Goal: Information Seeking & Learning: Obtain resource

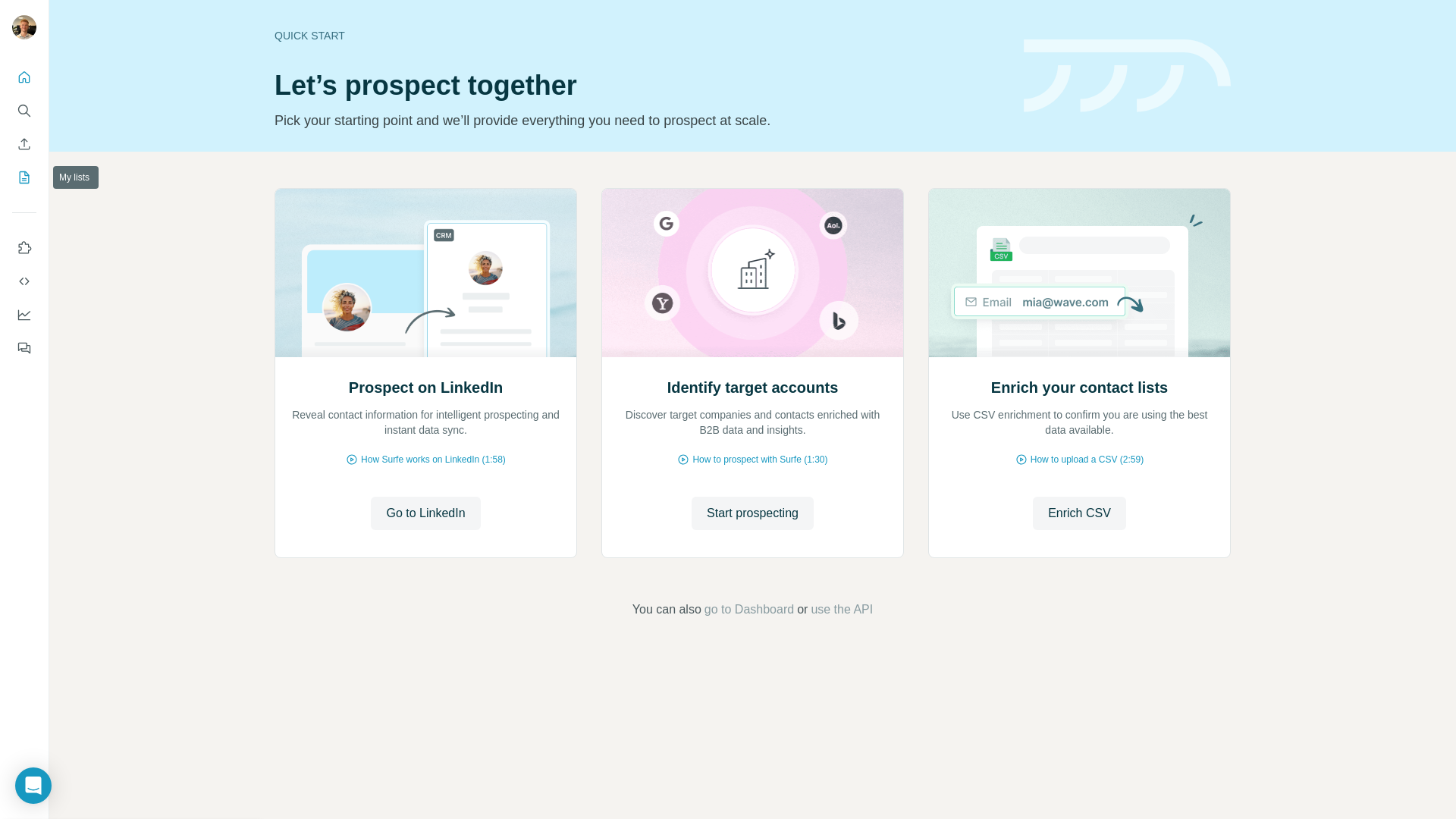
click at [26, 178] on icon "My lists" at bounding box center [24, 177] width 15 height 15
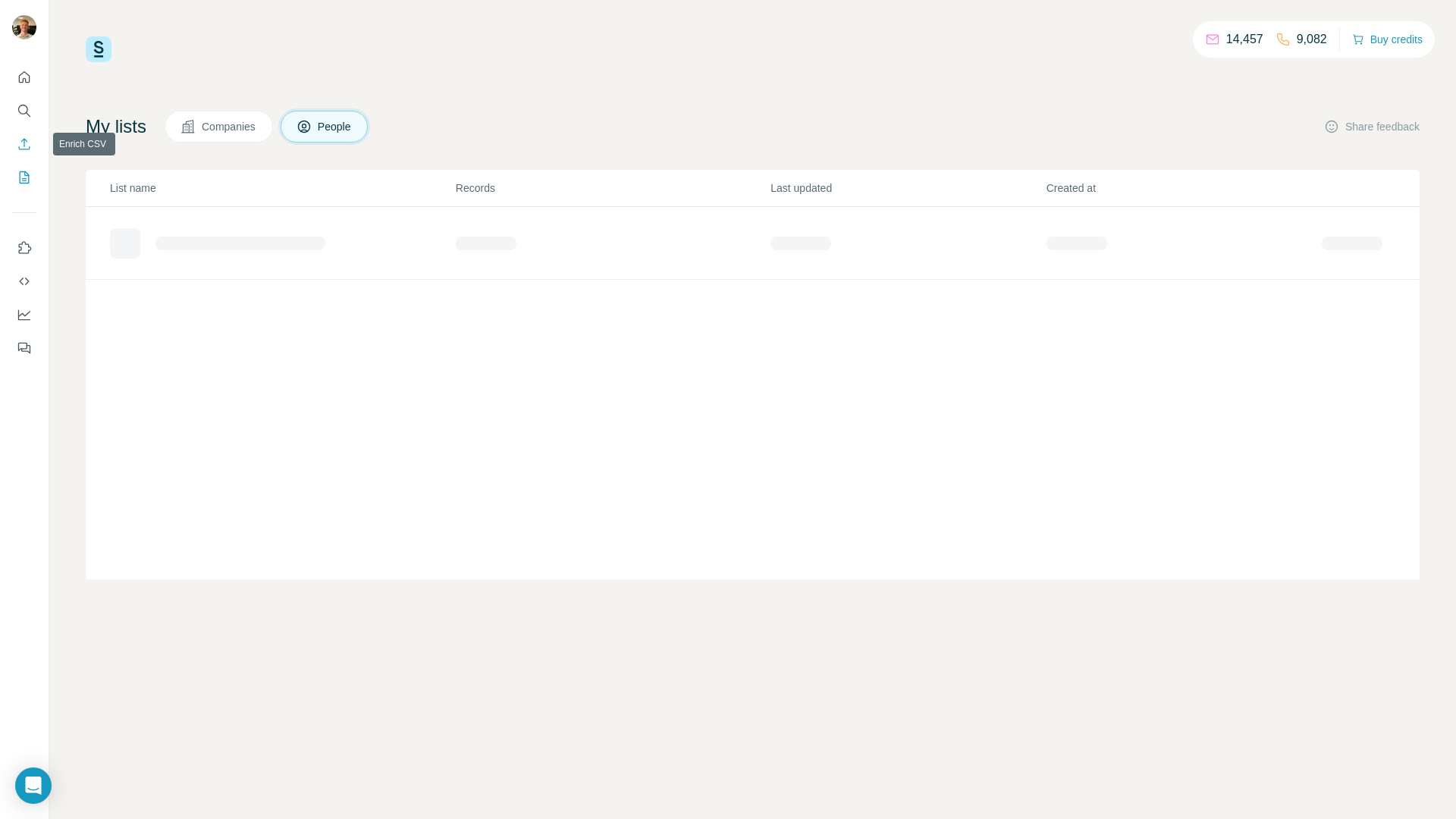
click at [29, 143] on icon "Enrich CSV" at bounding box center [24, 144] width 15 height 15
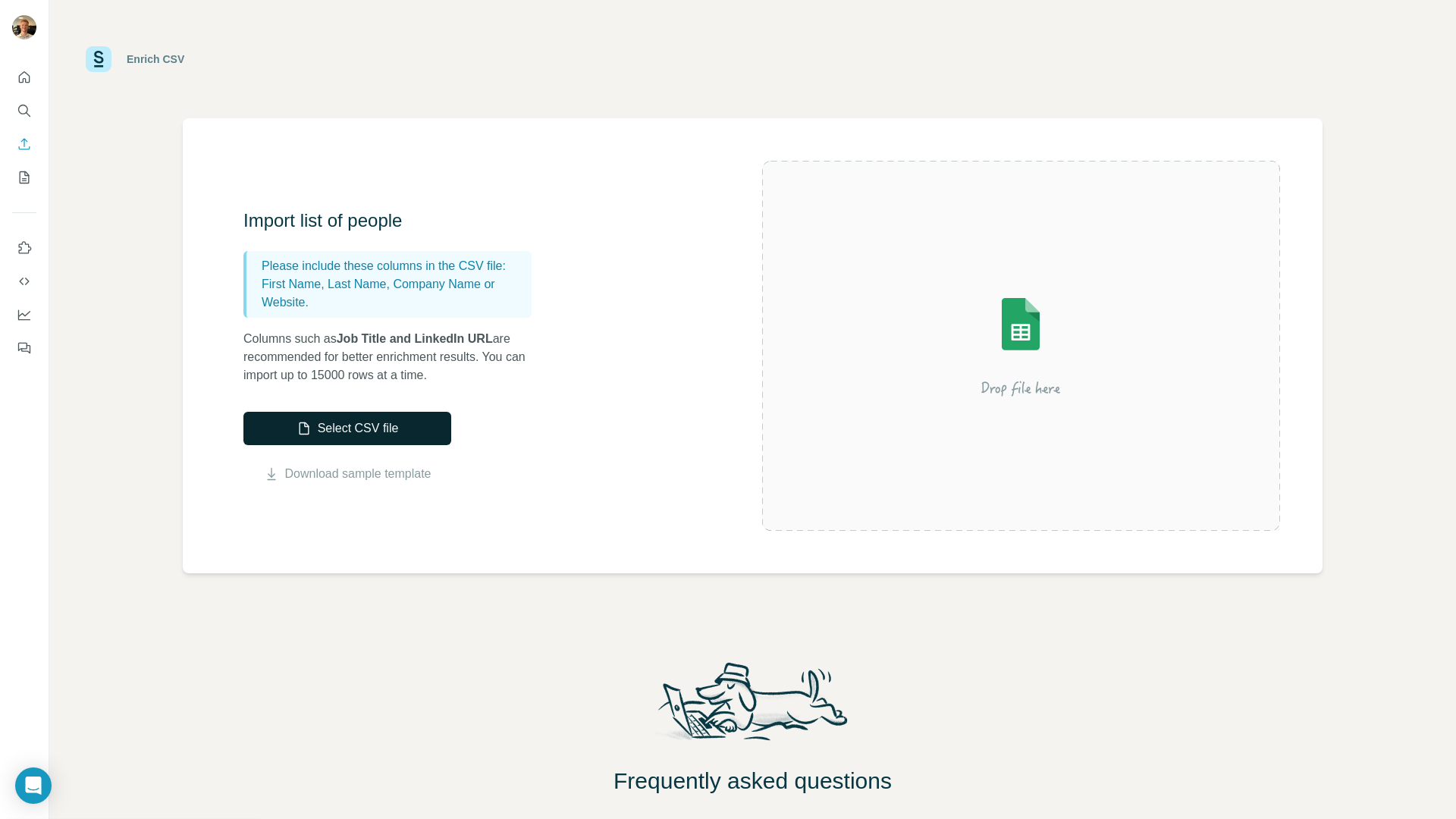
click at [328, 436] on button "Select CSV file" at bounding box center [347, 428] width 207 height 33
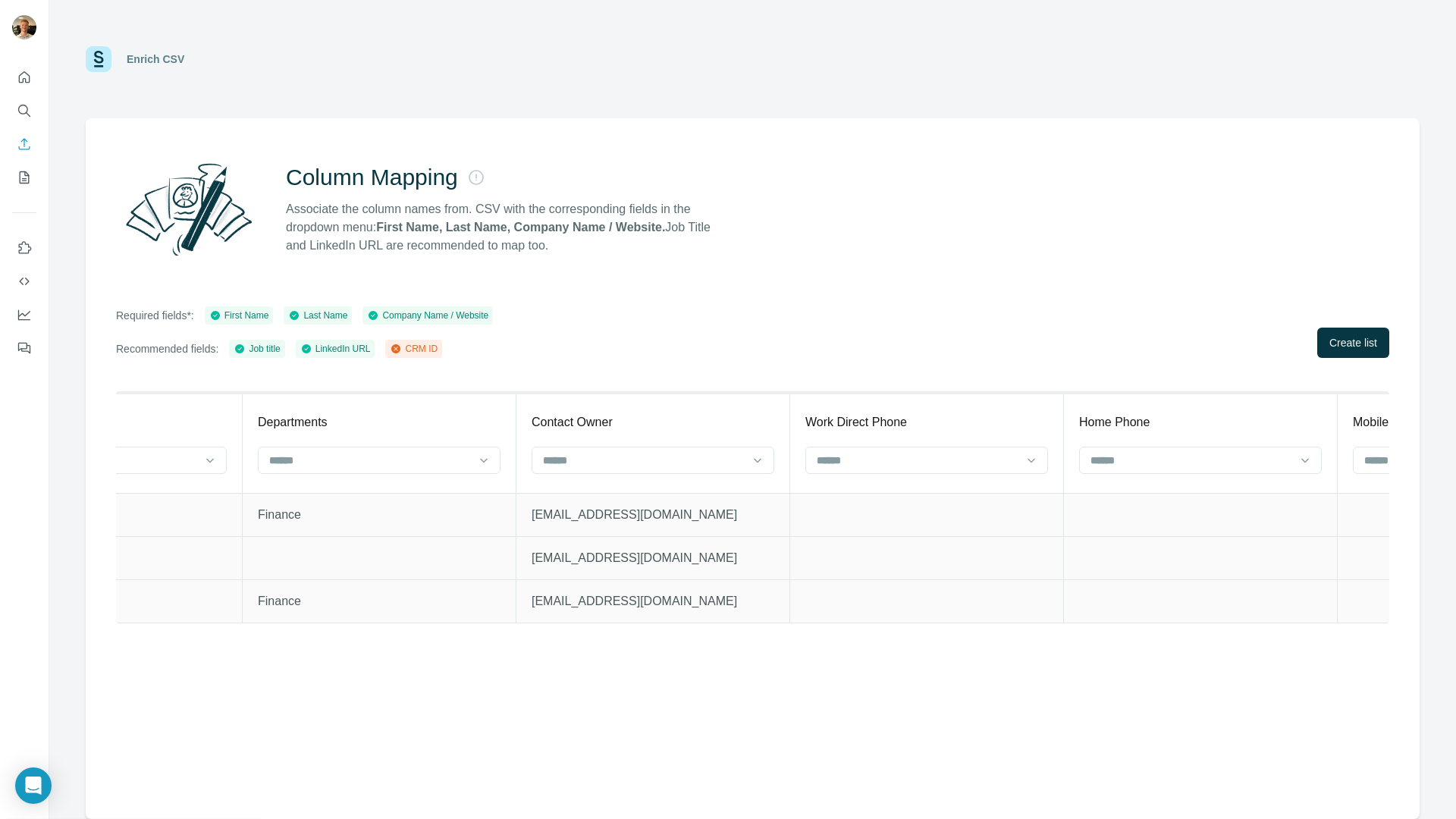
scroll to position [0, 3244]
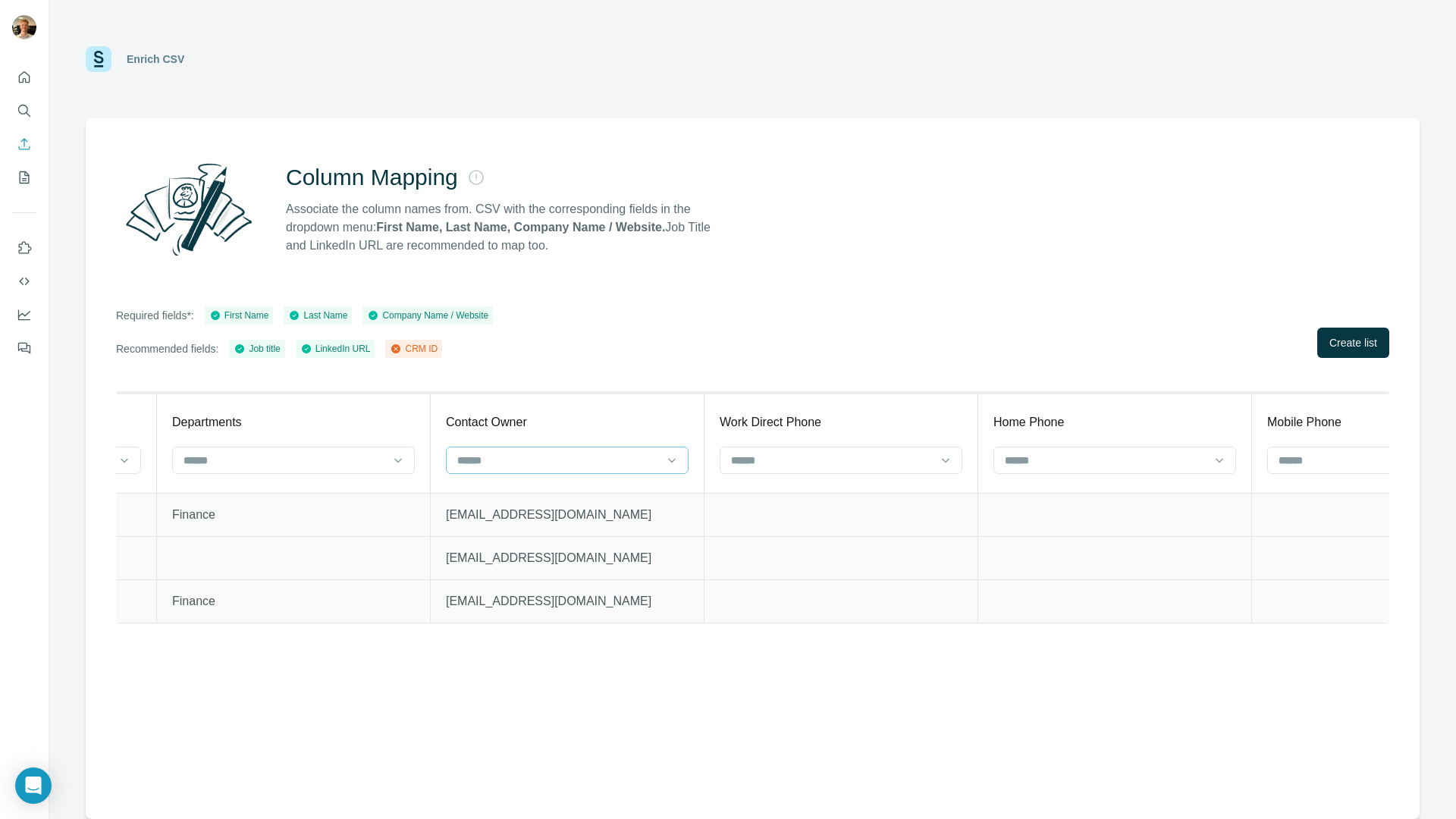
click at [578, 469] on div at bounding box center [558, 460] width 205 height 26
click at [503, 472] on div at bounding box center [558, 460] width 205 height 26
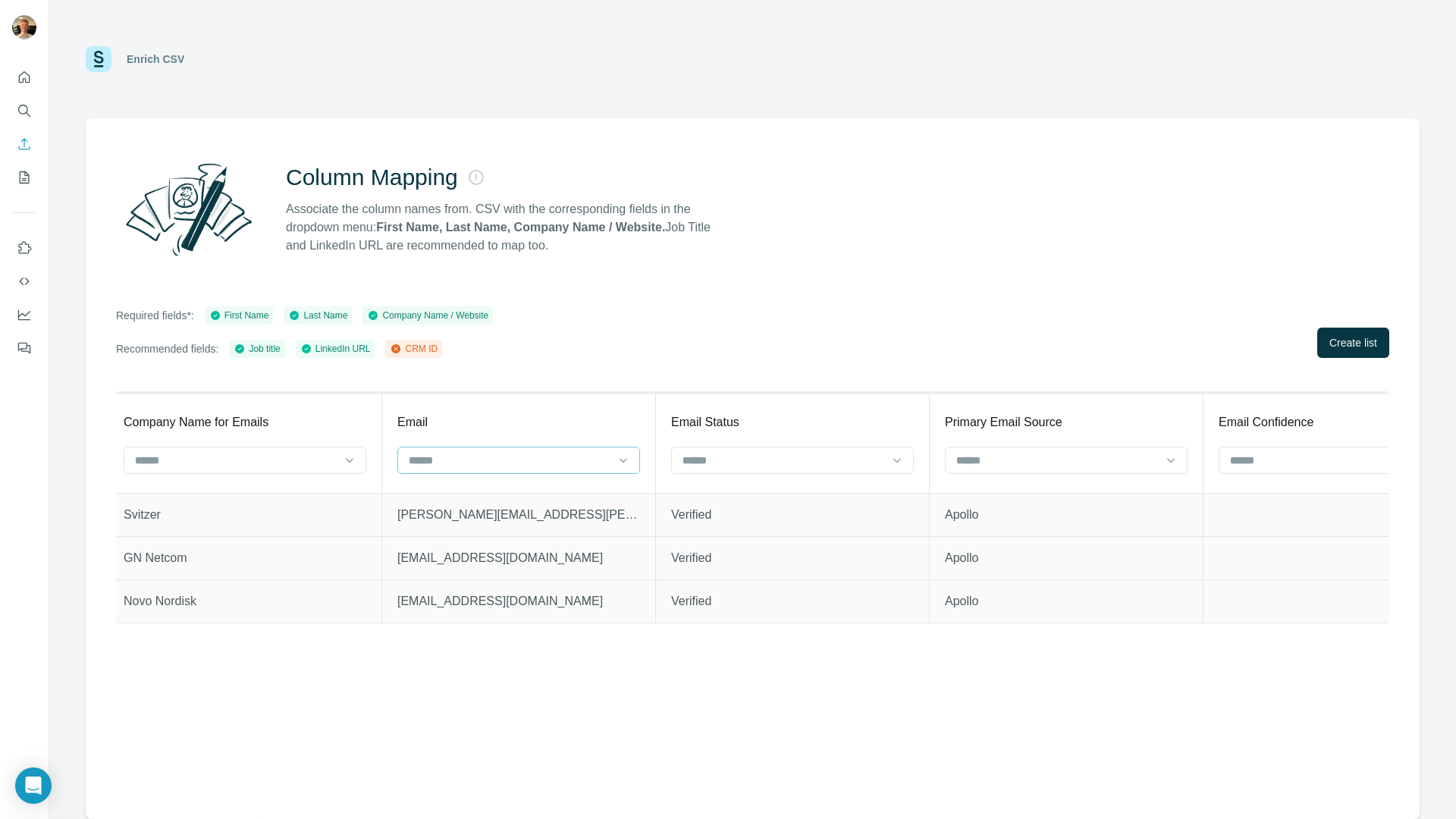
scroll to position [0, 1082]
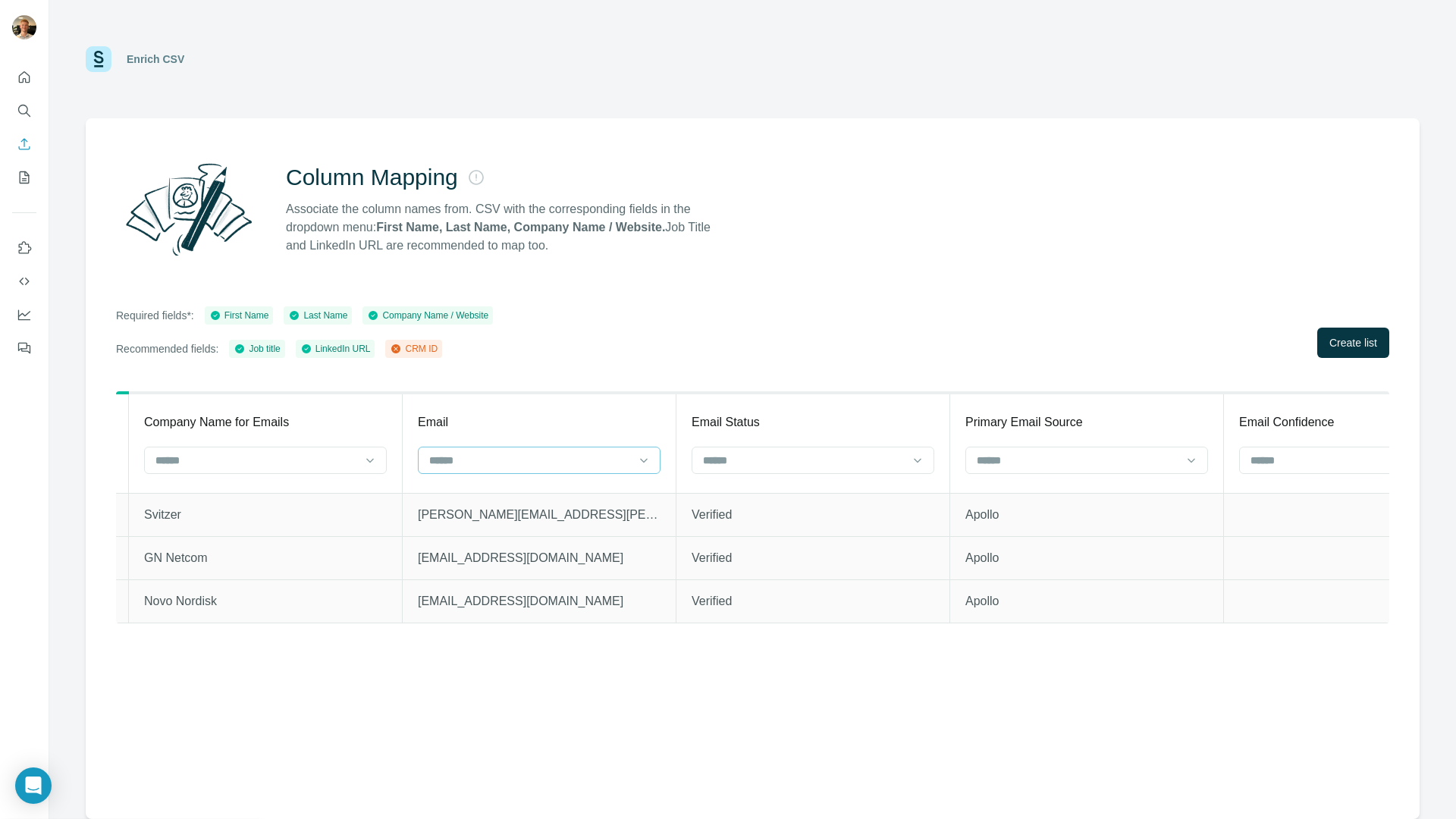
click at [467, 467] on input at bounding box center [529, 460] width 205 height 17
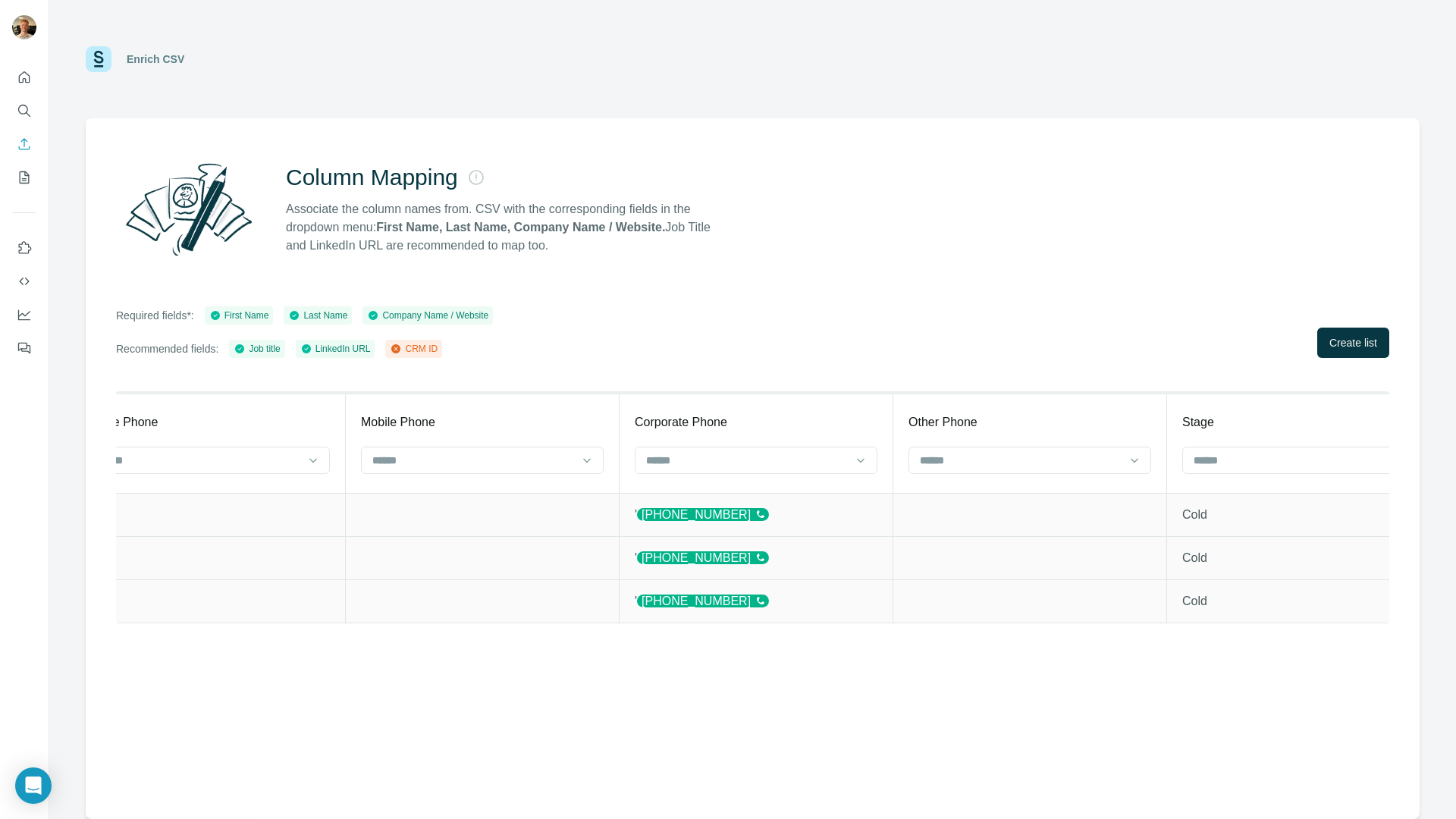
scroll to position [0, 4539]
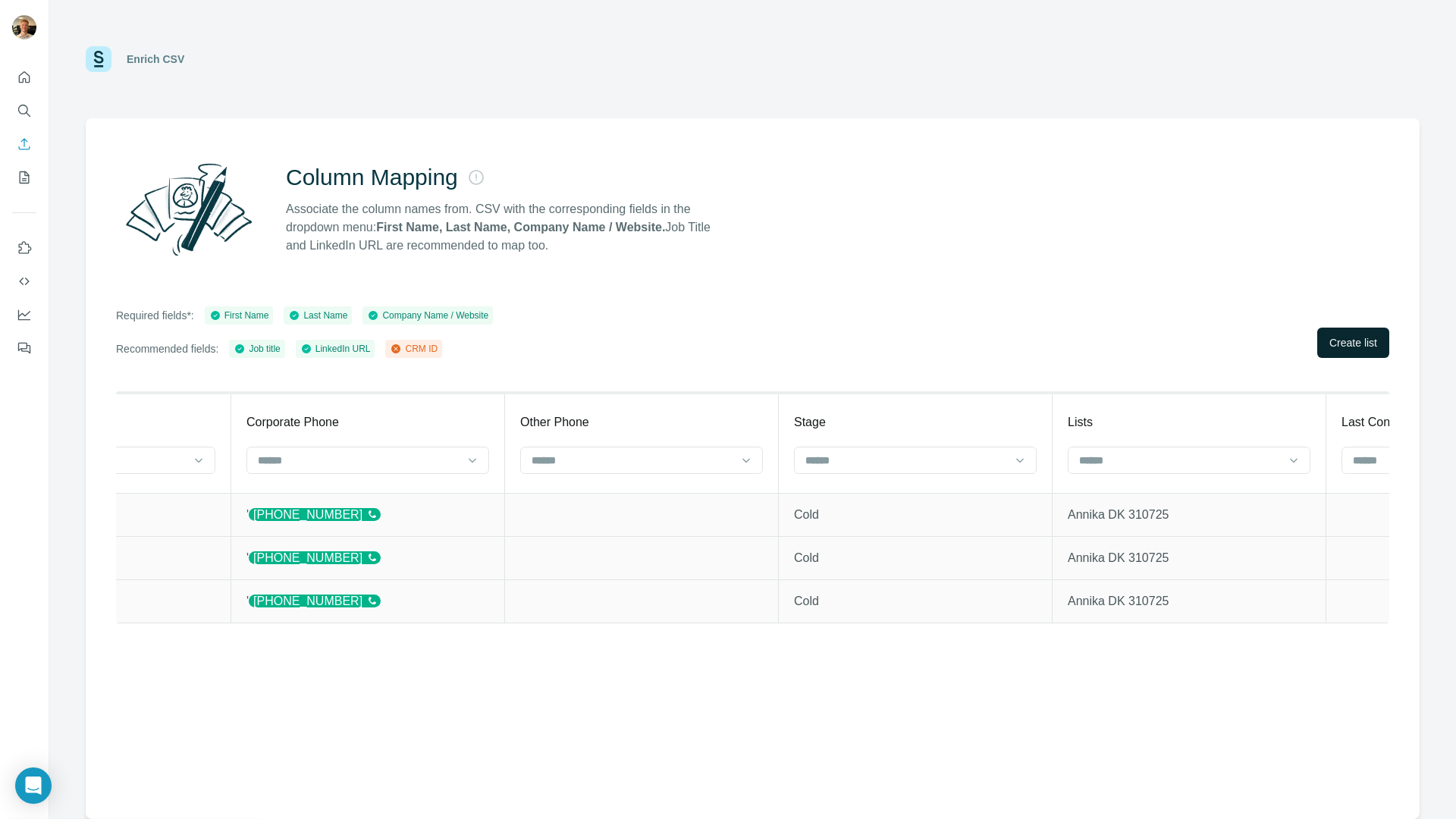
click at [1348, 331] on button "Create list" at bounding box center [1353, 342] width 72 height 30
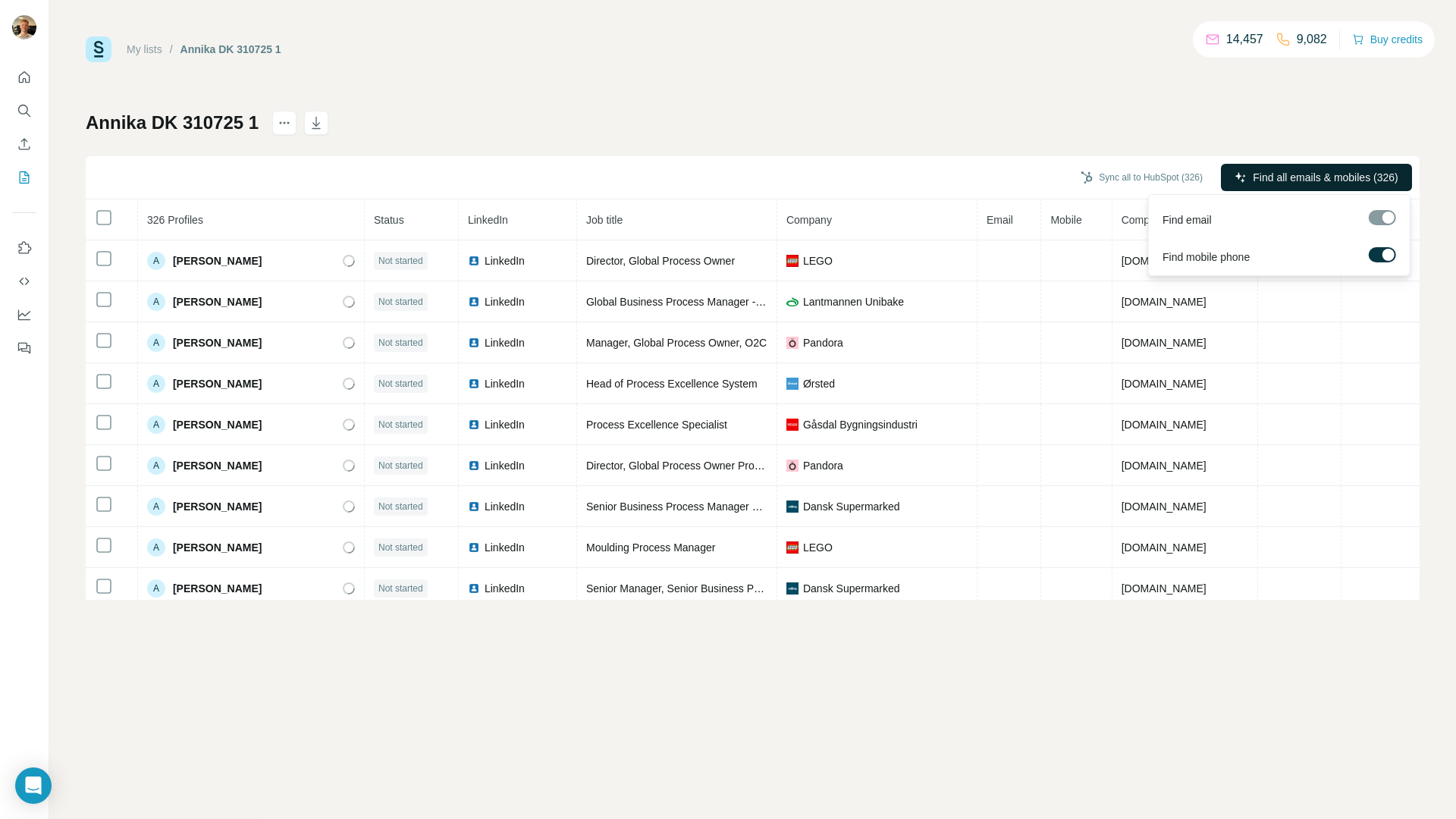
click at [1242, 182] on button "Find all emails & mobiles (326)" at bounding box center [1317, 177] width 191 height 28
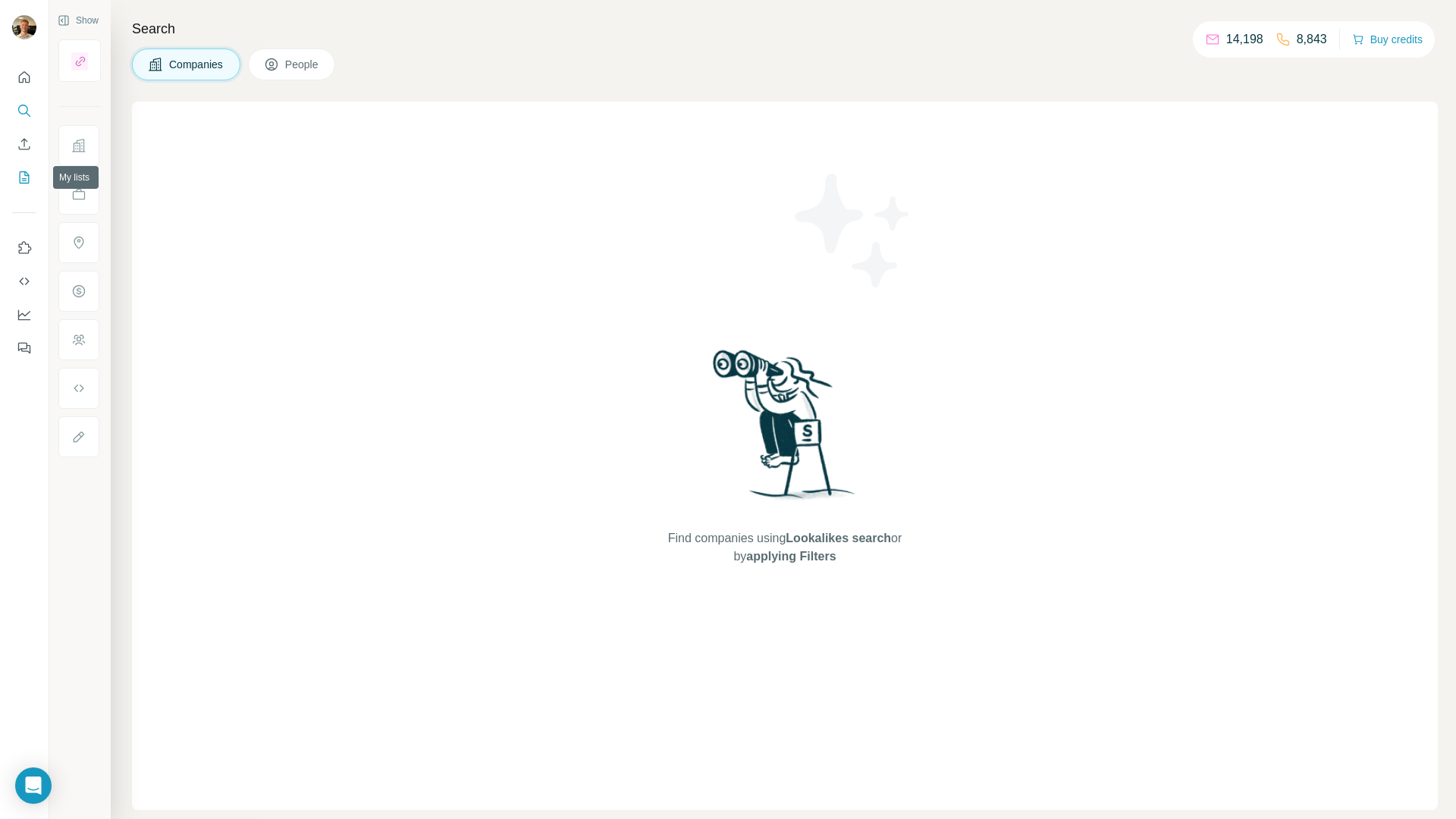
click at [21, 172] on icon "My lists" at bounding box center [24, 178] width 10 height 13
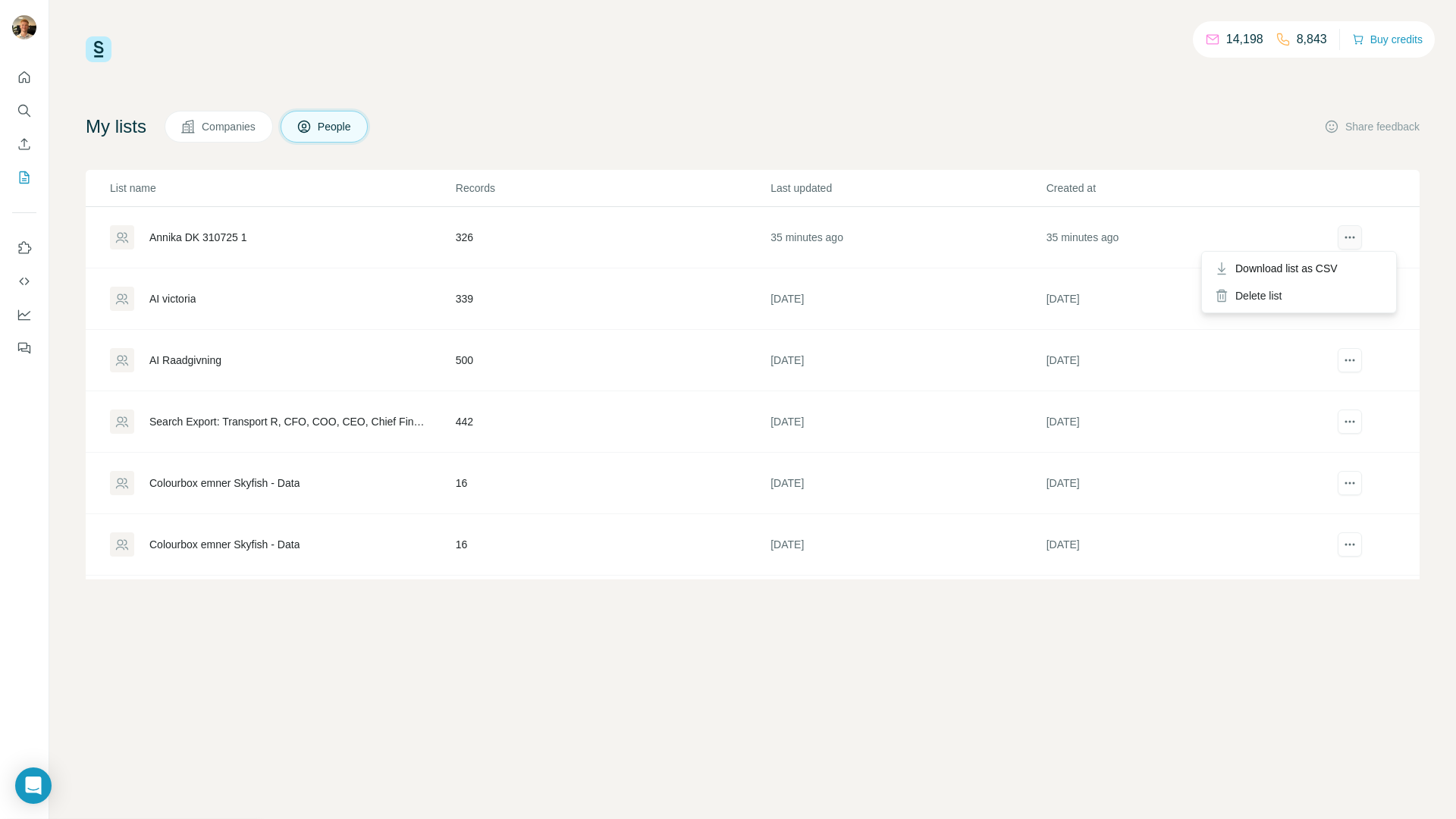
click at [1344, 228] on button "actions" at bounding box center [1350, 237] width 24 height 24
click at [1284, 268] on span "Download list as CSV" at bounding box center [1286, 268] width 103 height 15
click at [24, 79] on icon "Quick start" at bounding box center [24, 77] width 15 height 15
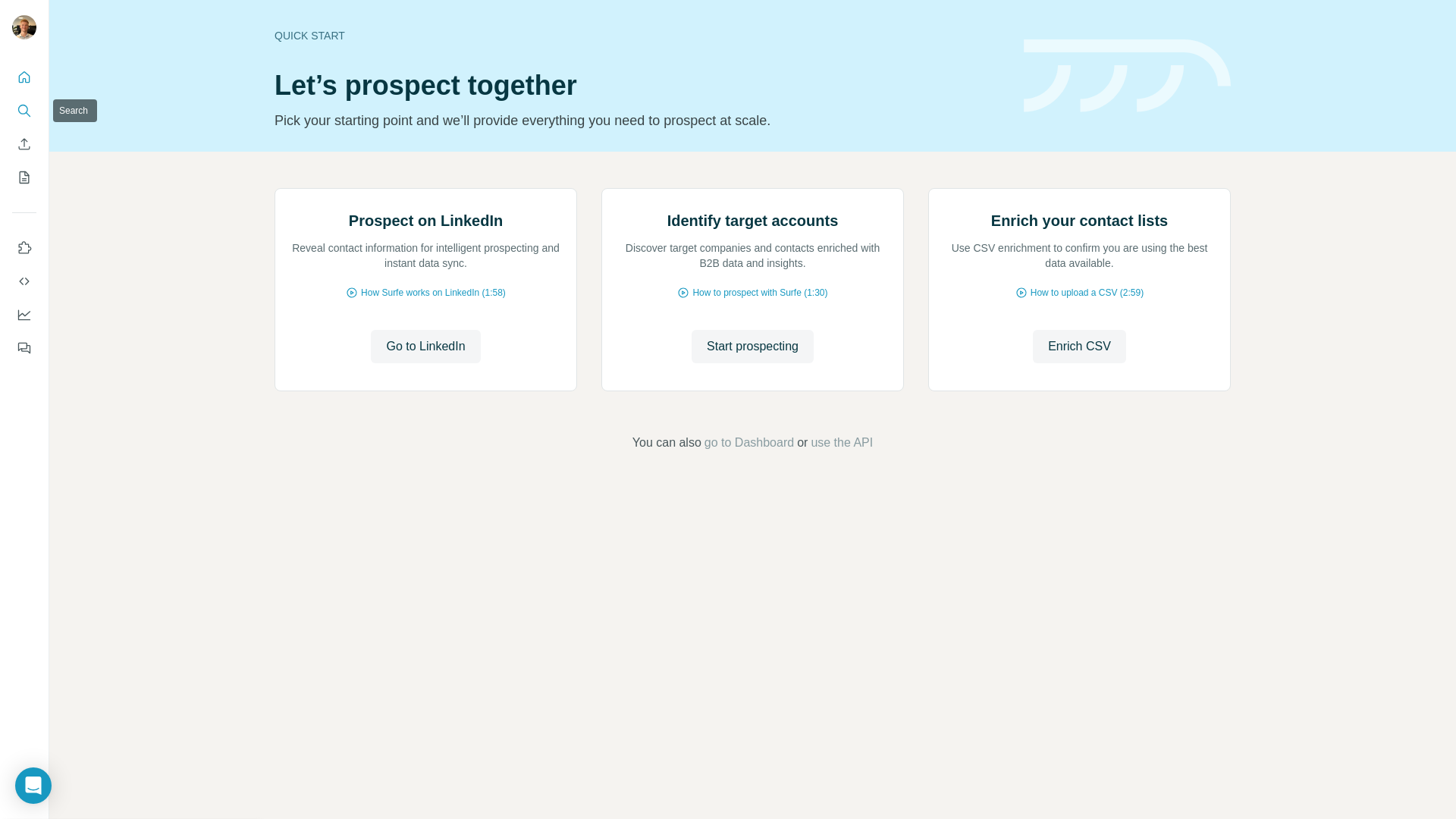
click at [31, 114] on icon "Search" at bounding box center [24, 110] width 15 height 15
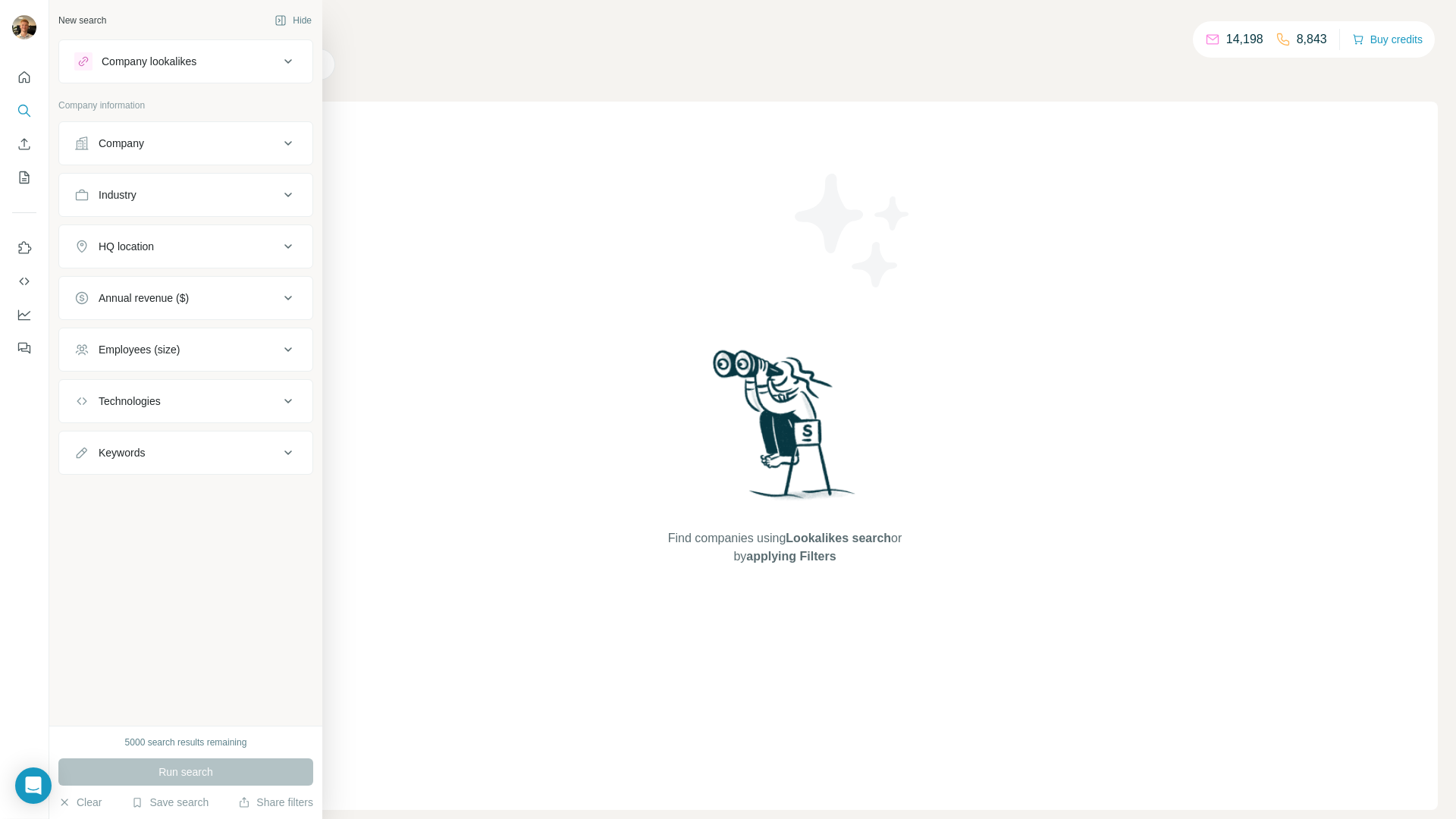
click at [103, 145] on div "Company" at bounding box center [121, 143] width 46 height 15
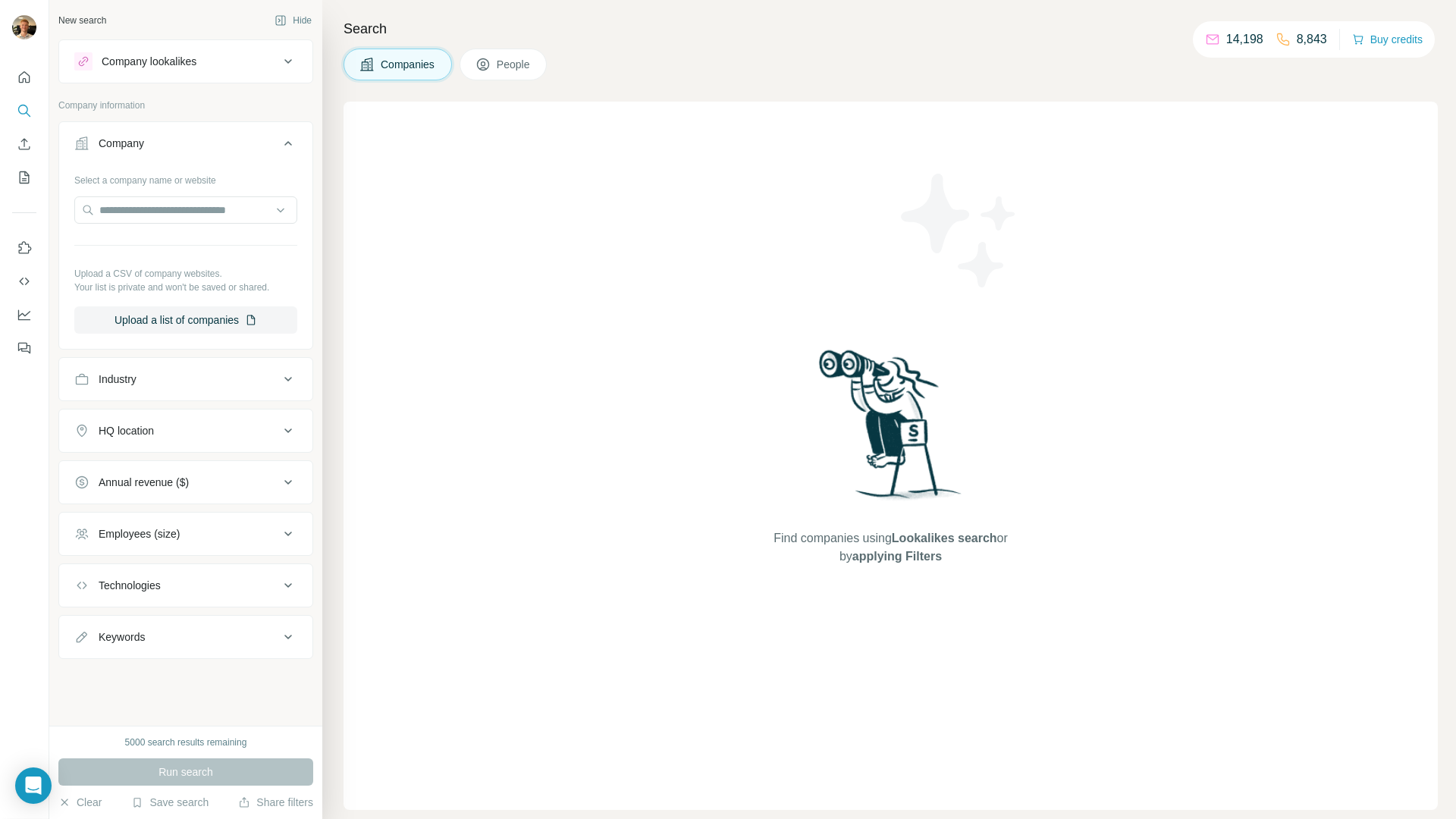
click at [108, 398] on div "Industry" at bounding box center [185, 379] width 255 height 44
click at [120, 388] on button "Industry" at bounding box center [185, 379] width 253 height 37
click at [165, 423] on input at bounding box center [178, 417] width 188 height 17
click at [165, 422] on input at bounding box center [178, 417] width 188 height 17
click at [164, 415] on input at bounding box center [178, 417] width 188 height 17
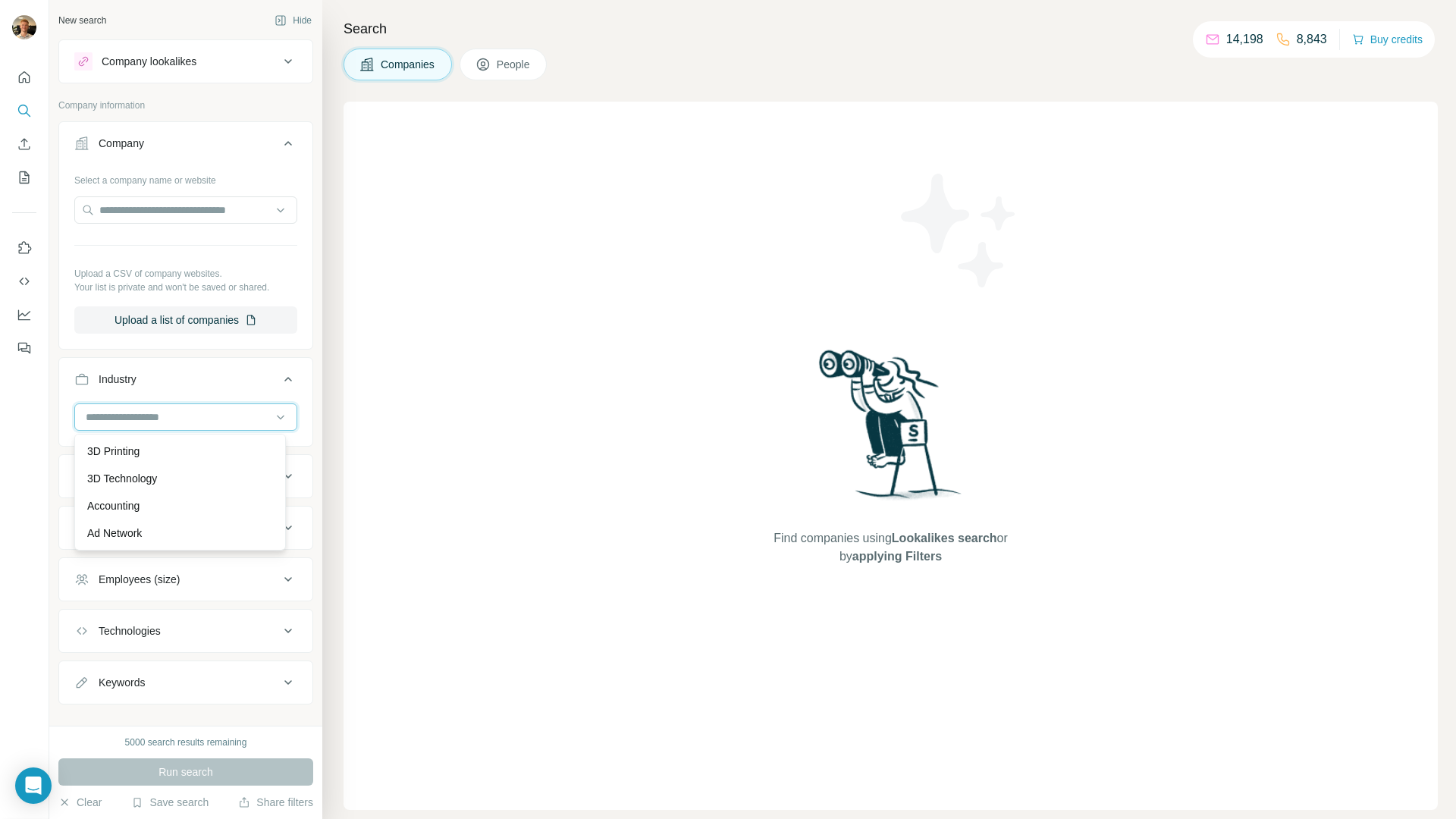
click at [164, 414] on input at bounding box center [178, 417] width 188 height 17
type input "*******"
click at [146, 532] on div "Insurance" at bounding box center [181, 533] width 186 height 15
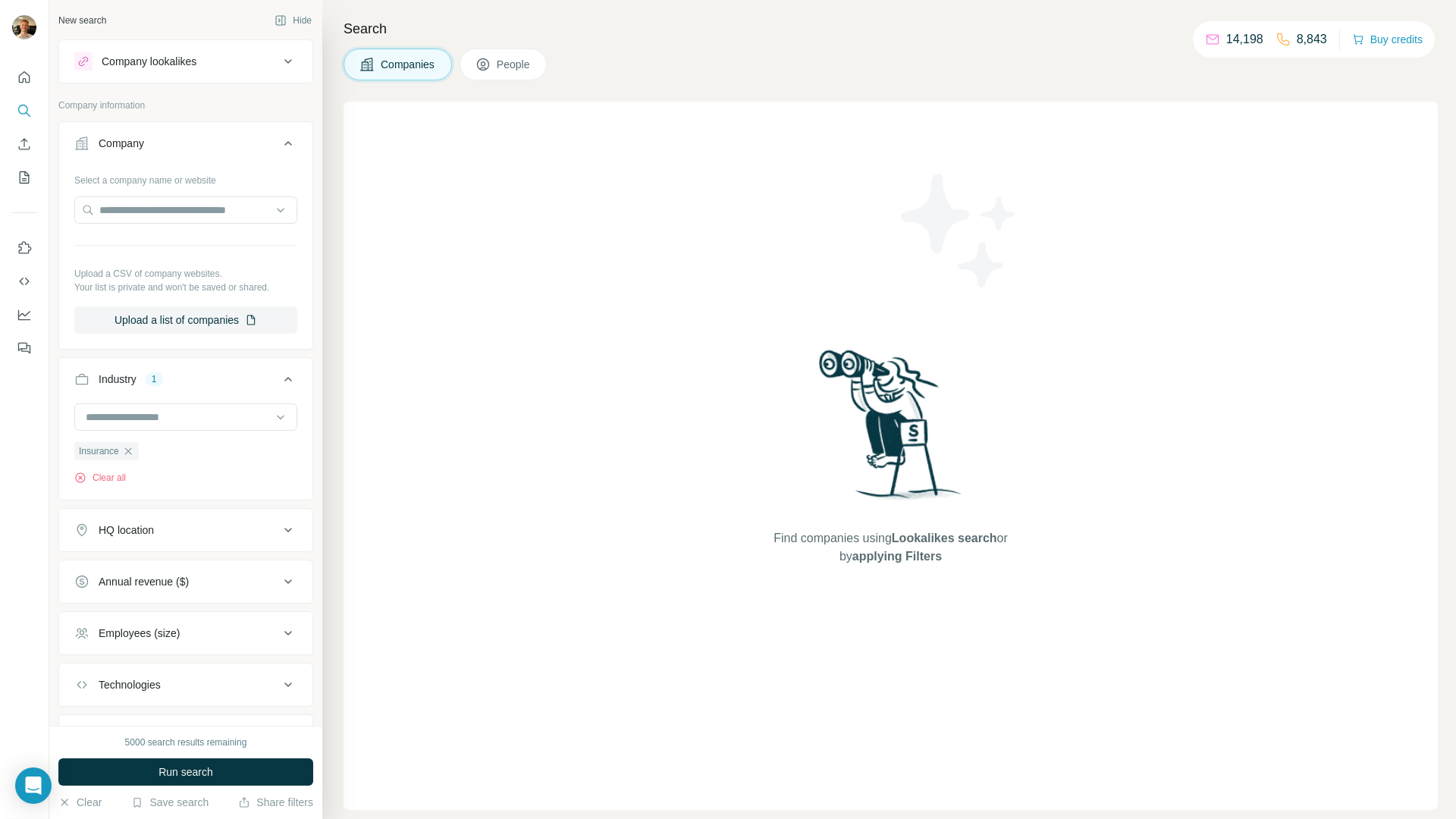
click at [173, 537] on div "HQ location" at bounding box center [176, 530] width 205 height 15
click at [183, 562] on input "text" at bounding box center [185, 568] width 223 height 28
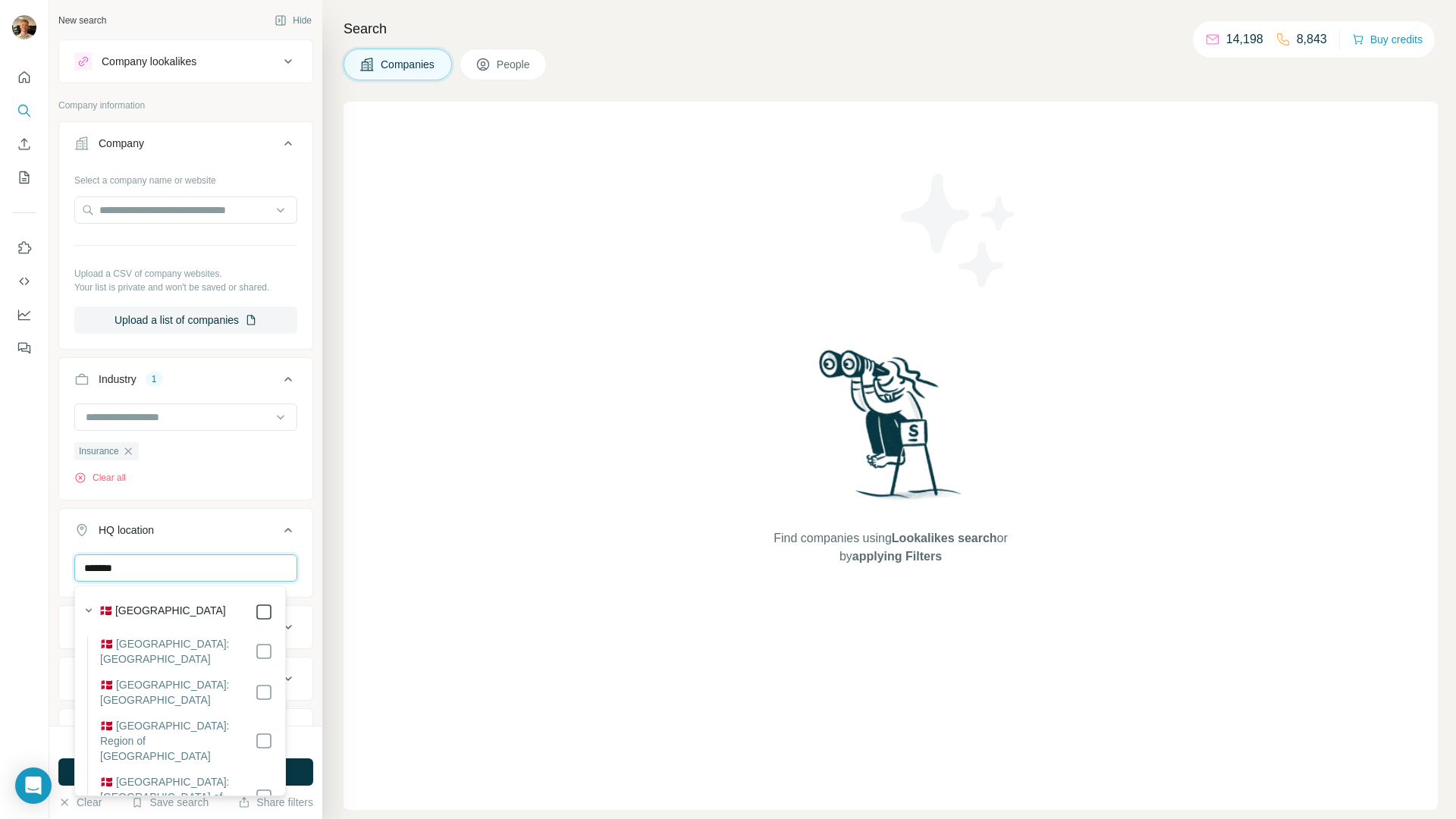
type input "*******"
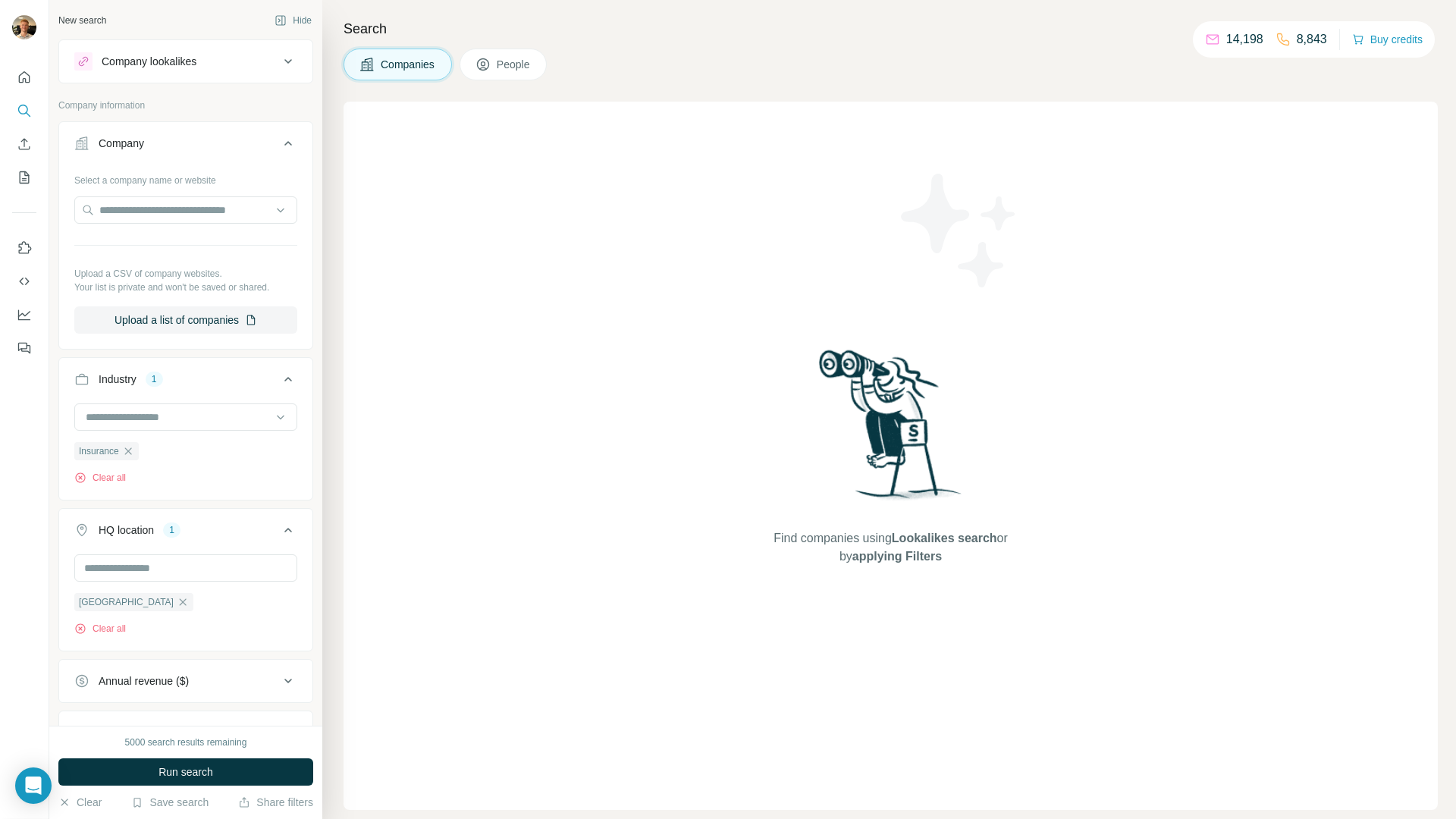
click at [250, 494] on div "Insurance Clear all" at bounding box center [185, 450] width 253 height 93
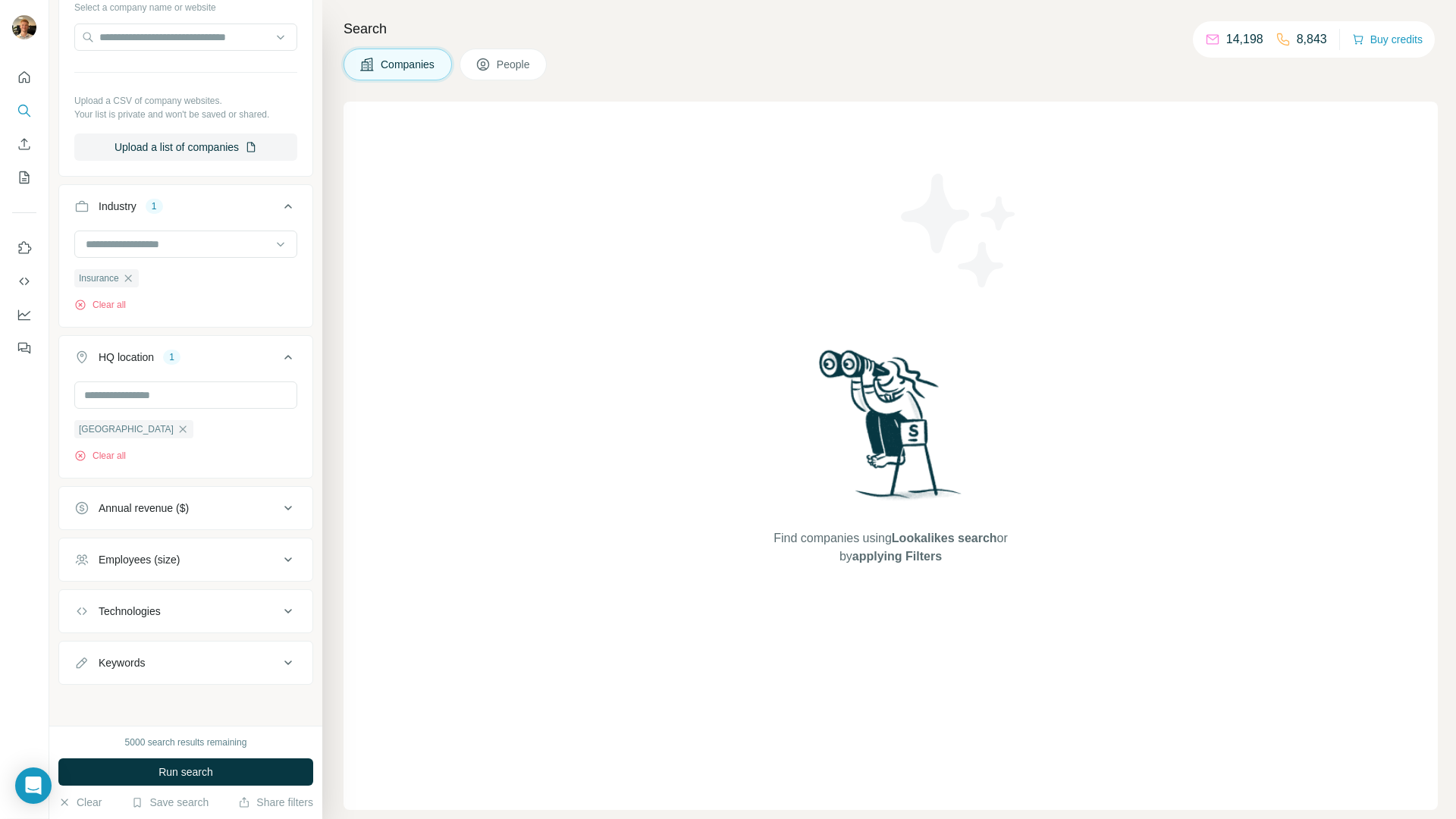
scroll to position [176, 0]
click at [196, 765] on span "Run search" at bounding box center [185, 772] width 55 height 15
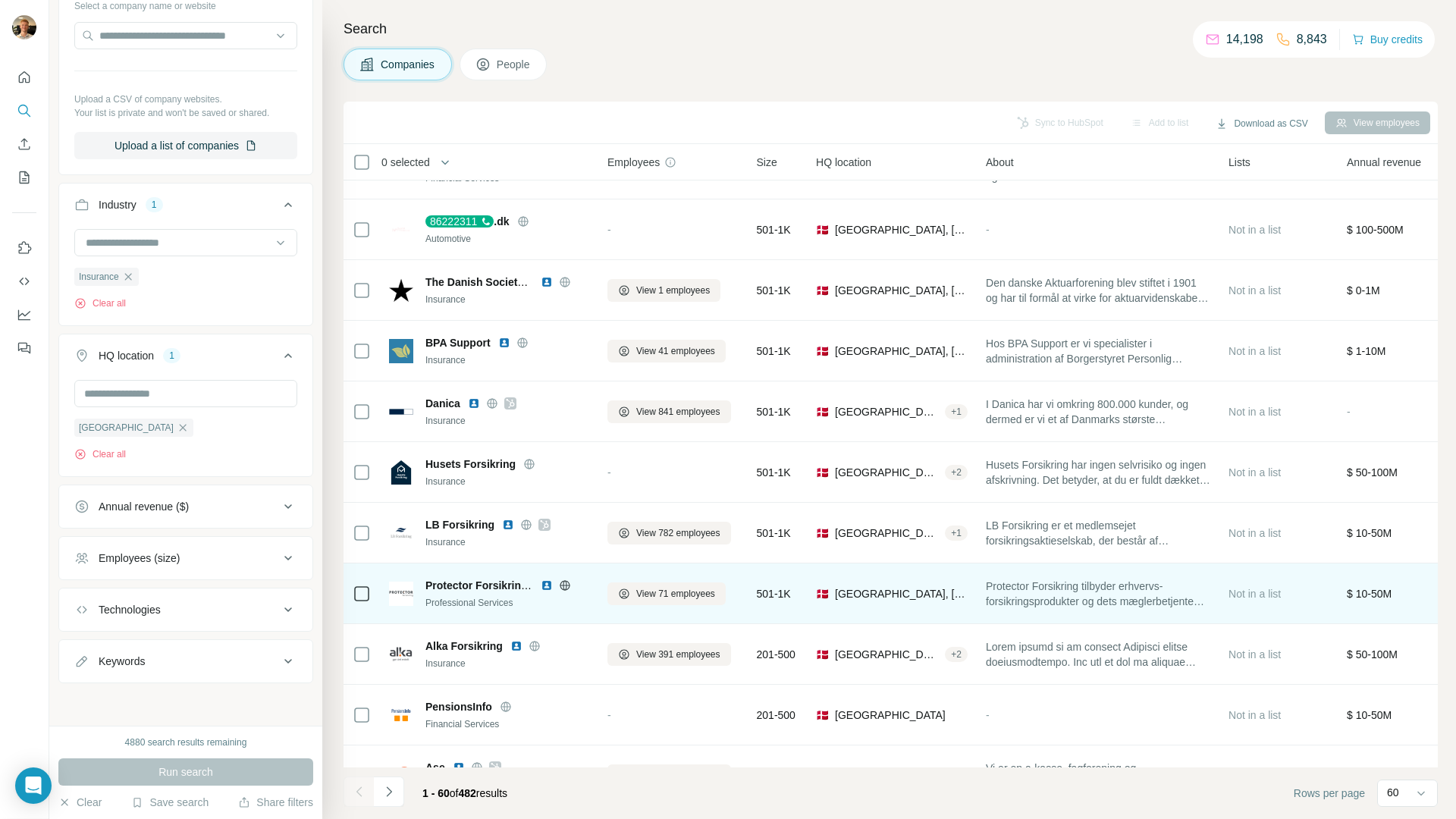
scroll to position [3062, 0]
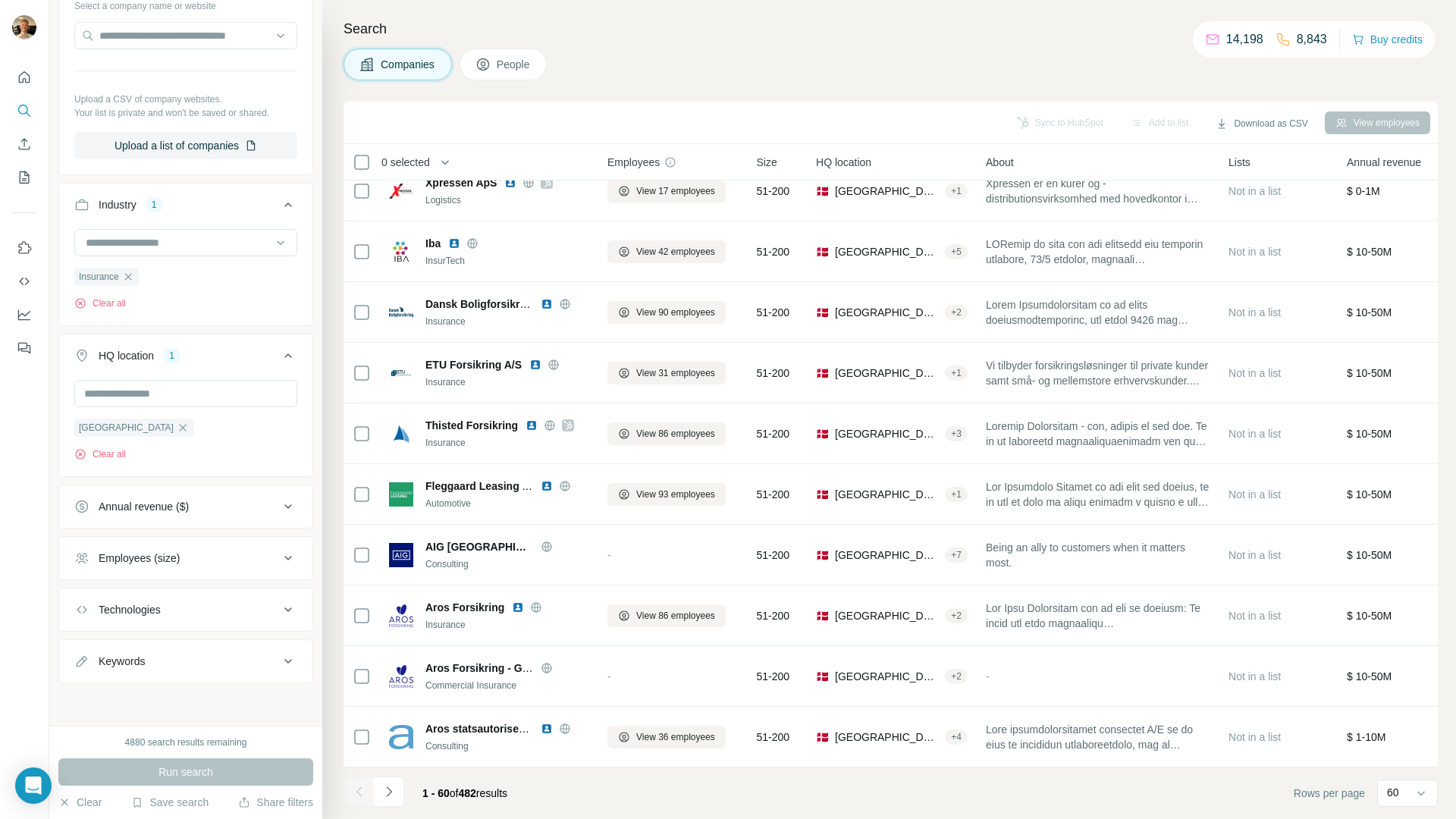
click at [399, 791] on button "Navigate to next page" at bounding box center [389, 792] width 30 height 30
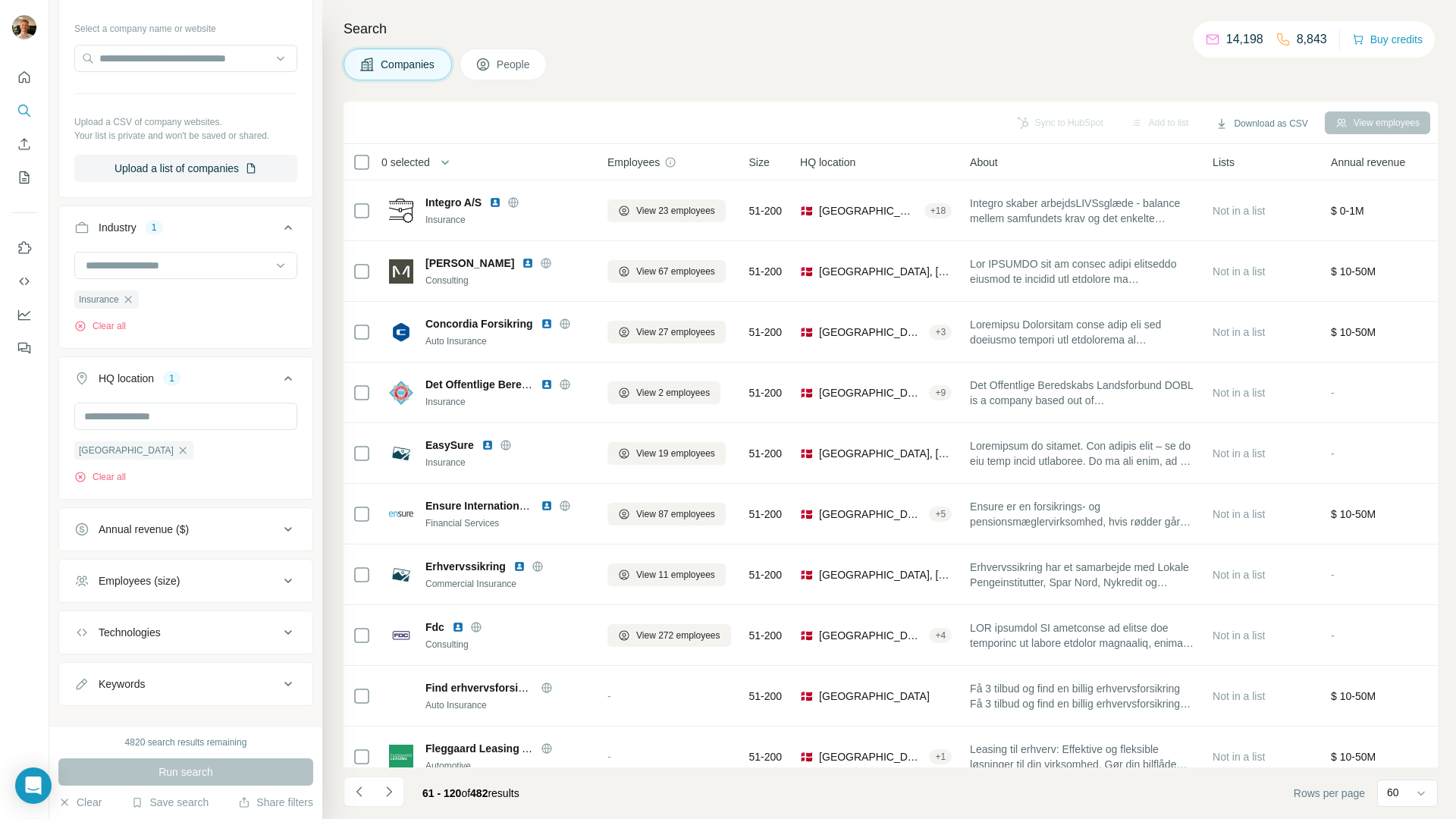
scroll to position [176, 0]
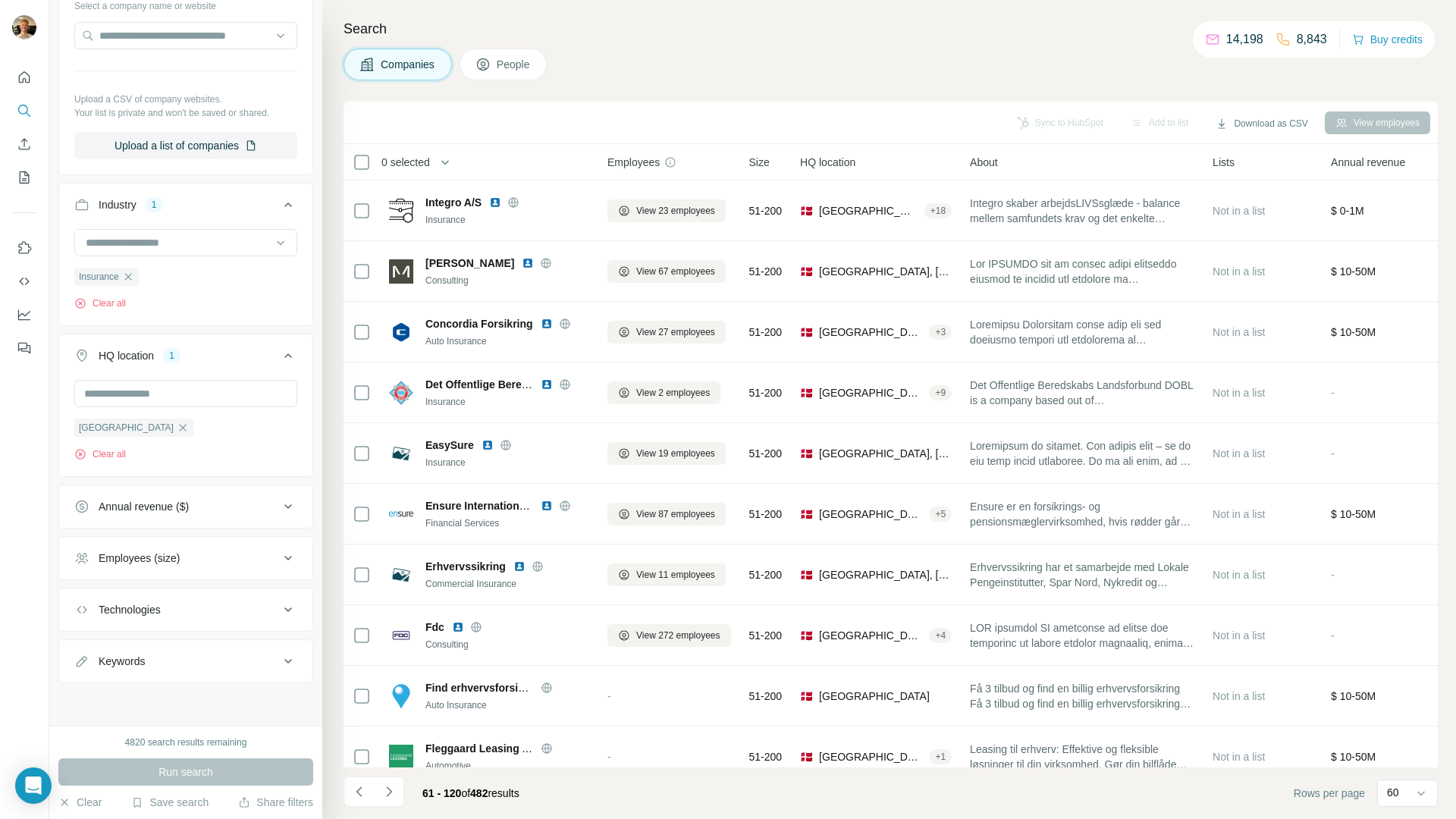
click at [223, 553] on div "Employees (size)" at bounding box center [176, 558] width 205 height 15
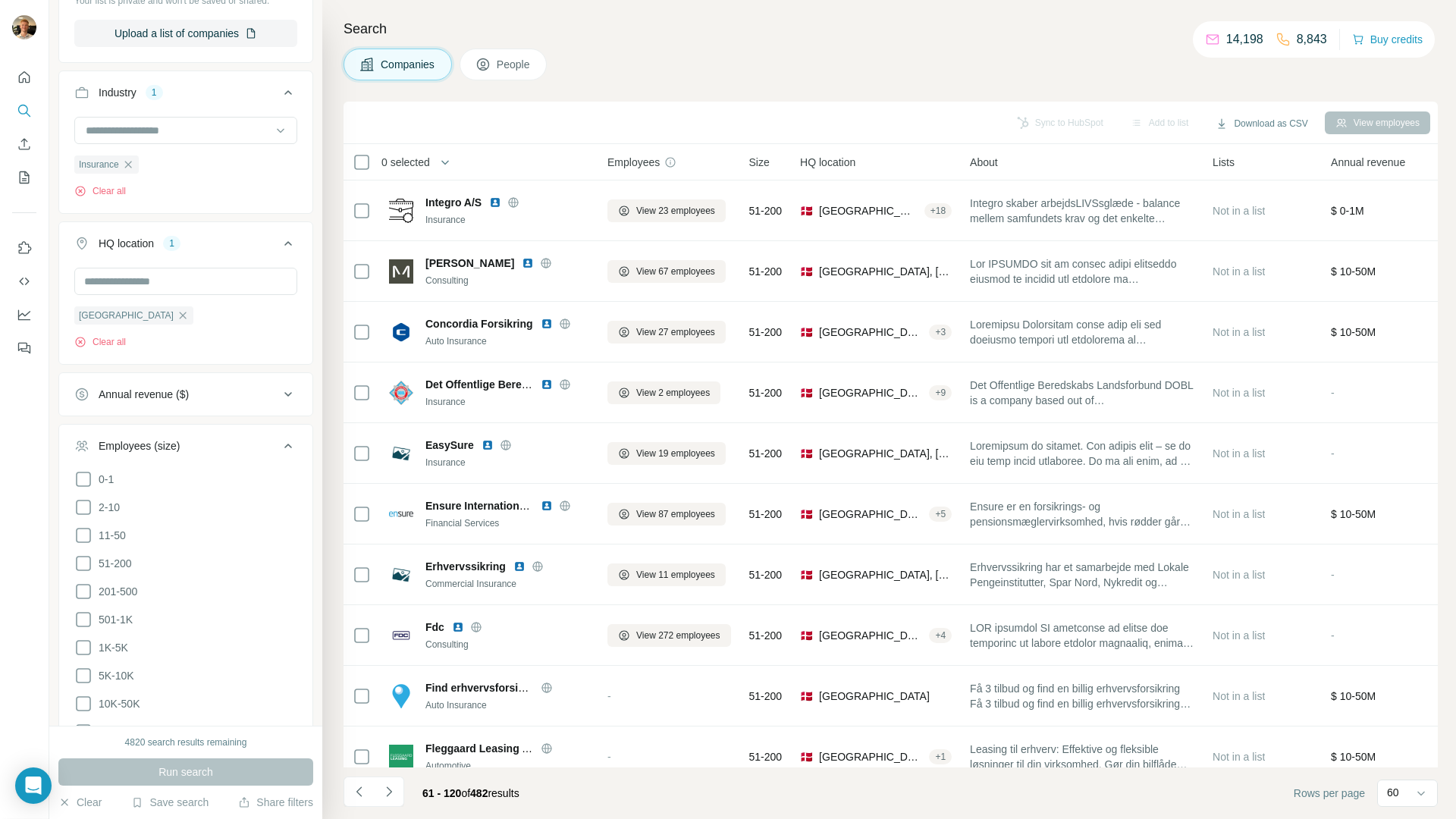
scroll to position [308, 0]
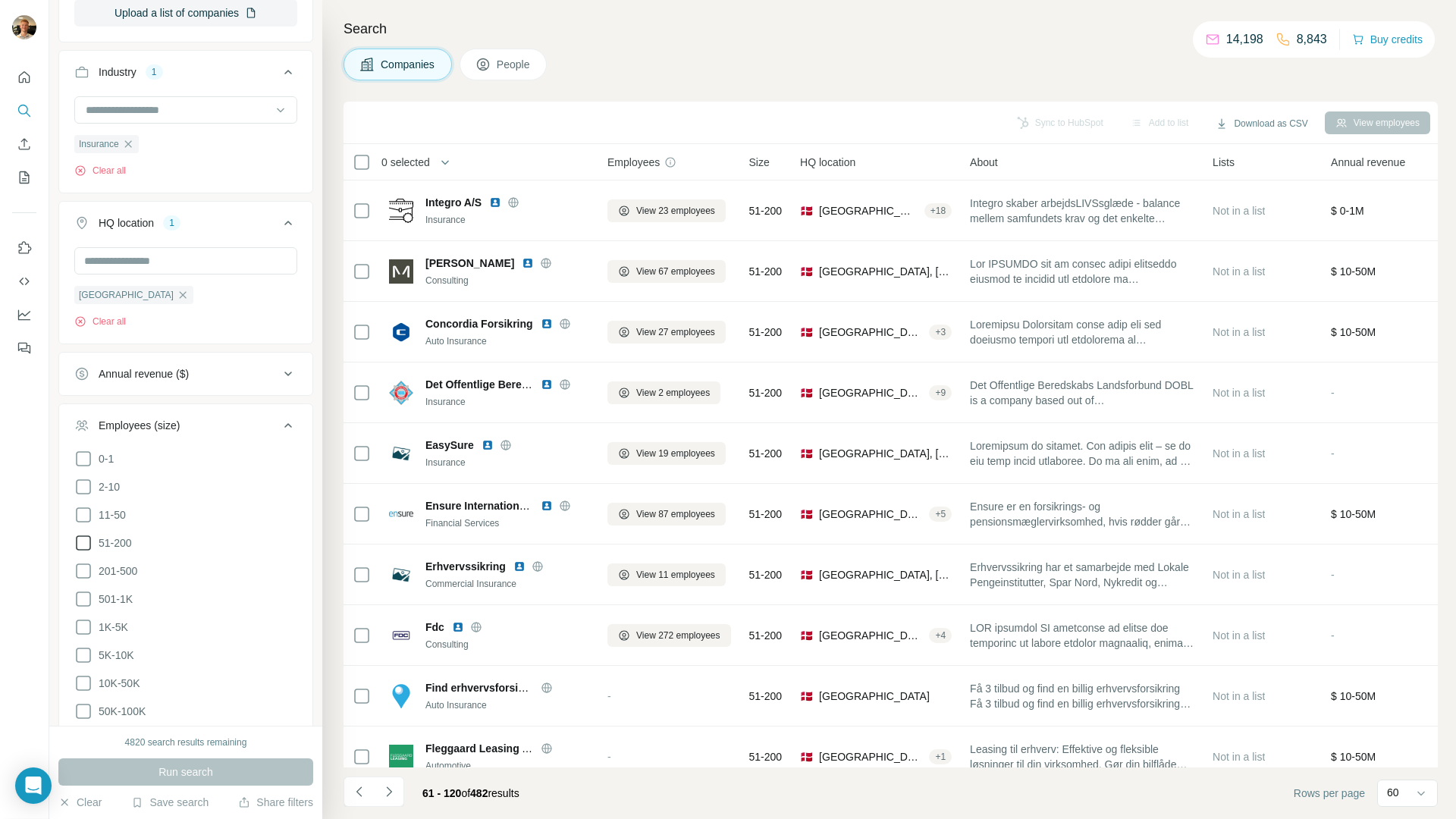
click at [122, 544] on span "51-200" at bounding box center [113, 543] width 39 height 15
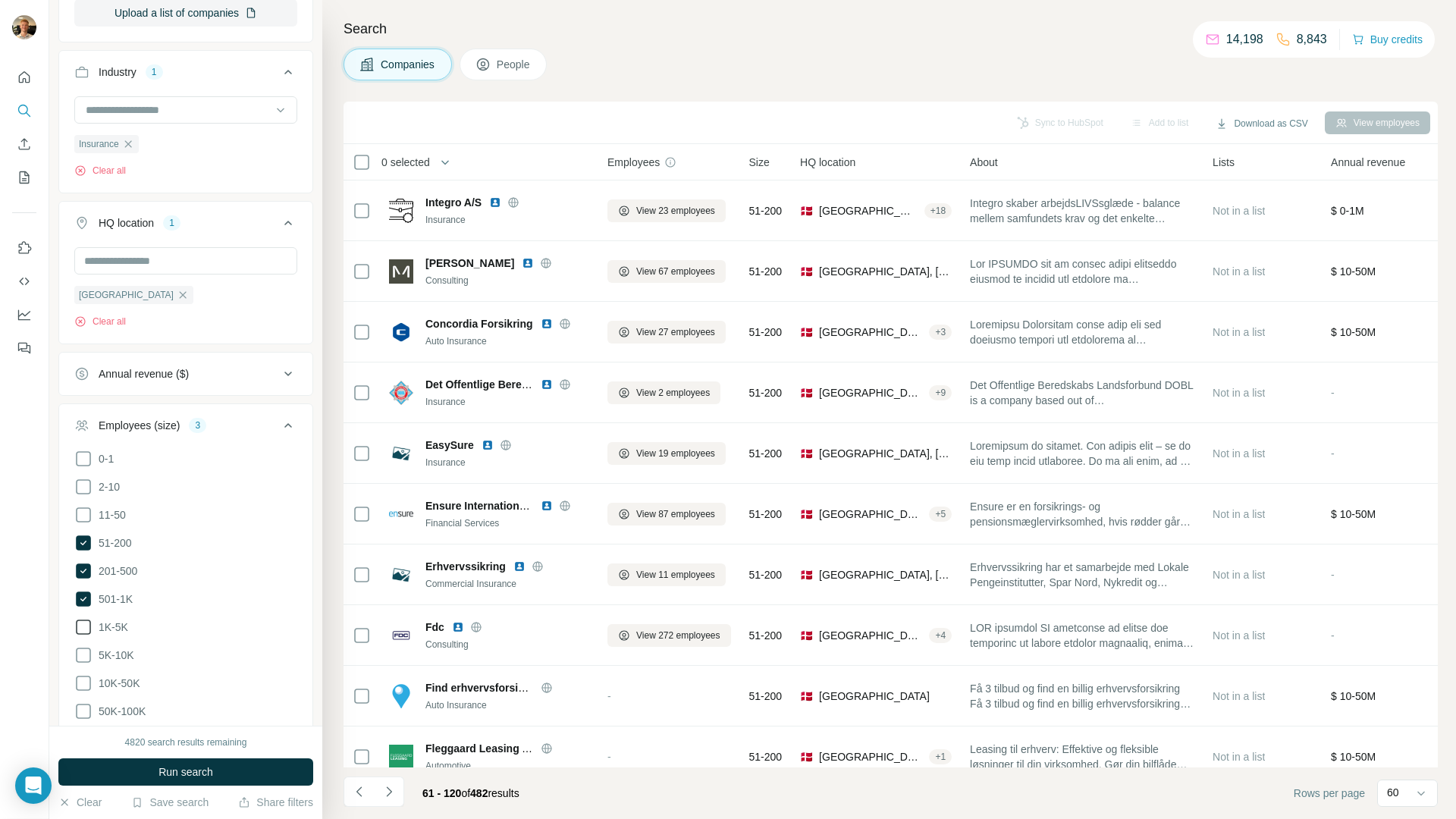
click at [85, 620] on icon at bounding box center [83, 627] width 15 height 15
click at [82, 647] on icon at bounding box center [83, 655] width 18 height 18
click at [82, 676] on icon at bounding box center [83, 683] width 18 height 18
click at [83, 704] on icon at bounding box center [83, 712] width 18 height 18
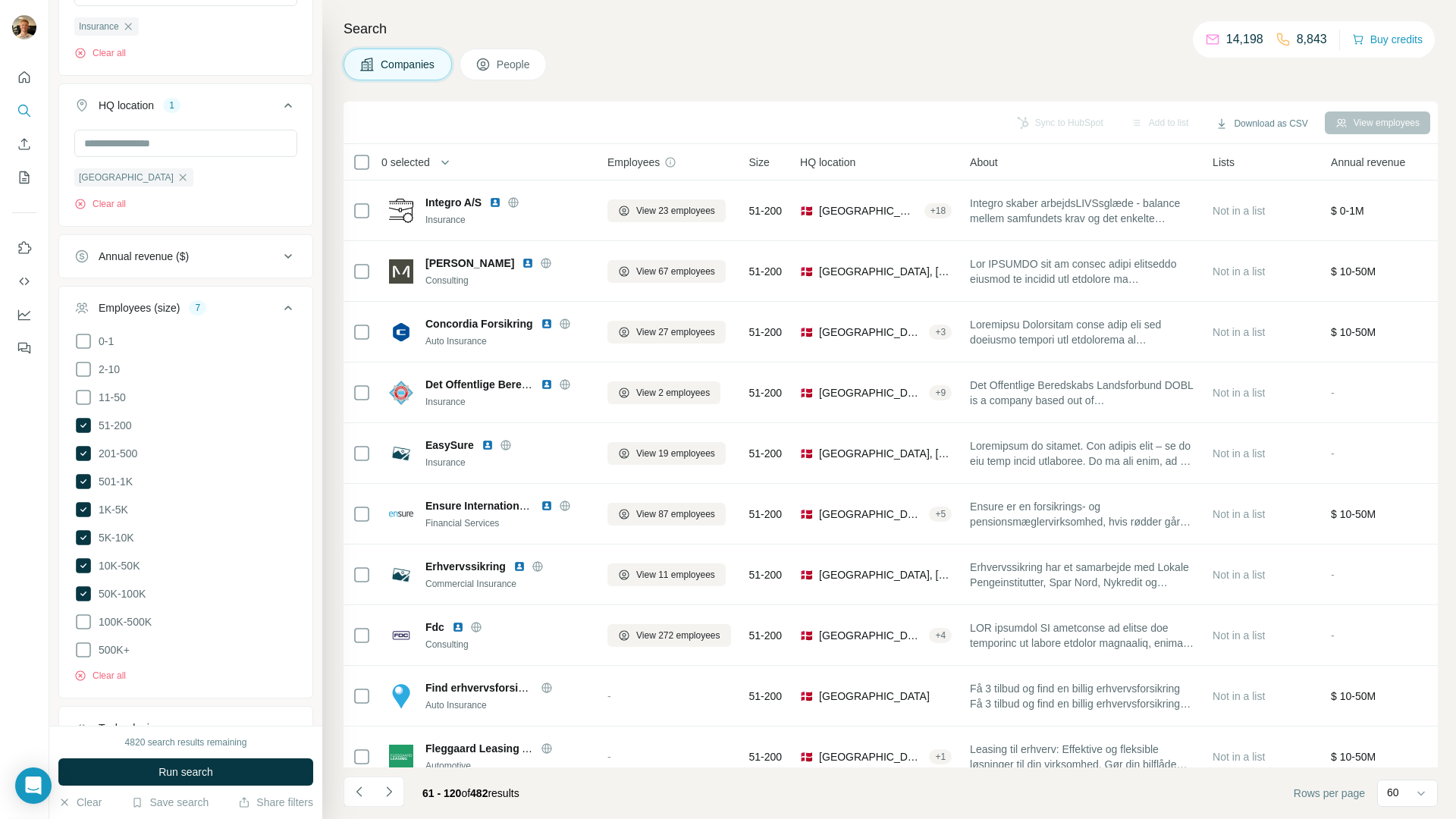
scroll to position [428, 0]
click at [122, 617] on span "100K-500K" at bounding box center [122, 618] width 59 height 15
click at [112, 644] on span "500K+" at bounding box center [112, 646] width 38 height 15
click at [187, 770] on span "Run search" at bounding box center [185, 772] width 55 height 15
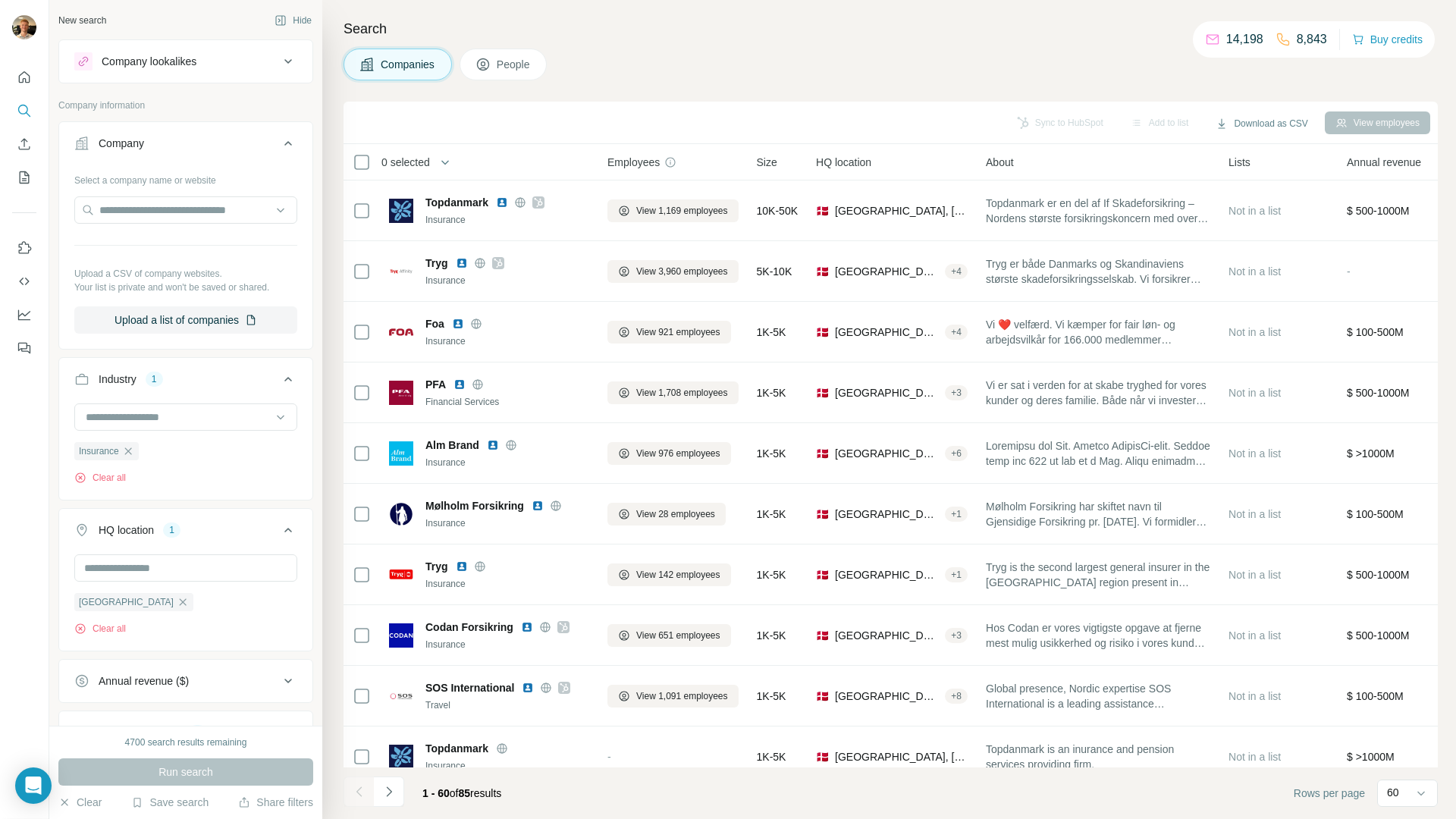
click at [480, 76] on button "People" at bounding box center [503, 64] width 88 height 32
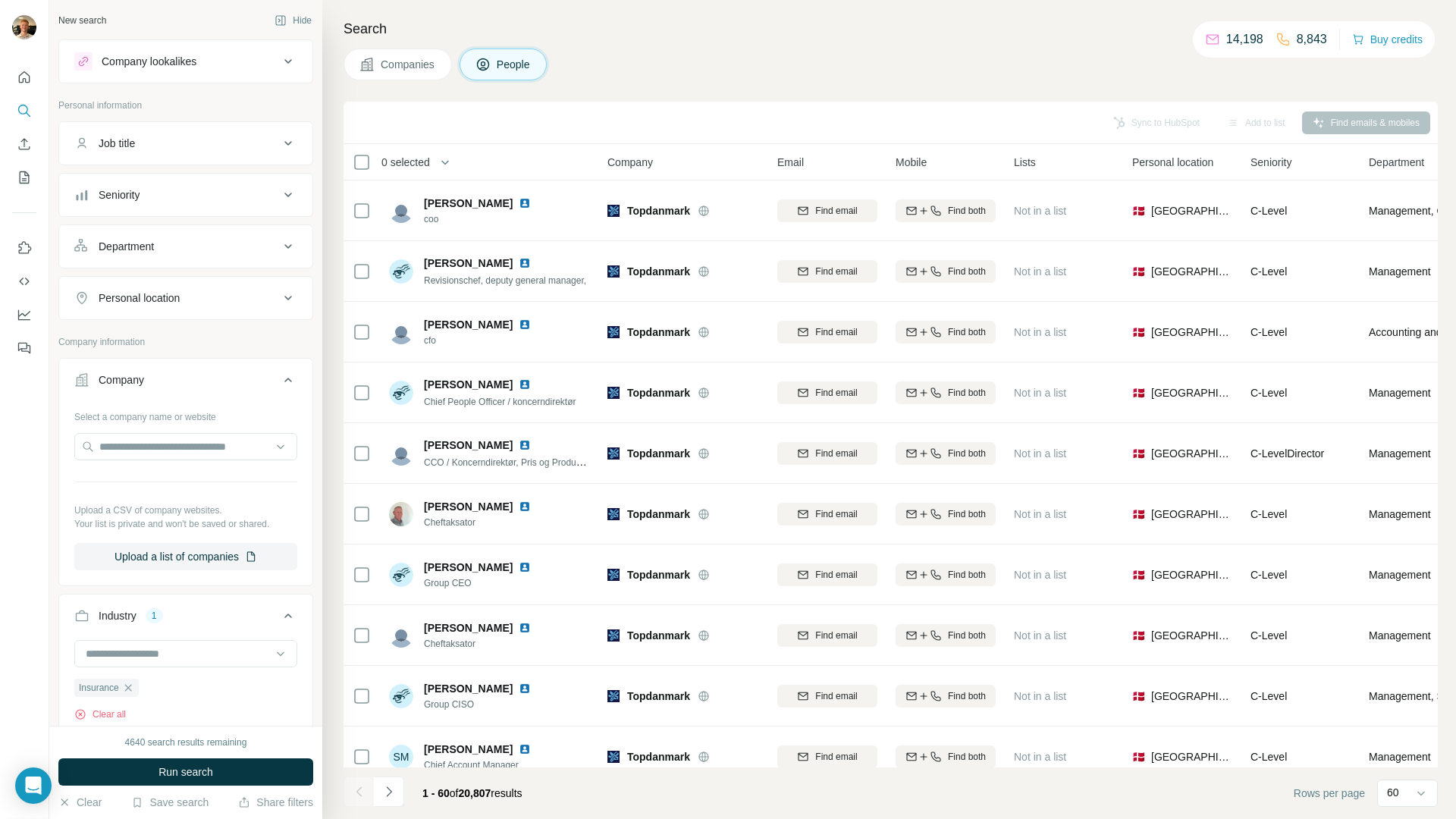
click at [210, 147] on div "Job title" at bounding box center [176, 143] width 205 height 15
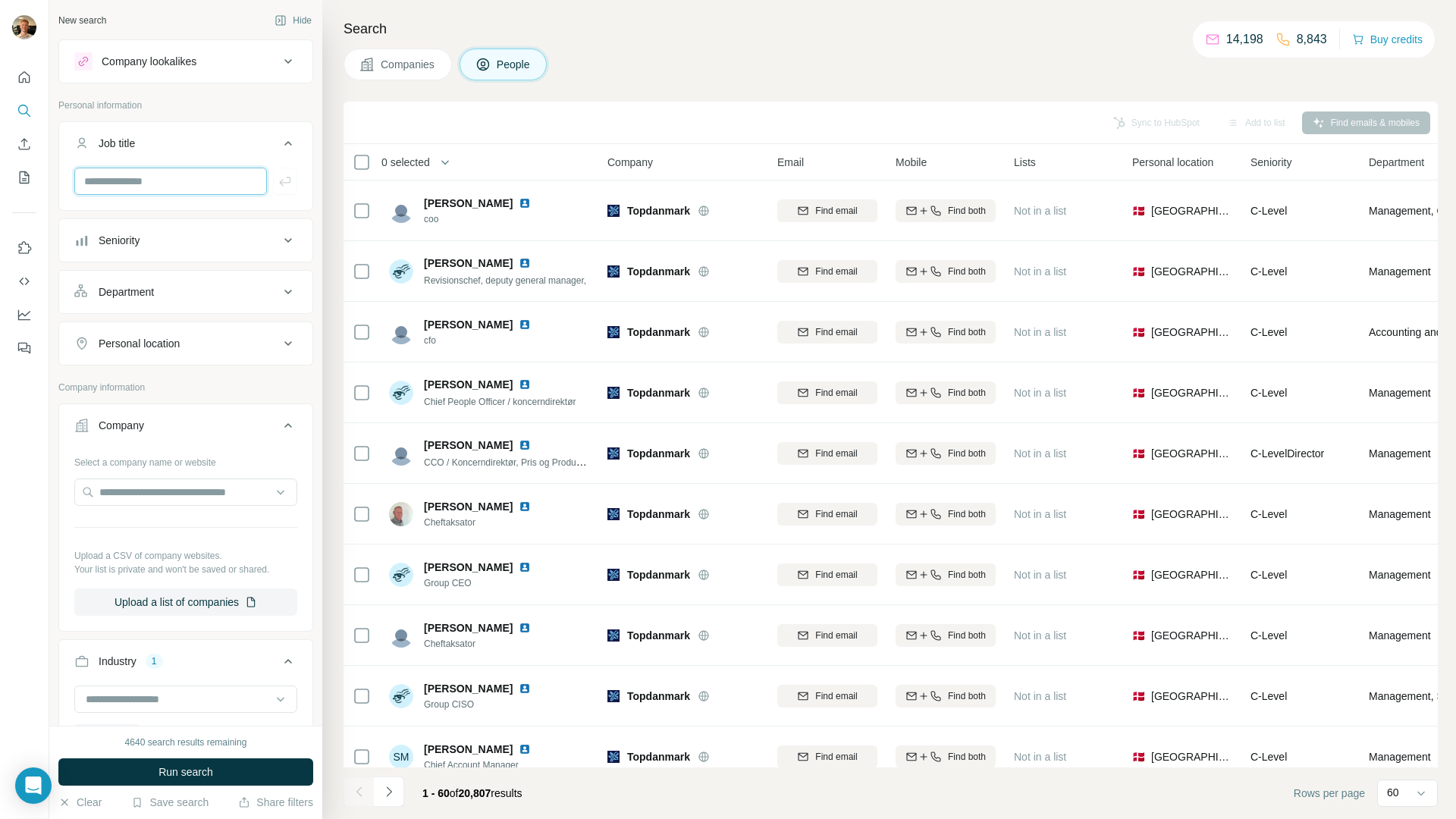
click at [196, 174] on input "text" at bounding box center [170, 181] width 192 height 28
paste input "**********"
type input "**********"
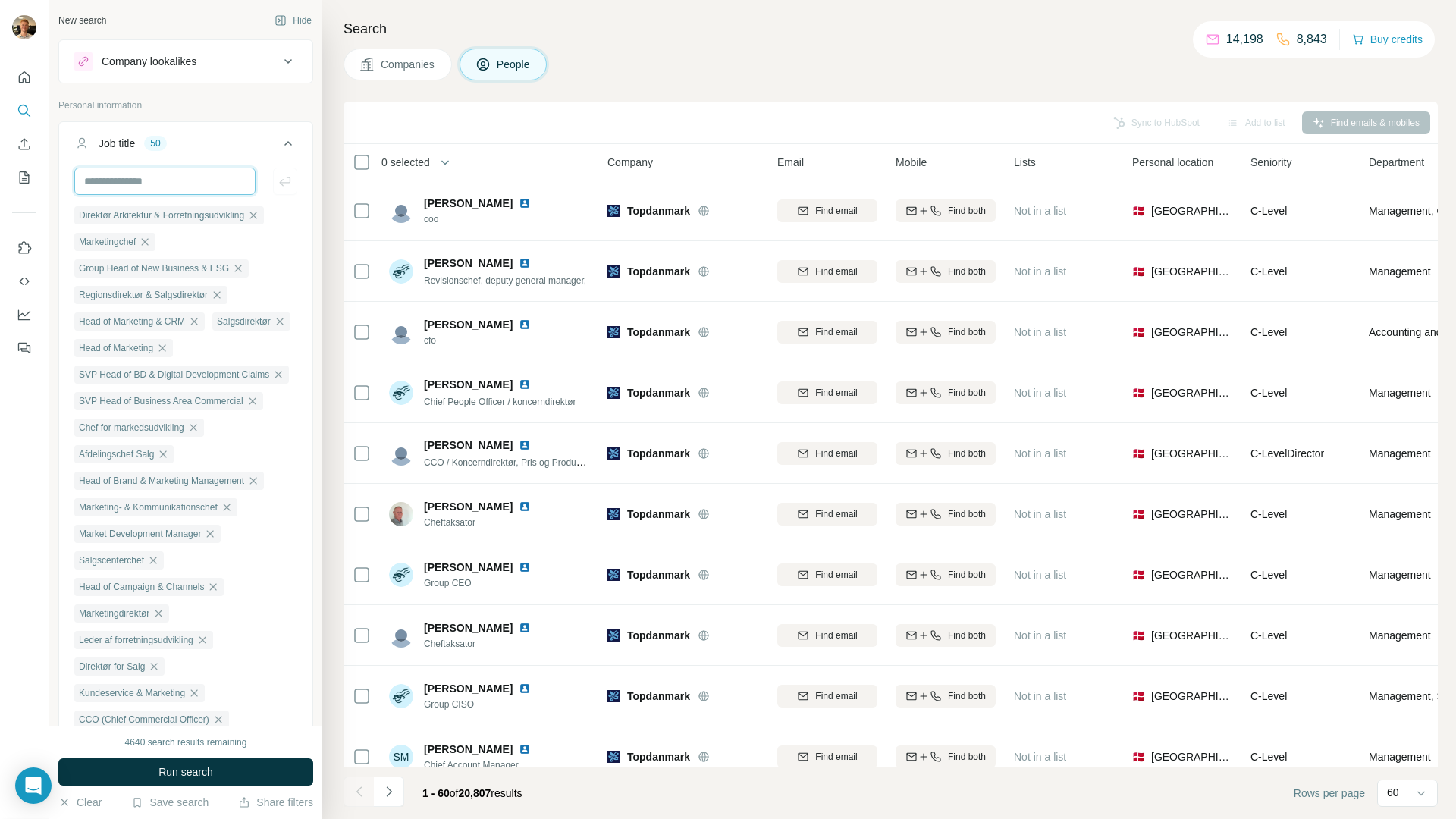
scroll to position [0, 0]
click at [217, 768] on button "Run search" at bounding box center [185, 772] width 255 height 28
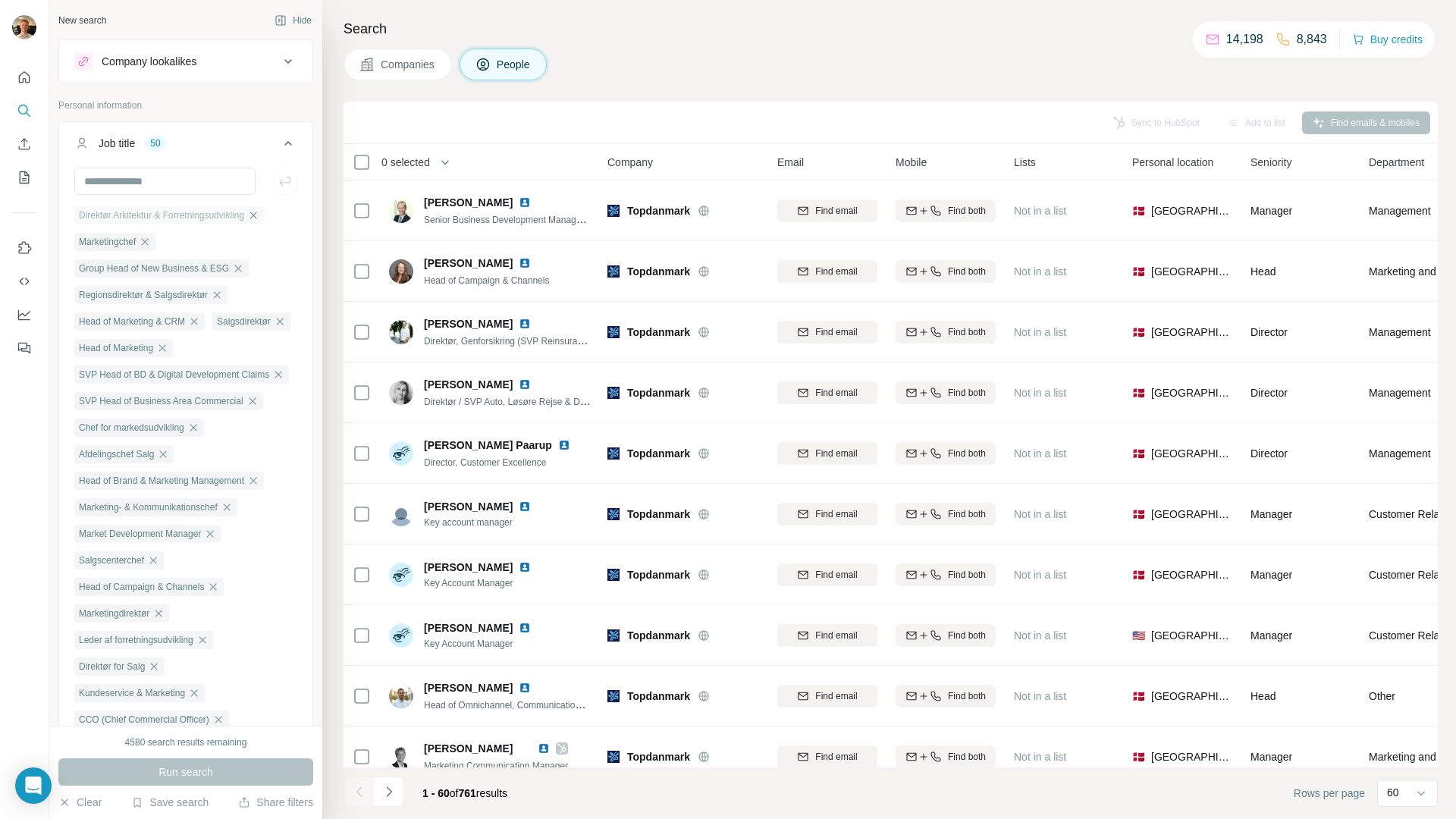
click at [259, 217] on icon "button" at bounding box center [254, 215] width 13 height 13
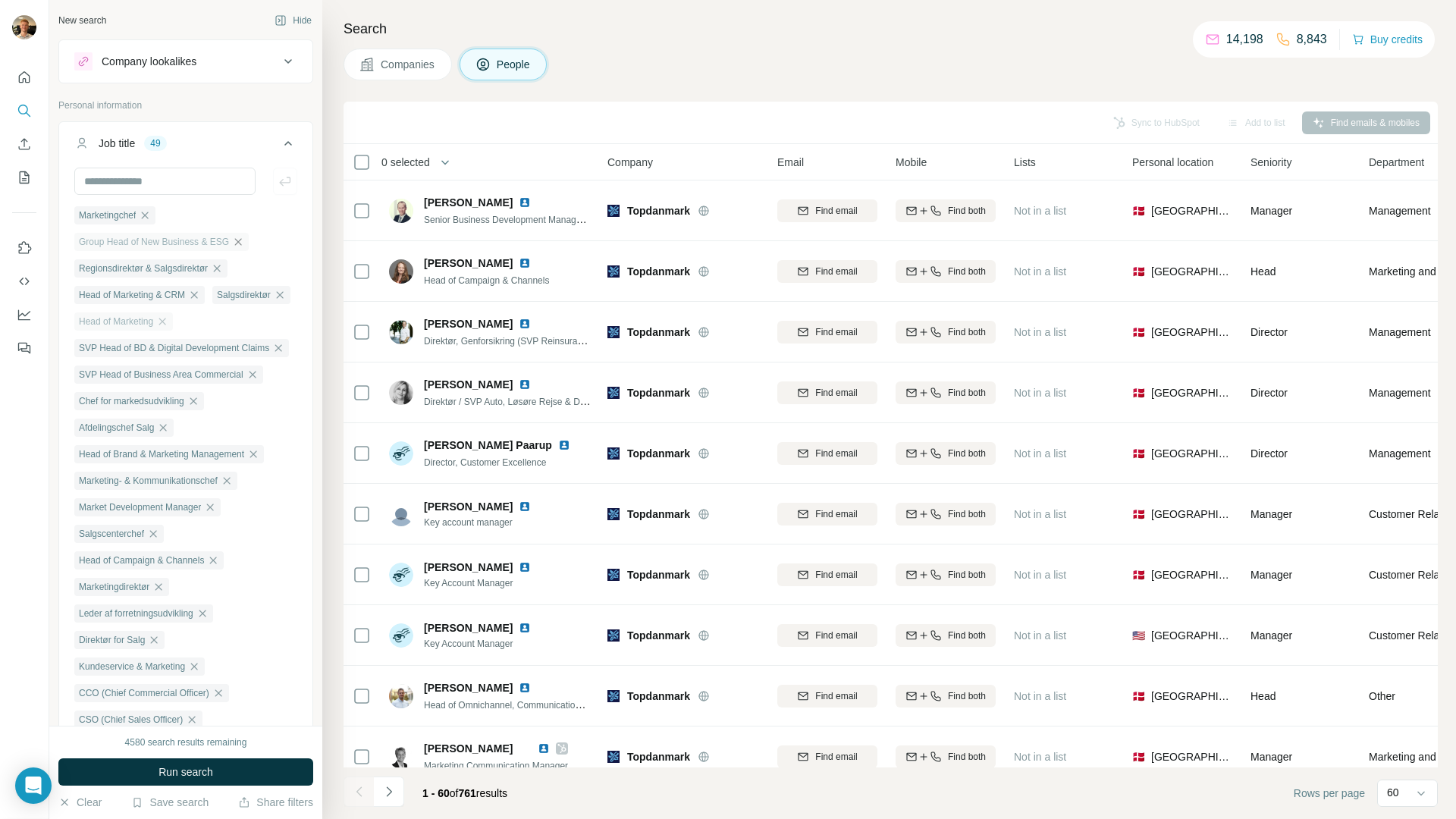
scroll to position [21, 0]
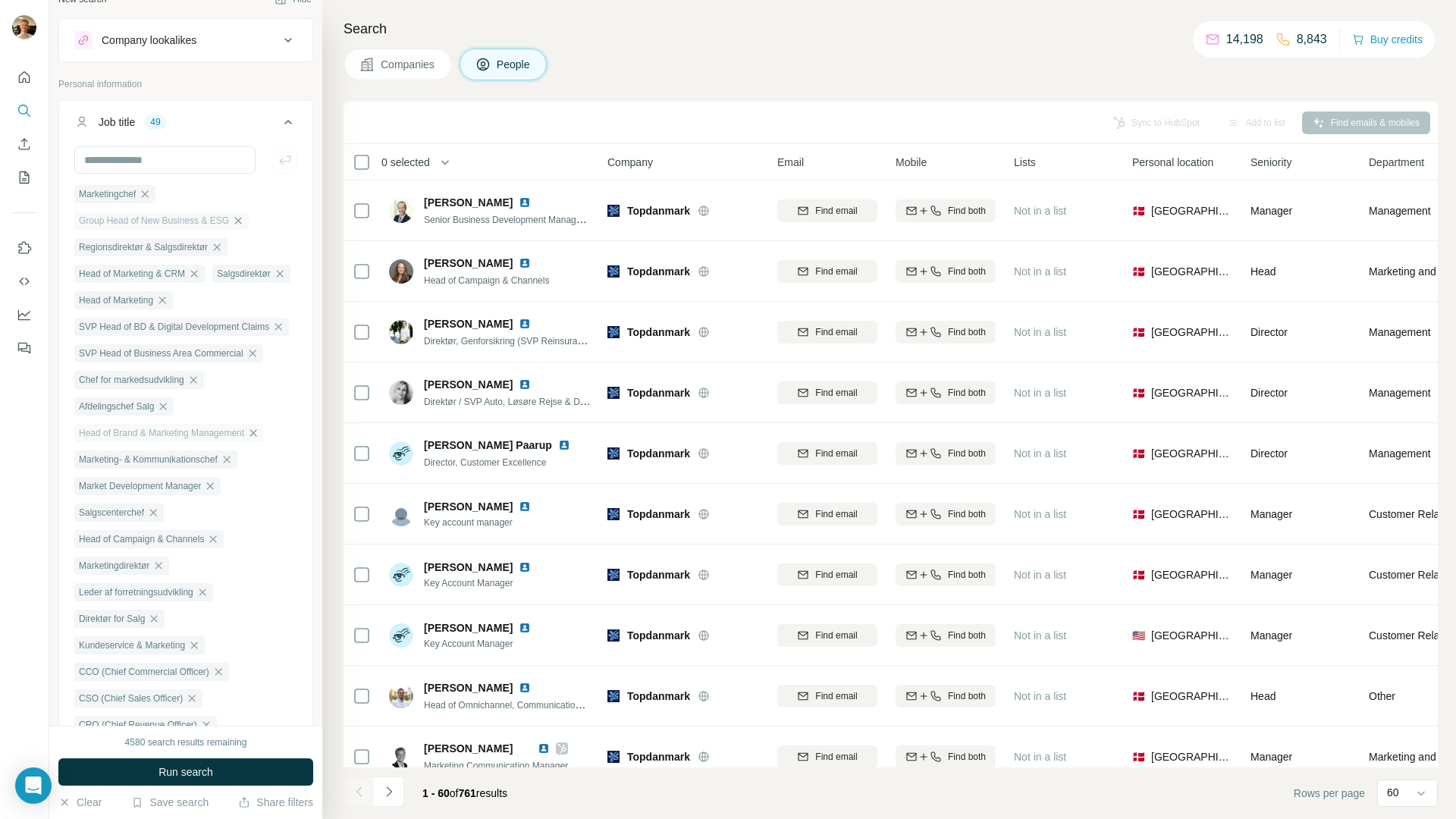
click at [259, 439] on icon "button" at bounding box center [254, 434] width 13 height 13
click at [230, 436] on icon "button" at bounding box center [226, 433] width 7 height 7
click at [216, 439] on icon "button" at bounding box center [210, 434] width 13 height 13
click at [263, 413] on icon "button" at bounding box center [260, 407] width 13 height 13
click at [219, 436] on icon "button" at bounding box center [214, 434] width 13 height 13
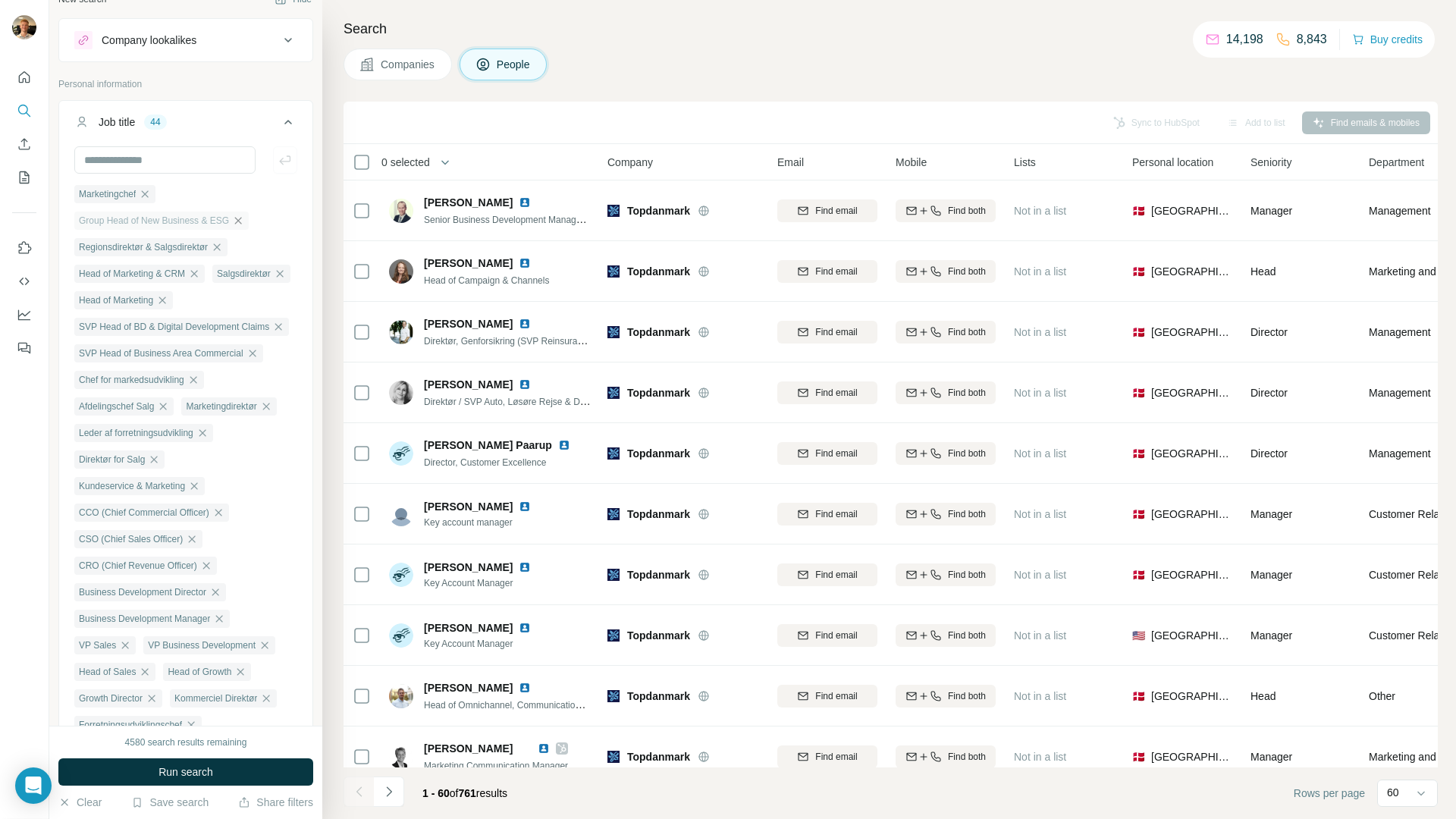
click at [206, 436] on icon "button" at bounding box center [202, 433] width 7 height 7
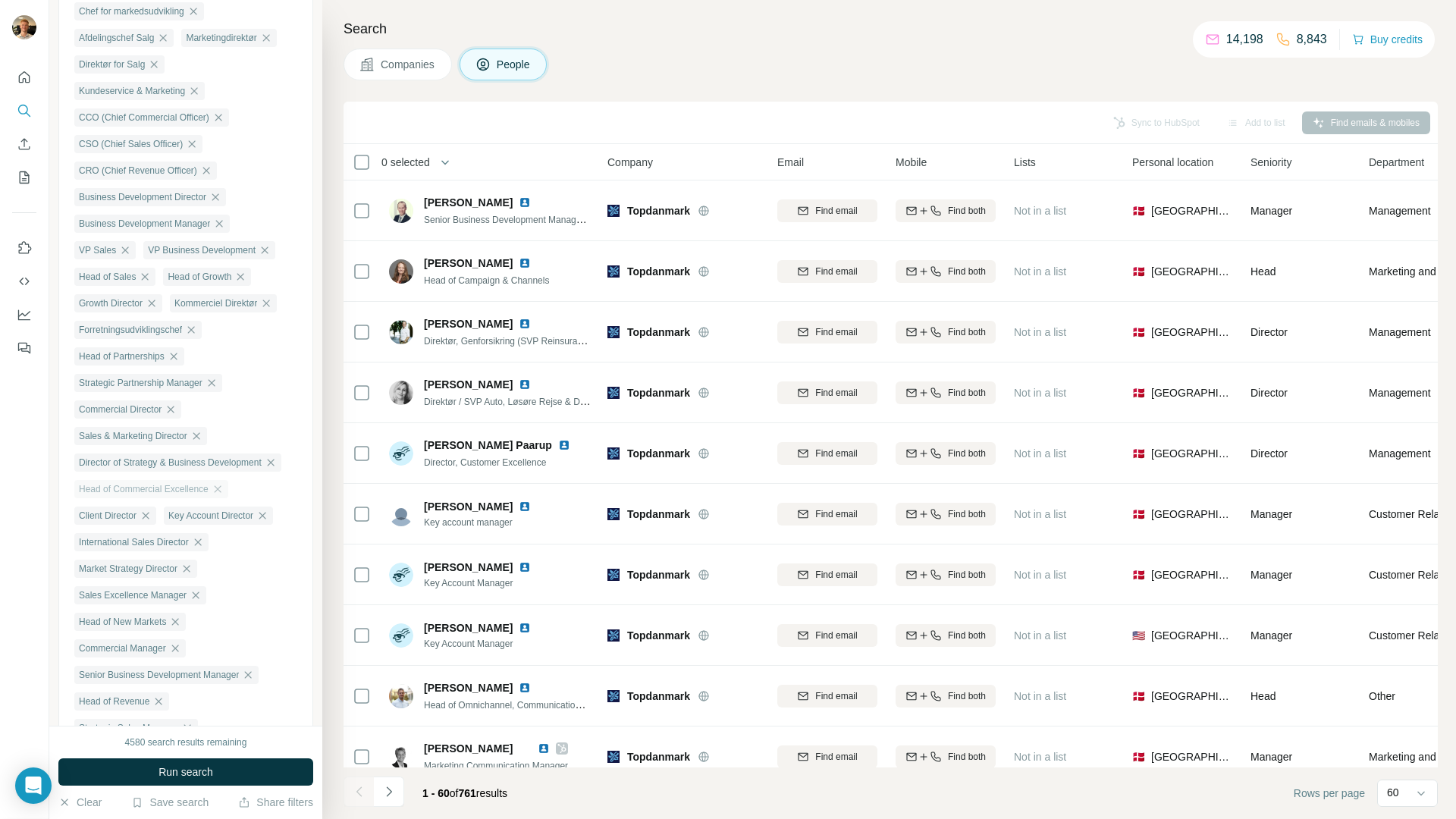
scroll to position [589, 0]
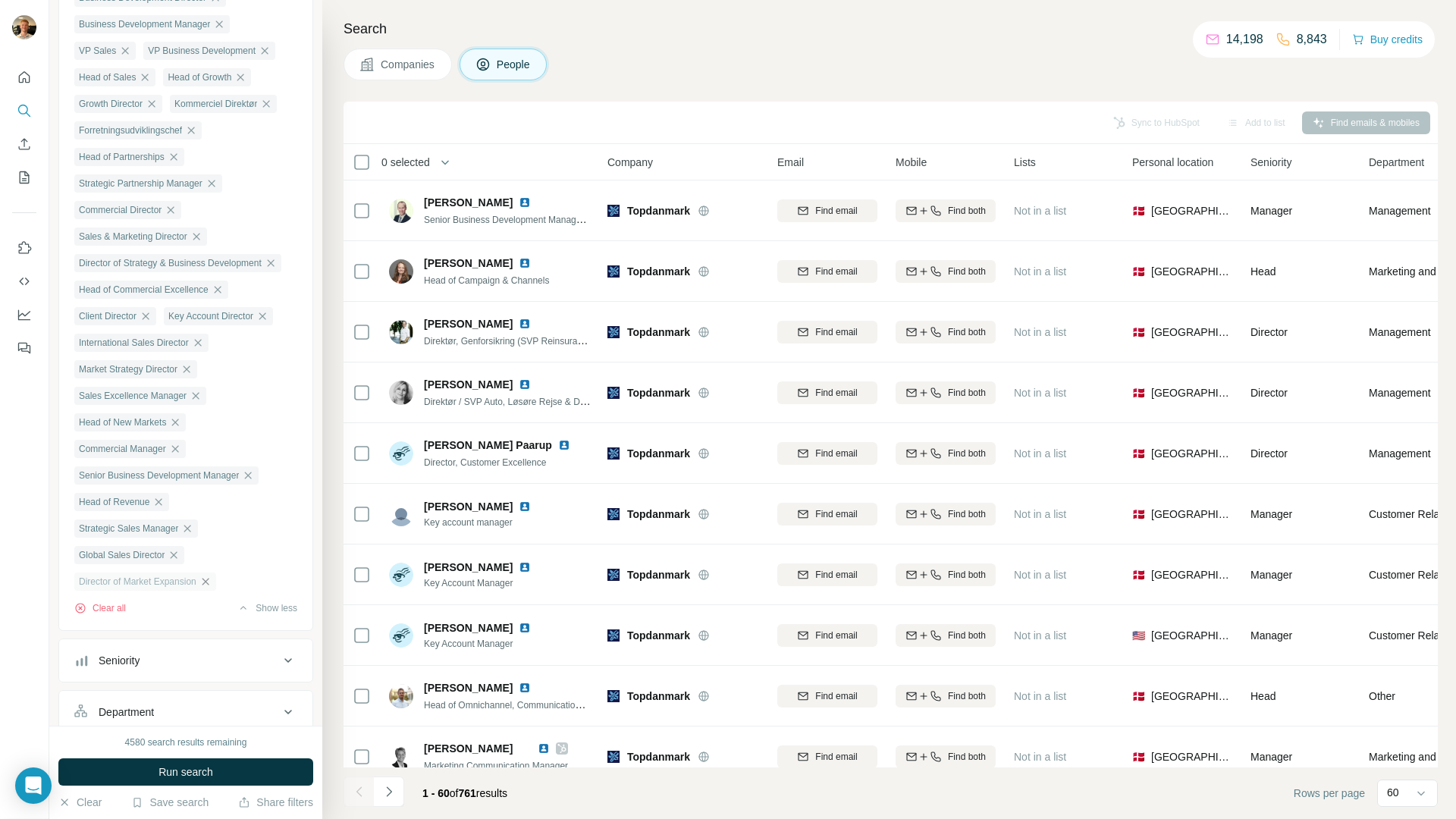
click at [208, 587] on icon "button" at bounding box center [206, 582] width 13 height 13
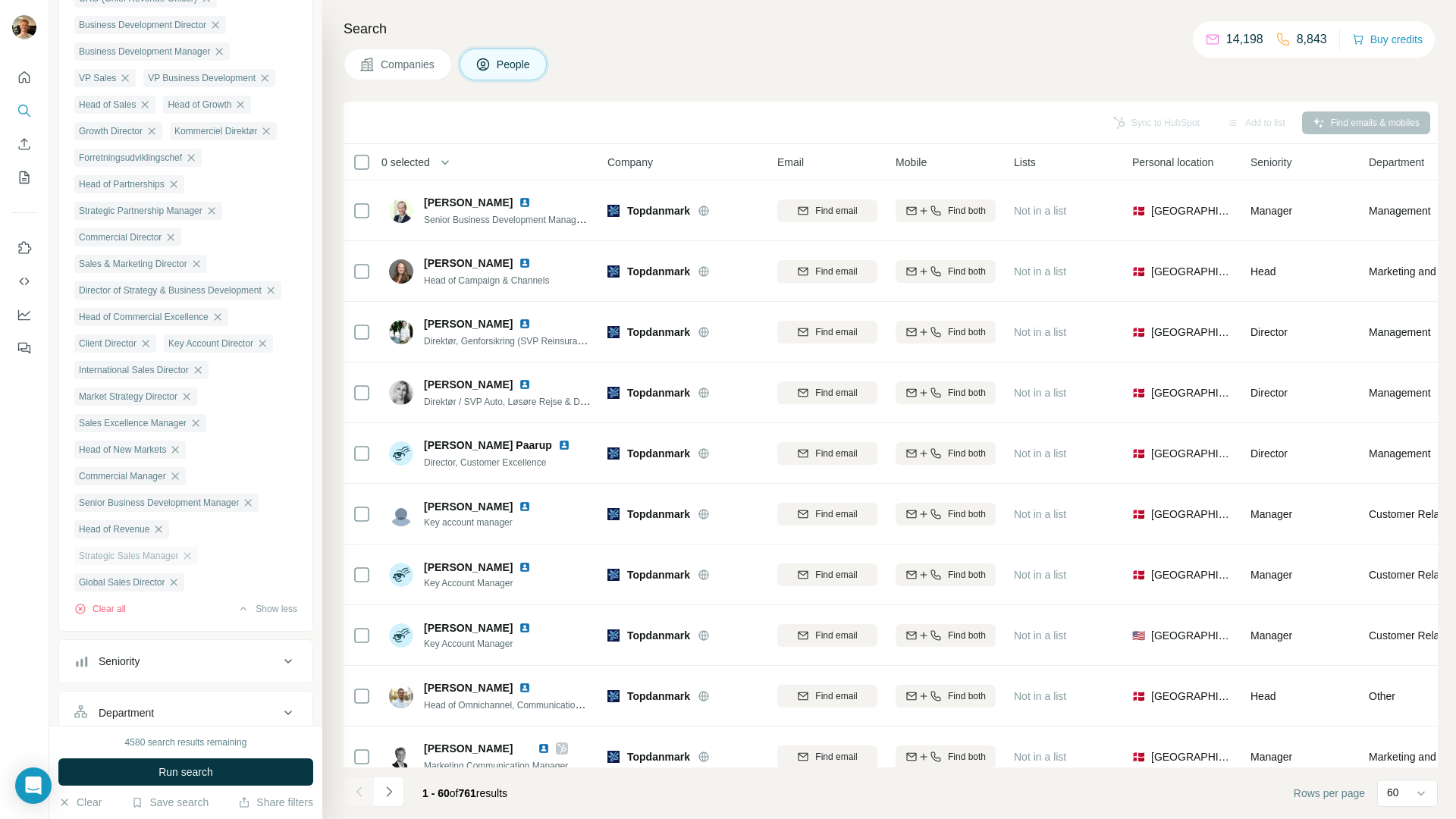
scroll to position [561, 0]
click at [248, 513] on div "Senior Business Development Manager" at bounding box center [166, 504] width 184 height 18
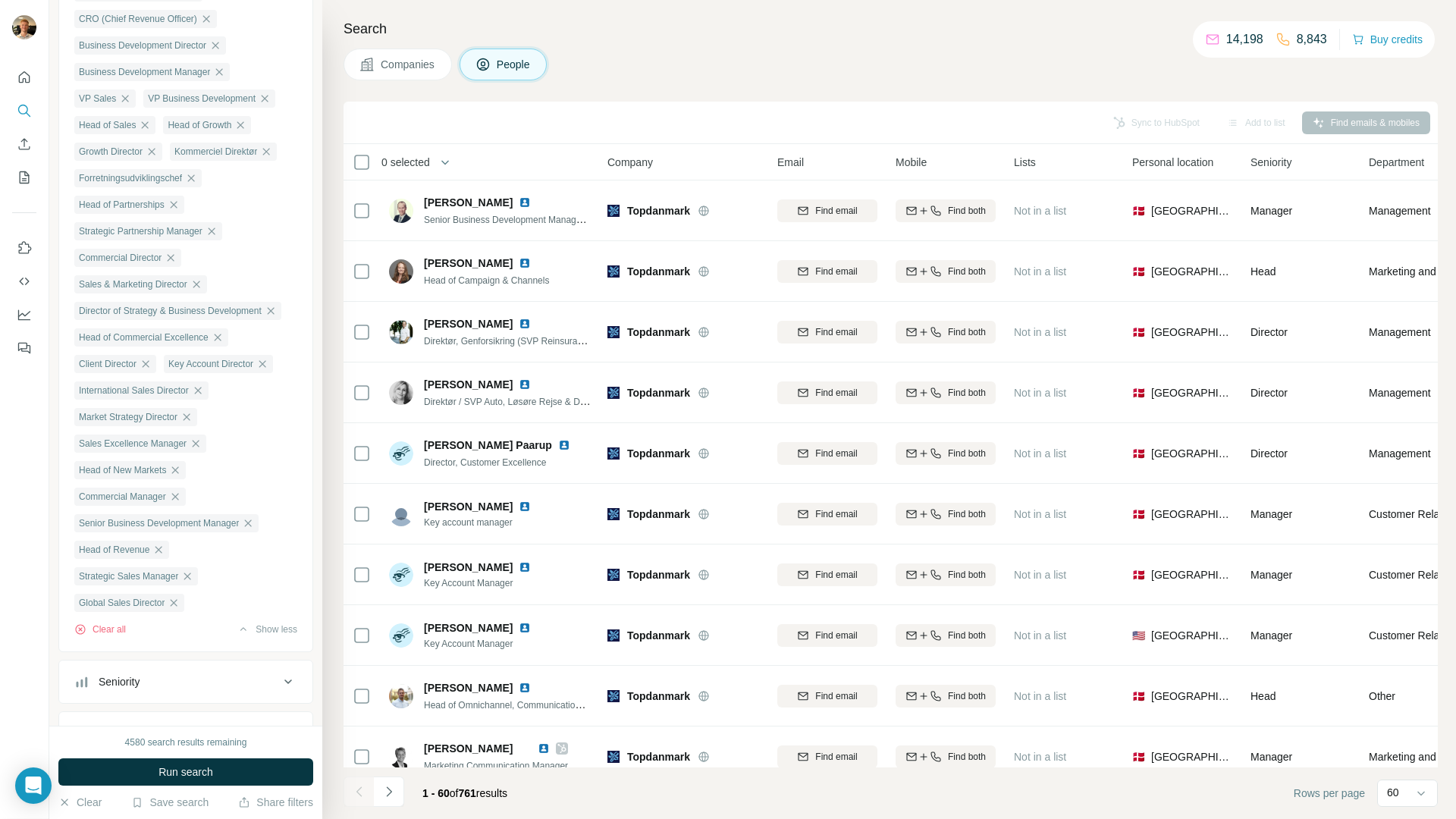
scroll to position [536, 0]
click at [254, 535] on icon "button" at bounding box center [248, 529] width 13 height 13
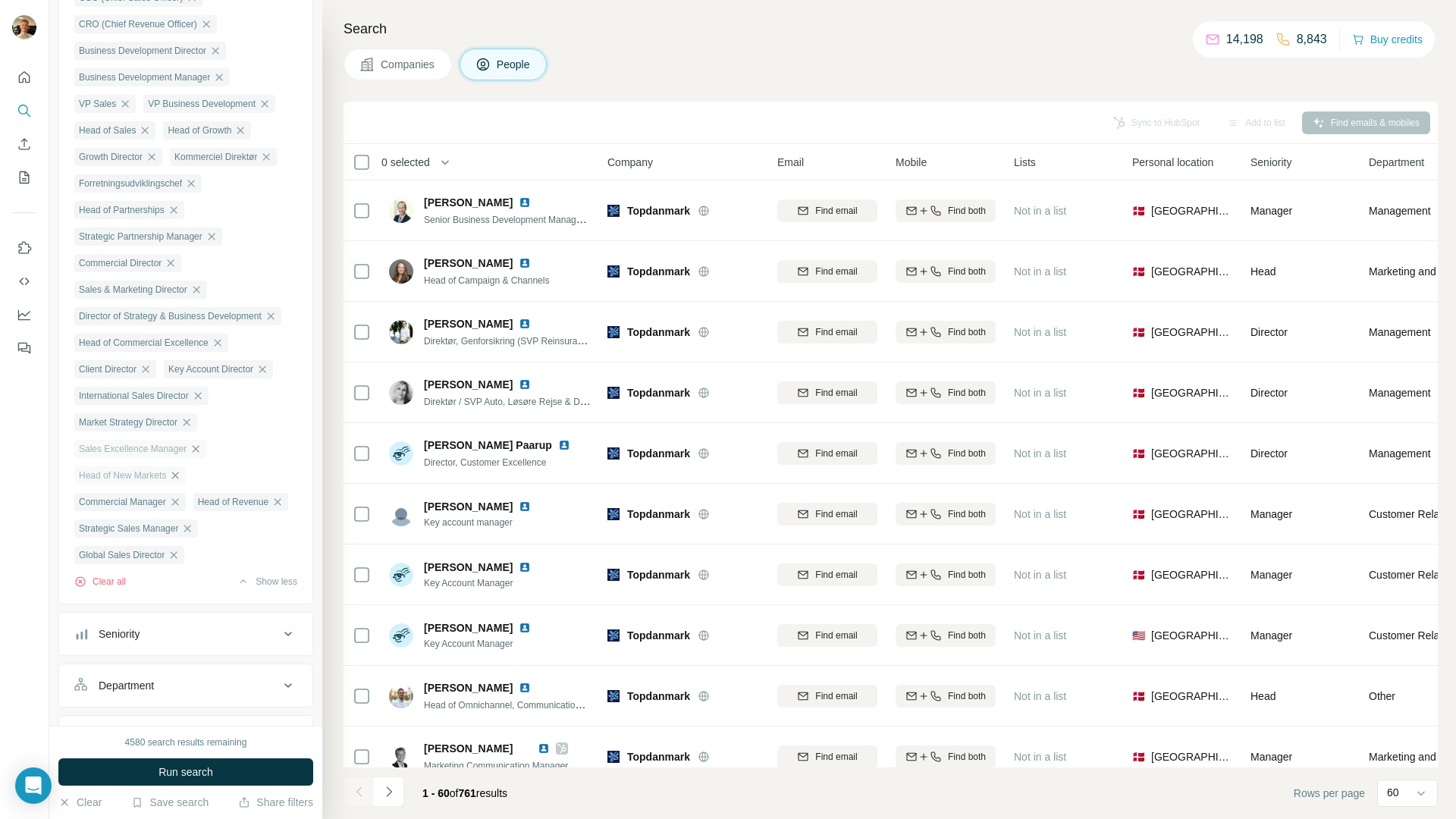
click at [196, 455] on icon "button" at bounding box center [196, 449] width 13 height 13
click at [192, 428] on icon "button" at bounding box center [187, 423] width 13 height 13
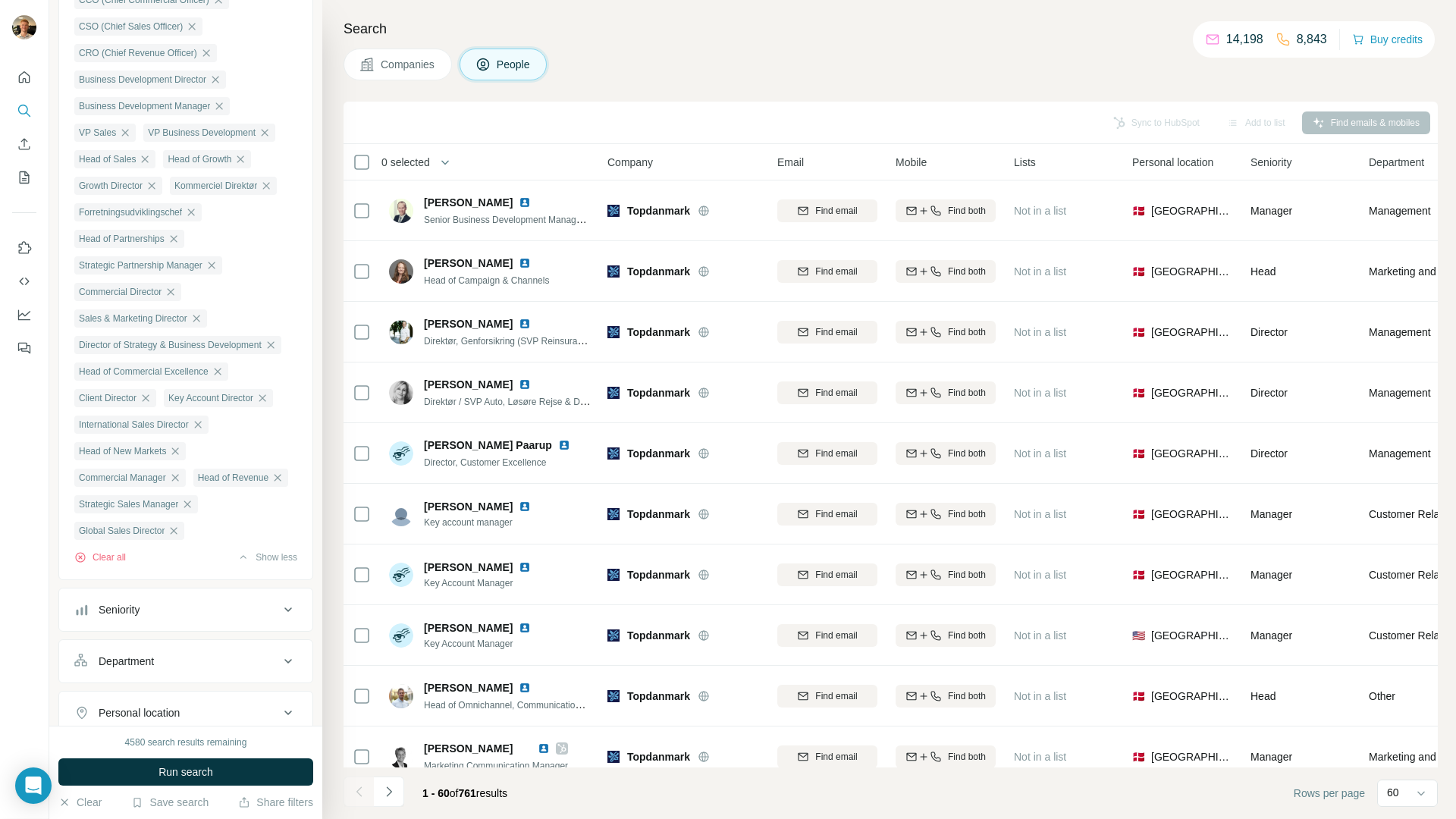
scroll to position [484, 0]
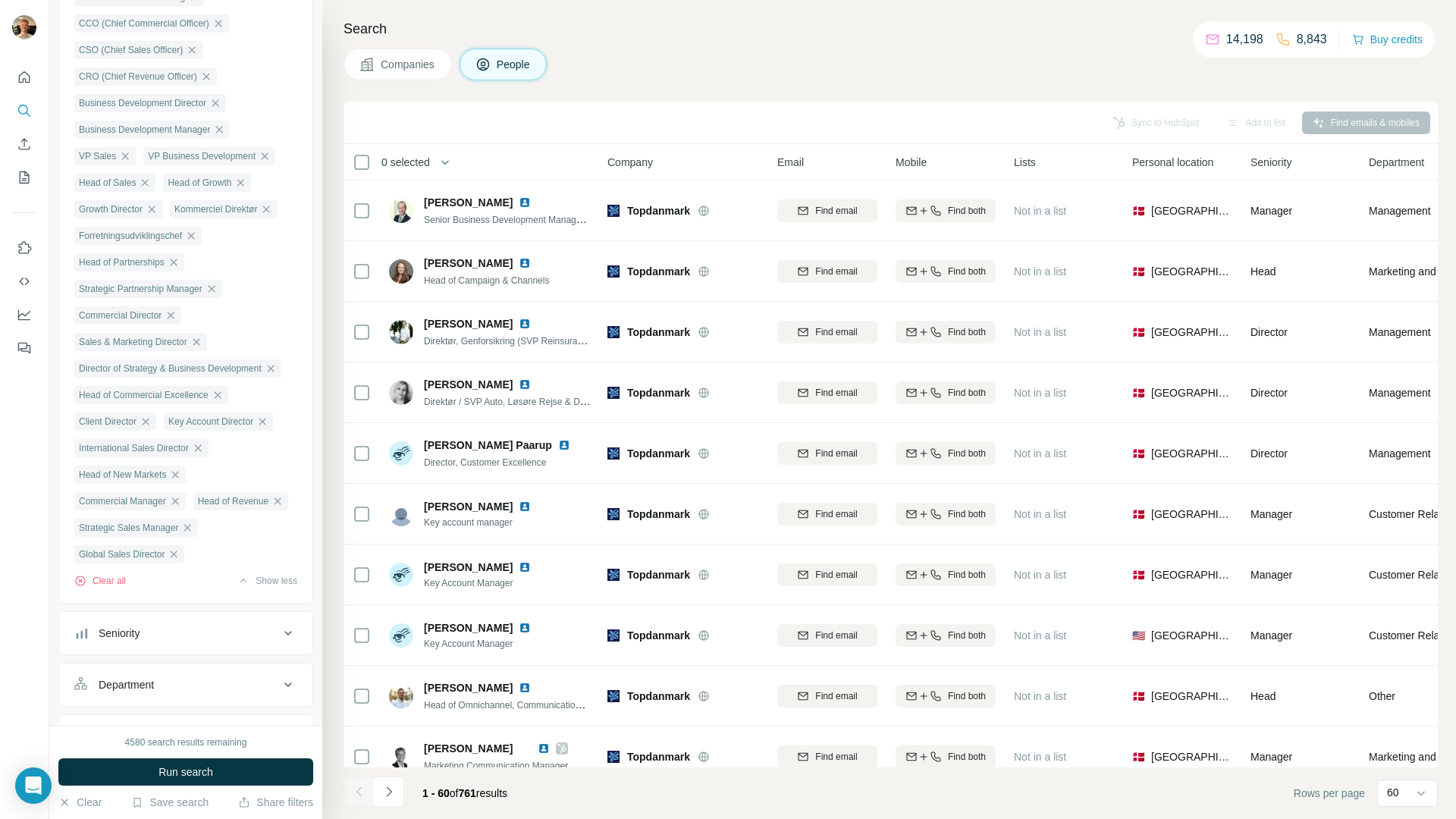
click at [268, 427] on icon "button" at bounding box center [263, 422] width 13 height 13
click at [137, 428] on span "Client Director" at bounding box center [107, 421] width 57 height 13
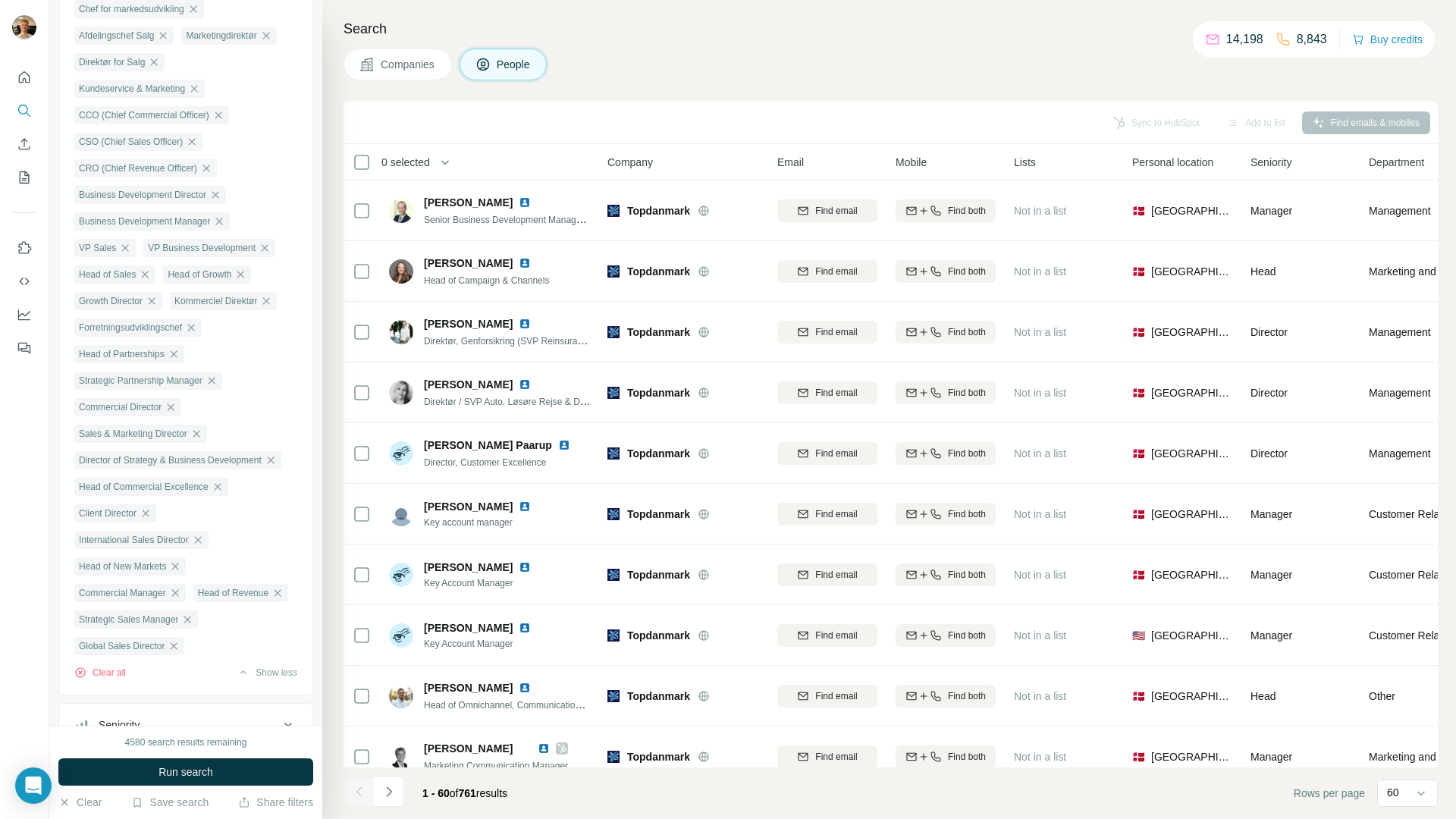
scroll to position [392, 0]
click at [147, 520] on icon "button" at bounding box center [146, 514] width 13 height 13
click at [218, 494] on icon "button" at bounding box center [218, 488] width 13 height 13
click at [274, 464] on icon "button" at bounding box center [271, 461] width 7 height 7
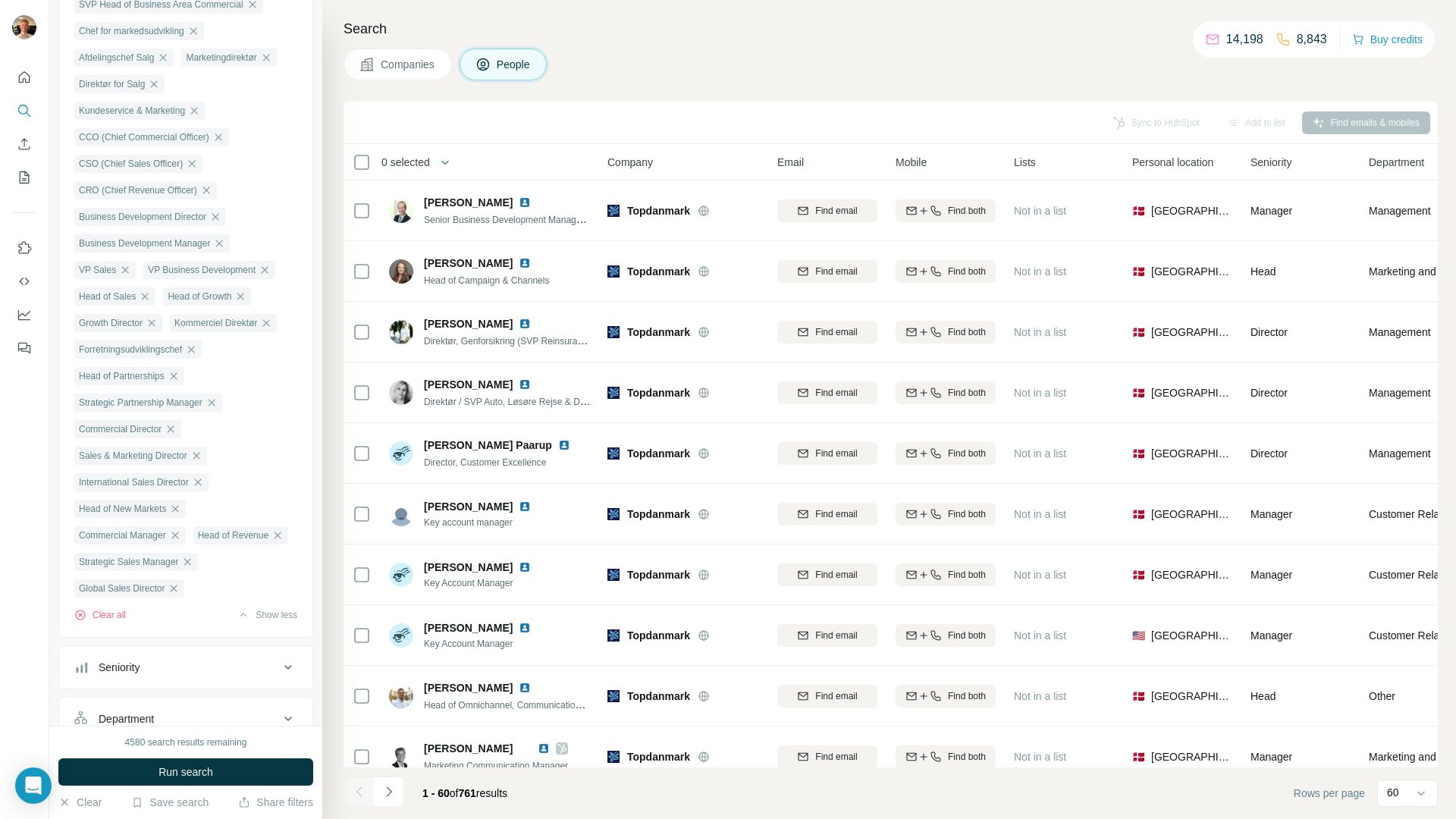
scroll to position [366, 0]
click at [201, 467] on icon "button" at bounding box center [197, 460] width 13 height 13
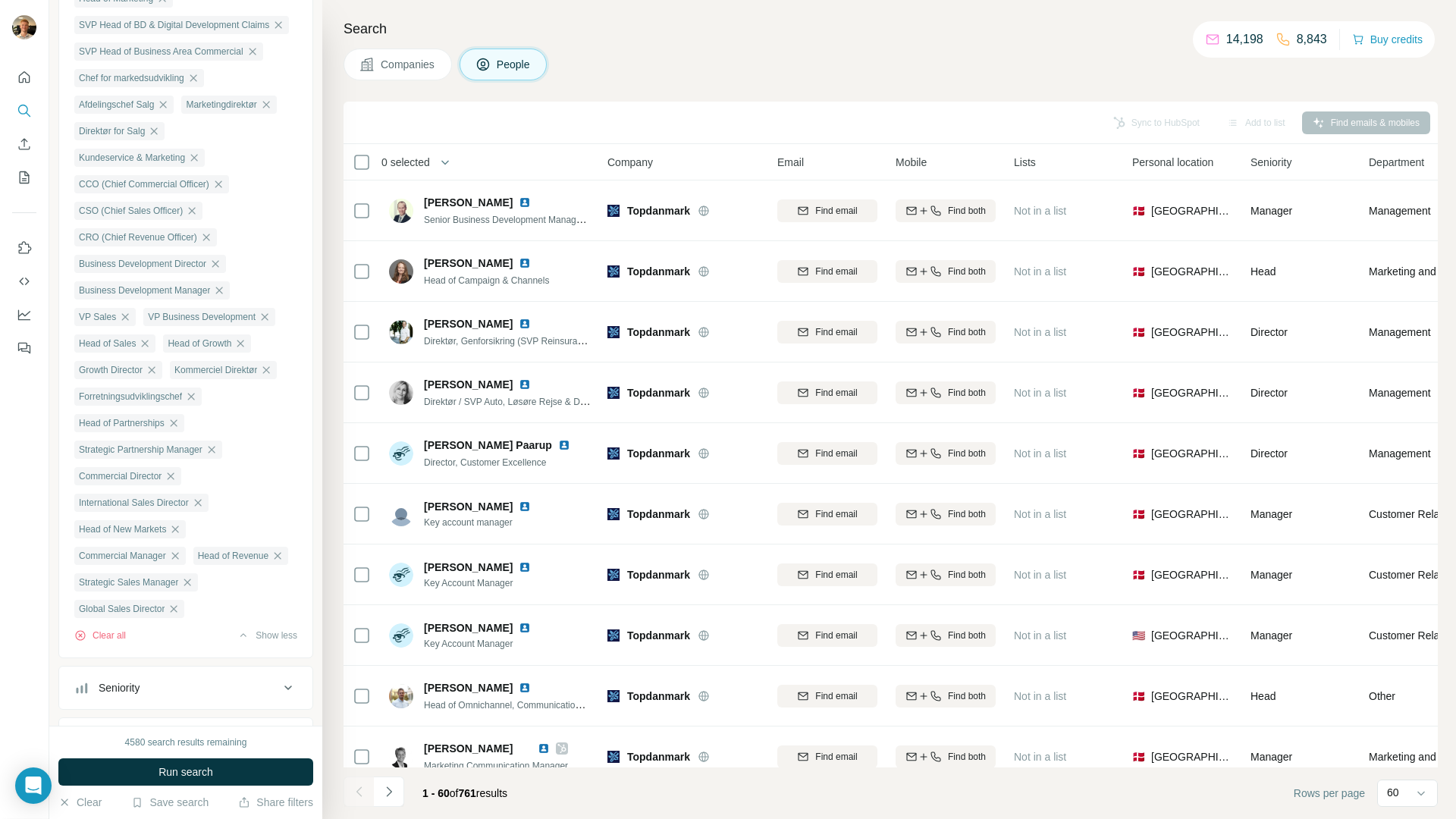
click at [223, 766] on button "Run search" at bounding box center [185, 772] width 255 height 28
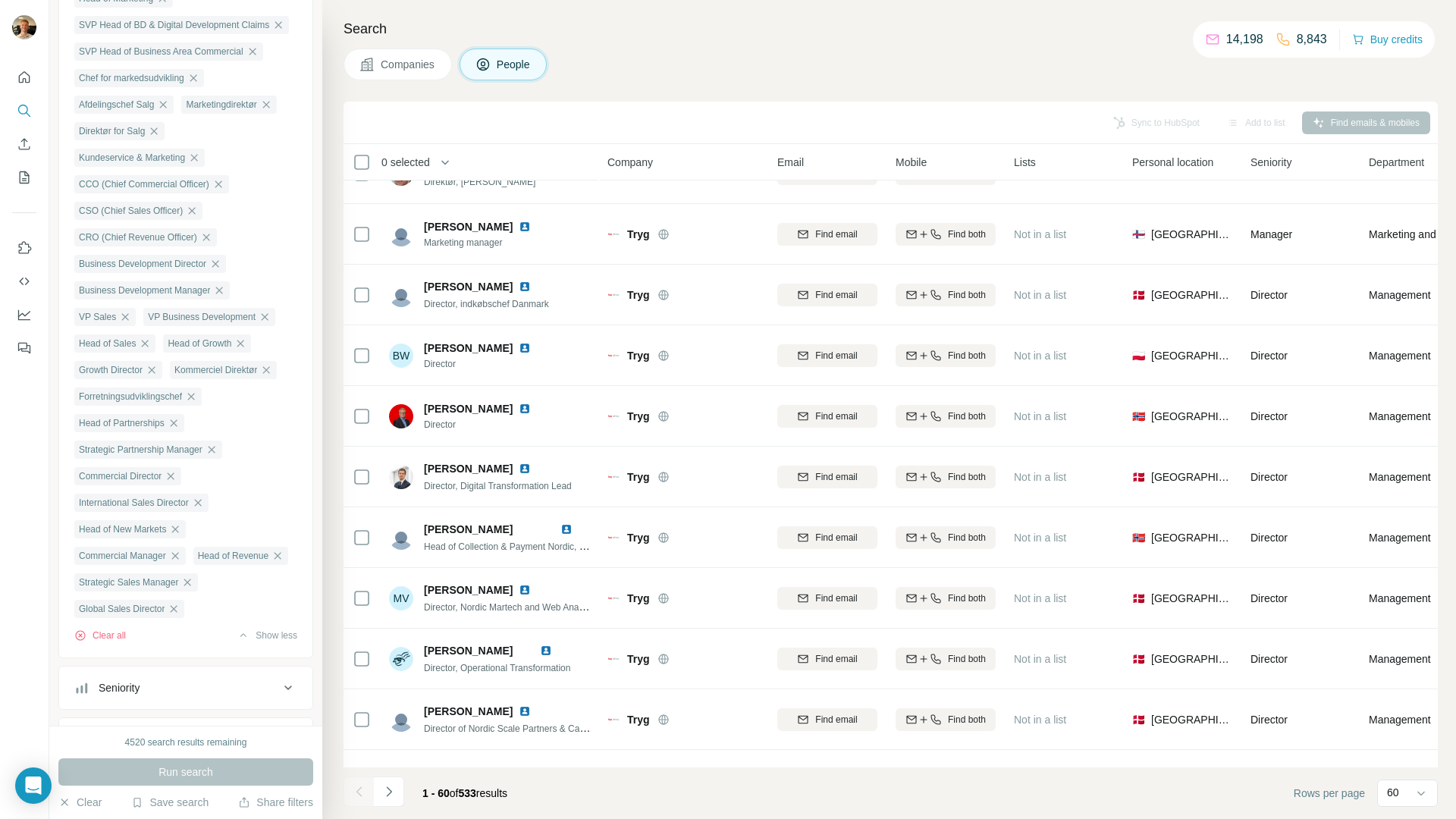
scroll to position [3062, 0]
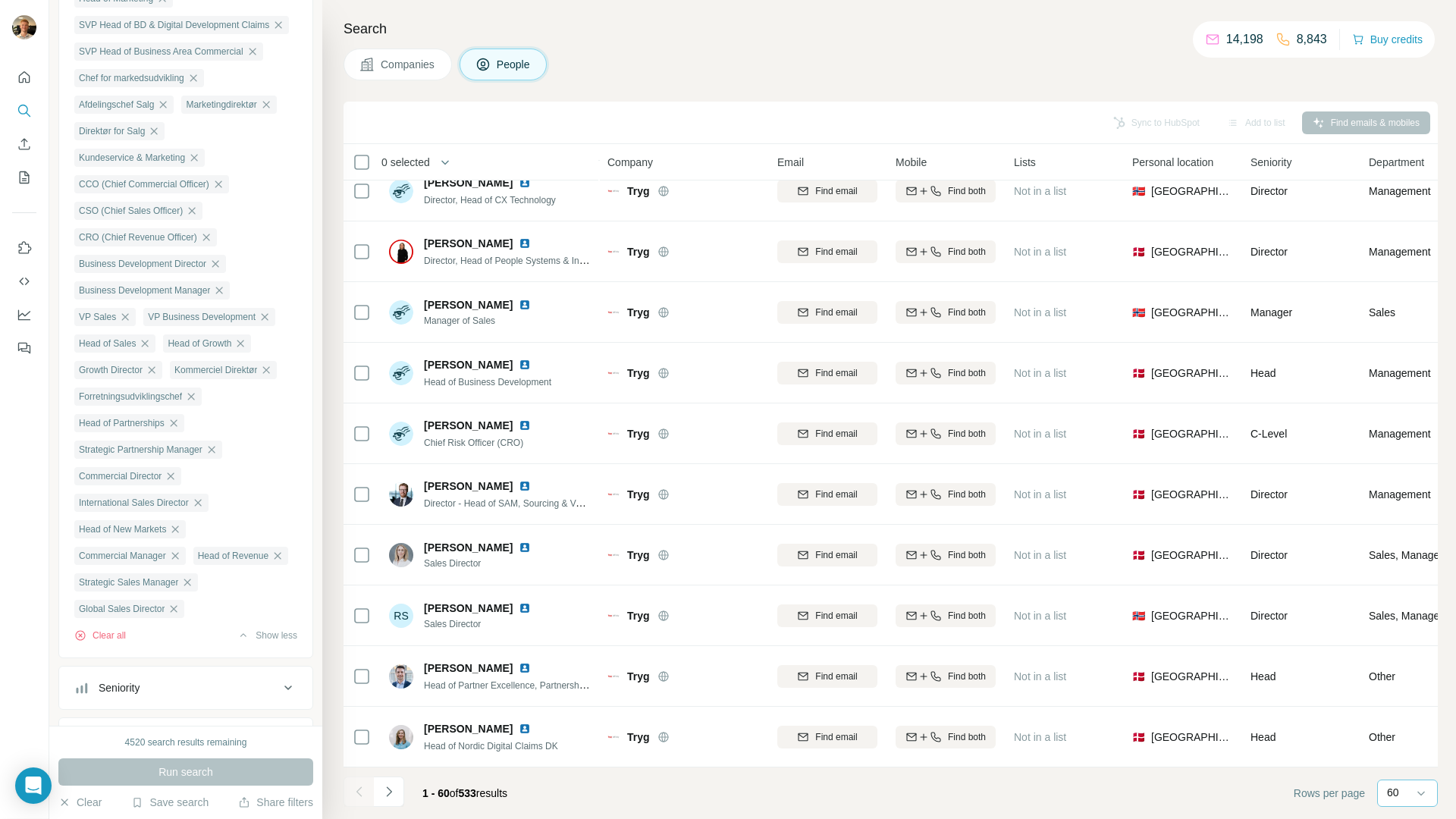
click at [1407, 804] on div "60" at bounding box center [1406, 793] width 38 height 26
click at [1409, 798] on input at bounding box center [1410, 793] width 46 height 17
click at [401, 795] on button "Navigate to next page" at bounding box center [389, 792] width 30 height 30
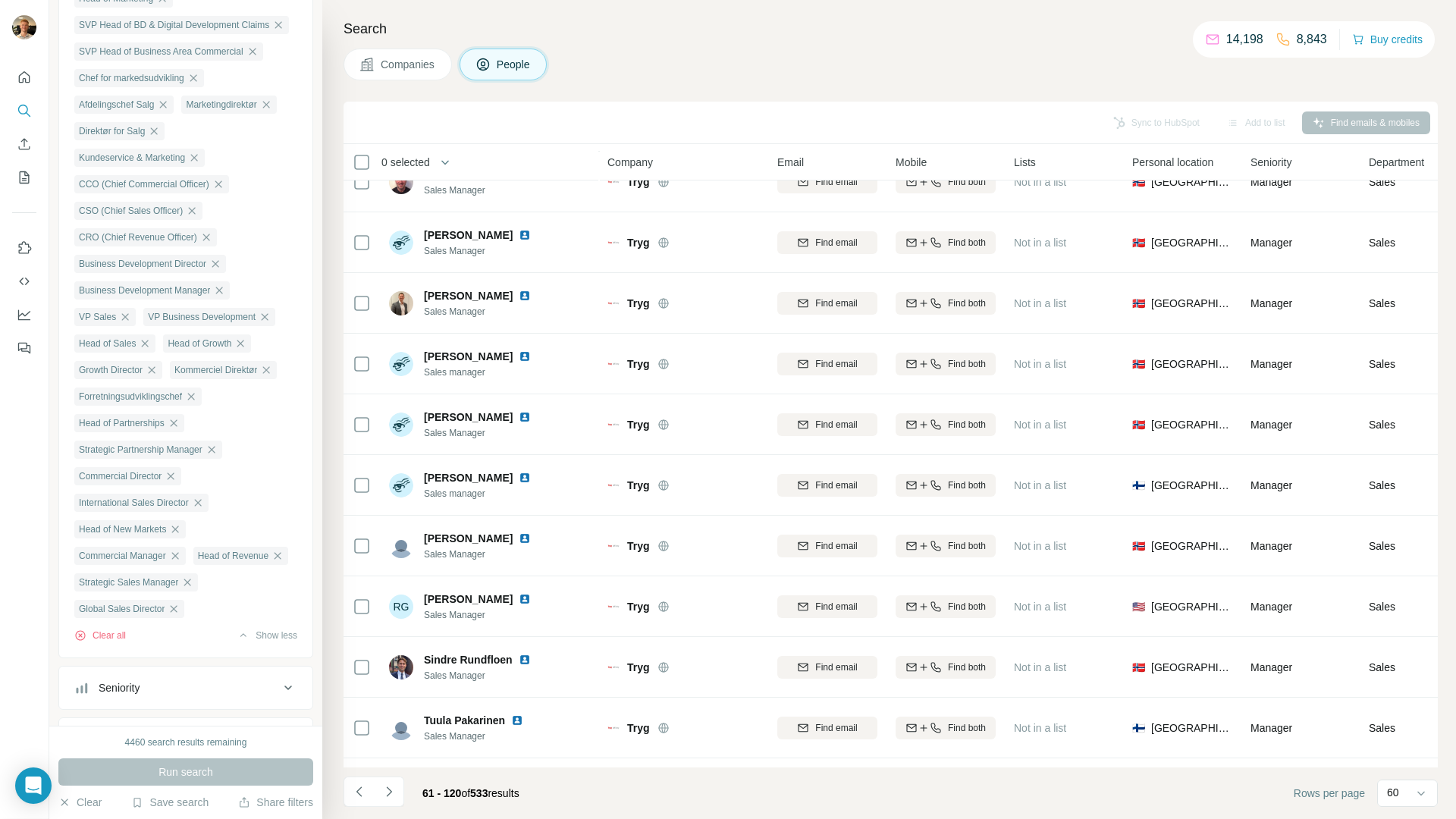
scroll to position [3062, 0]
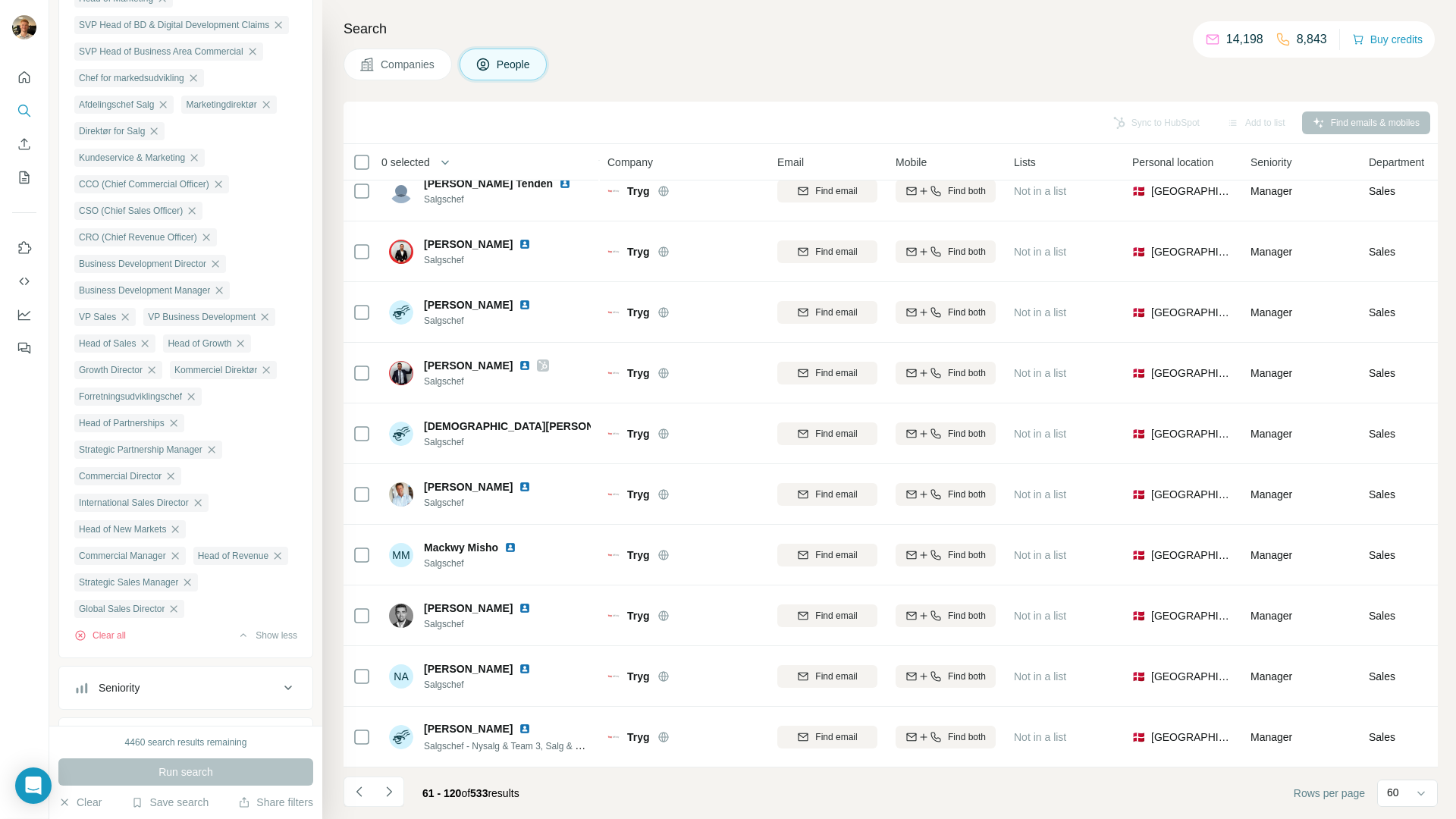
drag, startPoint x: 399, startPoint y: 796, endPoint x: 452, endPoint y: 772, distance: 58.2
click at [398, 796] on button "Navigate to next page" at bounding box center [389, 792] width 30 height 30
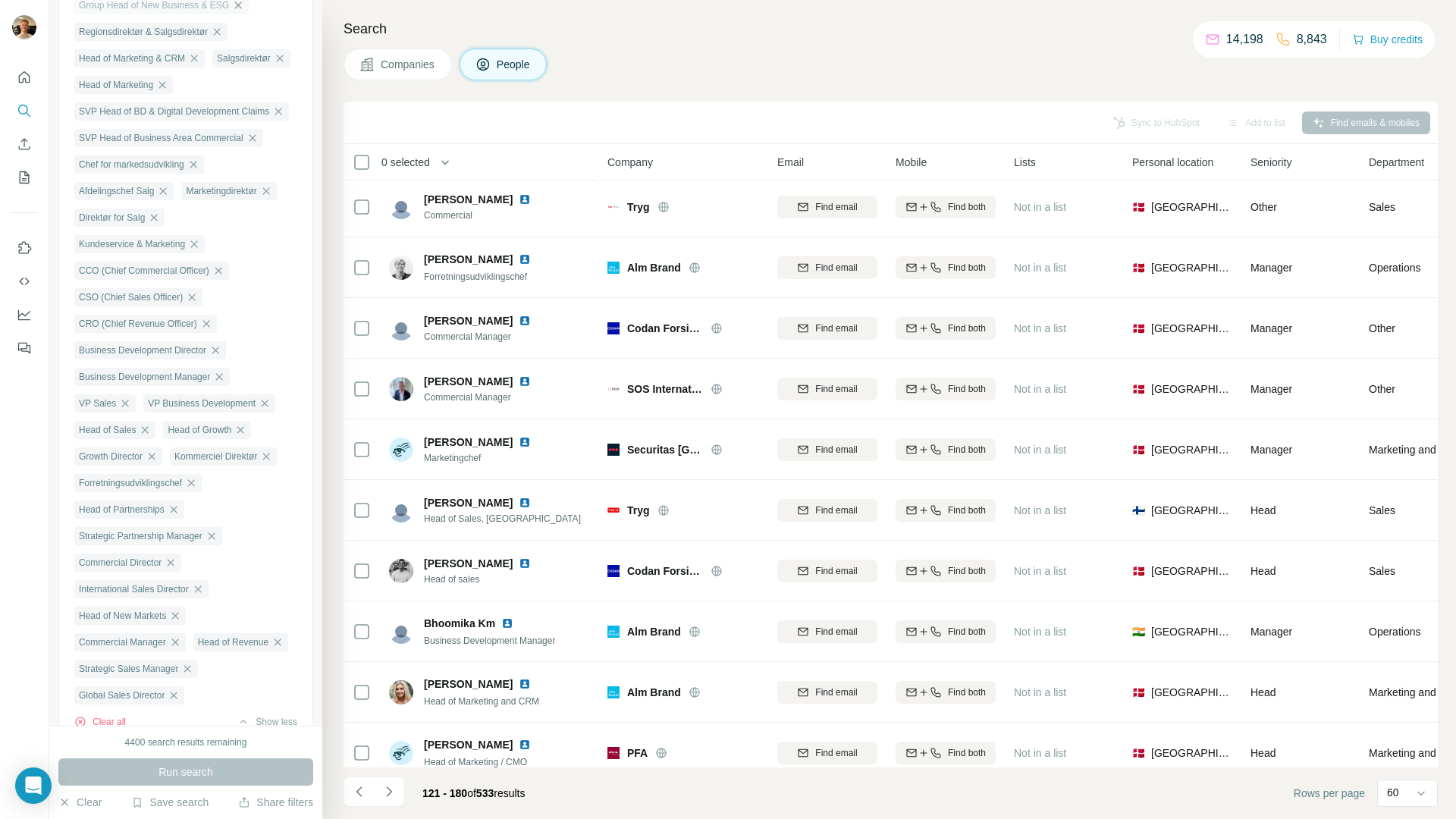
scroll to position [142, 0]
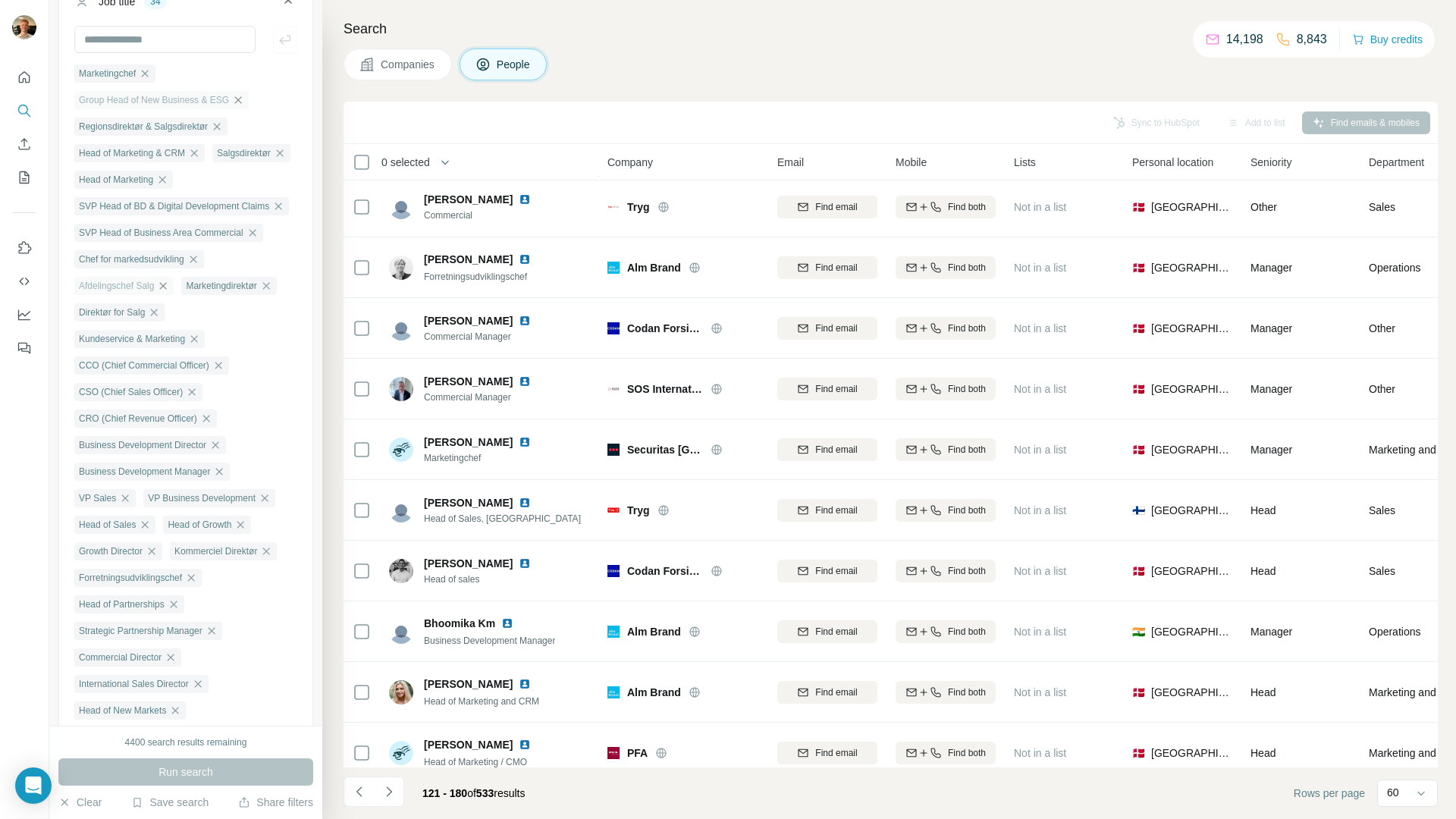
click at [167, 291] on icon "button" at bounding box center [164, 286] width 13 height 13
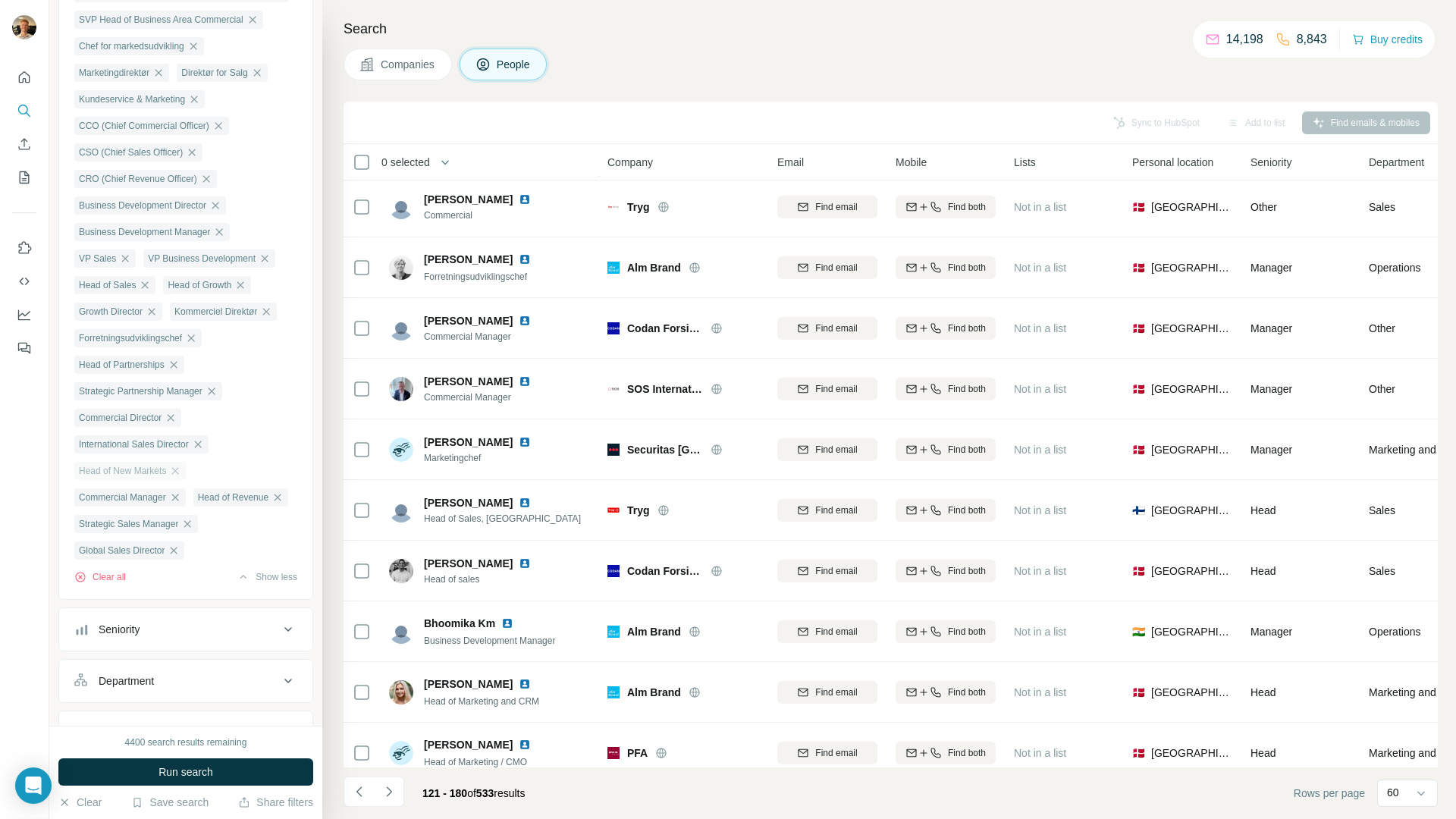
scroll to position [363, 0]
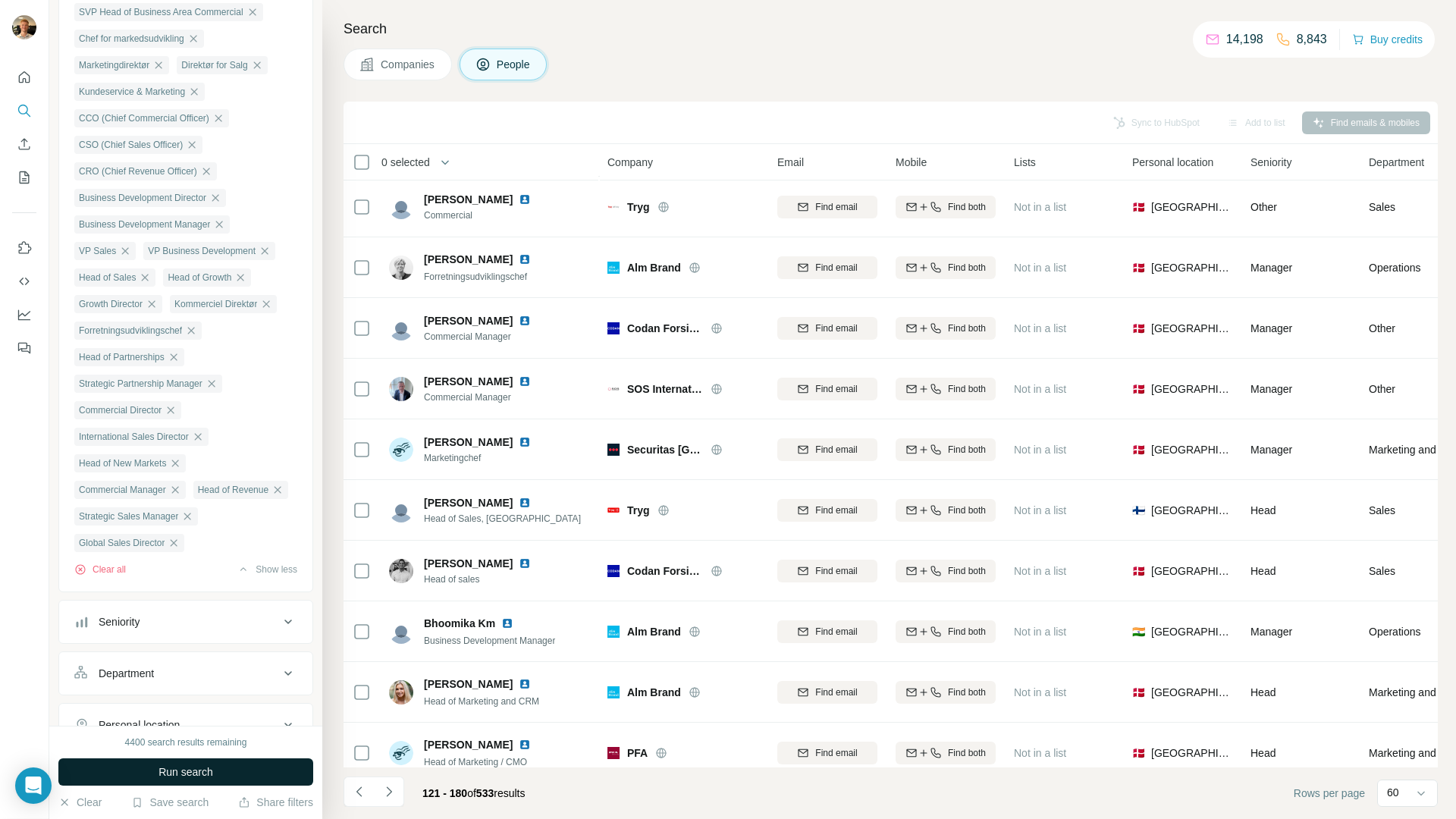
click at [198, 773] on span "Run search" at bounding box center [185, 772] width 55 height 15
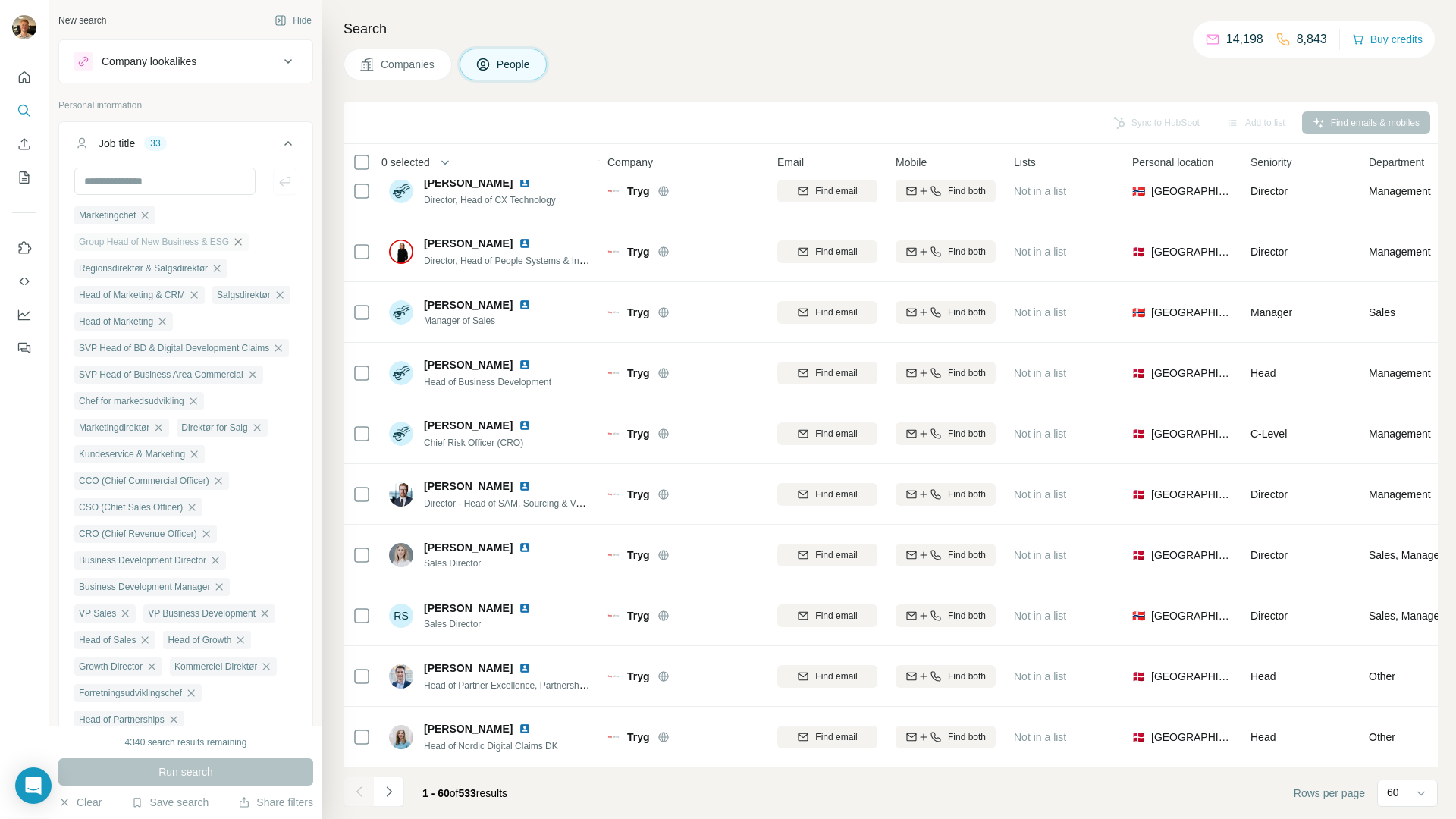
scroll to position [2537, 0]
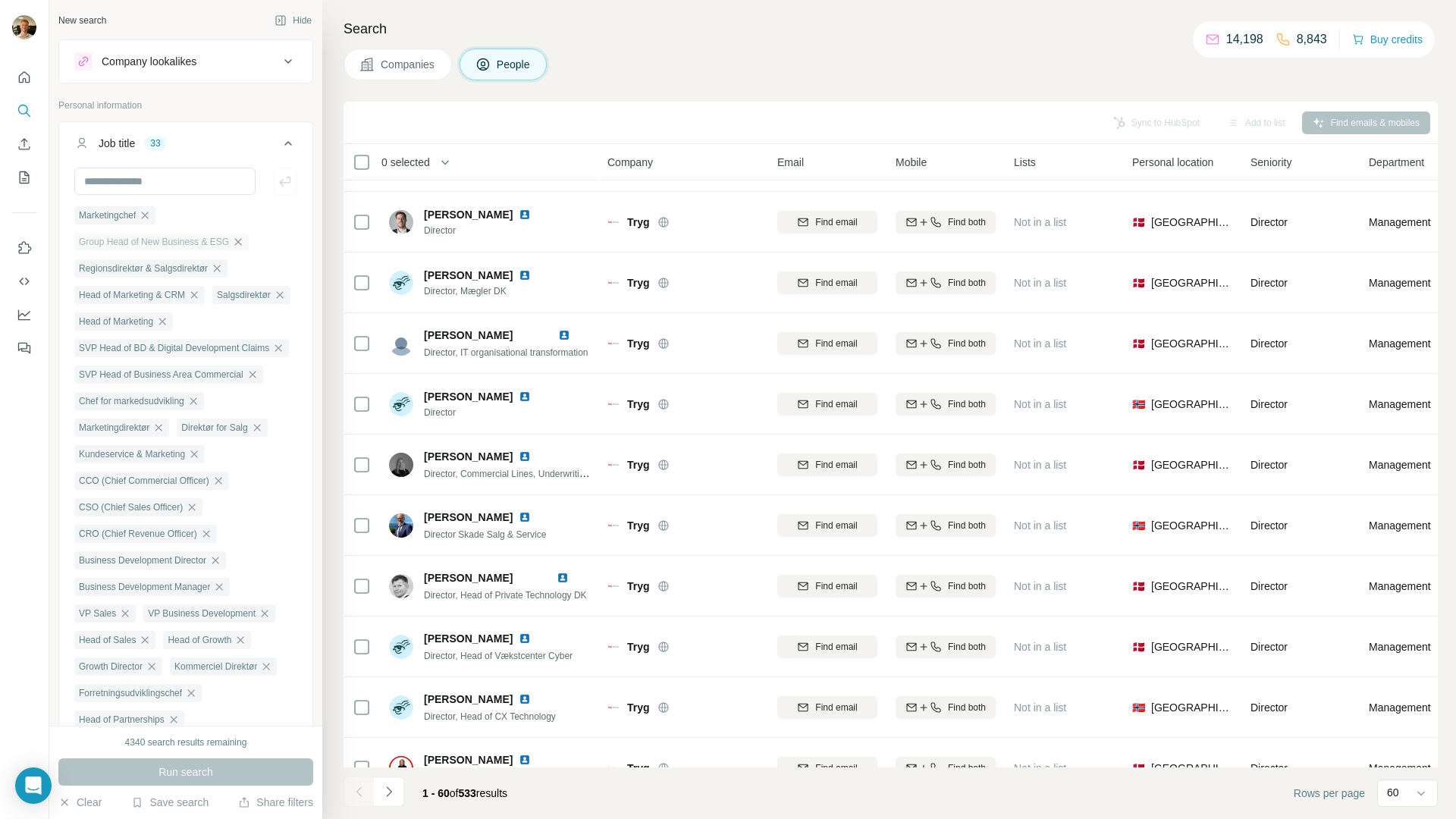
click at [281, 147] on icon at bounding box center [288, 143] width 18 height 18
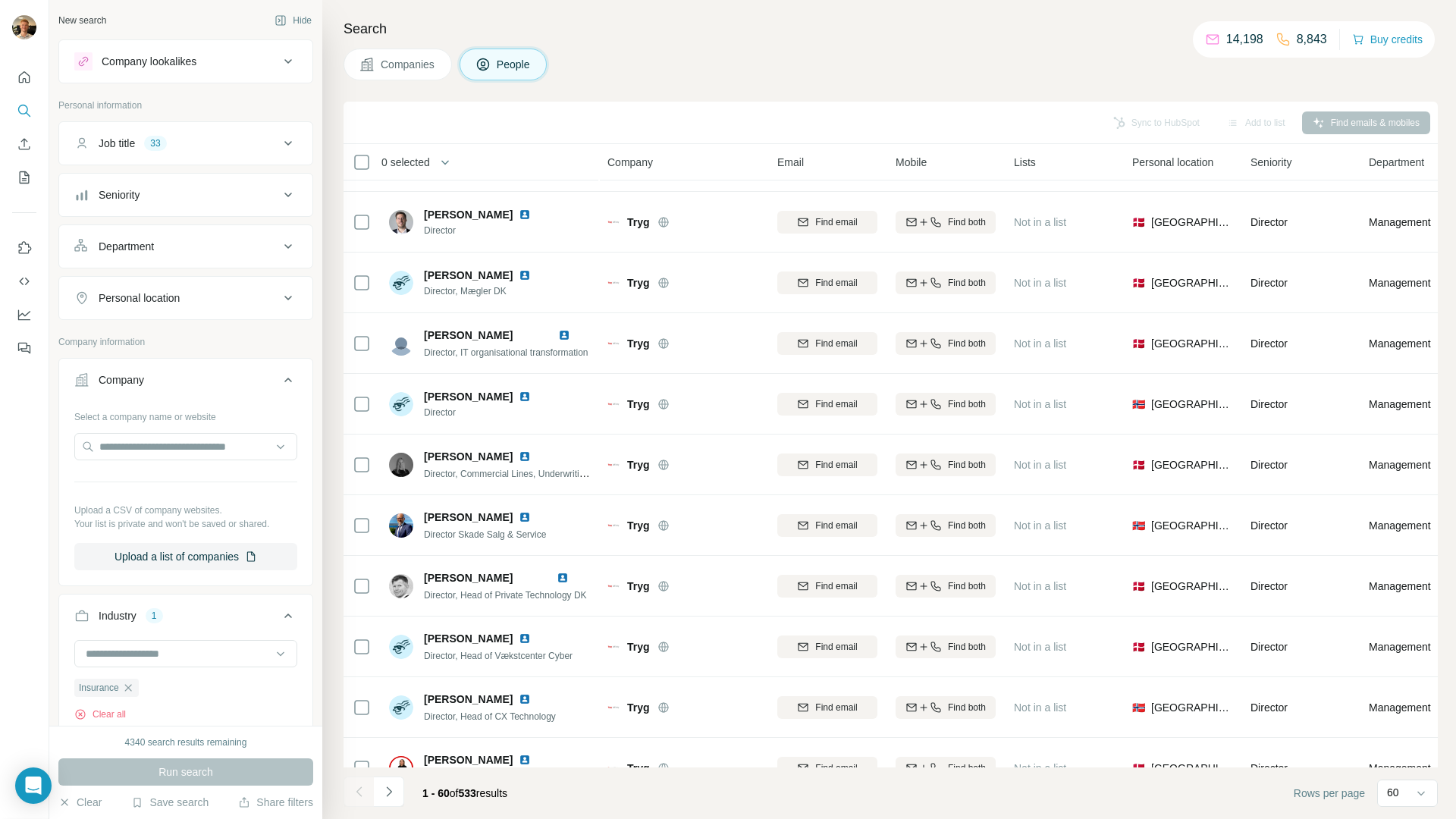
click at [221, 239] on div "Department" at bounding box center [176, 246] width 205 height 15
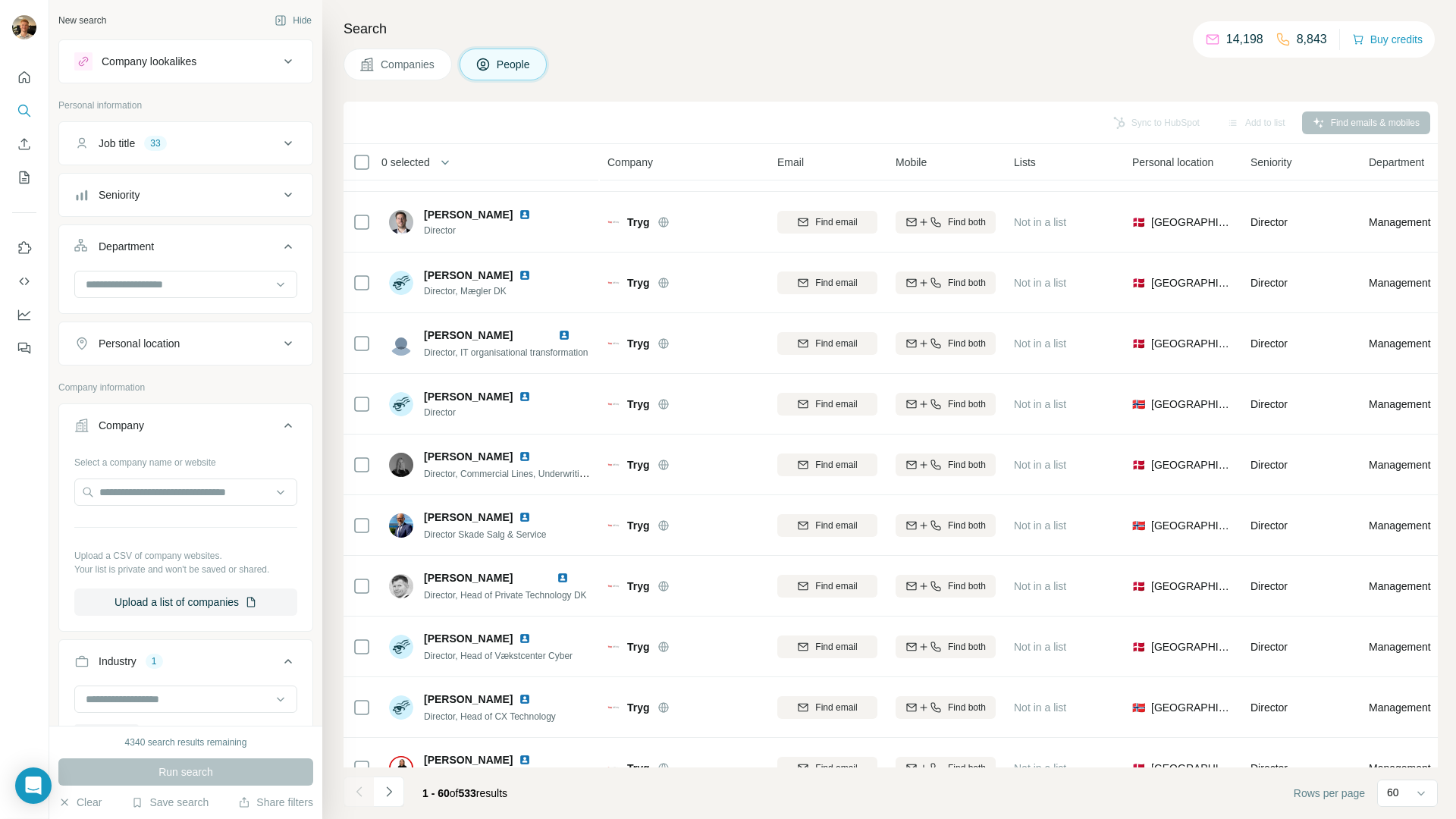
click at [226, 250] on div "Department" at bounding box center [176, 246] width 205 height 15
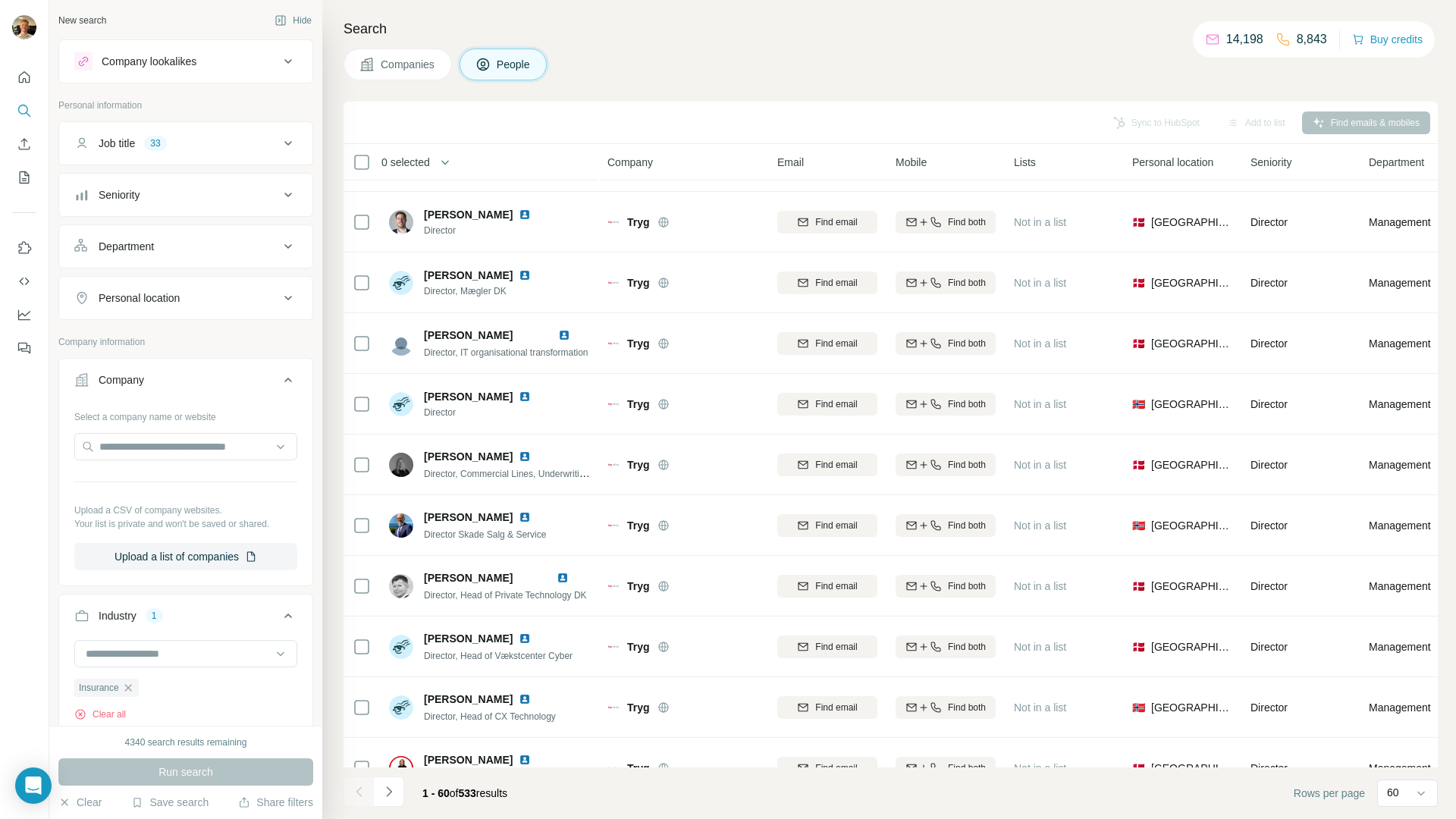
click at [214, 290] on button "Personal location" at bounding box center [185, 298] width 253 height 37
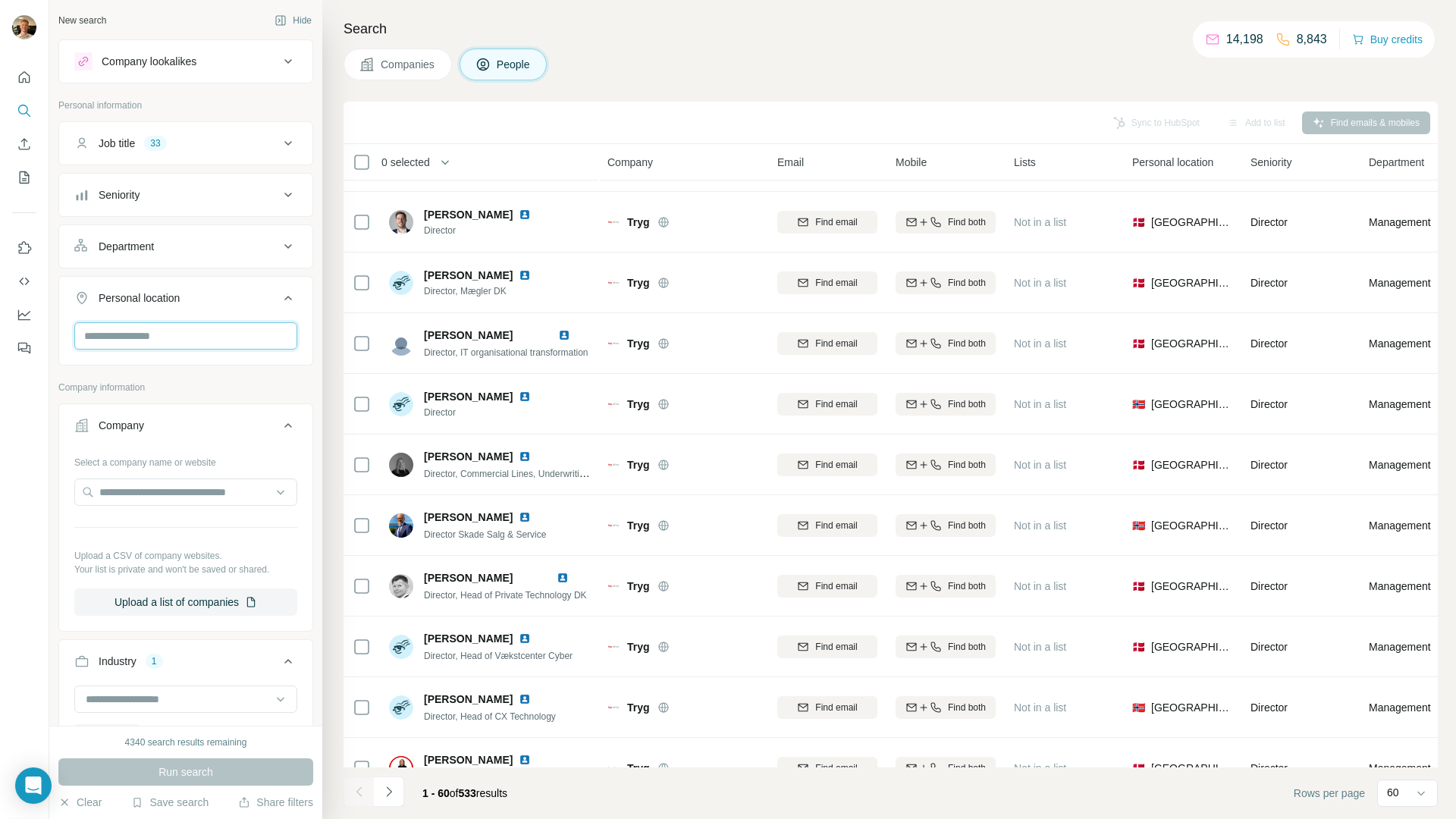
click at [216, 338] on input "text" at bounding box center [185, 336] width 223 height 28
type input "*******"
click at [273, 382] on icon at bounding box center [264, 376] width 18 height 18
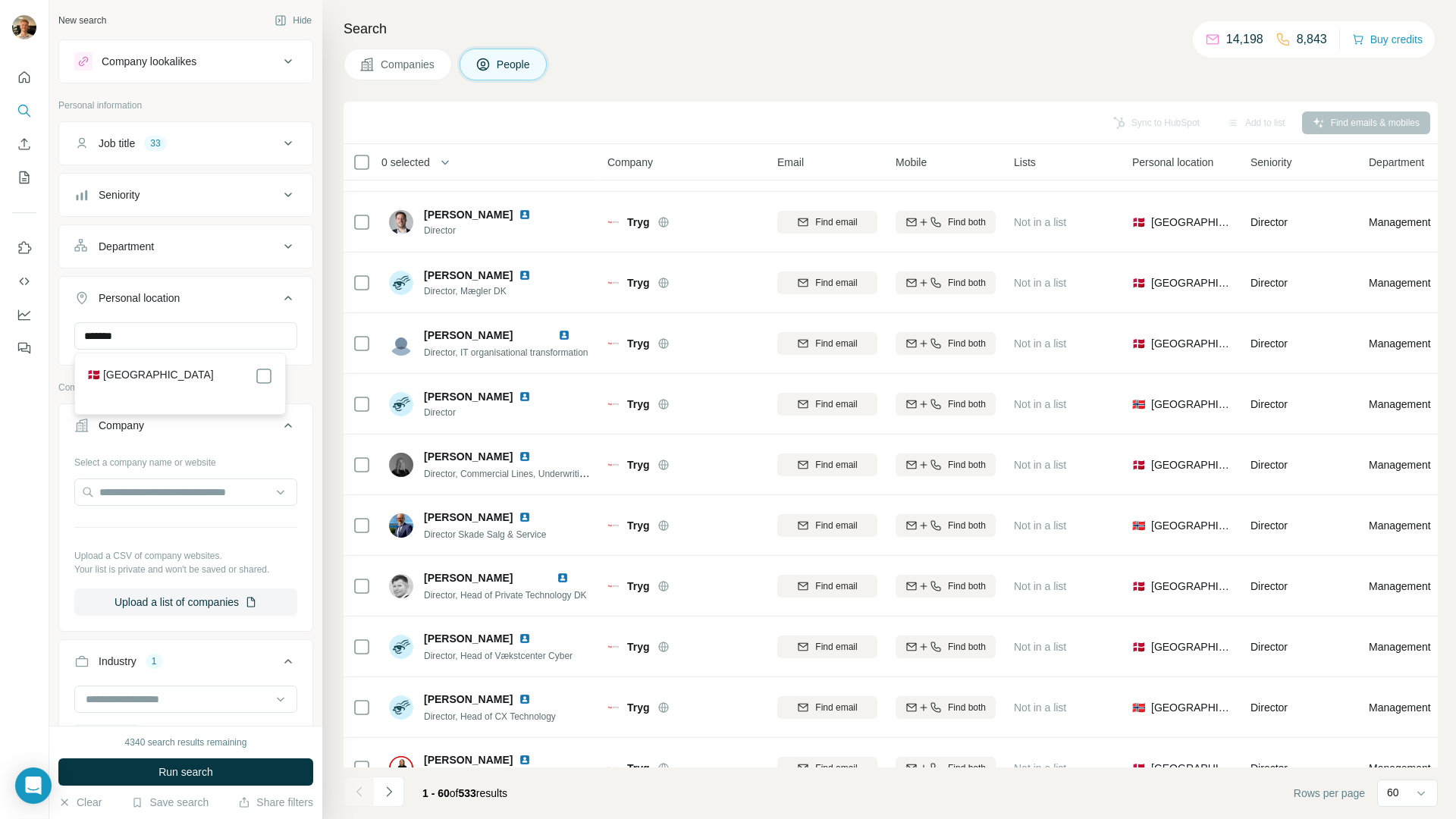
scroll to position [156, 0]
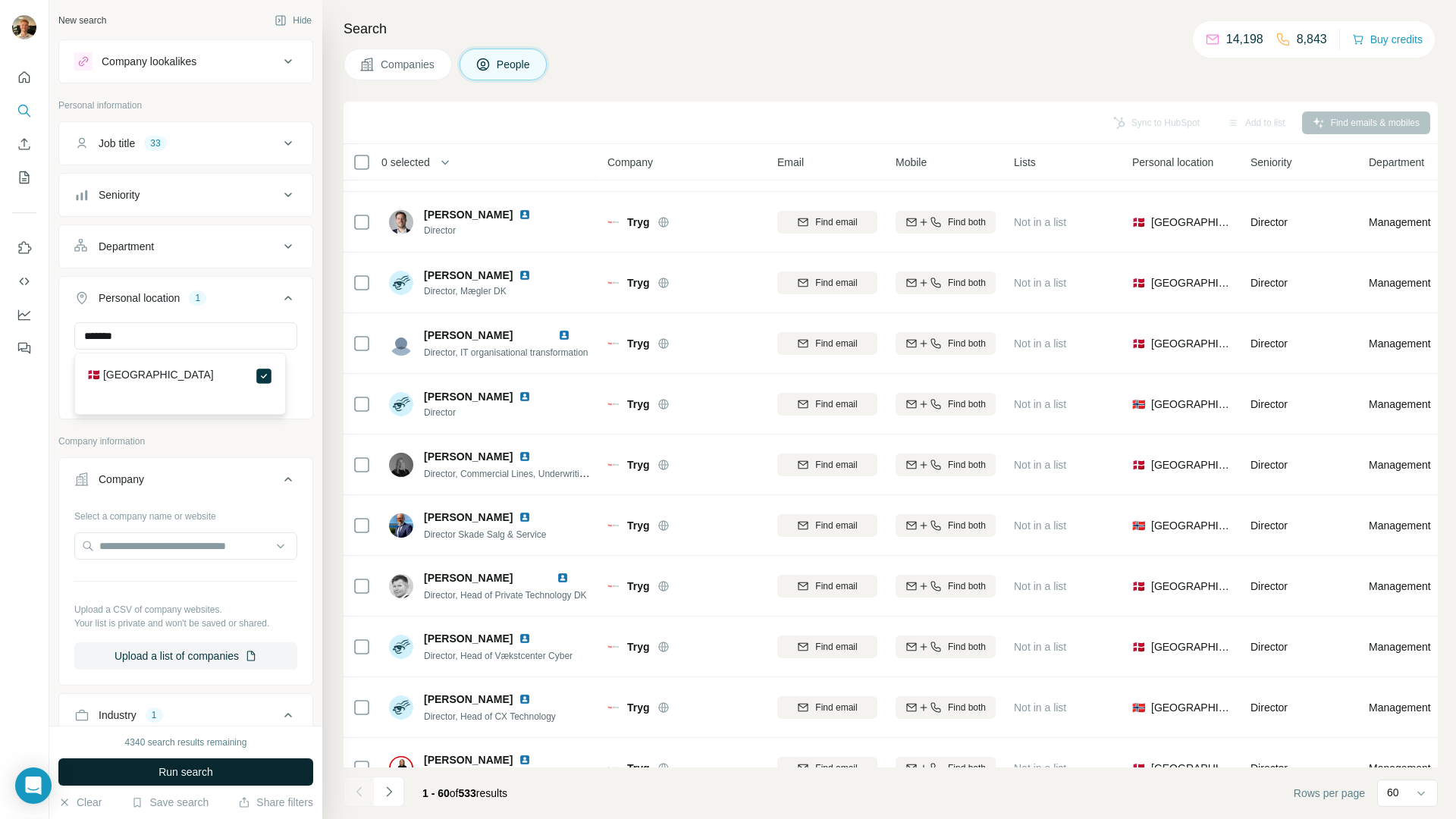
click at [210, 768] on span "Run search" at bounding box center [185, 772] width 55 height 15
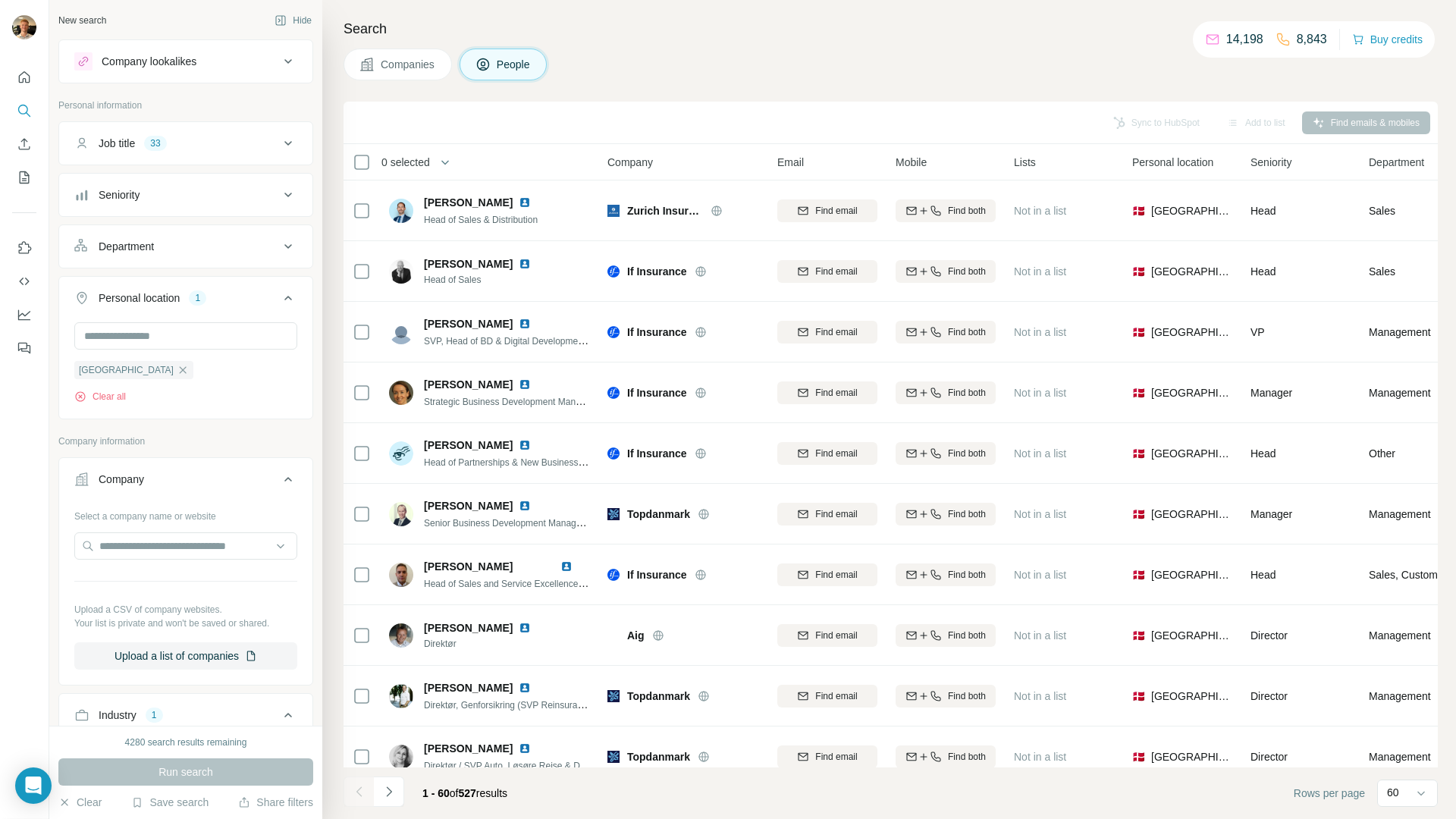
click at [392, 795] on icon "Navigate to next page" at bounding box center [389, 791] width 15 height 15
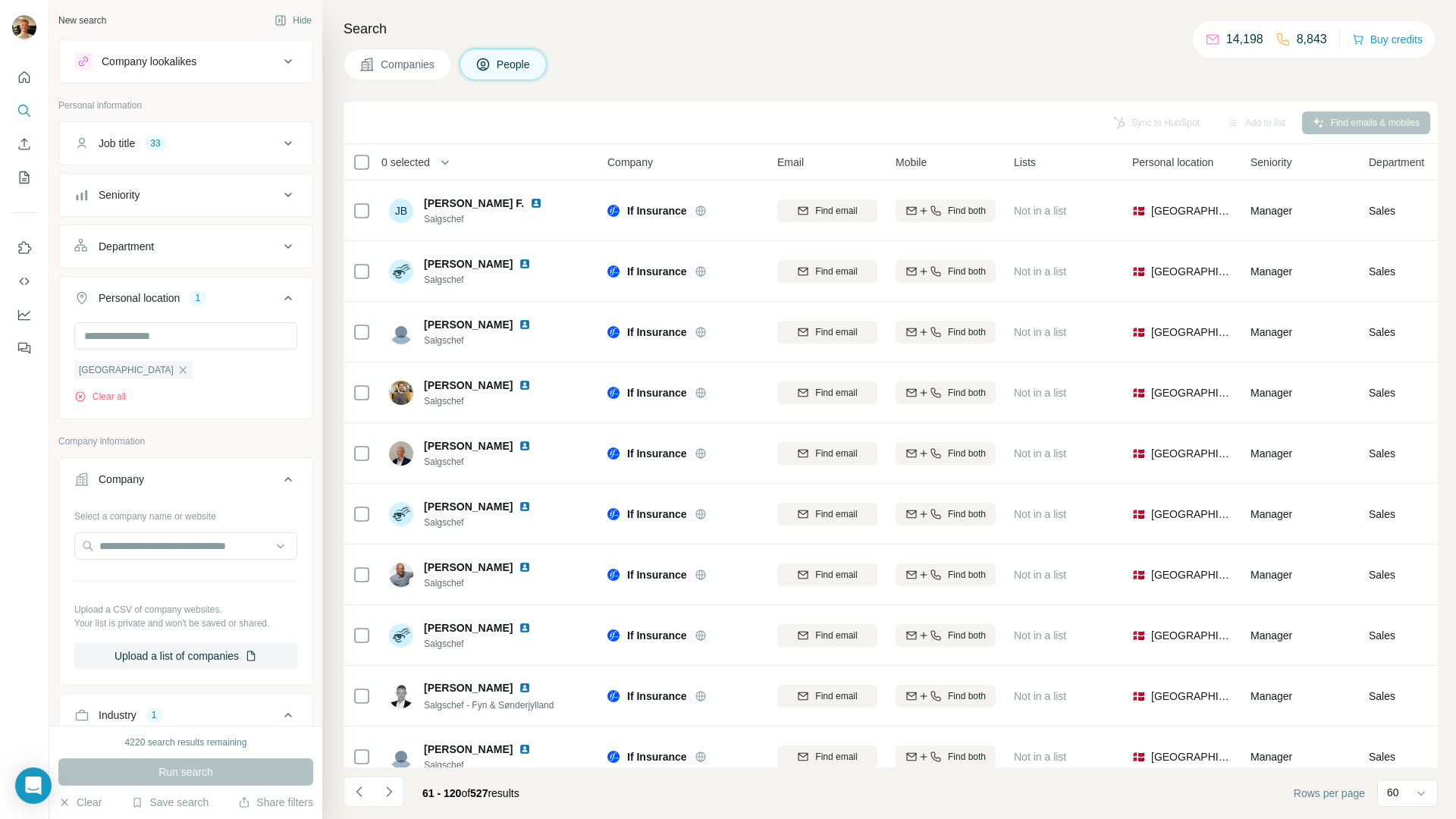
click at [178, 142] on div "Job title 33" at bounding box center [176, 143] width 205 height 15
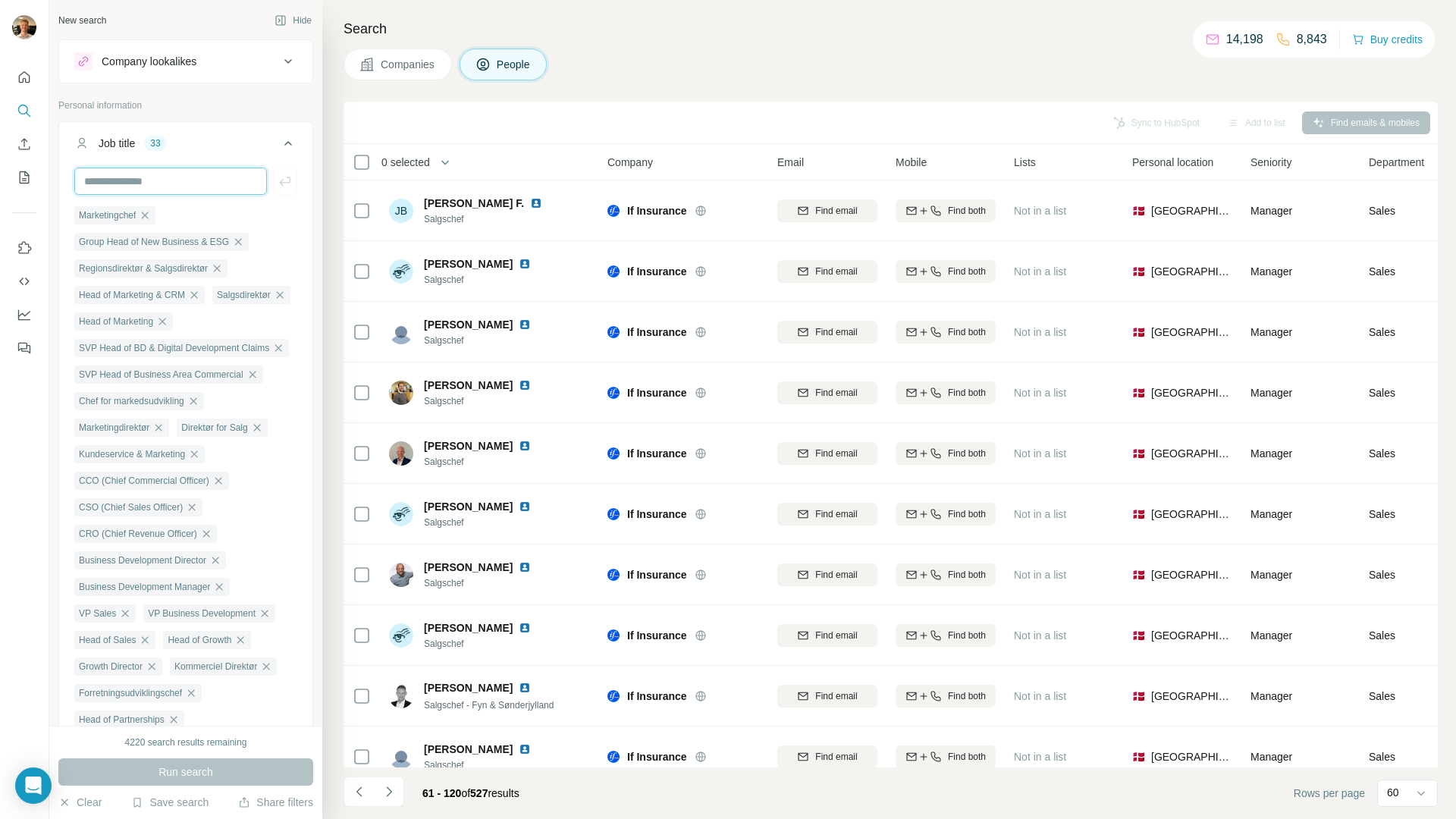
click at [183, 181] on input "text" at bounding box center [170, 181] width 192 height 28
type input "*****"
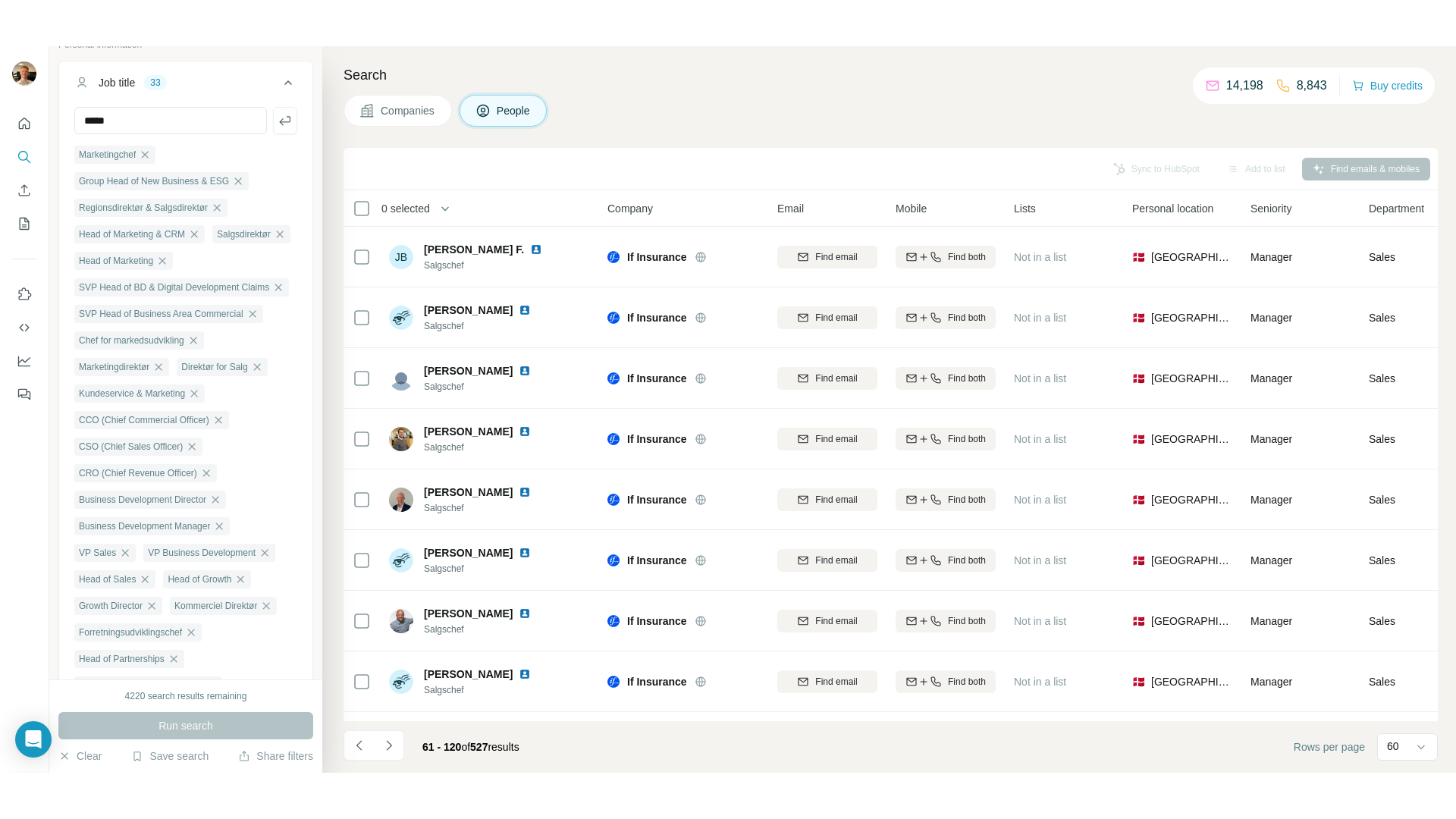
scroll to position [100, 0]
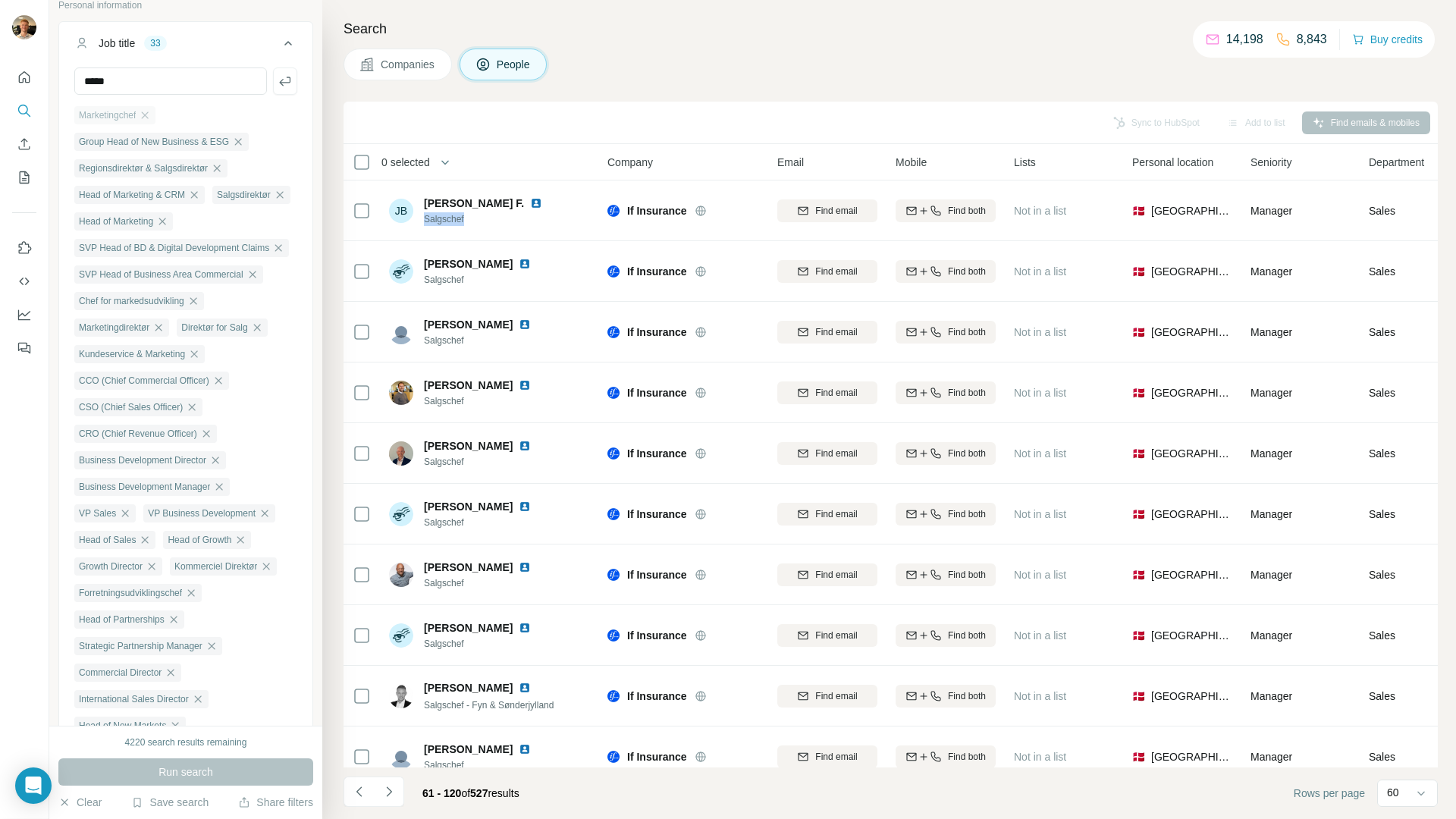
click at [122, 107] on div "Marketingchef" at bounding box center [114, 115] width 81 height 18
click at [276, 198] on icon "button" at bounding box center [280, 195] width 7 height 7
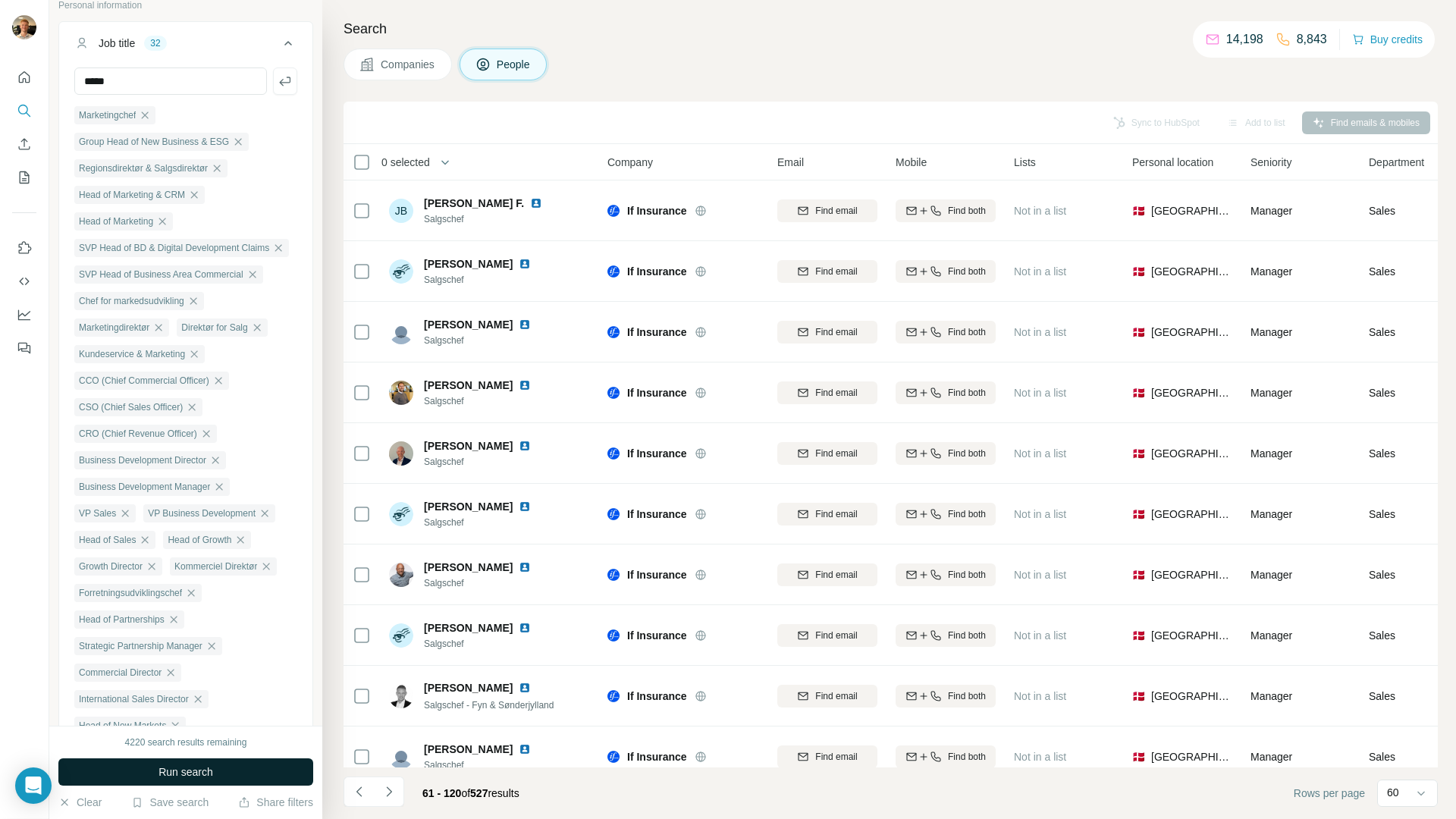
click at [195, 764] on span "Run search" at bounding box center [185, 772] width 55 height 15
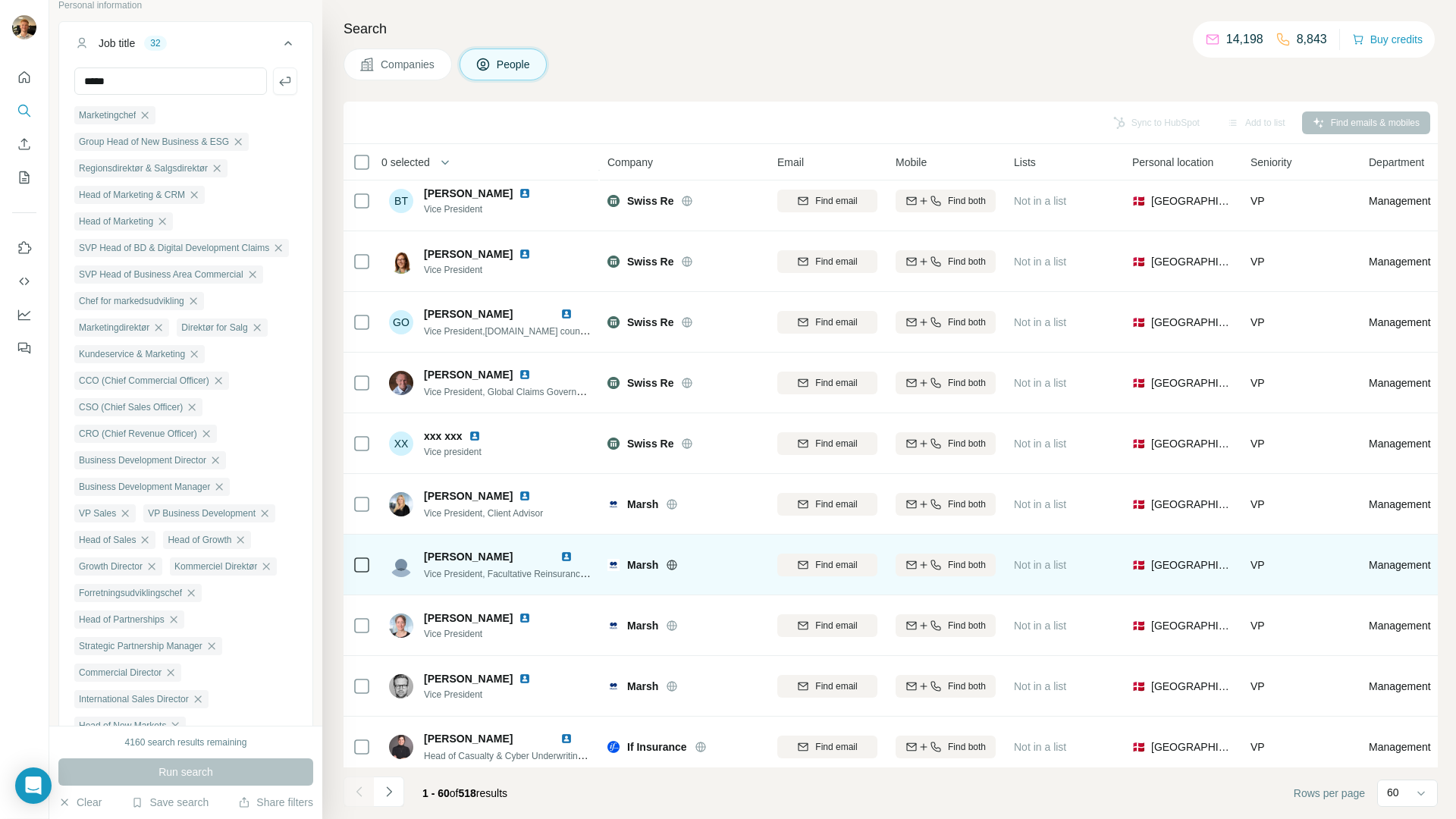
scroll to position [2210, 0]
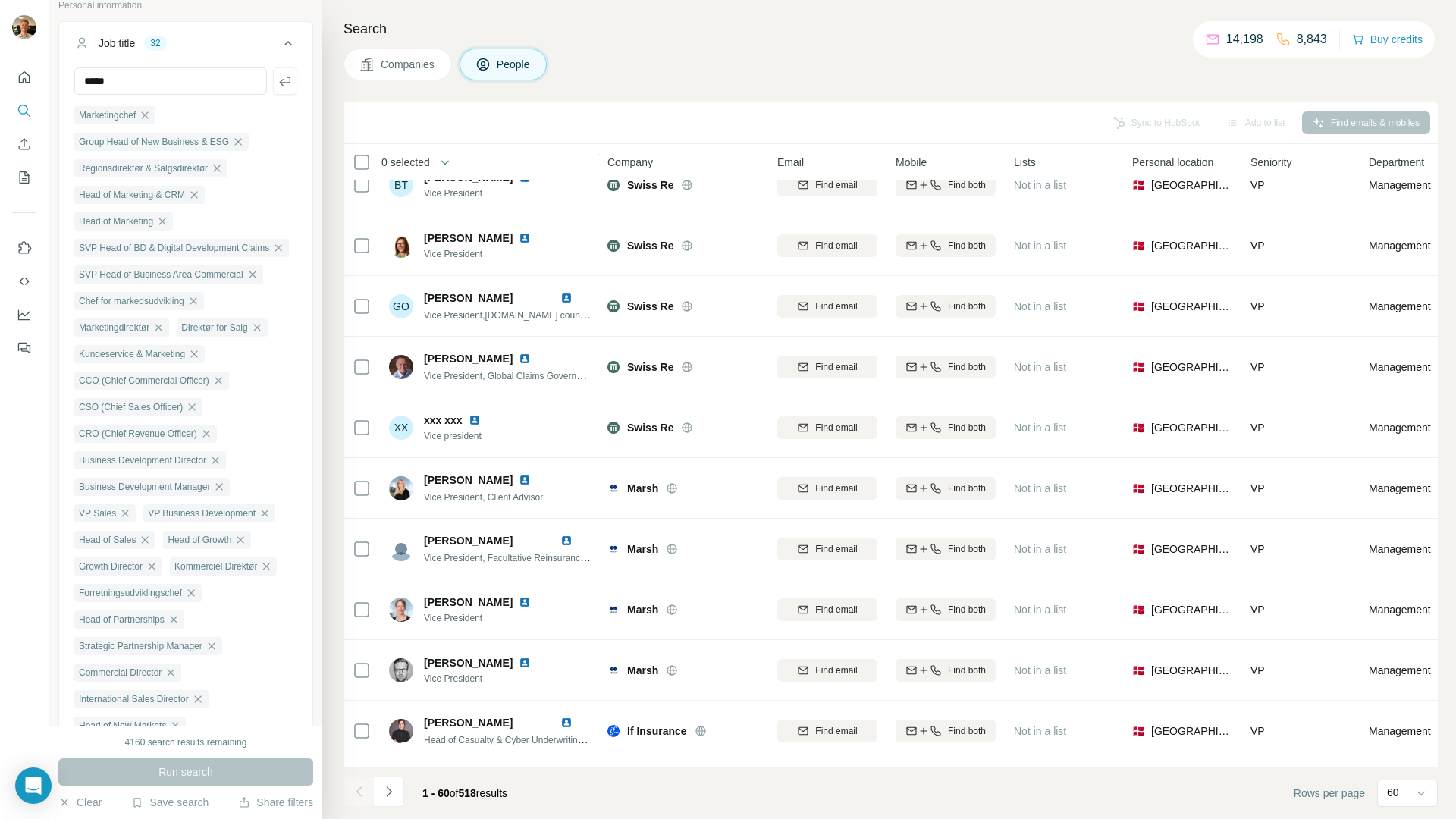
click at [384, 55] on button "Companies" at bounding box center [397, 64] width 108 height 32
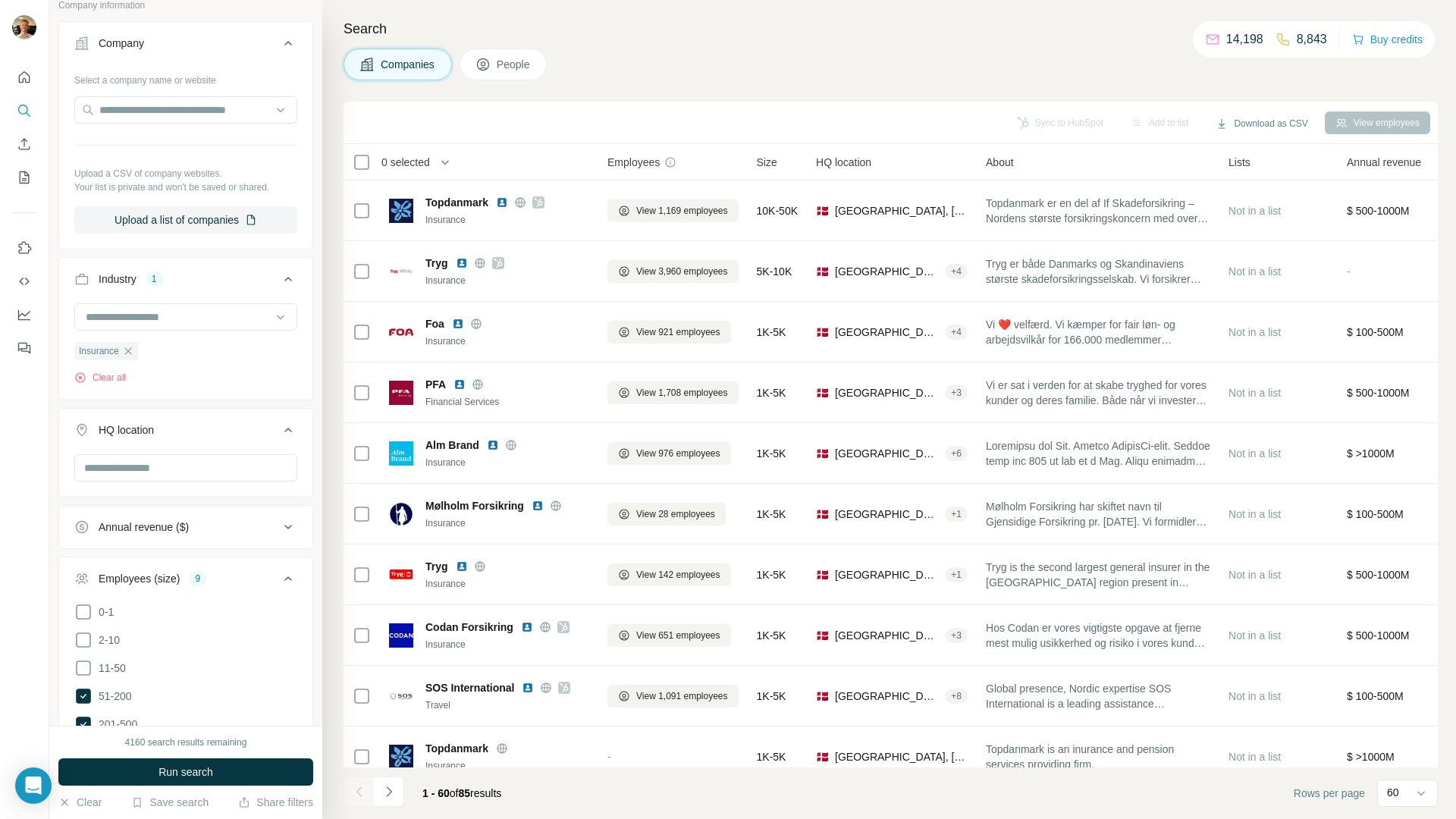
drag, startPoint x: 477, startPoint y: 49, endPoint x: 495, endPoint y: 173, distance: 125.3
click at [477, 49] on button "People" at bounding box center [503, 64] width 88 height 32
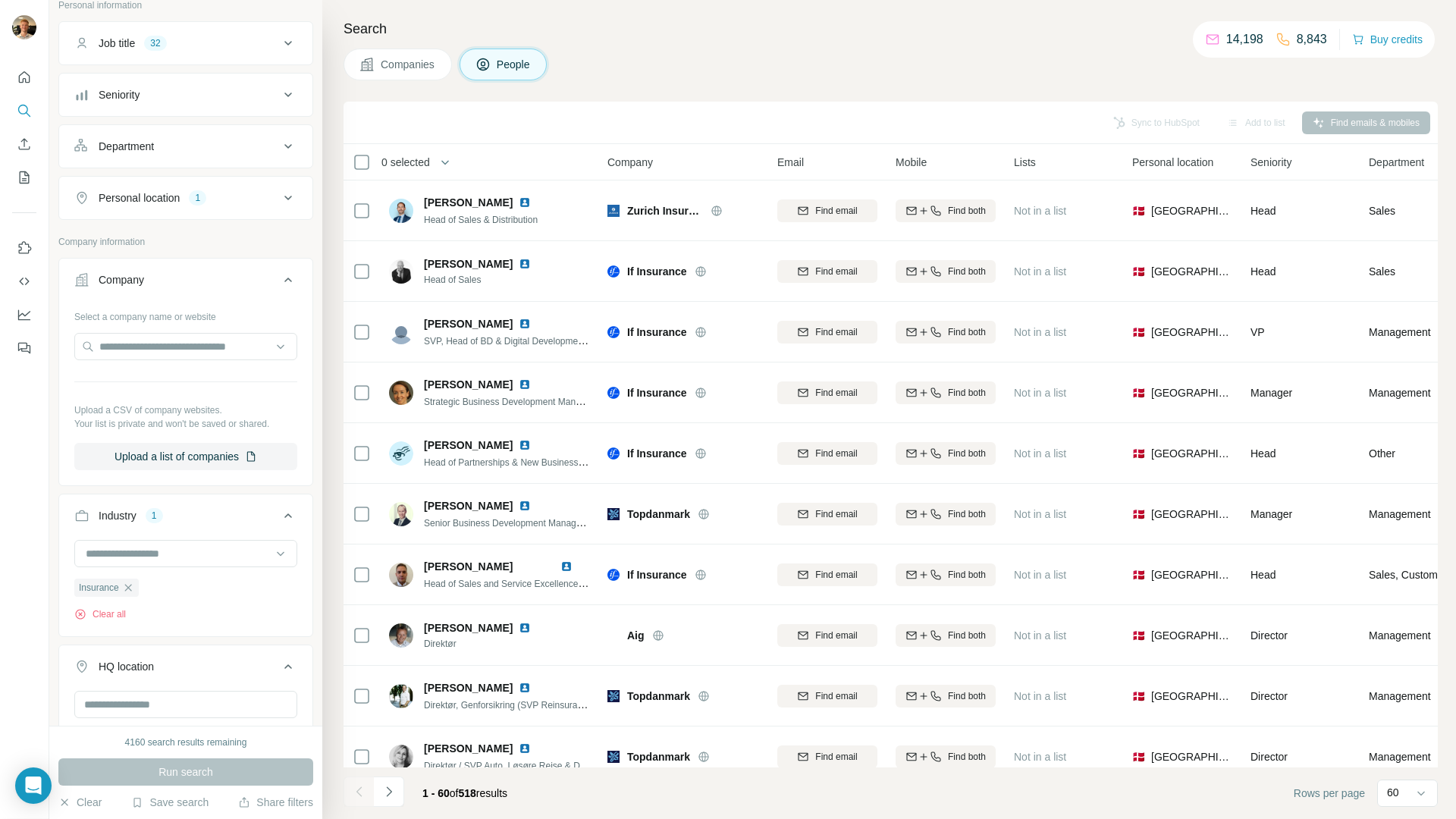
drag, startPoint x: 649, startPoint y: 153, endPoint x: 632, endPoint y: 168, distance: 22.7
click at [649, 154] on div "Company" at bounding box center [684, 162] width 152 height 18
click at [632, 168] on span "Company" at bounding box center [630, 162] width 46 height 15
click at [633, 167] on span "Company" at bounding box center [630, 162] width 46 height 15
click at [641, 161] on span "Company" at bounding box center [630, 162] width 46 height 15
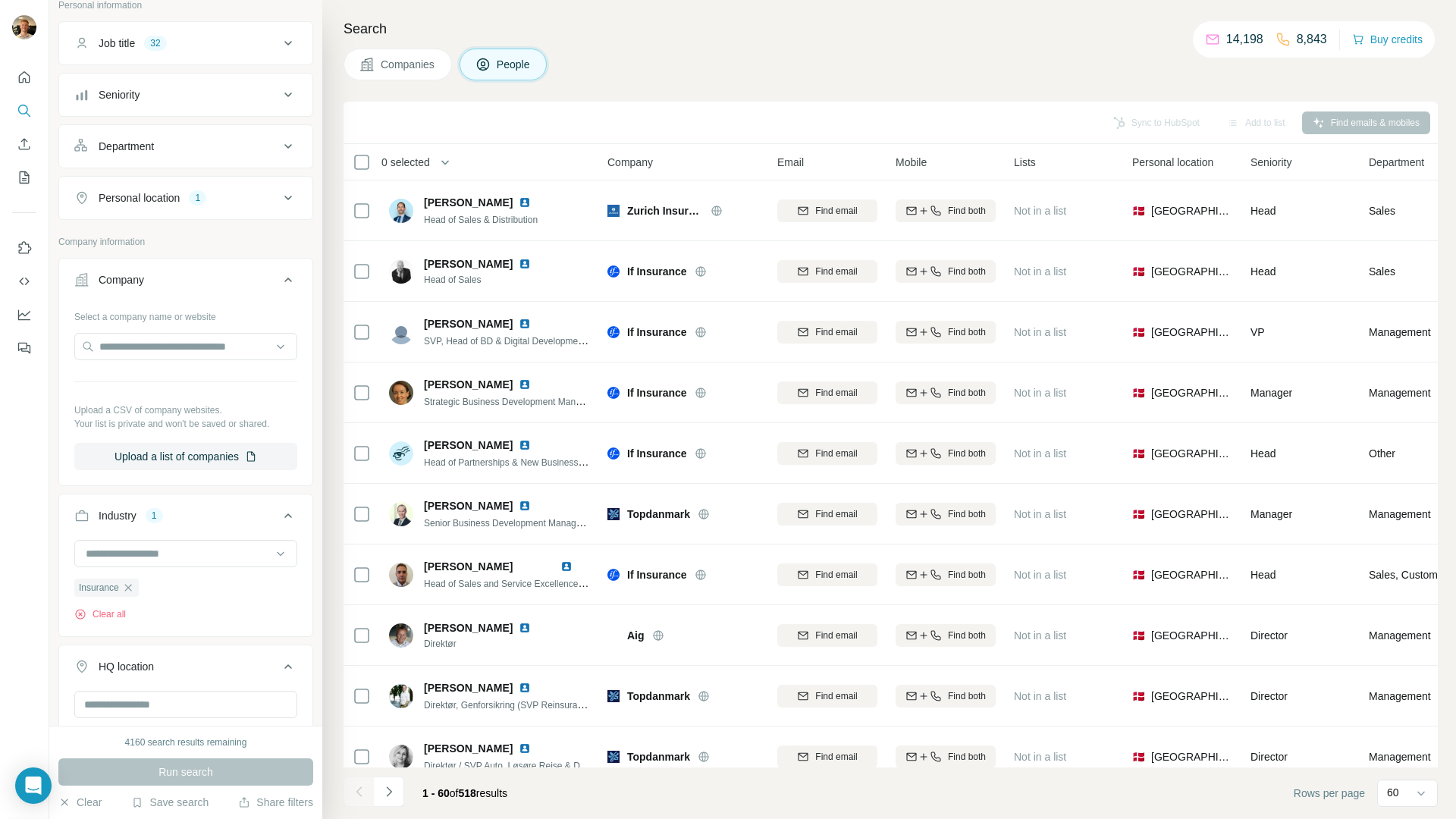
click at [641, 161] on span "Company" at bounding box center [630, 162] width 46 height 15
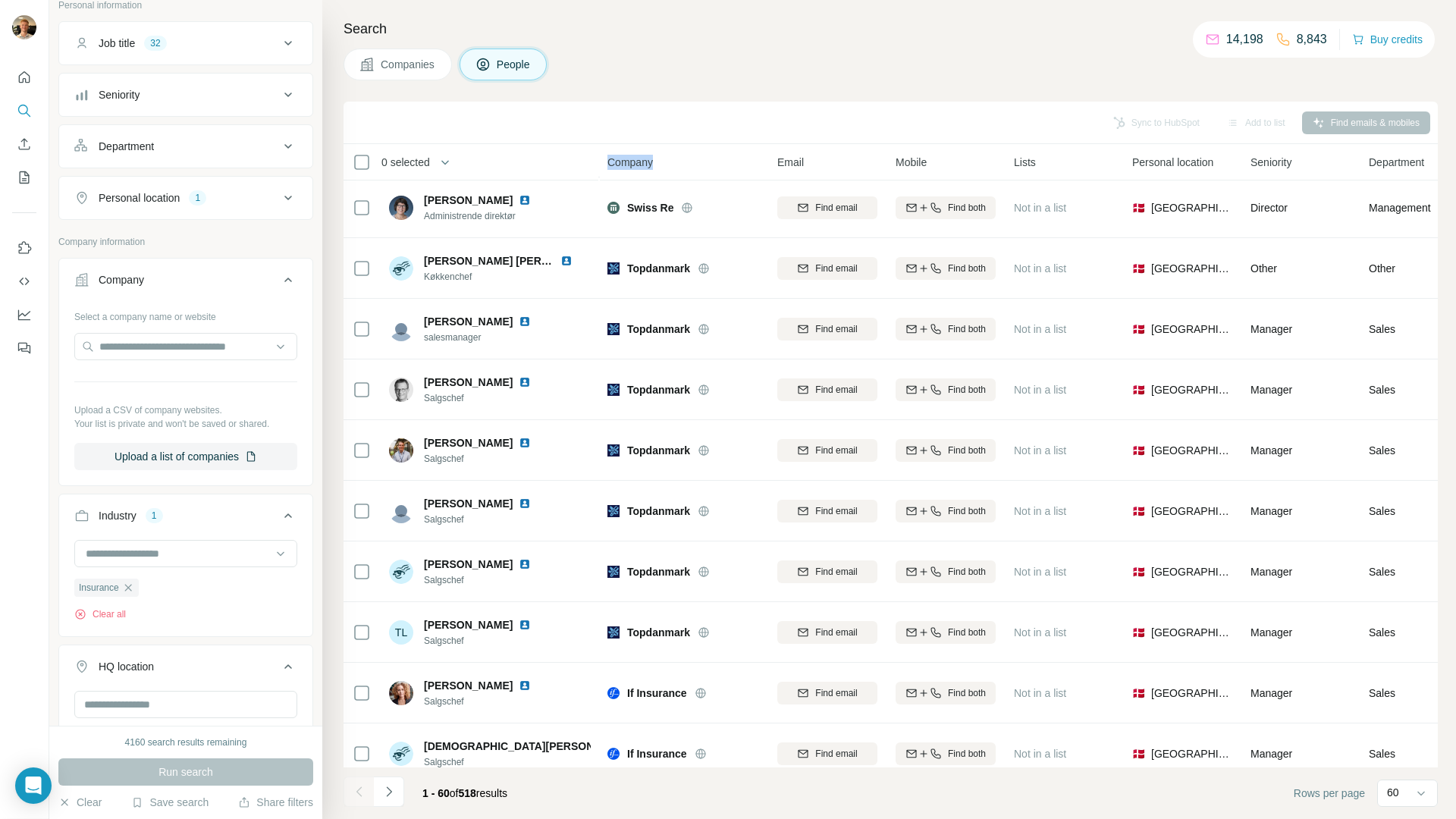
scroll to position [3062, 0]
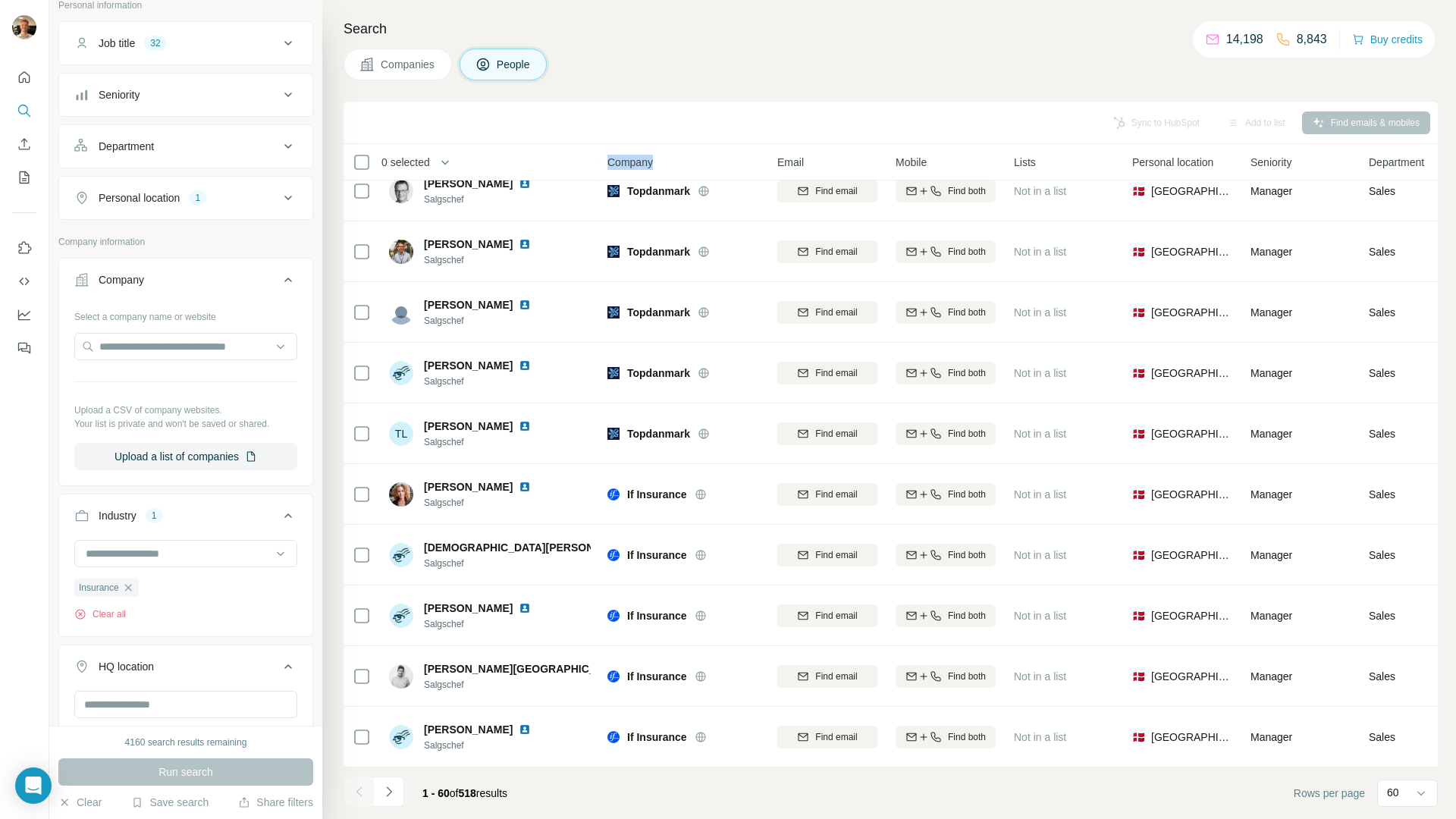
click at [391, 803] on button "Navigate to next page" at bounding box center [389, 792] width 30 height 30
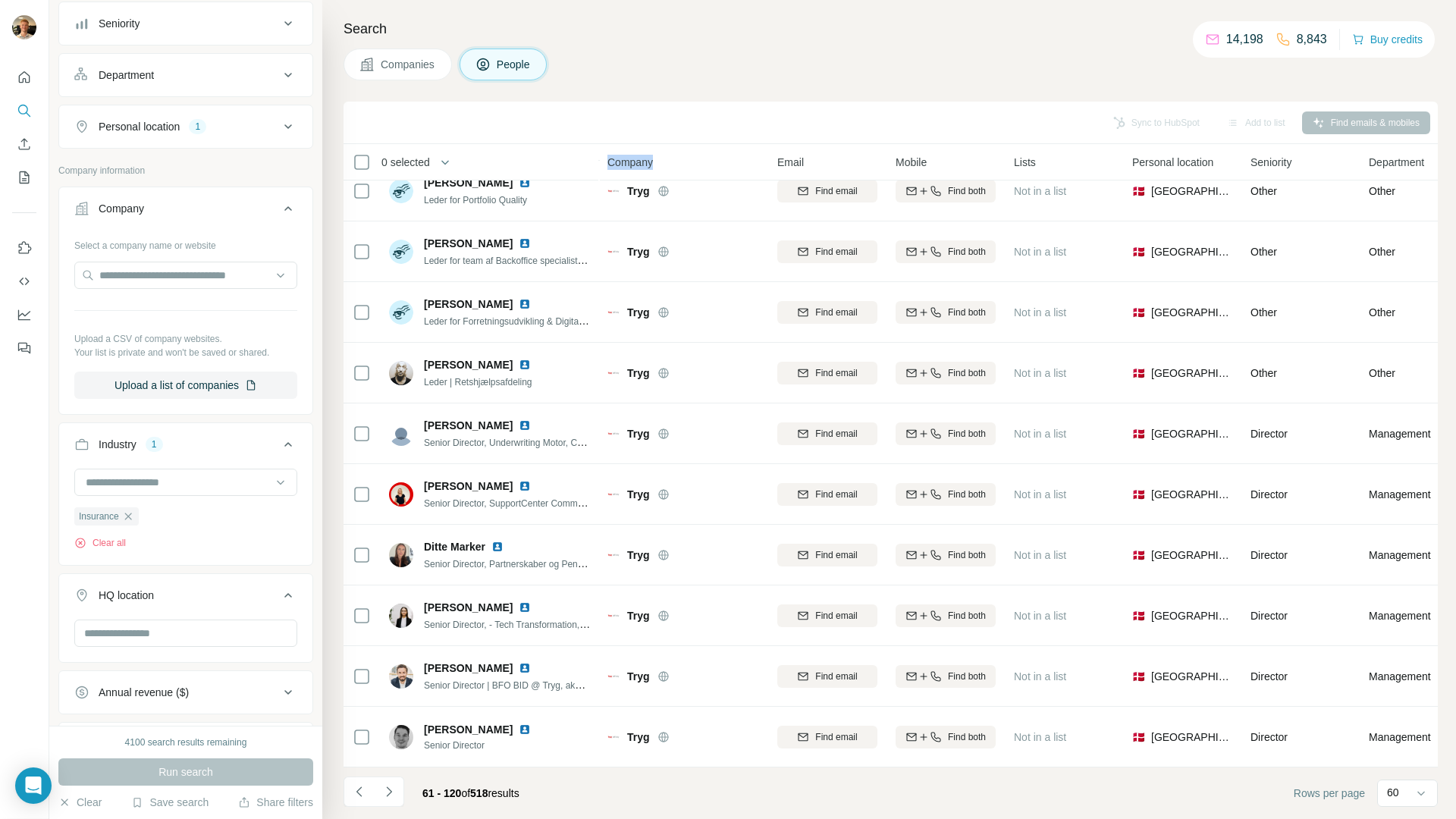
scroll to position [0, 0]
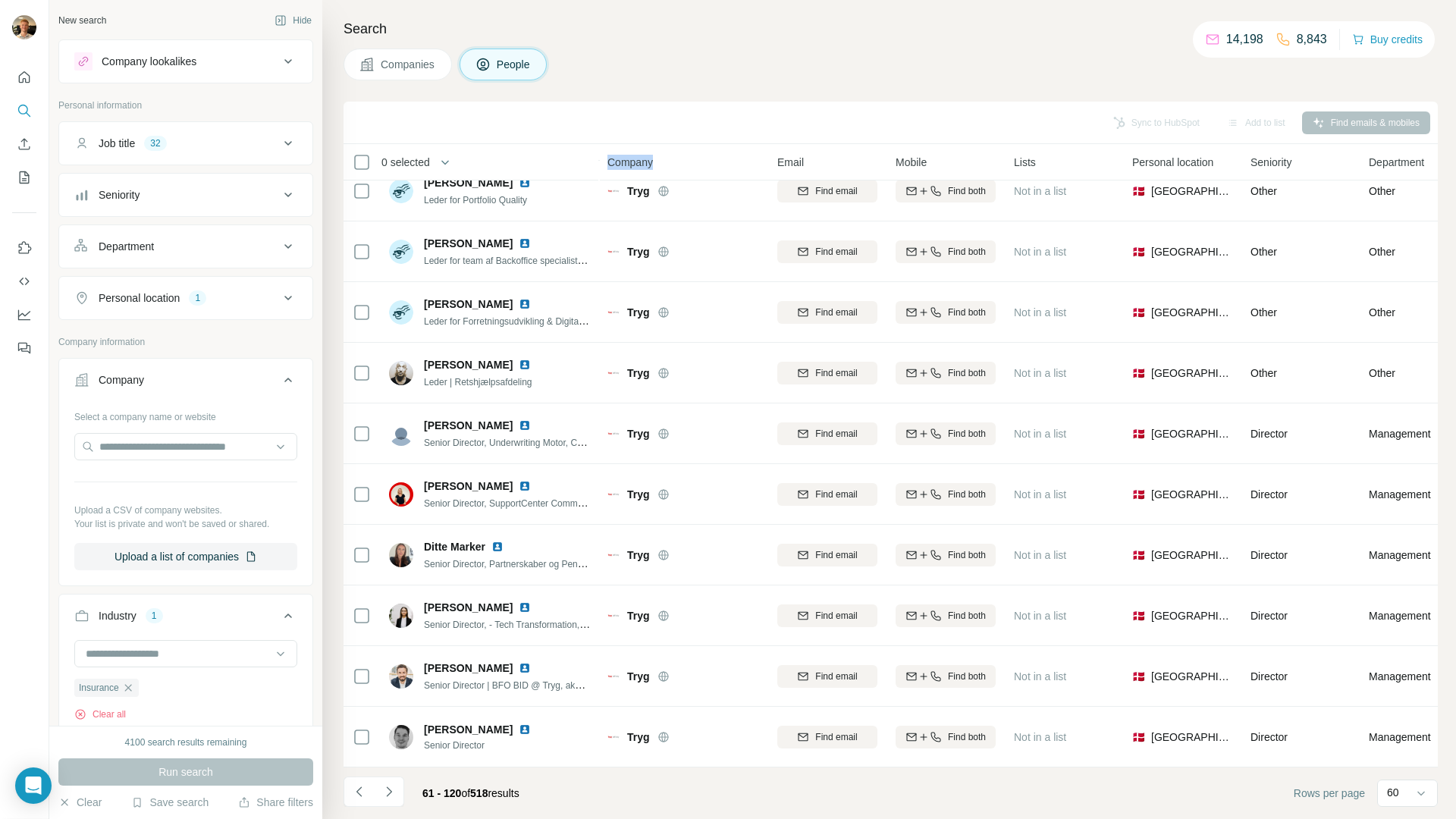
click at [166, 138] on div "32" at bounding box center [155, 143] width 22 height 13
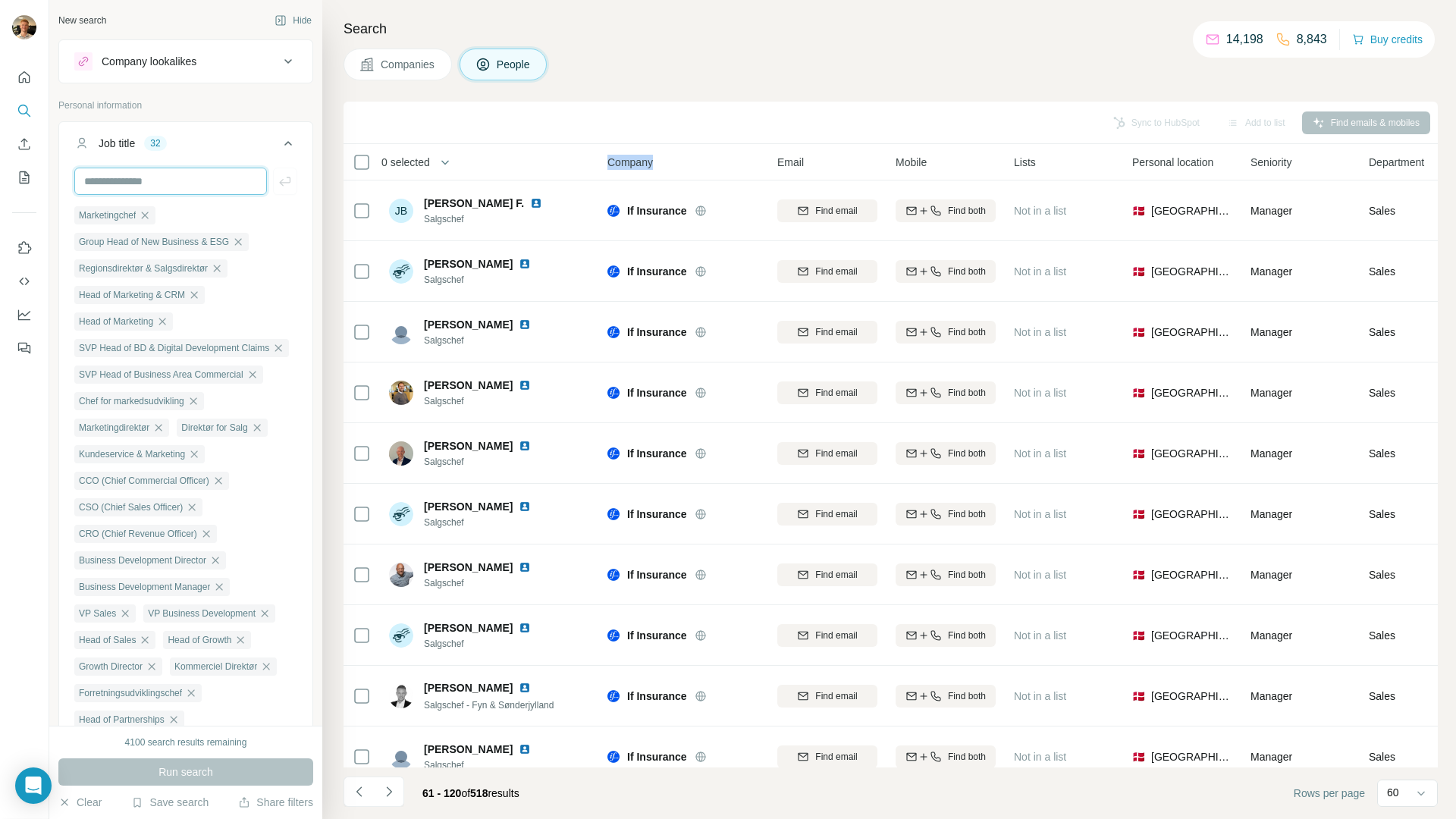
click at [153, 181] on input "text" at bounding box center [170, 181] width 192 height 28
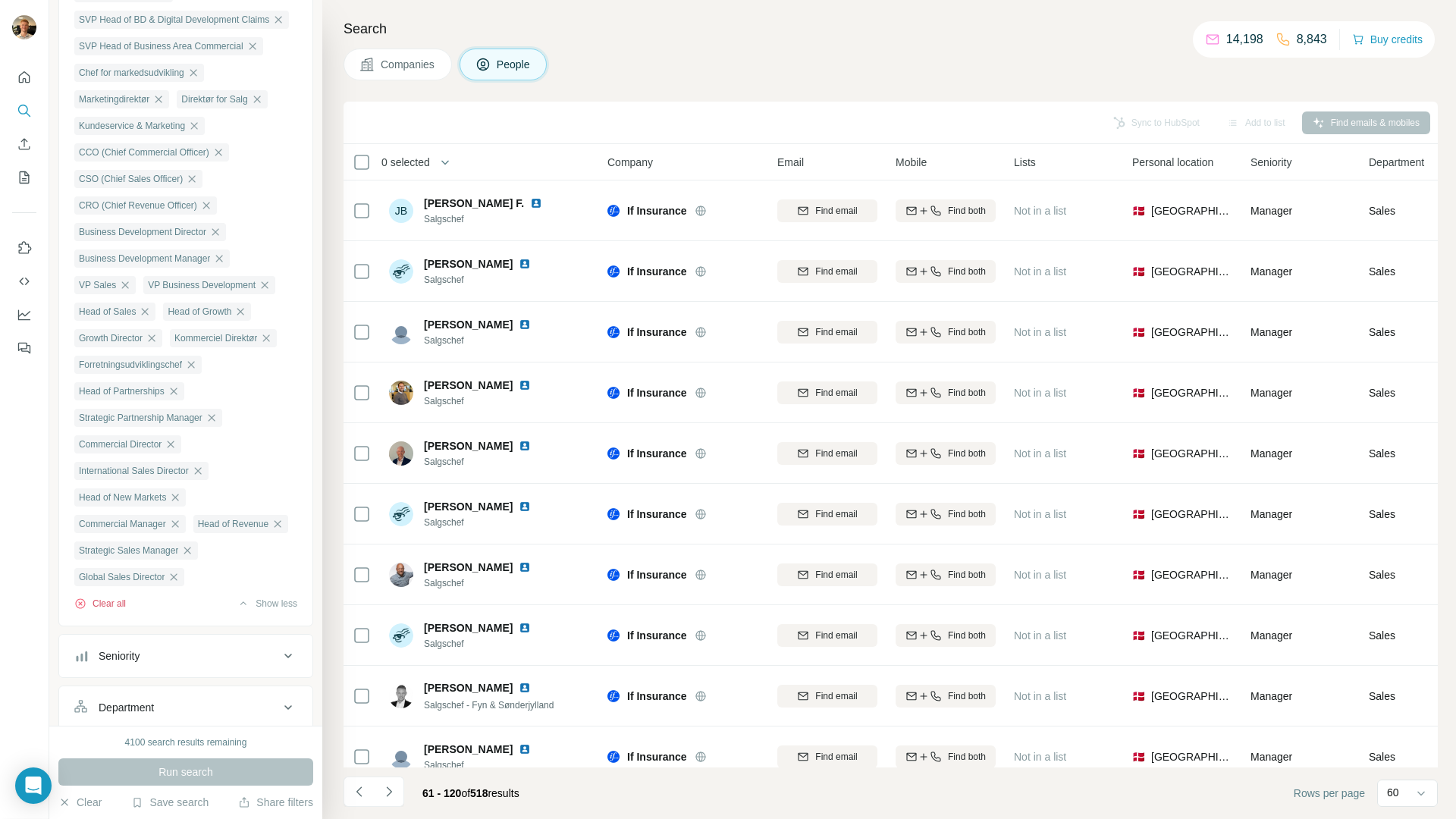
drag, startPoint x: 97, startPoint y: 653, endPoint x: 182, endPoint y: 519, distance: 158.7
click at [97, 611] on button "Clear all" at bounding box center [100, 604] width 52 height 13
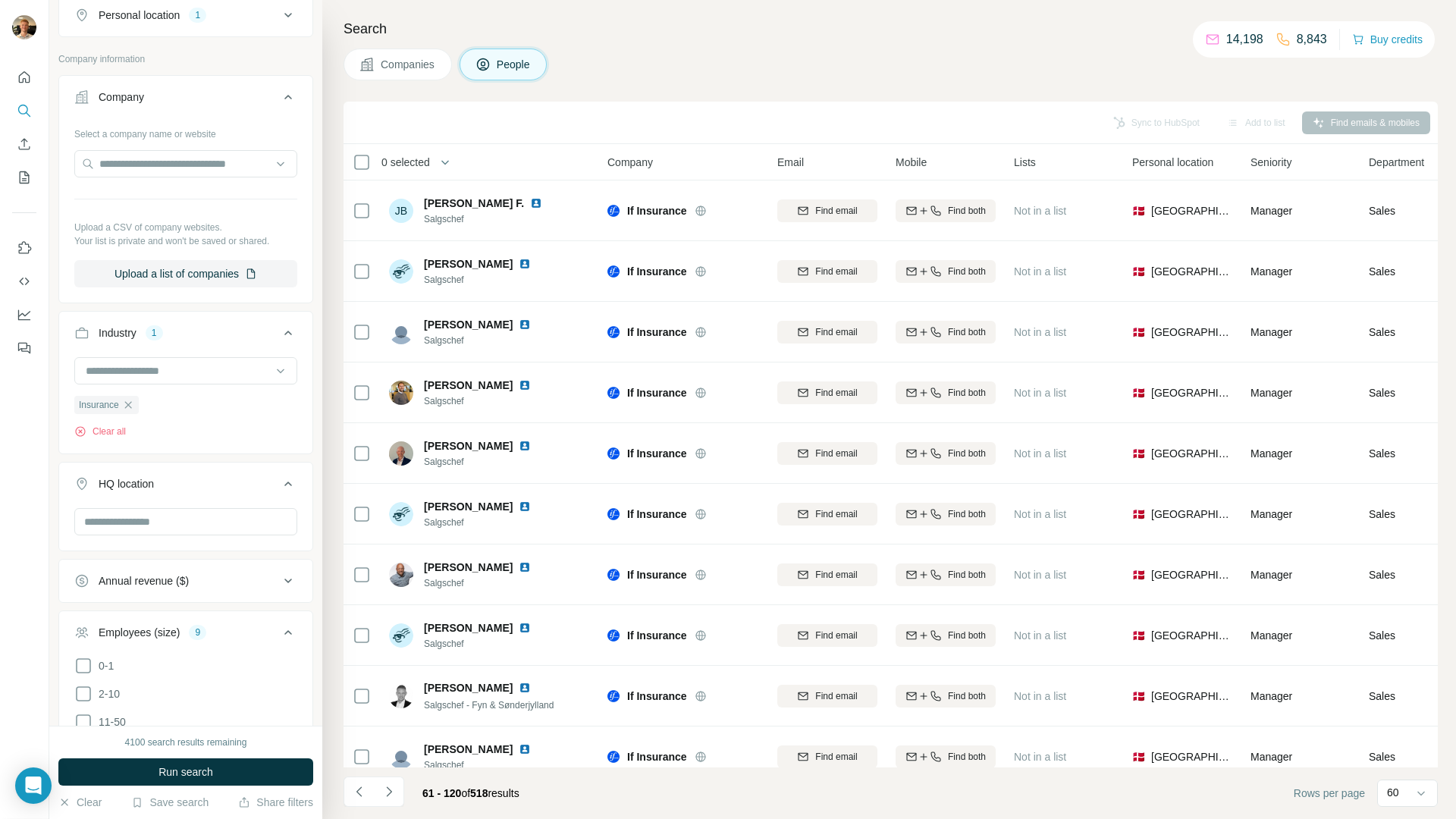
scroll to position [0, 0]
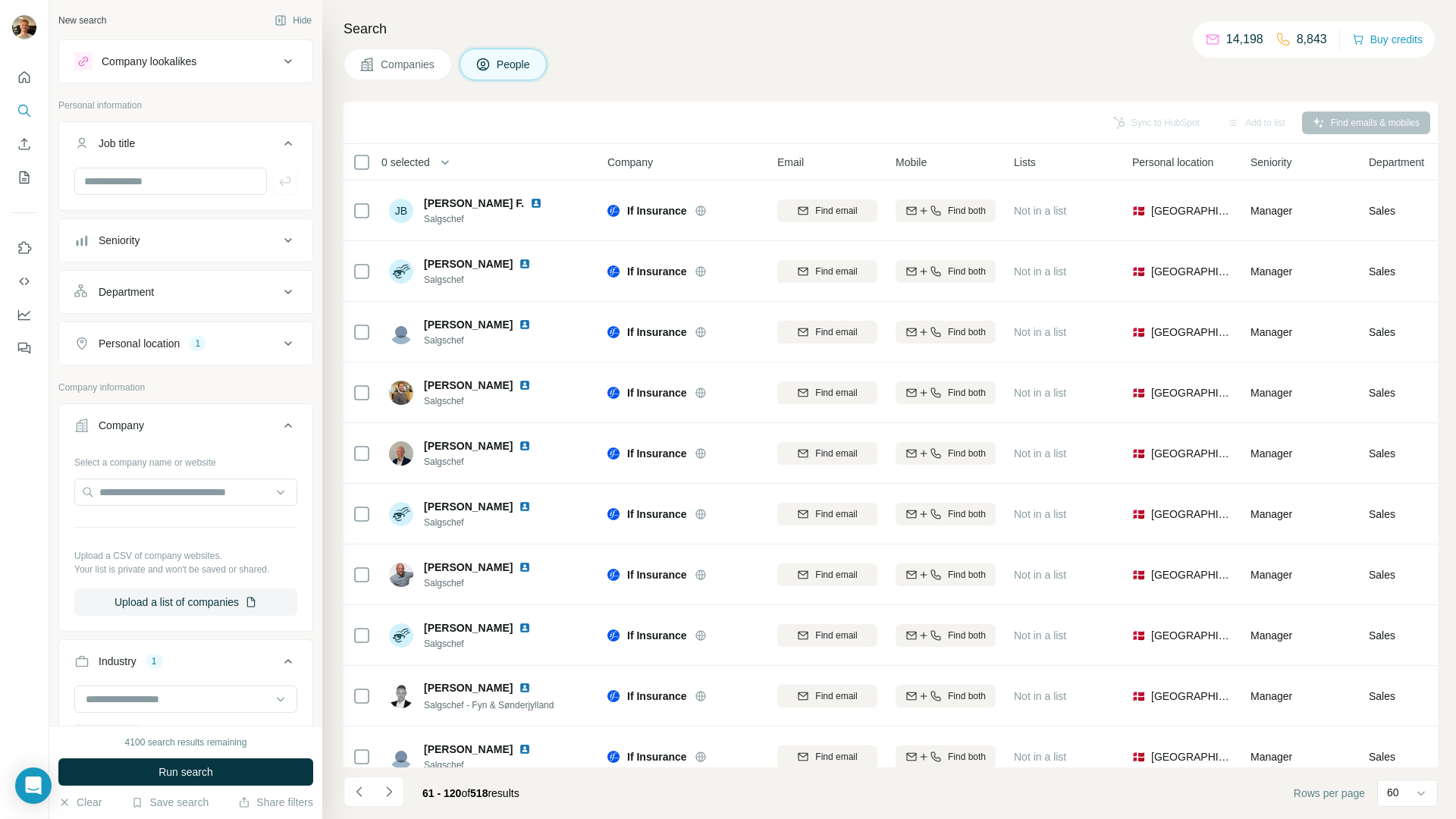
click at [133, 198] on div at bounding box center [185, 187] width 253 height 39
click at [143, 182] on input "text" at bounding box center [170, 181] width 192 height 28
paste input "**********"
type input "**********"
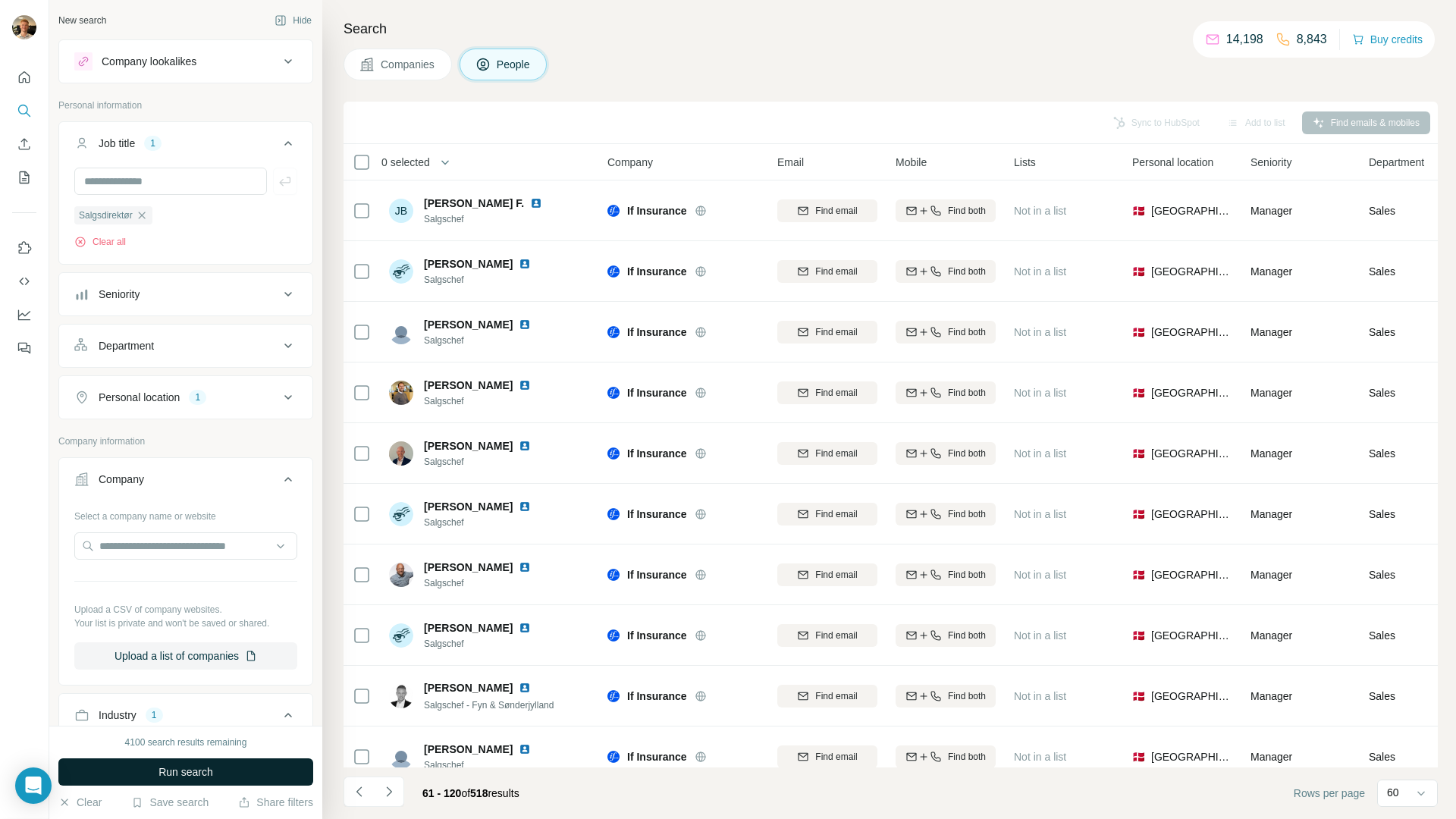
click at [210, 772] on span "Run search" at bounding box center [185, 772] width 55 height 15
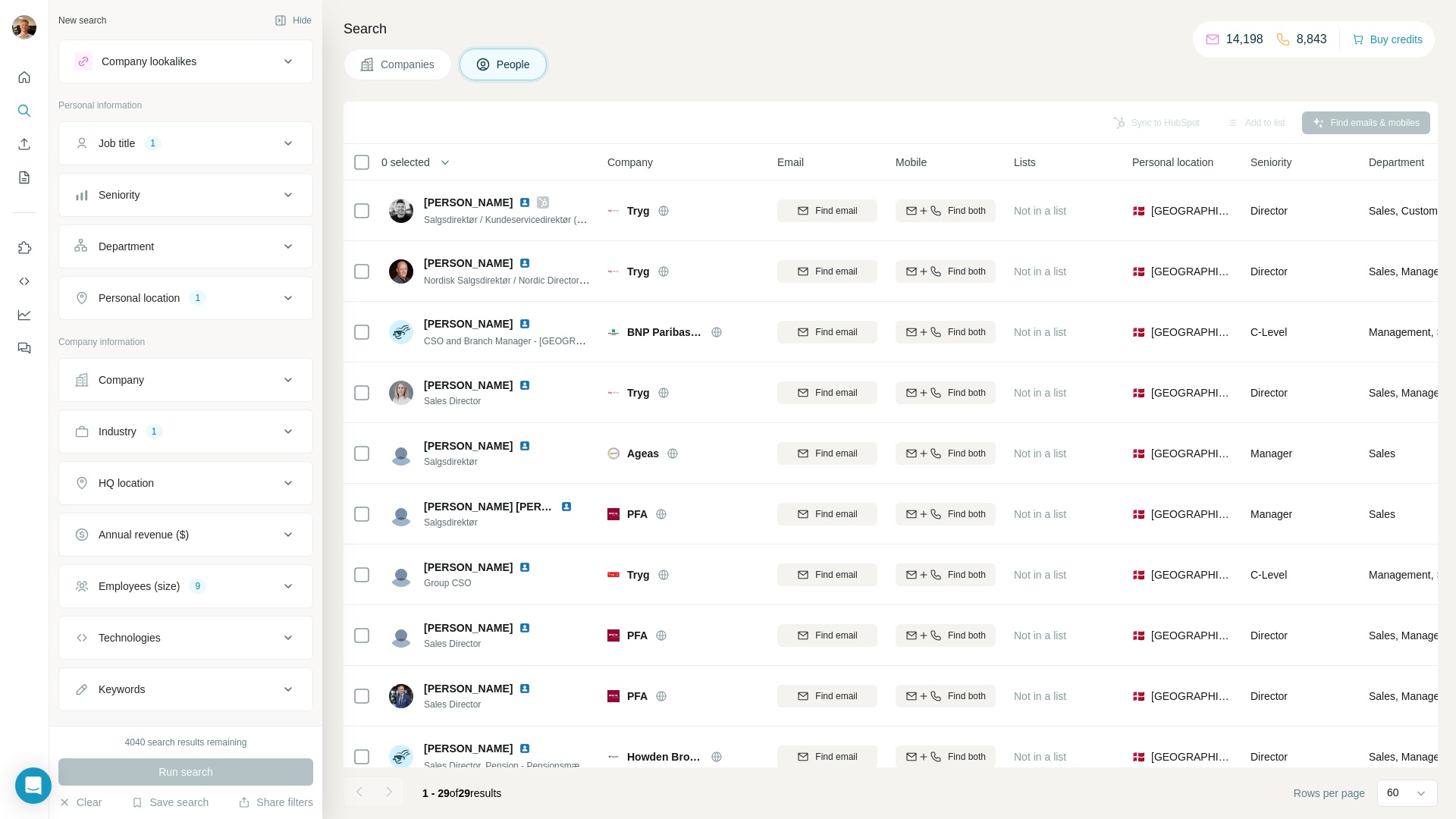
click at [279, 138] on icon at bounding box center [288, 143] width 18 height 18
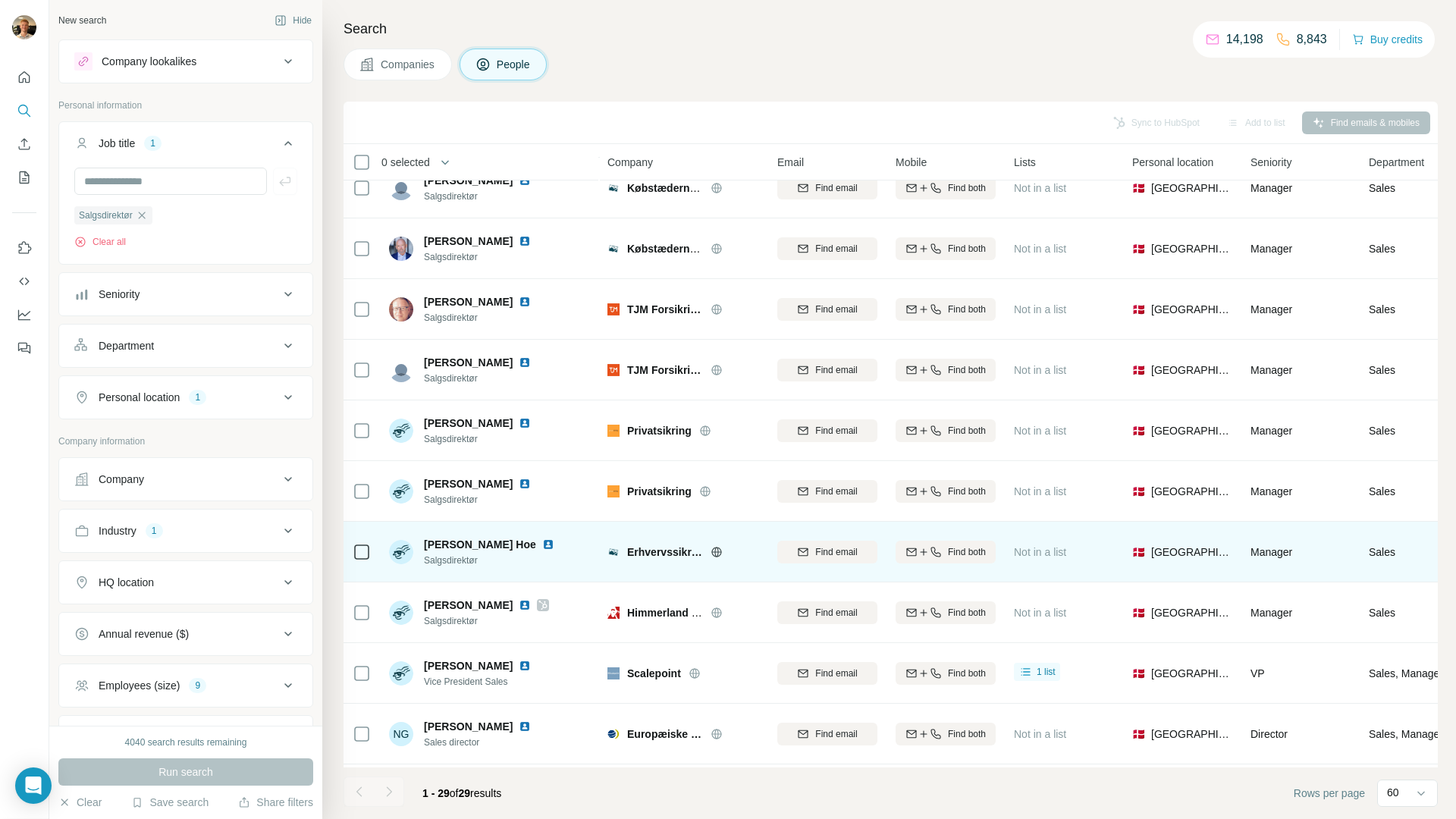
scroll to position [1181, 0]
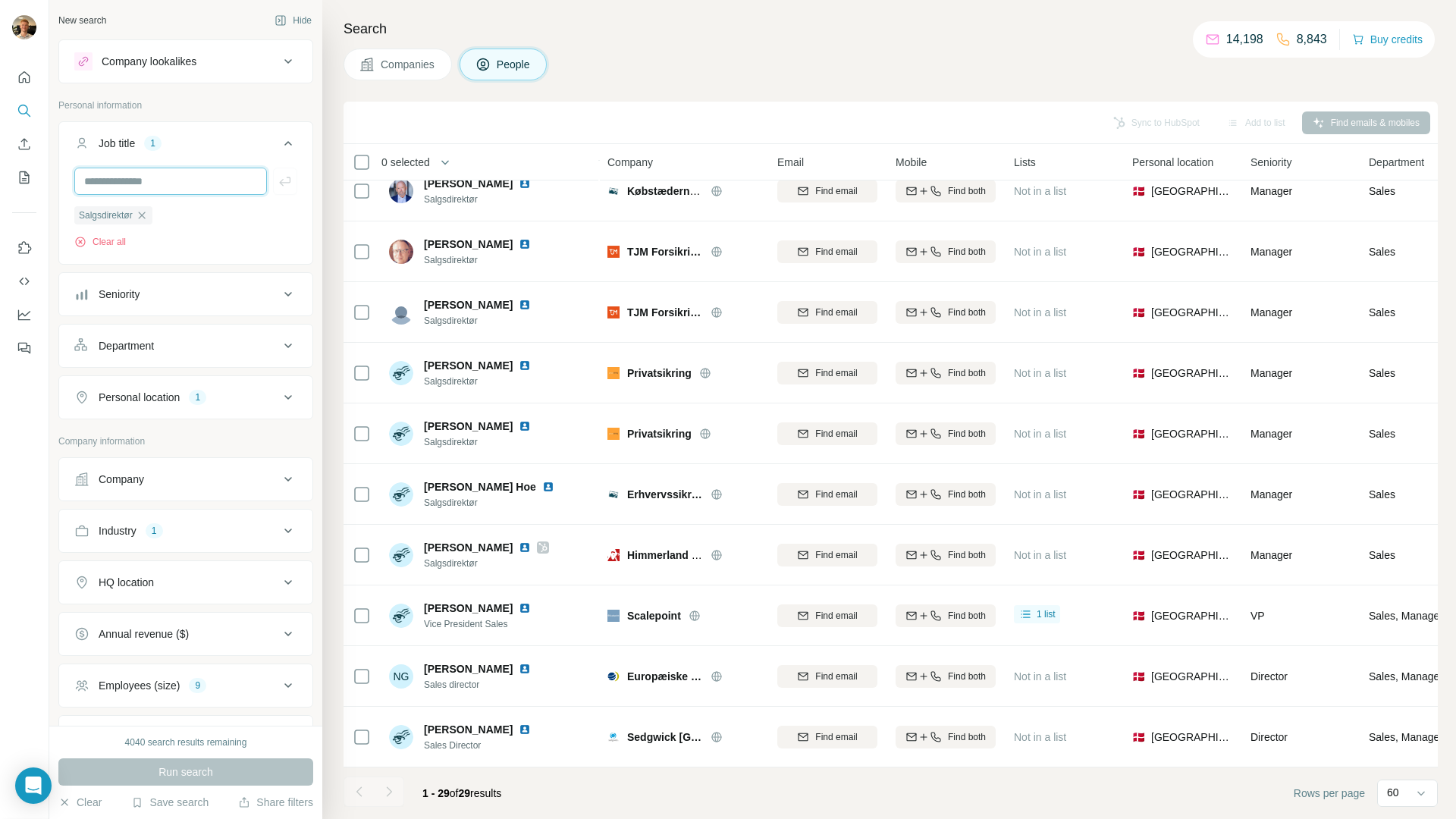
click at [157, 172] on input "text" at bounding box center [170, 181] width 192 height 28
type input "**********"
click at [219, 773] on button "Run search" at bounding box center [185, 772] width 255 height 28
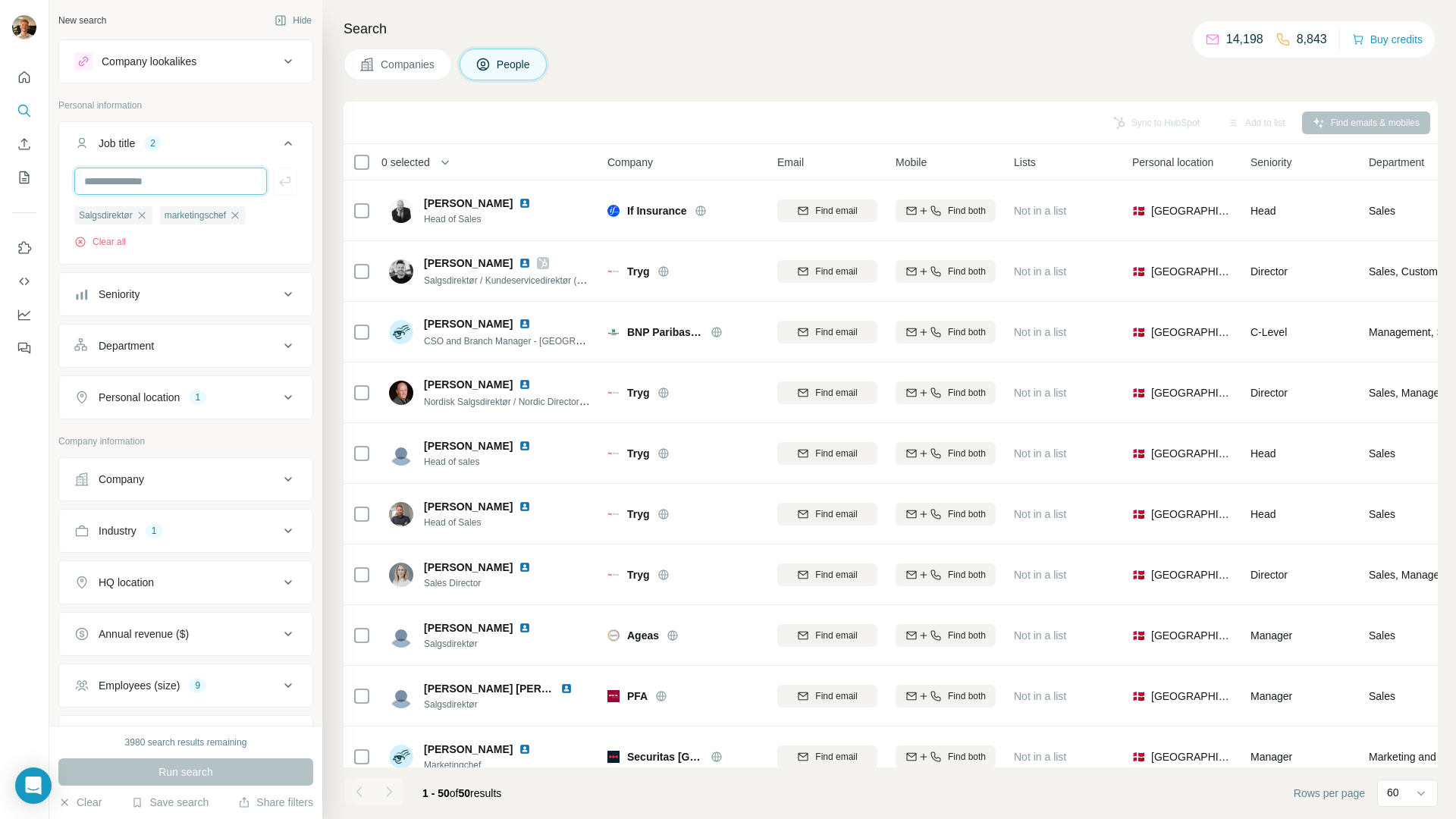
click at [206, 187] on input "text" at bounding box center [170, 181] width 192 height 28
paste input "**********"
type input "**********"
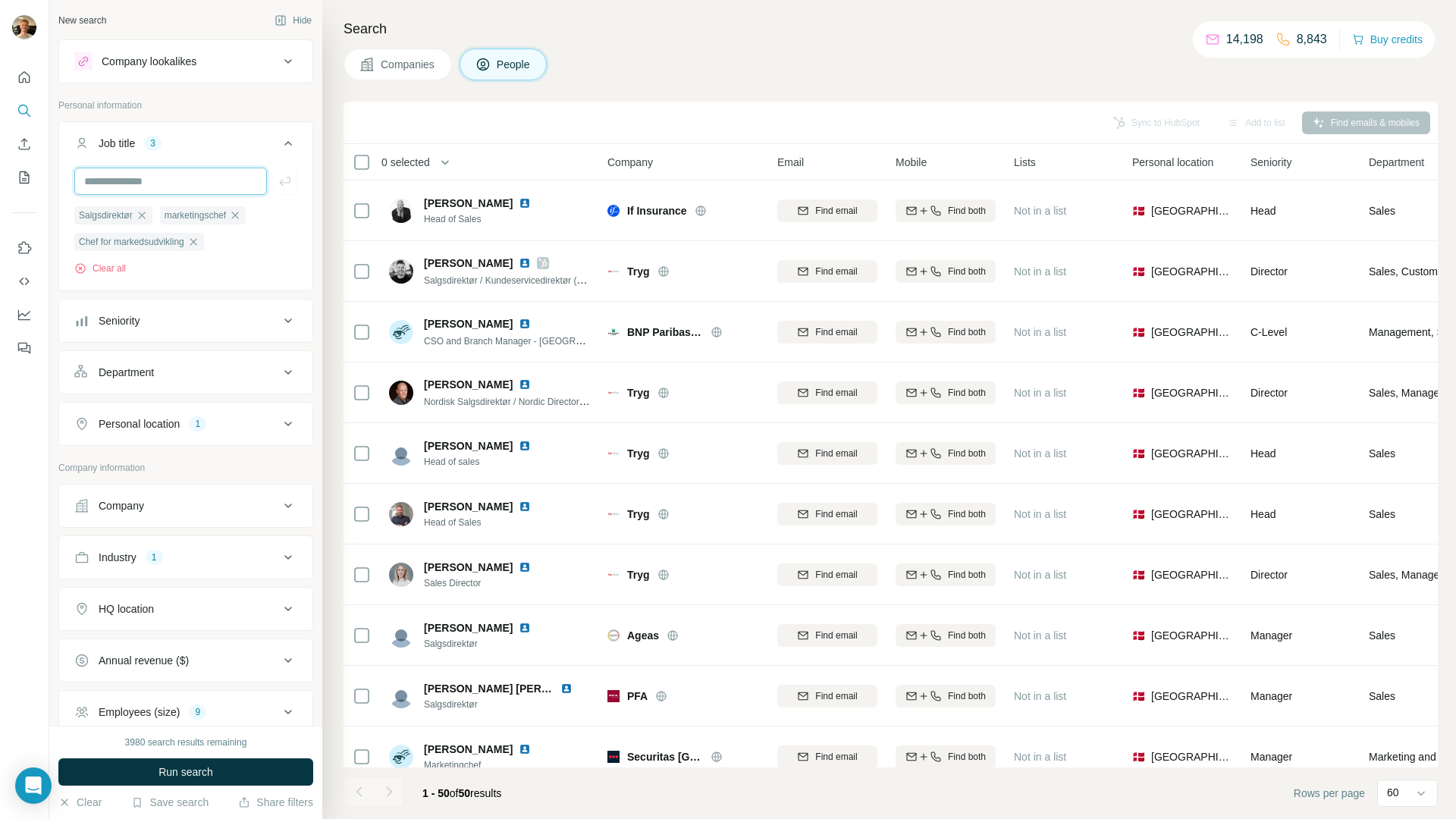
paste input "**********"
type input "**********"
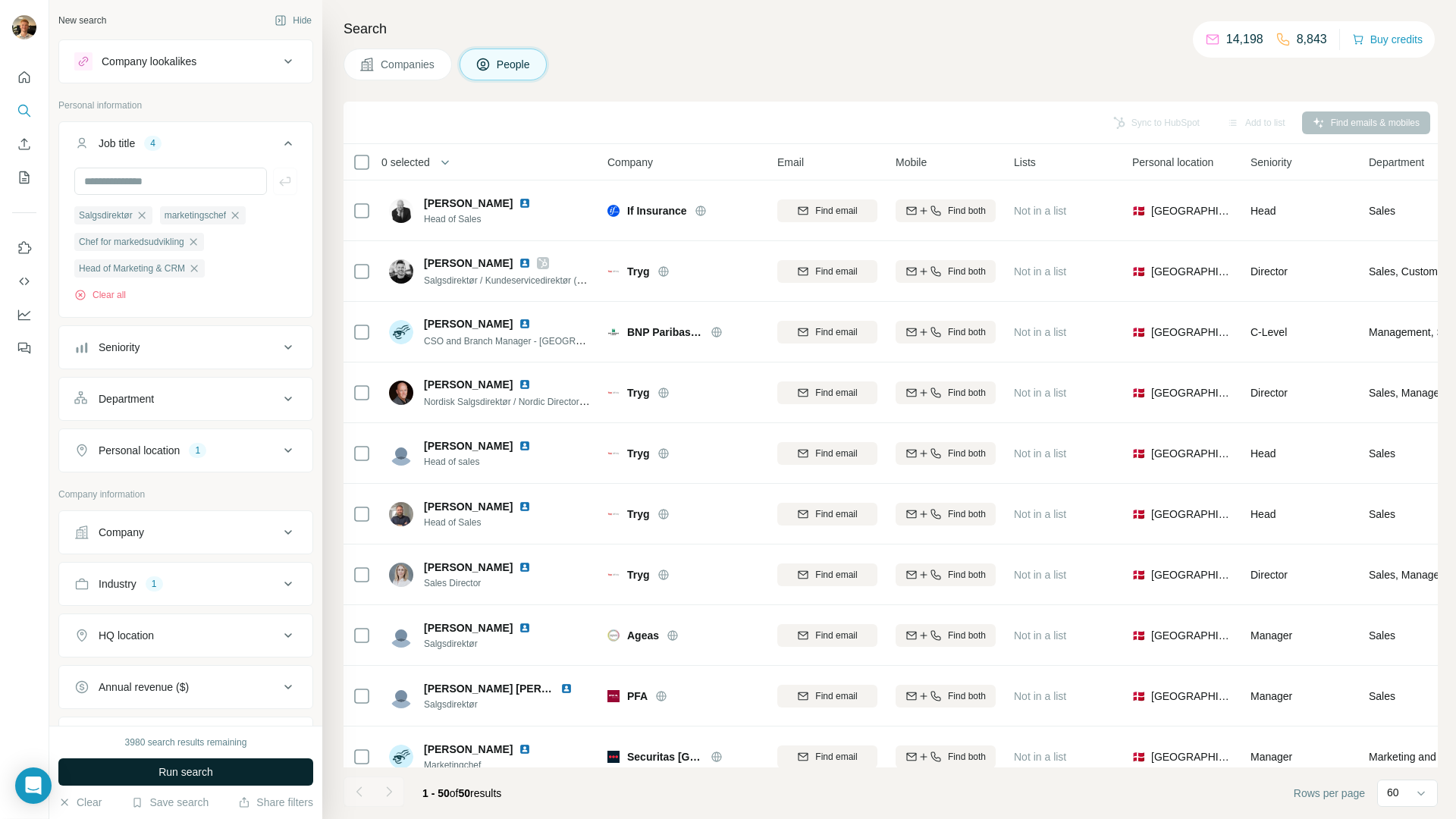
click at [223, 764] on button "Run search" at bounding box center [185, 772] width 255 height 28
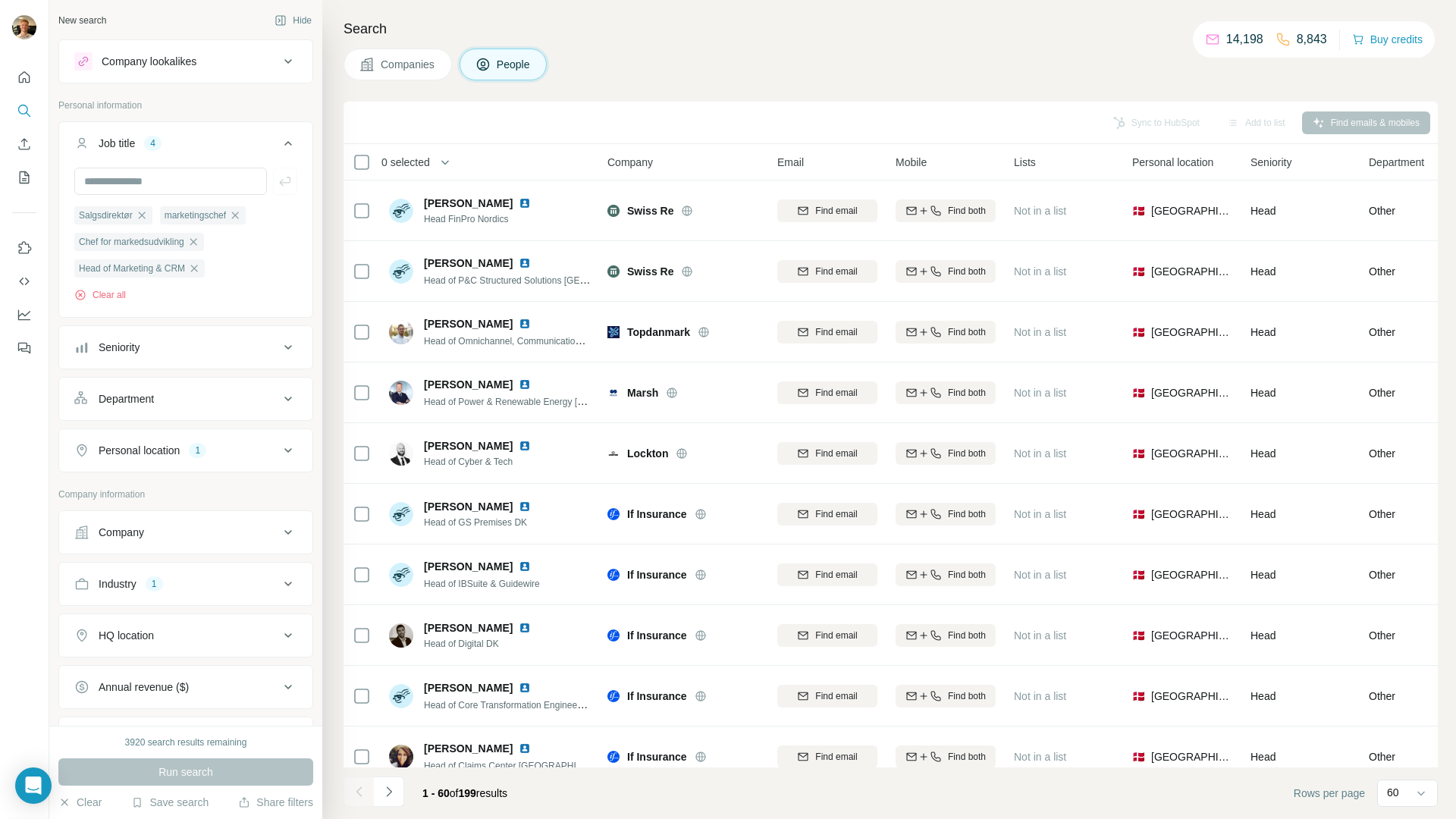
scroll to position [480, 0]
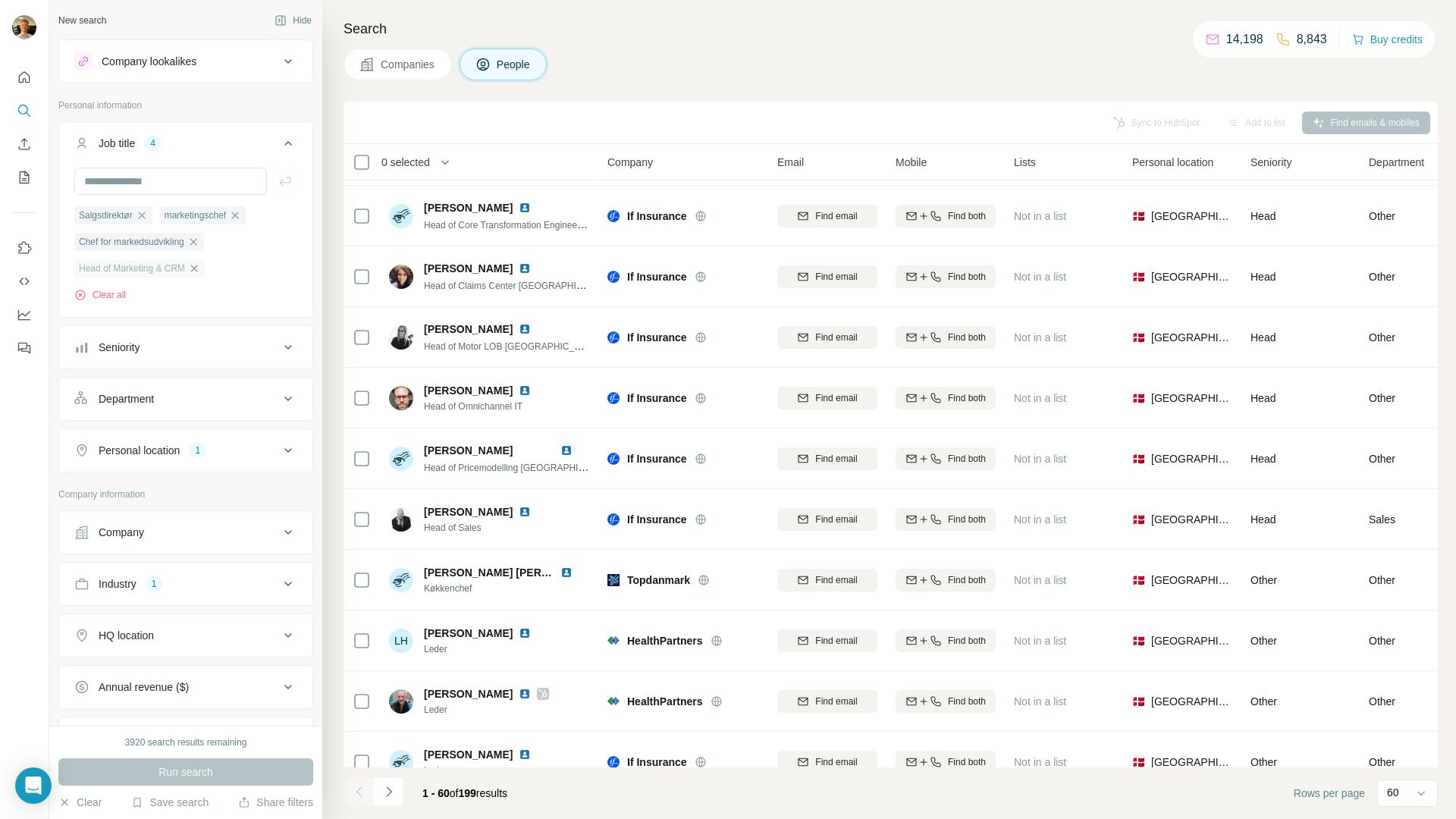
click at [200, 272] on icon "button" at bounding box center [194, 269] width 13 height 13
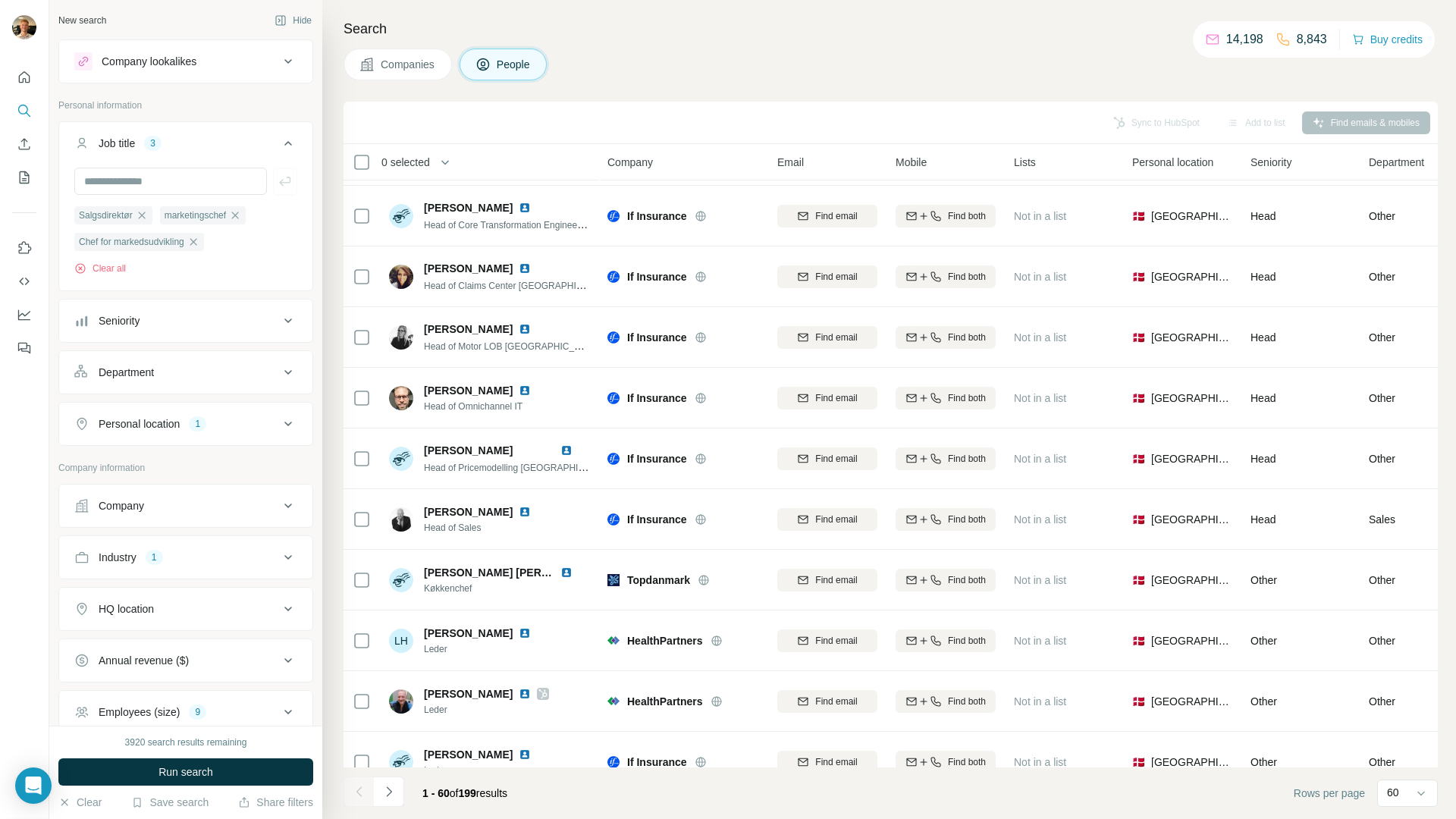
click at [242, 764] on button "Run search" at bounding box center [185, 772] width 255 height 28
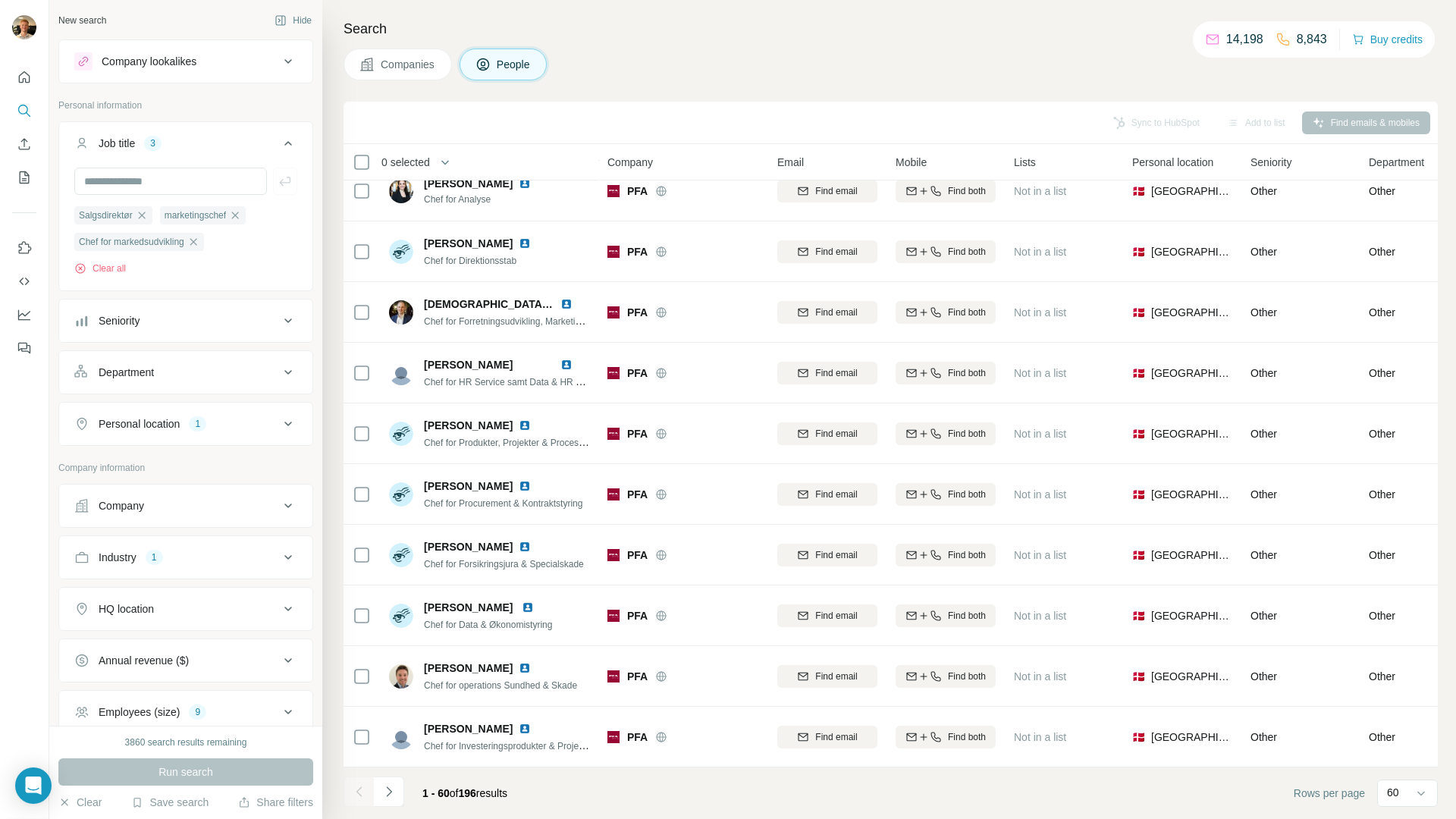
scroll to position [3062, 0]
click at [204, 245] on div "Chef for markedsudvikling" at bounding box center [139, 241] width 130 height 18
click at [197, 244] on icon "button" at bounding box center [193, 241] width 7 height 7
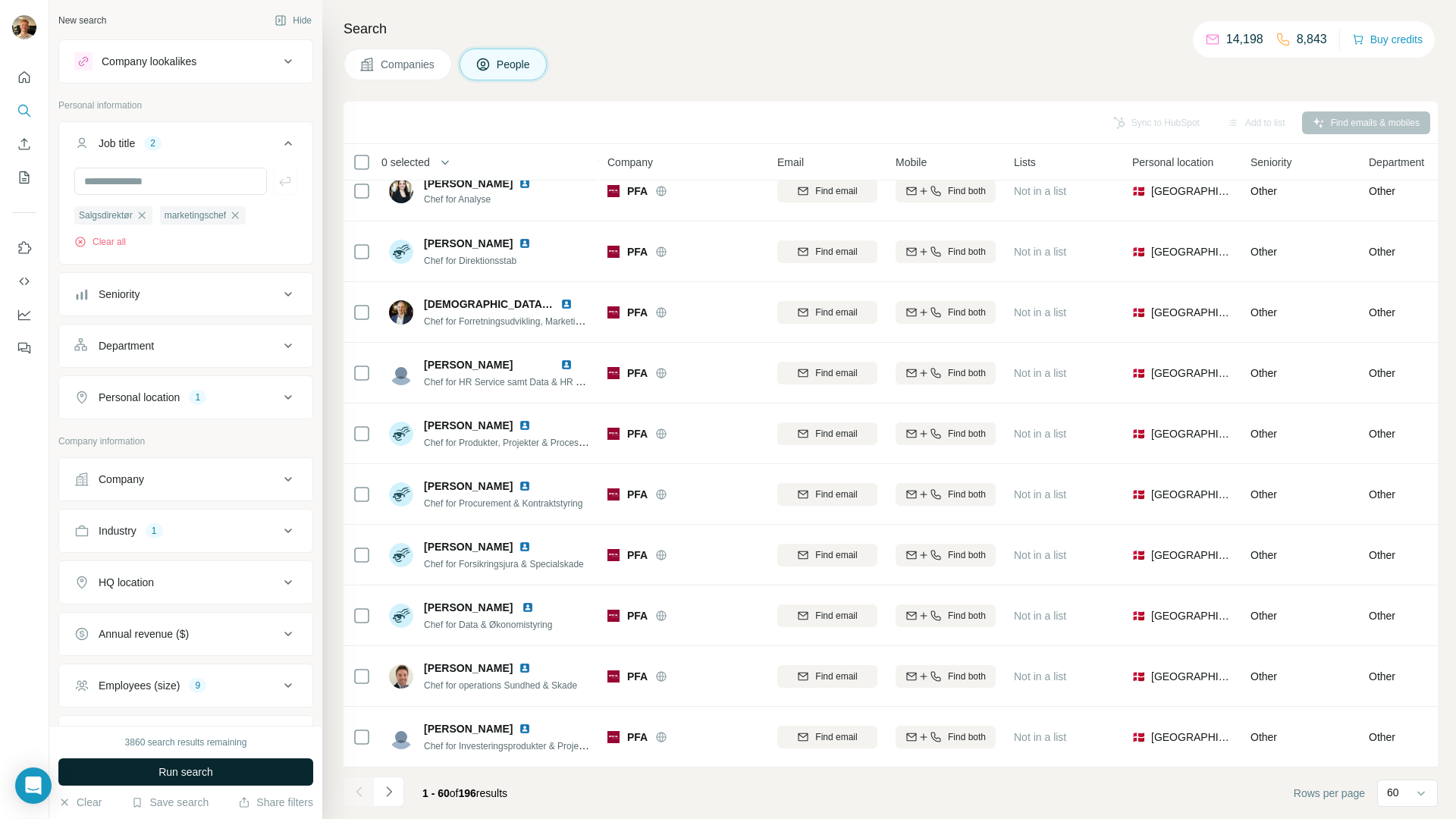
click at [250, 781] on button "Run search" at bounding box center [185, 772] width 255 height 28
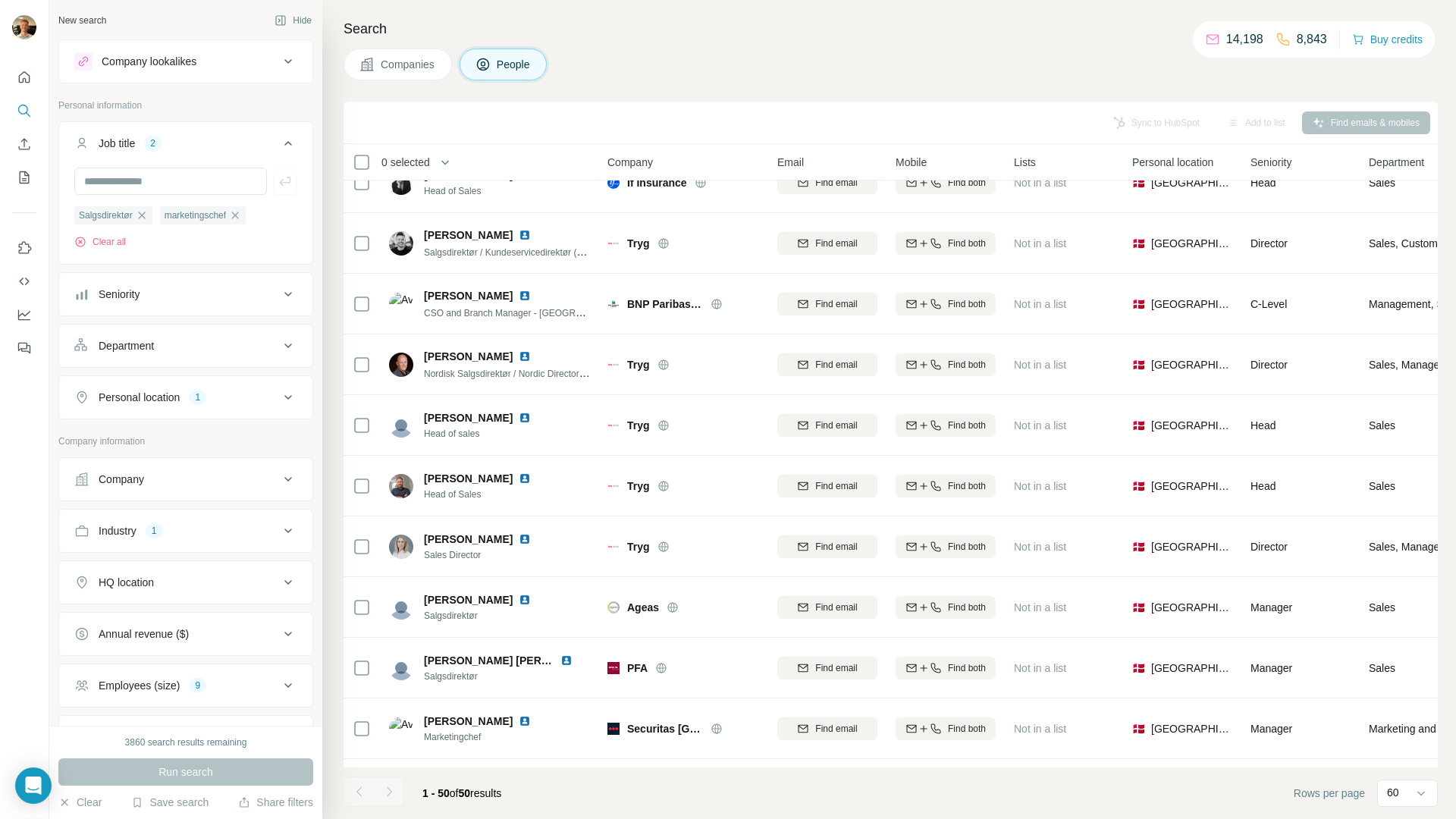
scroll to position [2455, 0]
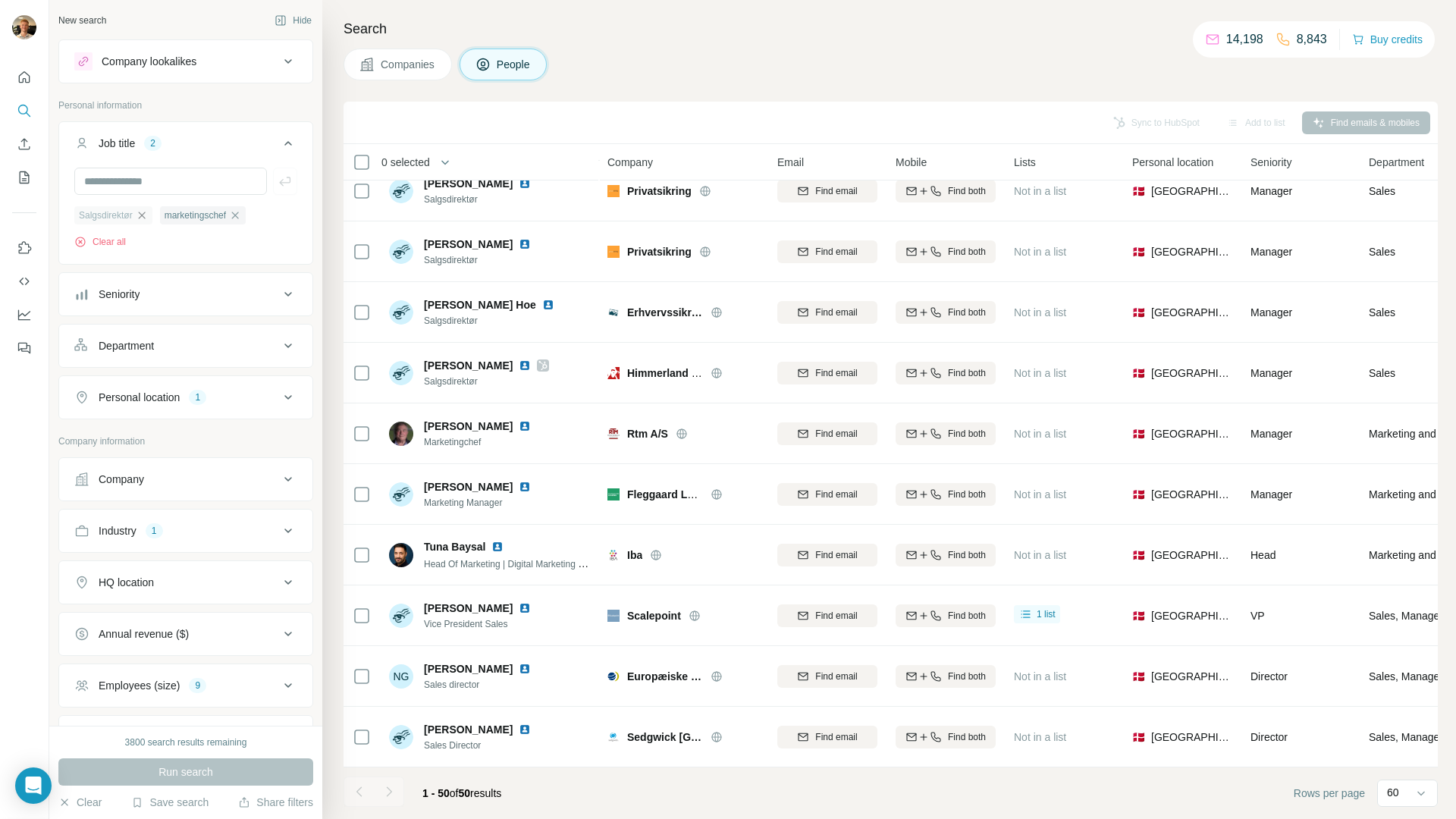
click at [147, 215] on icon "button" at bounding box center [142, 215] width 13 height 13
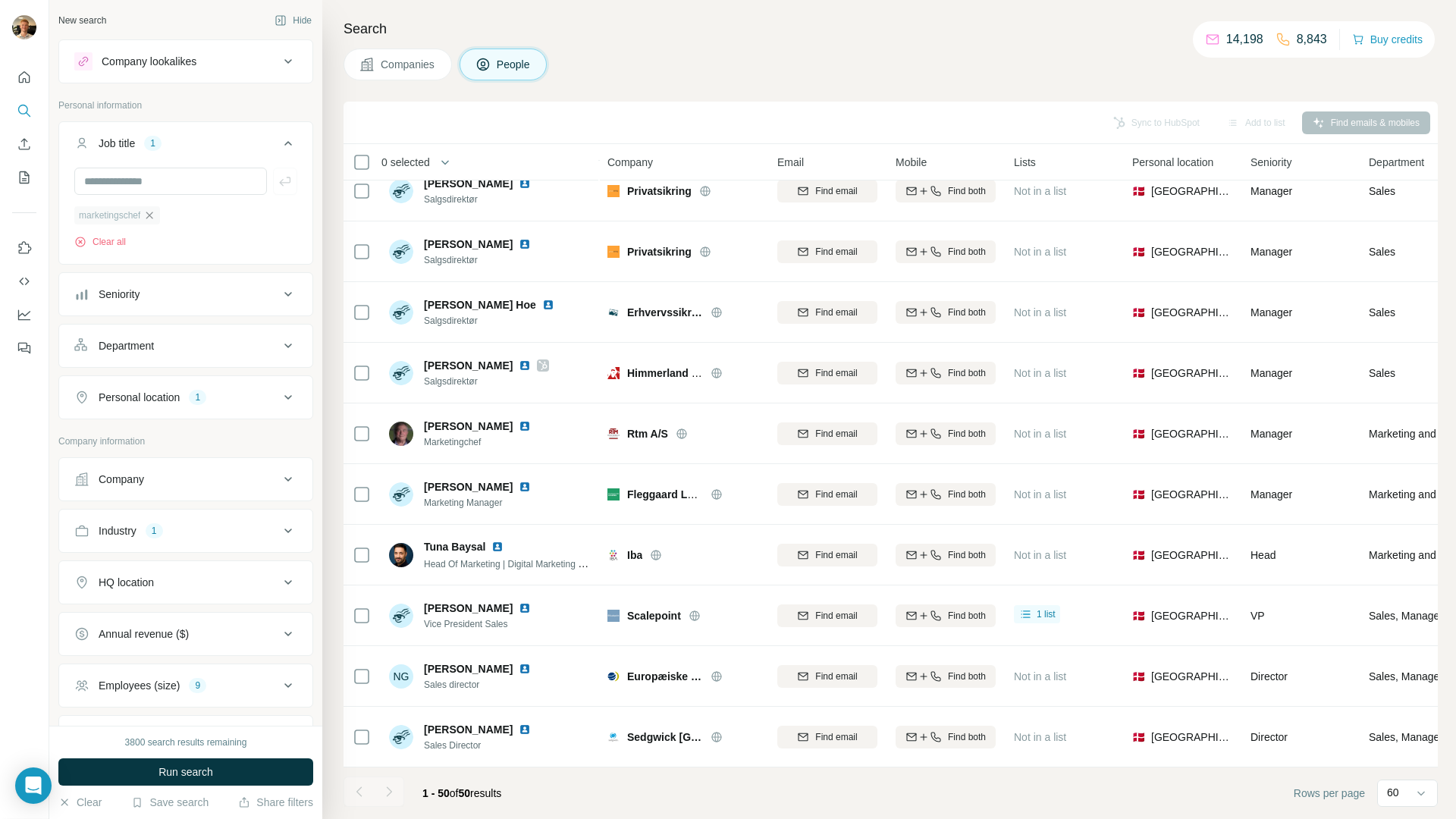
click at [156, 215] on icon "button" at bounding box center [149, 215] width 13 height 13
click at [219, 246] on div "Seniority" at bounding box center [176, 240] width 205 height 15
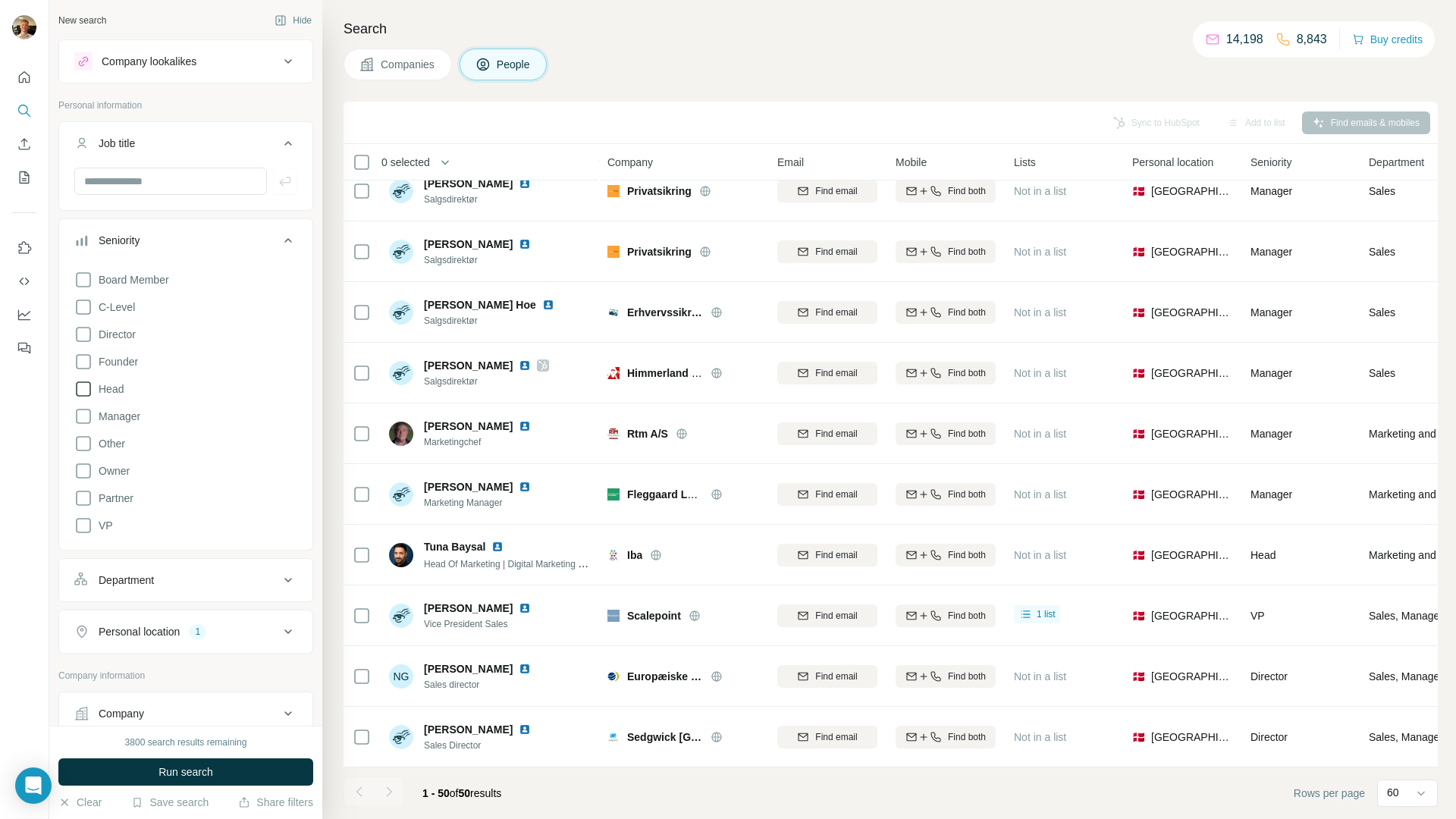
click at [114, 384] on span "Head" at bounding box center [108, 389] width 31 height 15
click at [119, 366] on span "Founder" at bounding box center [115, 361] width 46 height 15
click at [122, 334] on span "Director" at bounding box center [114, 334] width 43 height 15
click at [122, 365] on span "Founder" at bounding box center [115, 361] width 46 height 15
click at [127, 498] on span "Partner" at bounding box center [114, 498] width 41 height 15
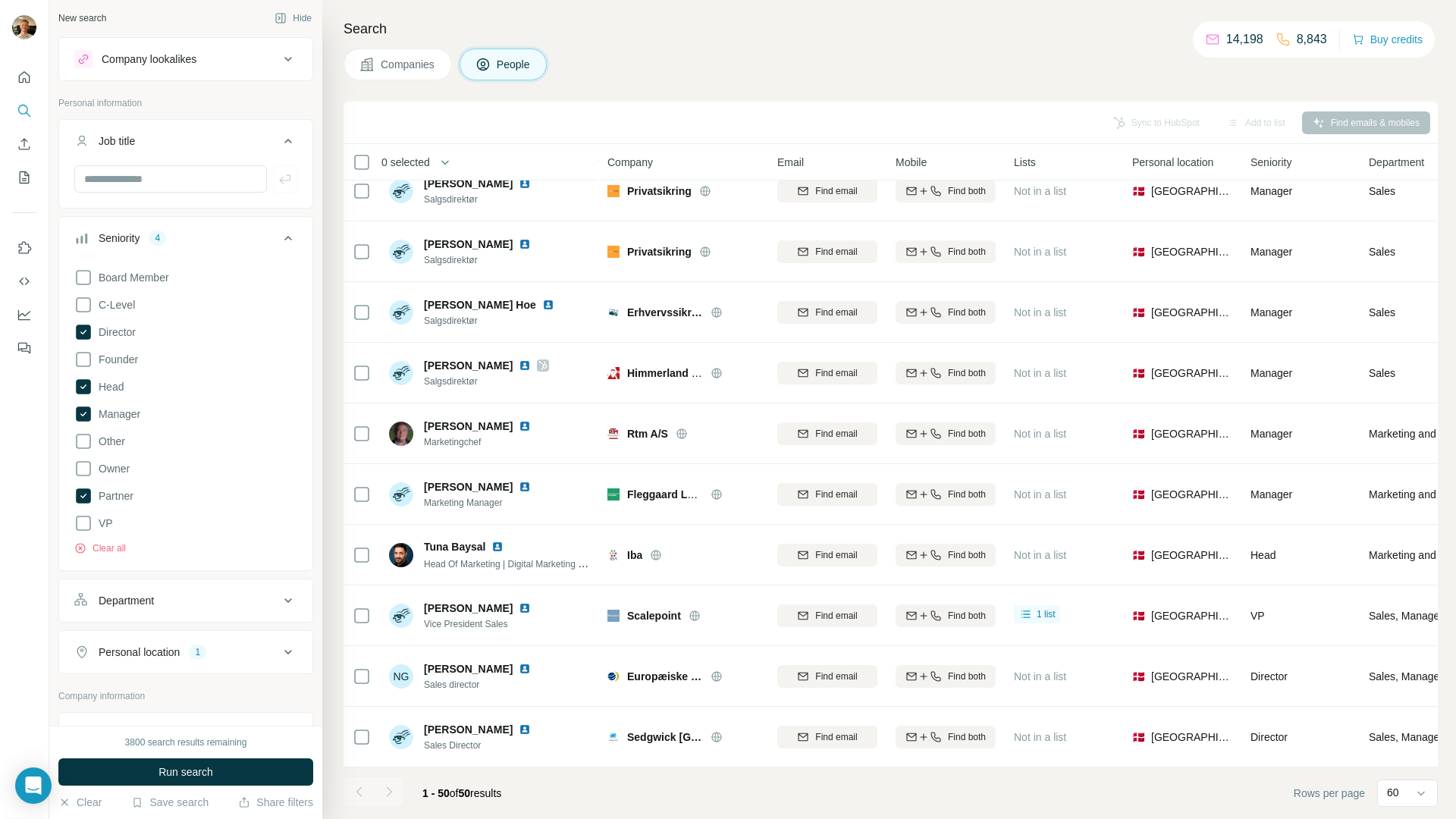
scroll to position [3, 0]
click at [161, 603] on div "Department" at bounding box center [176, 600] width 205 height 15
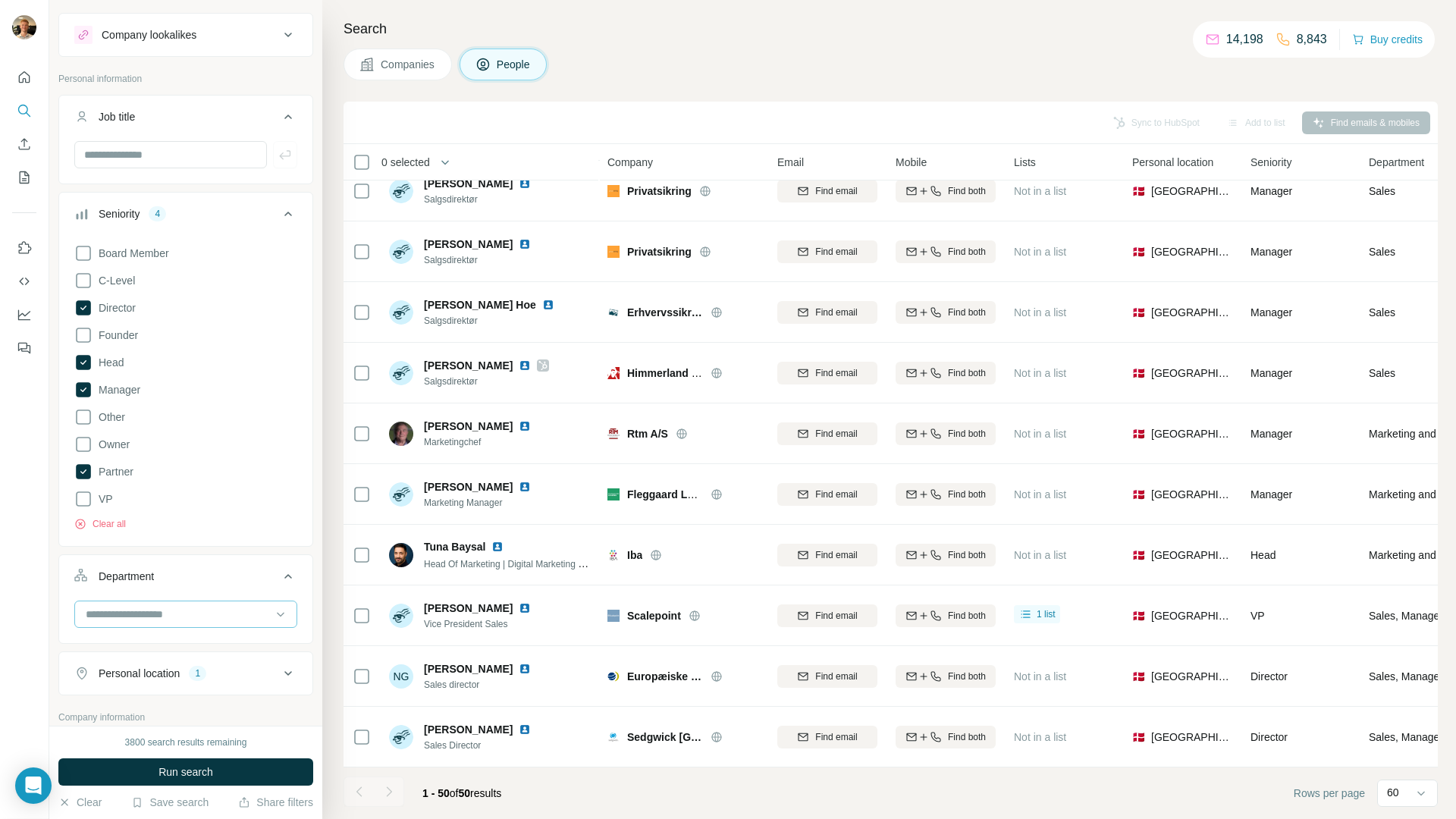
click at [144, 613] on input at bounding box center [178, 614] width 188 height 17
type input "*****"
click at [139, 641] on div "Sales" at bounding box center [181, 648] width 186 height 15
click at [147, 612] on input at bounding box center [178, 614] width 188 height 17
type input "*********"
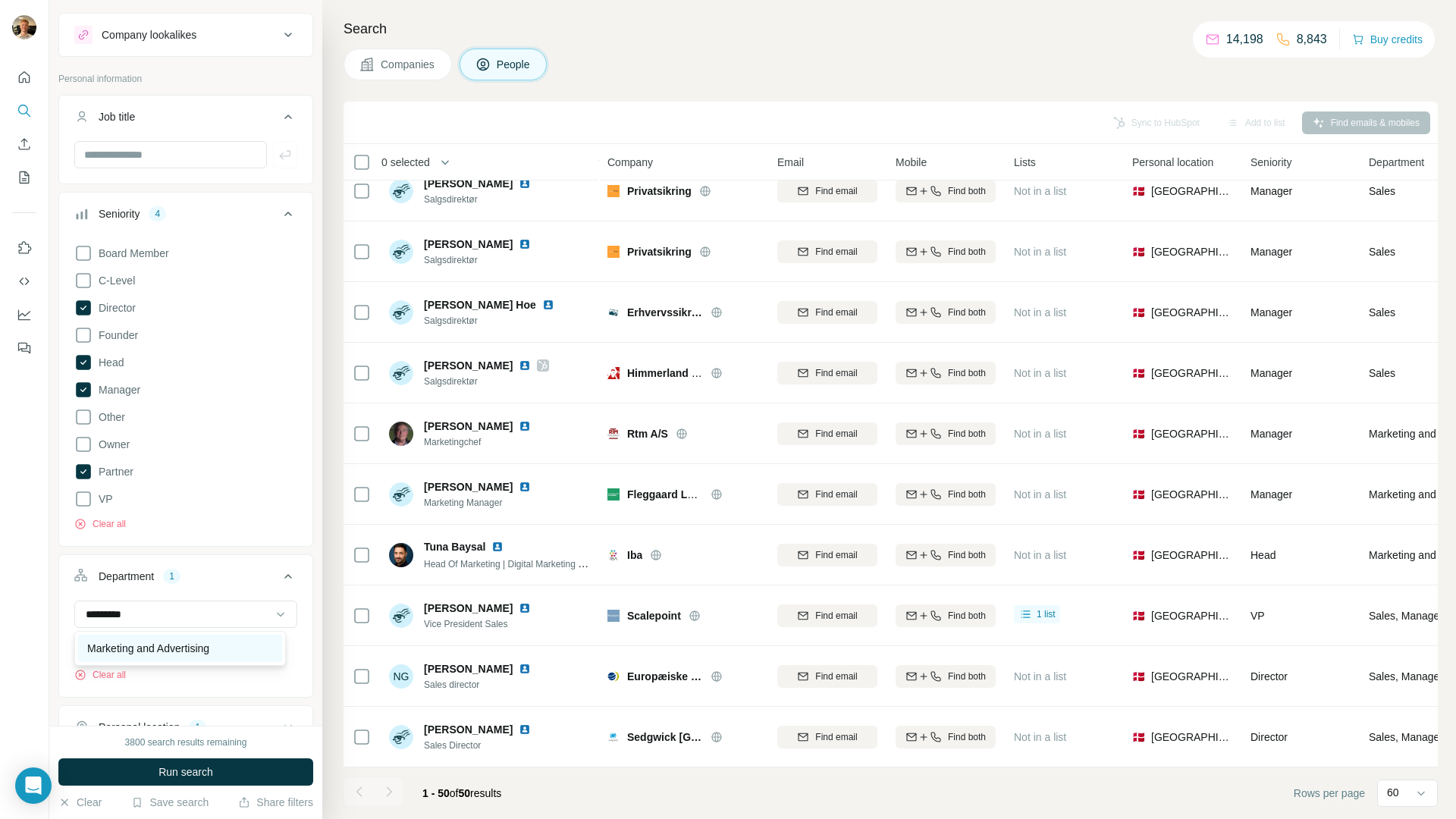
click at [156, 653] on p "Marketing and Advertising" at bounding box center [148, 648] width 122 height 15
click at [177, 618] on input at bounding box center [178, 614] width 188 height 17
type input "*"
click at [62, 609] on div "Sales Marketing and Advertising Clear all" at bounding box center [185, 647] width 253 height 93
click at [143, 771] on button "Run search" at bounding box center [185, 772] width 255 height 28
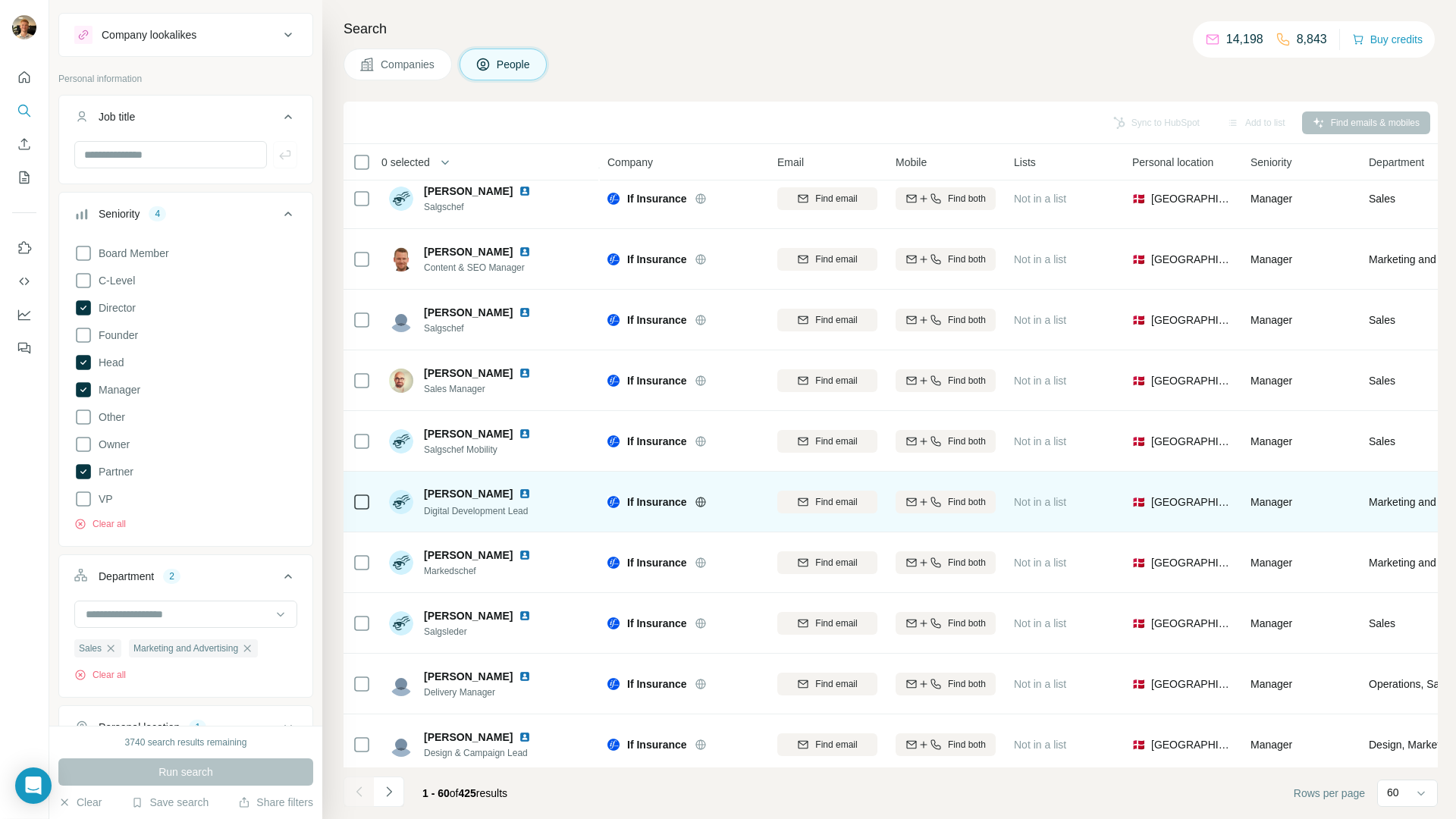
scroll to position [3062, 0]
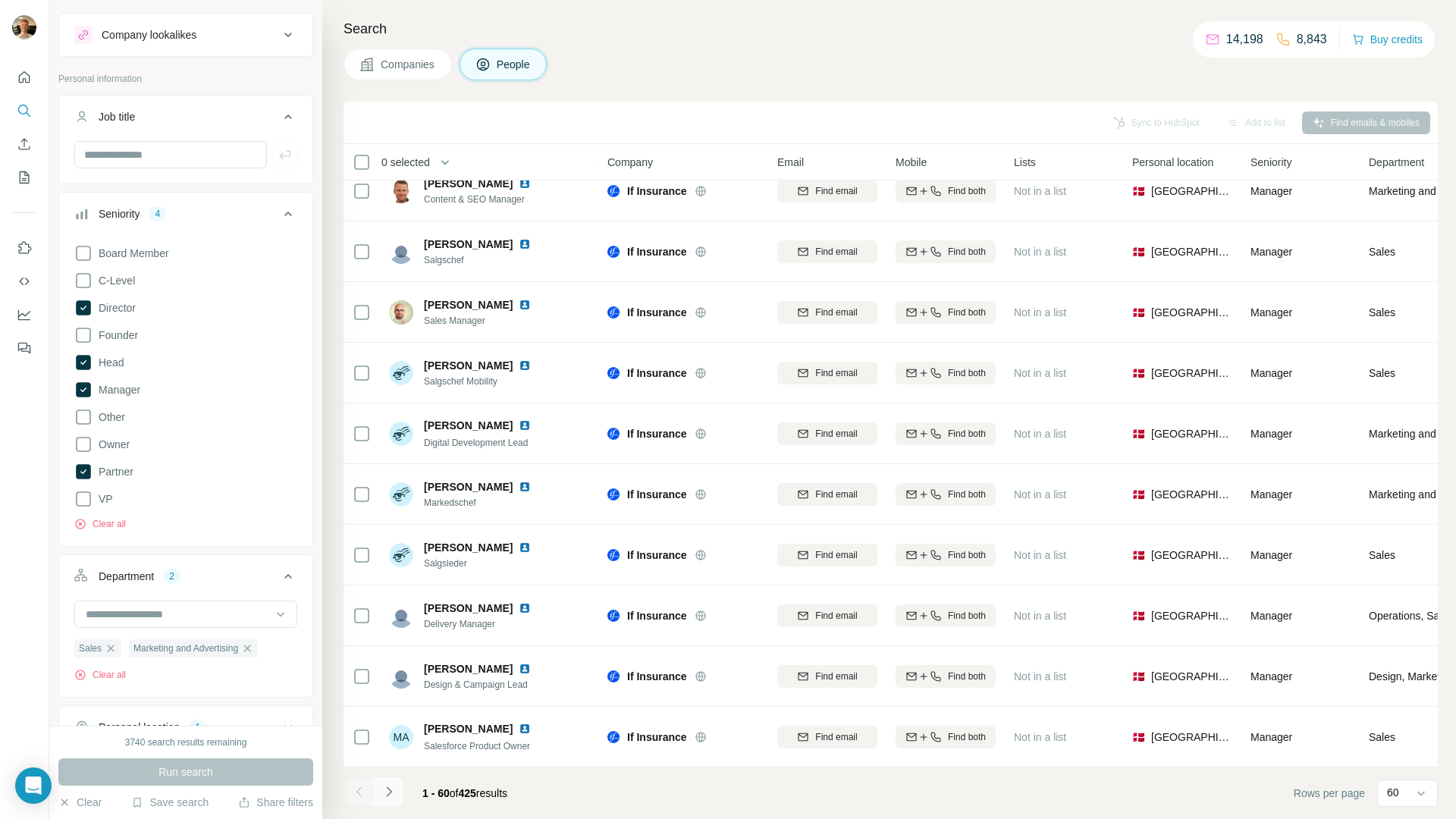
click at [399, 798] on button "Navigate to next page" at bounding box center [389, 792] width 30 height 30
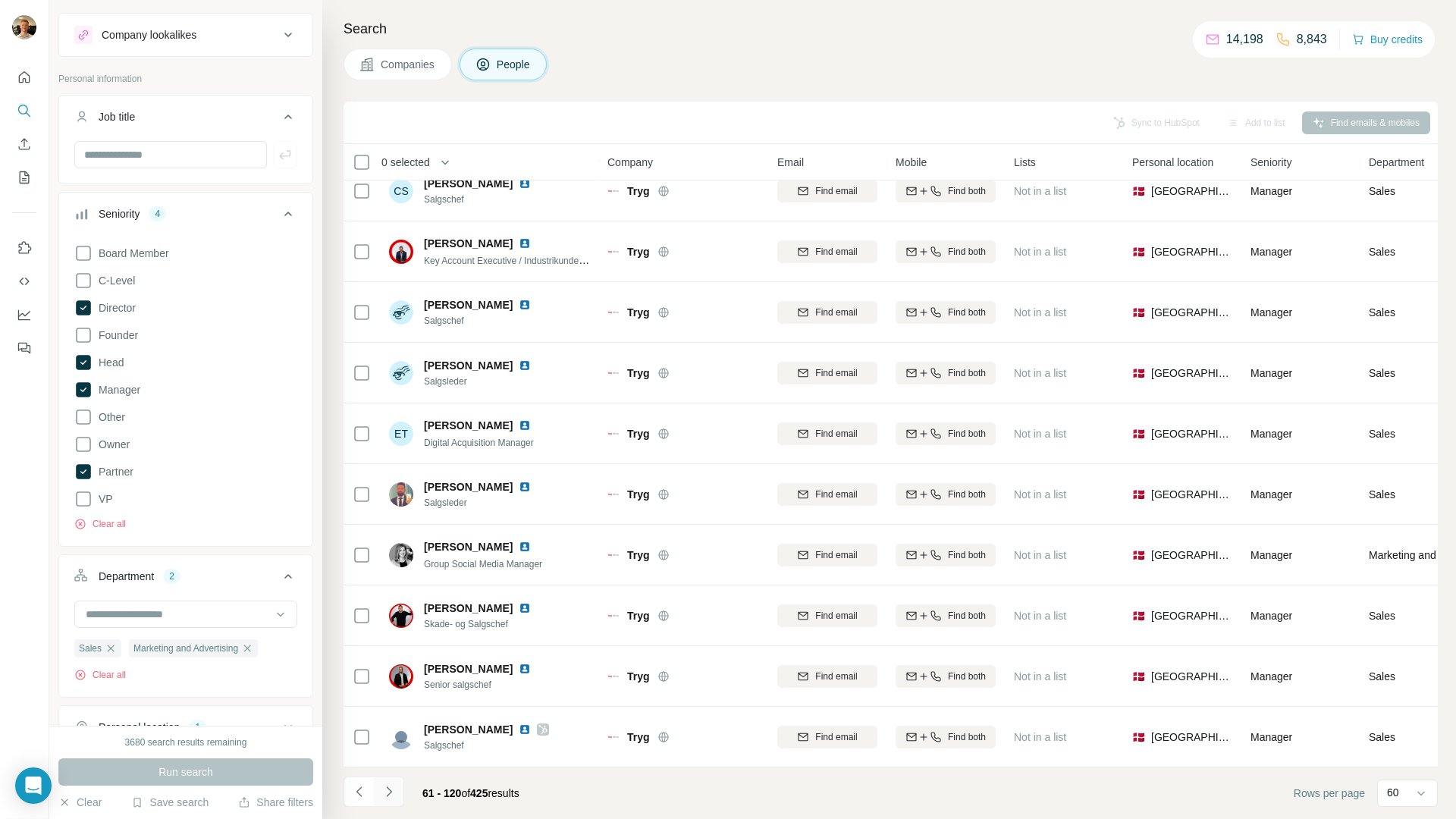
click at [384, 791] on icon "Navigate to next page" at bounding box center [389, 791] width 15 height 15
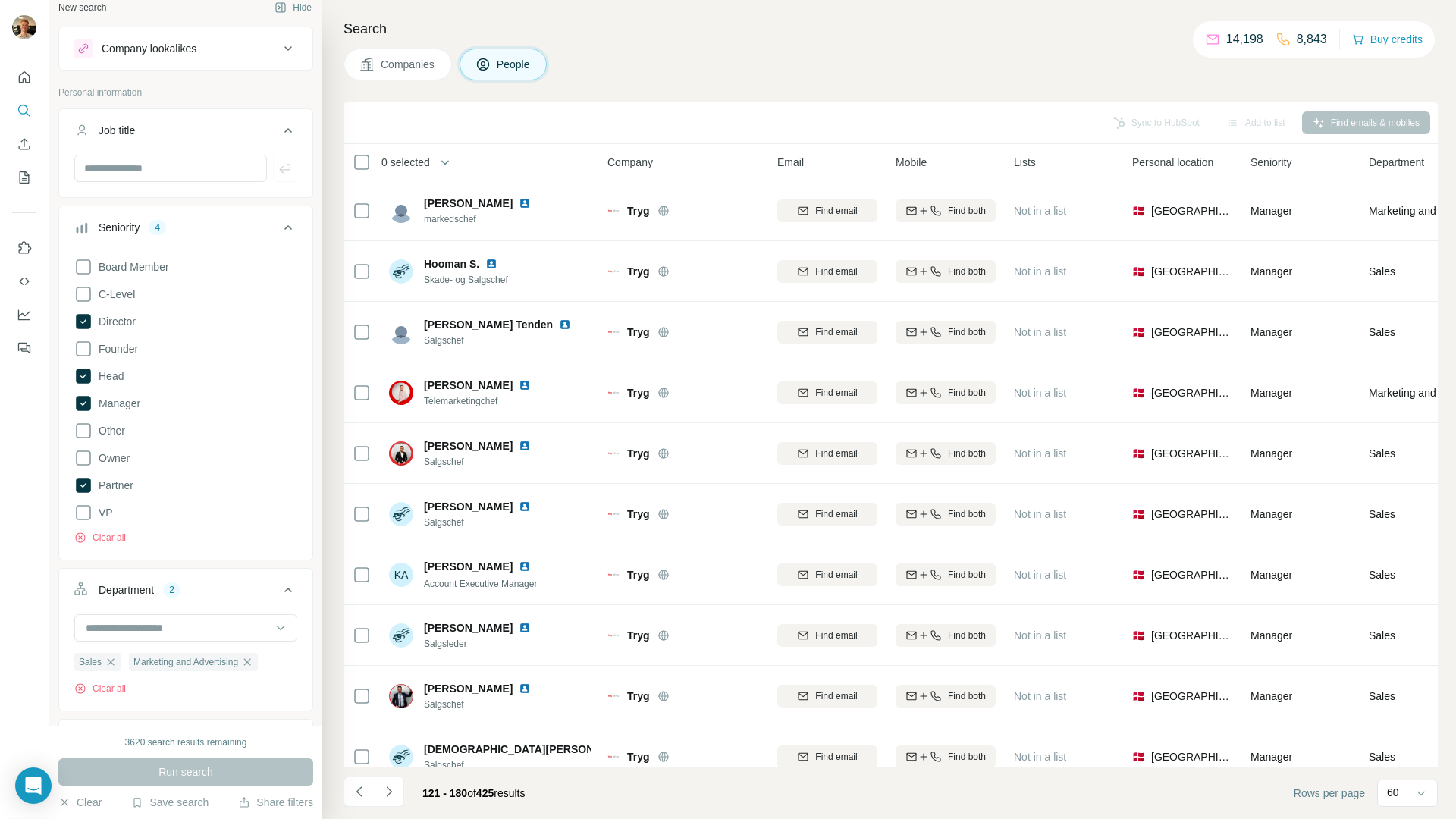
scroll to position [0, 0]
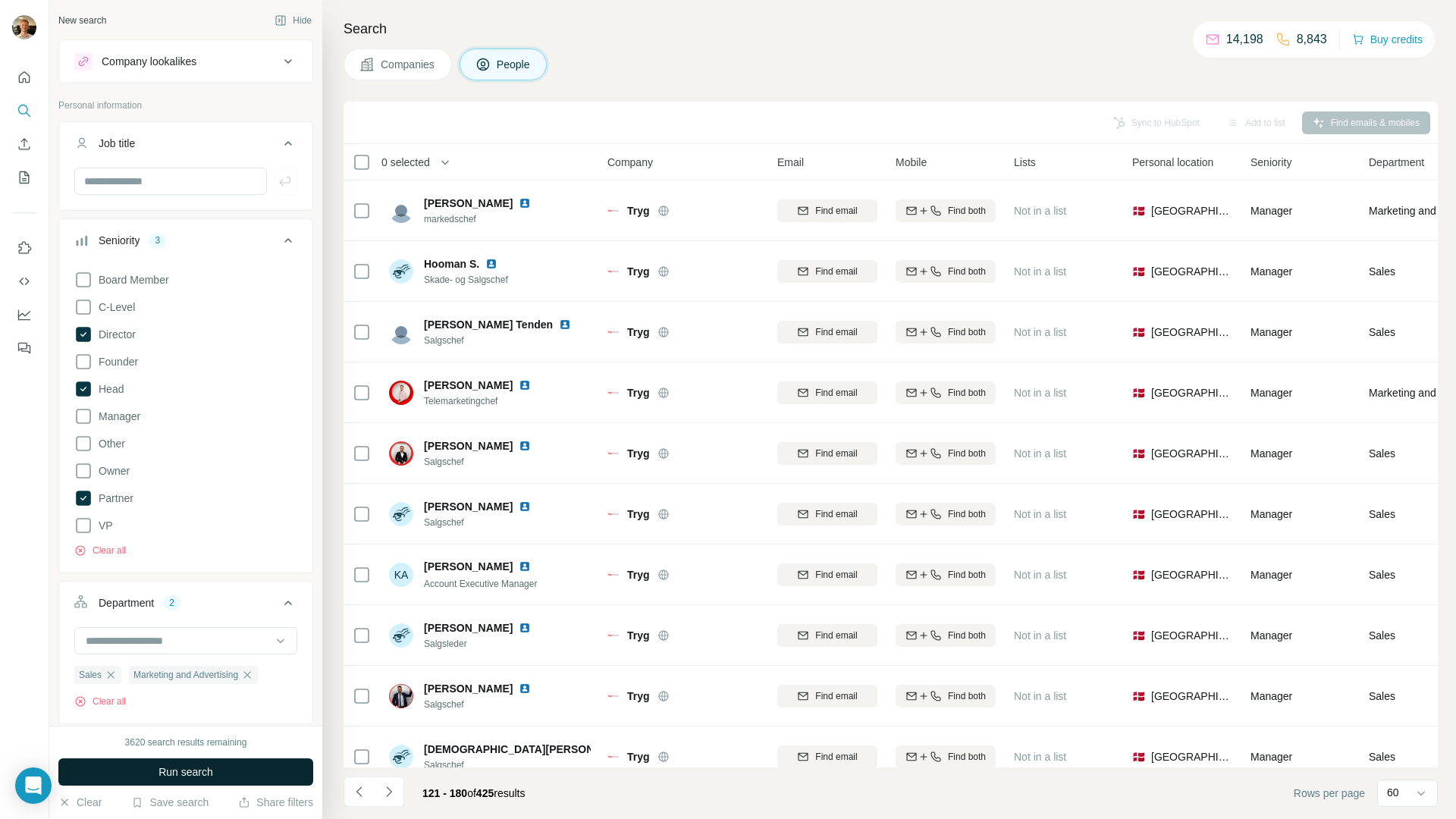
click at [226, 770] on button "Run search" at bounding box center [185, 772] width 255 height 28
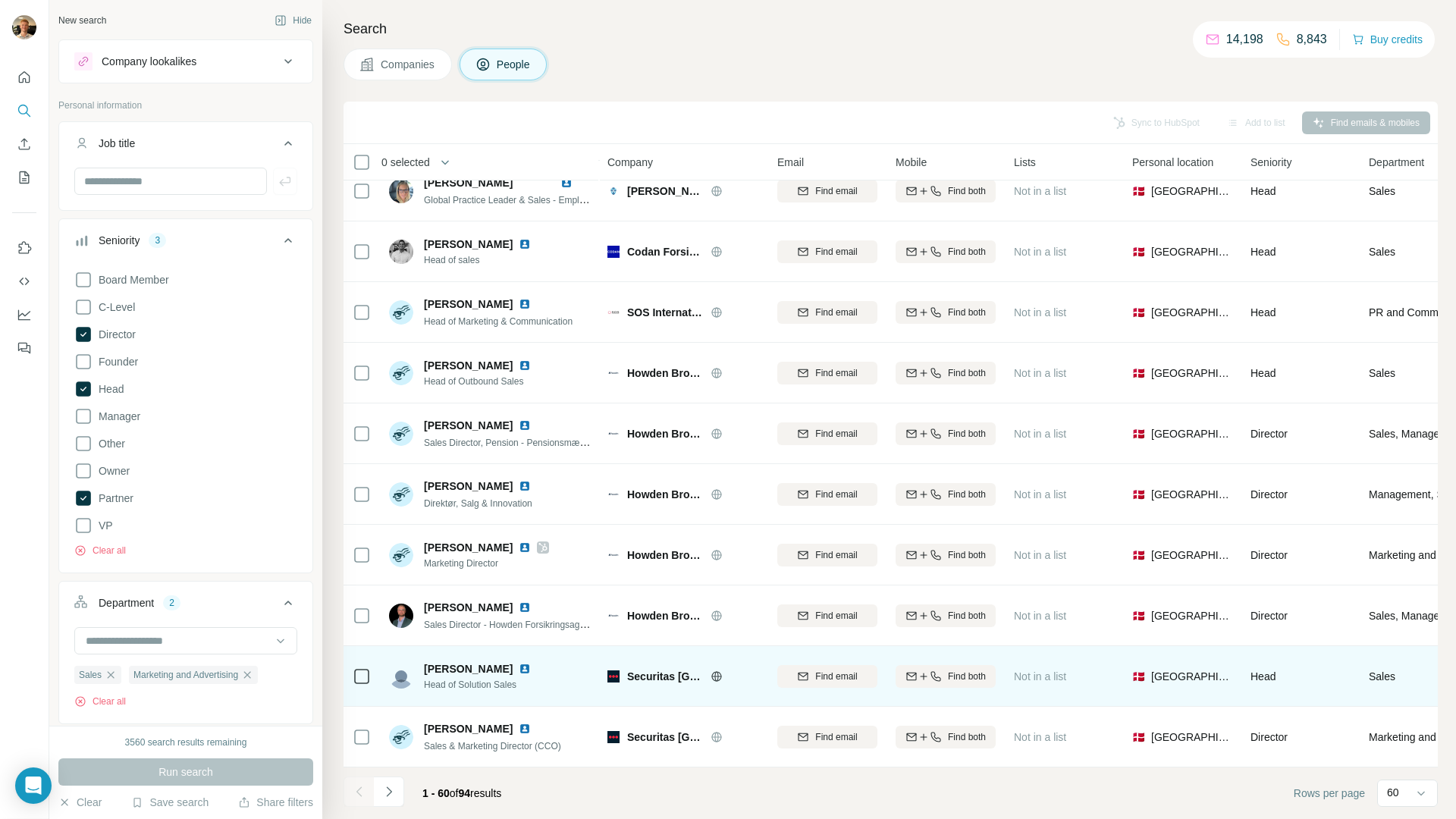
scroll to position [3062, 0]
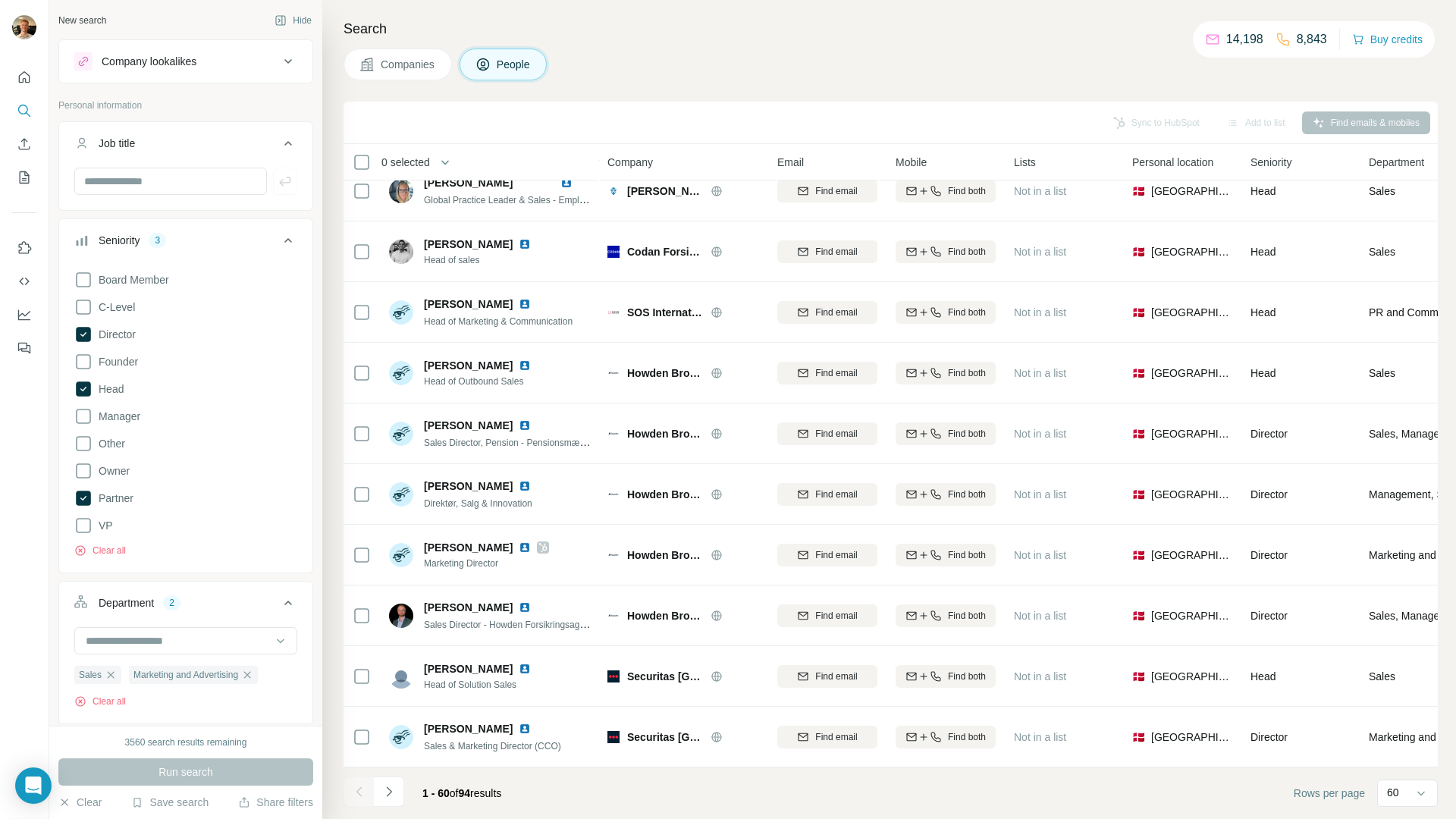
click at [382, 797] on icon "Navigate to next page" at bounding box center [389, 791] width 15 height 15
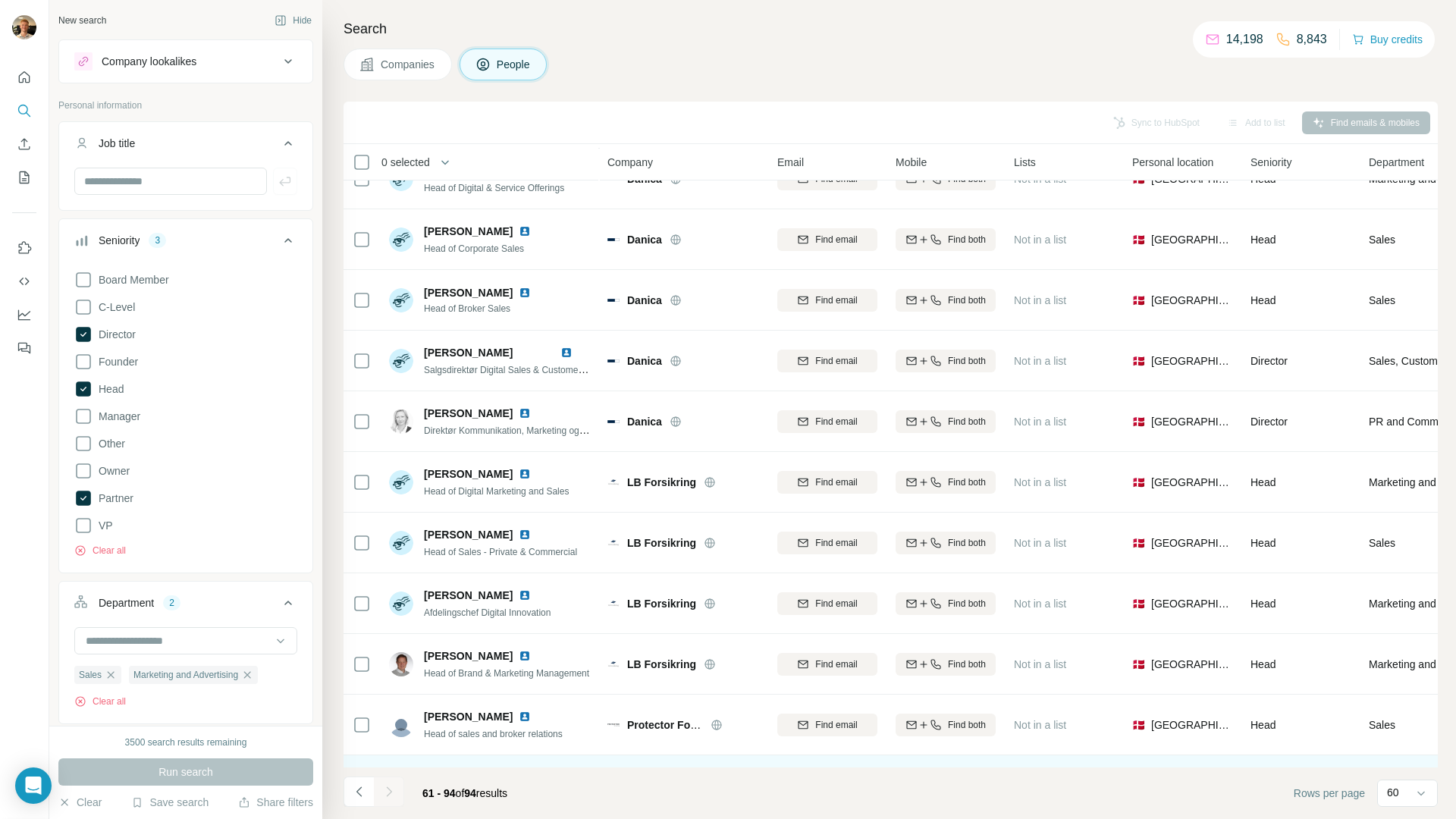
scroll to position [0, 0]
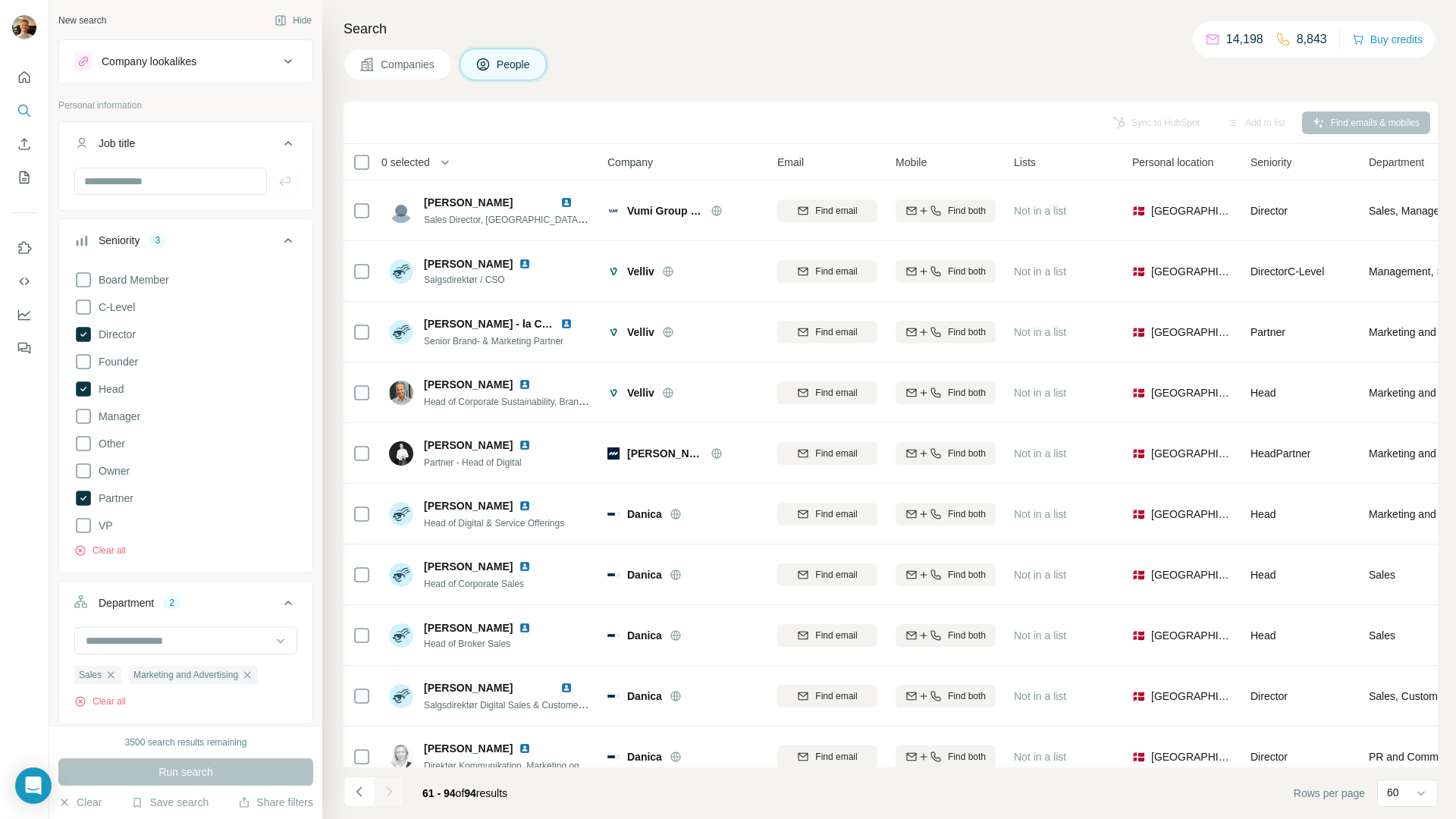
click at [415, 48] on div "Search Companies People Sync to HubSpot Add to list Find emails & mobiles 0 sel…" at bounding box center [889, 410] width 1133 height 819
click at [408, 61] on span "Companies" at bounding box center [408, 64] width 55 height 15
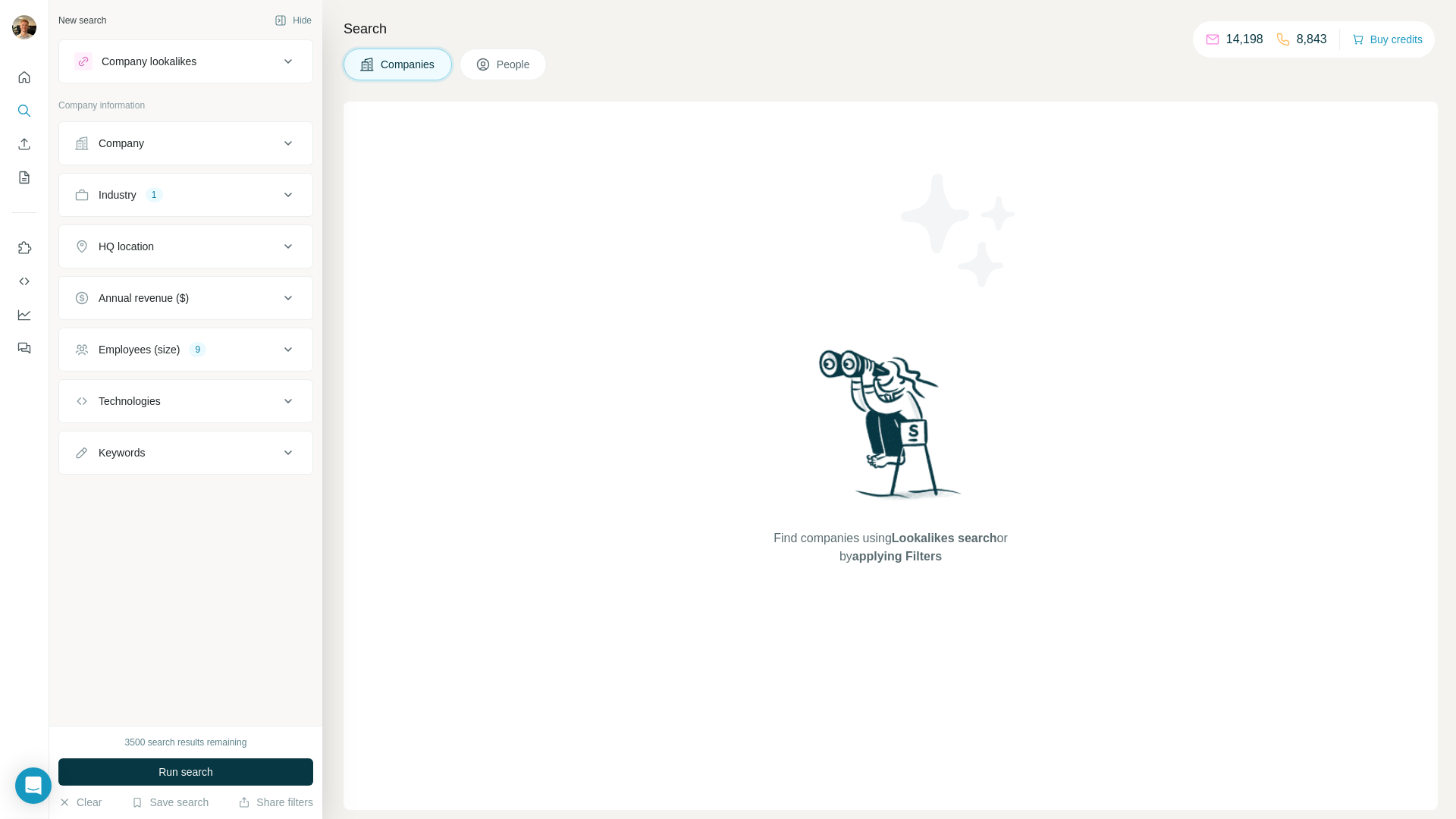
click at [226, 764] on button "Run search" at bounding box center [185, 772] width 255 height 28
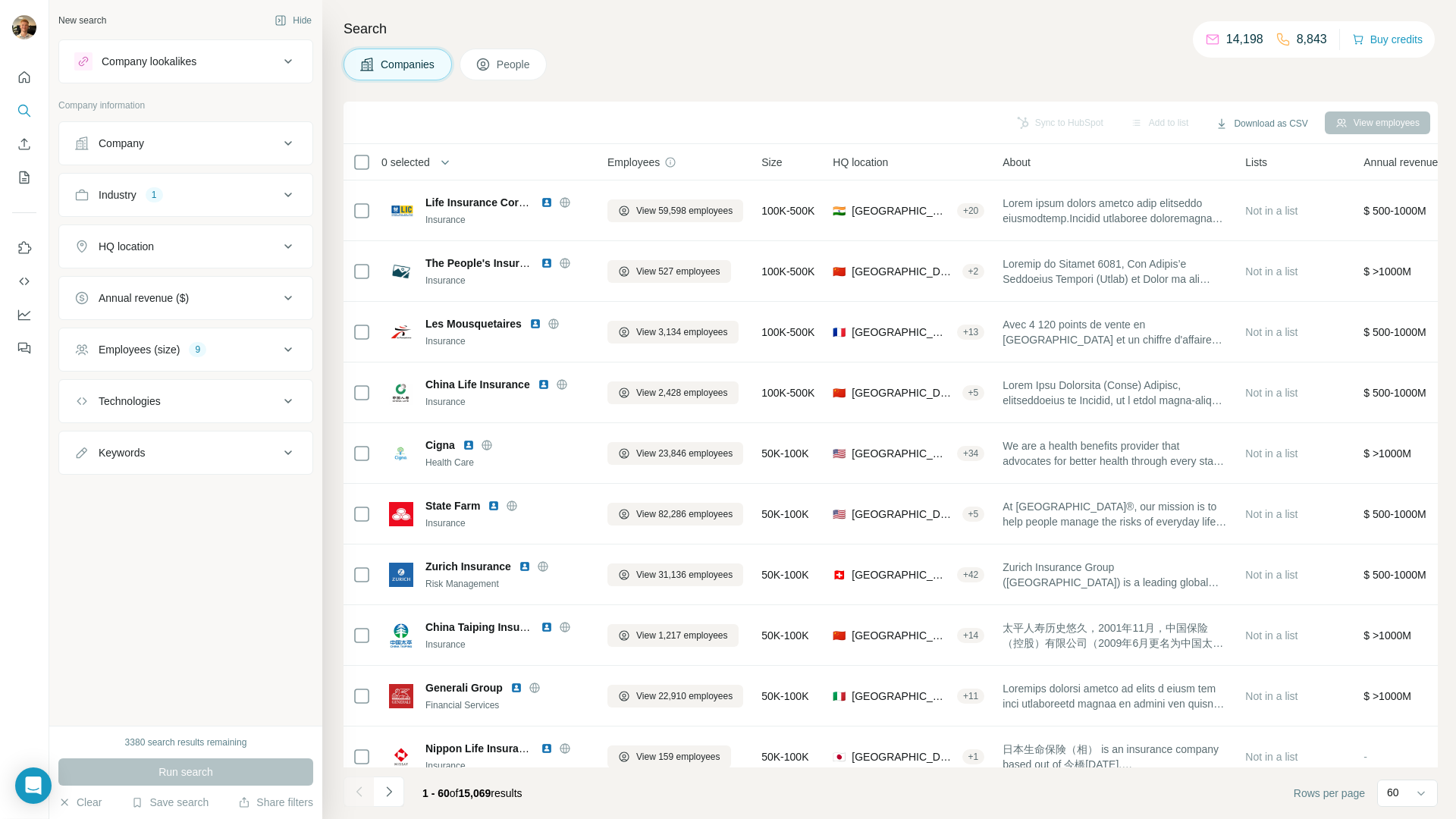
click at [203, 256] on button "HQ location" at bounding box center [185, 246] width 253 height 37
click at [202, 275] on input "text" at bounding box center [185, 284] width 223 height 28
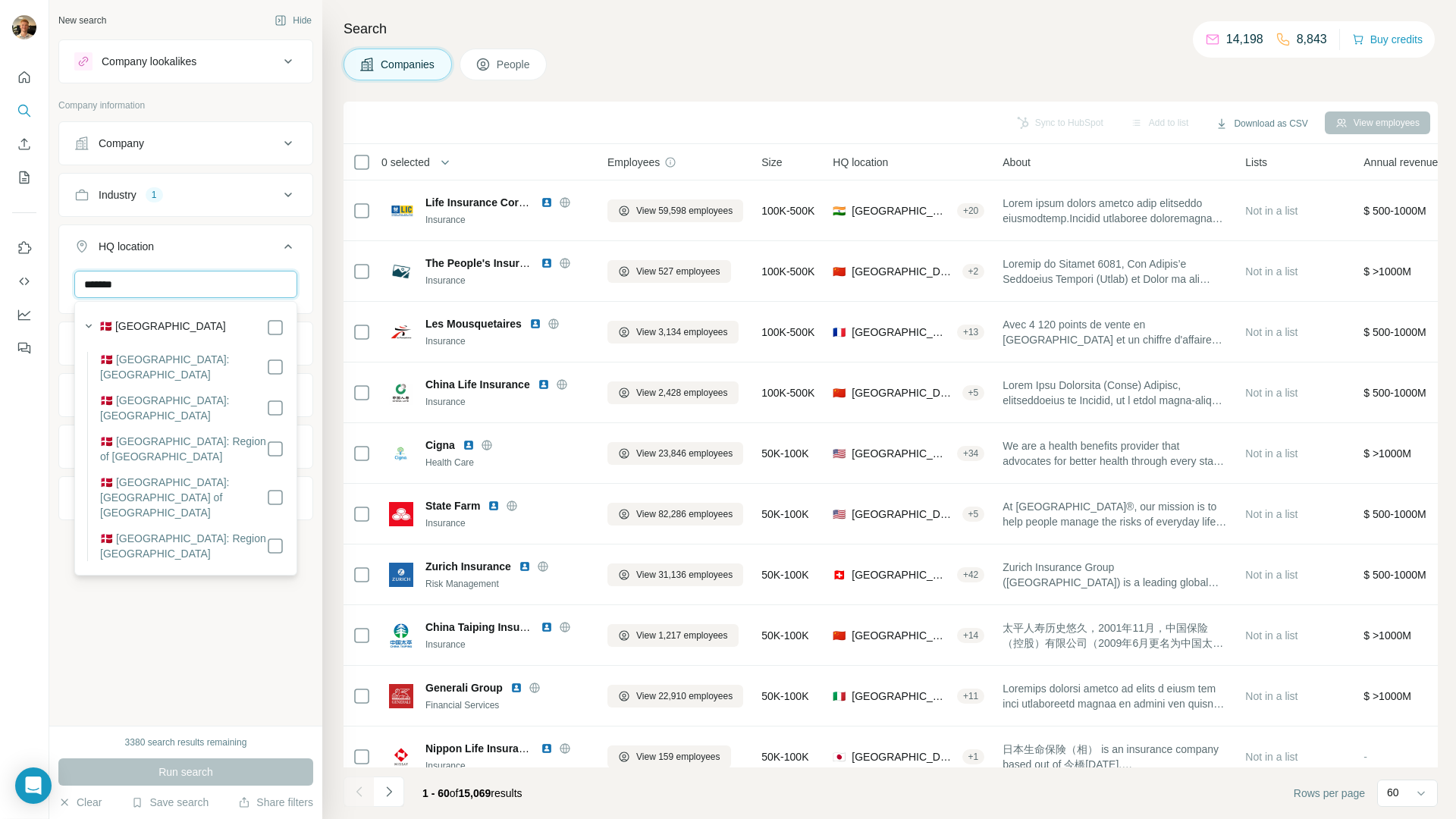
type input "*******"
click at [276, 337] on section "🇩🇰 Denmark 🇩🇰 Denmark: North Denmark Region 🇩🇰 Denmark: Central Denmark Region …" at bounding box center [181, 438] width 206 height 246
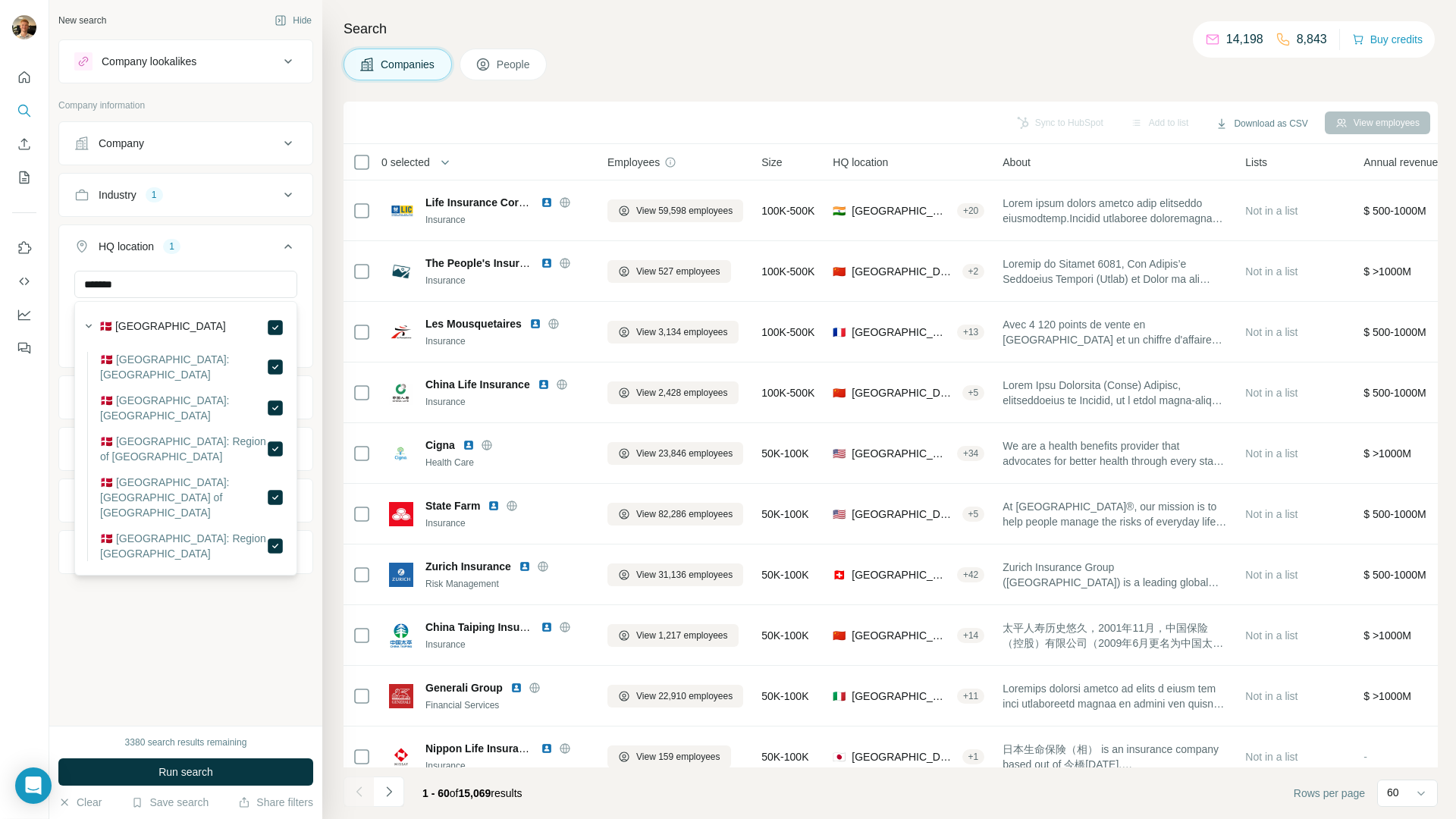
click at [278, 631] on div "New search Hide Company lookalikes Company information Company Industry 1 HQ lo…" at bounding box center [185, 363] width 273 height 726
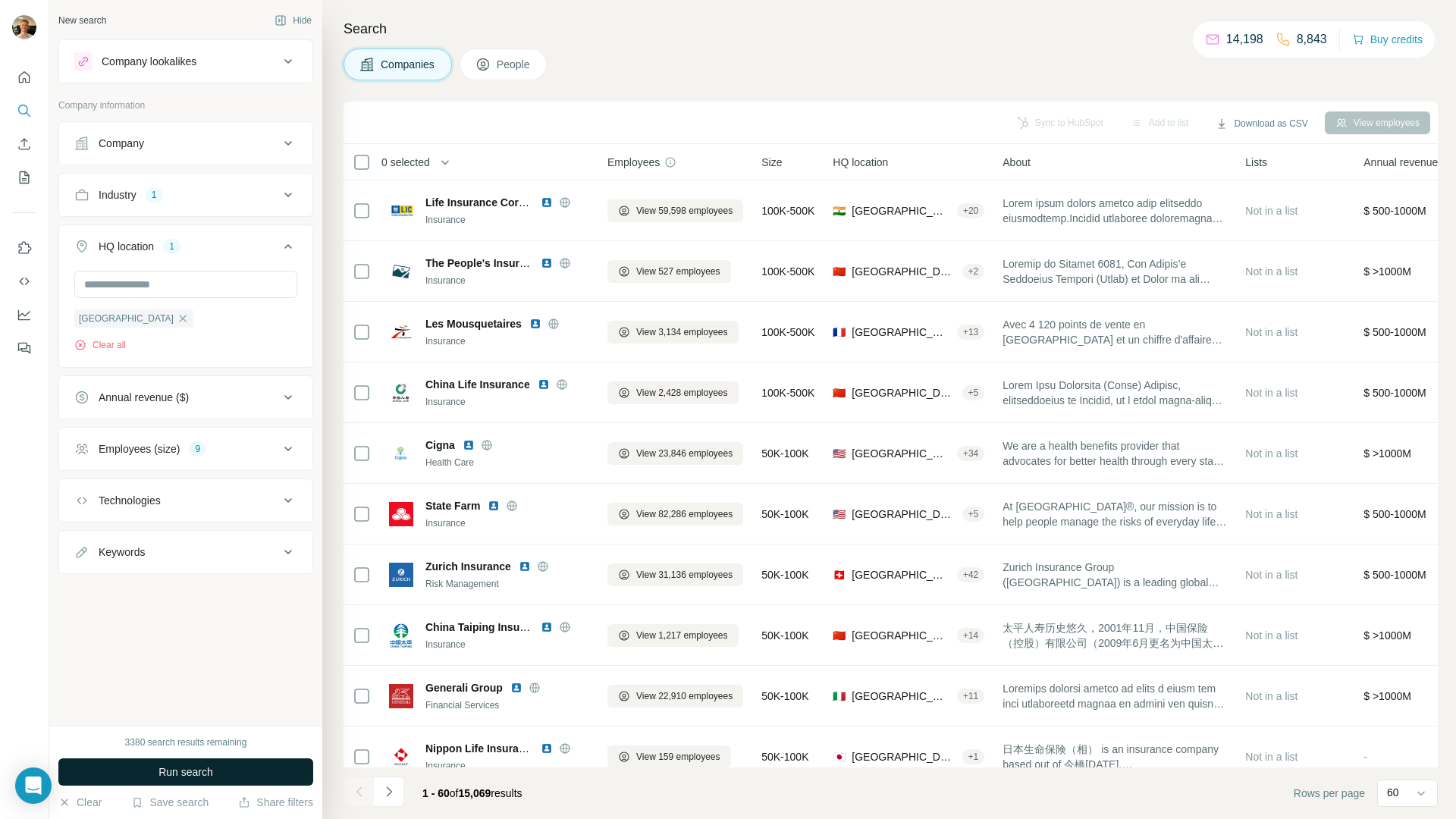
click at [223, 772] on button "Run search" at bounding box center [185, 772] width 255 height 28
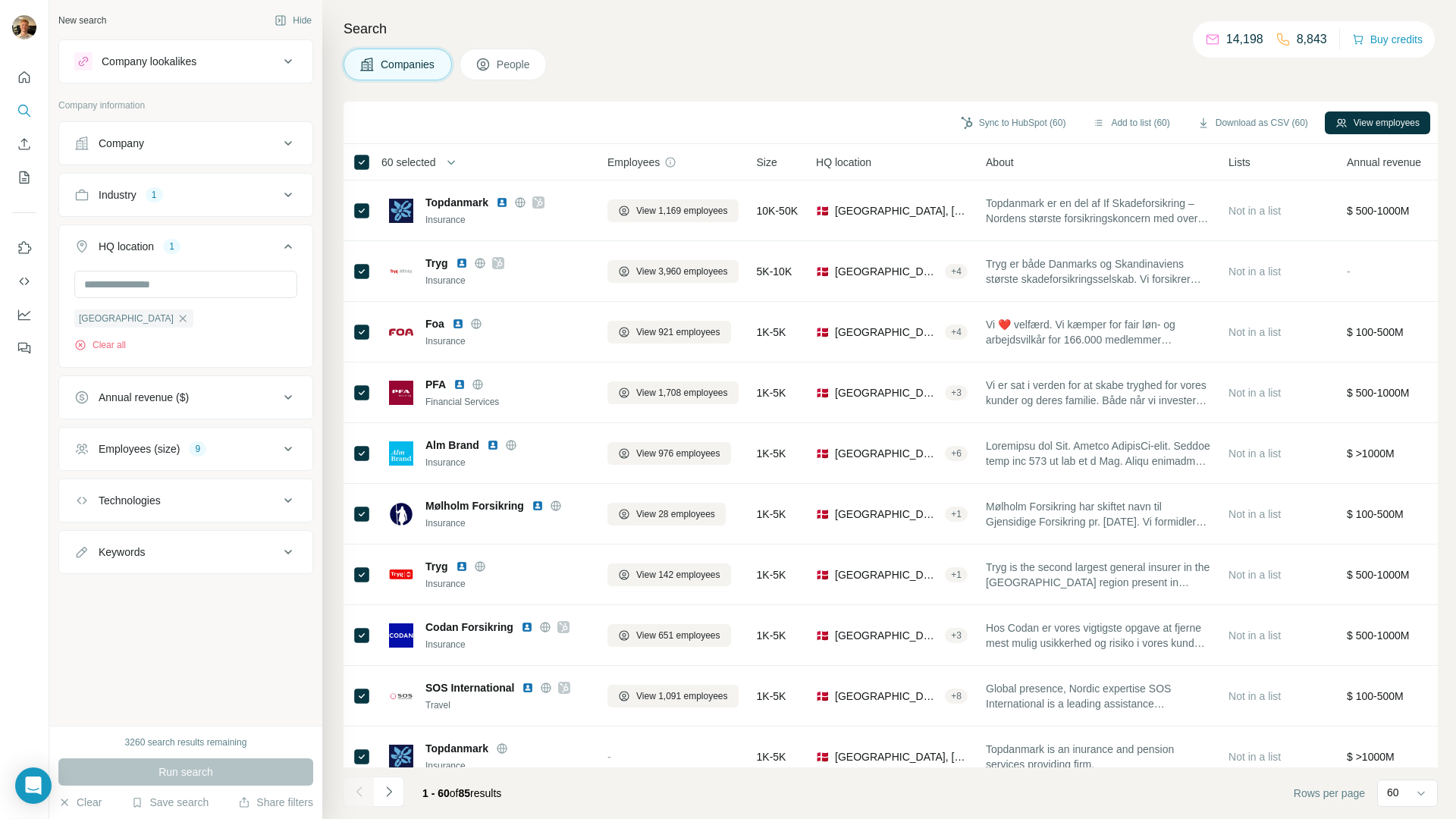
click at [463, 156] on button "button" at bounding box center [451, 163] width 30 height 30
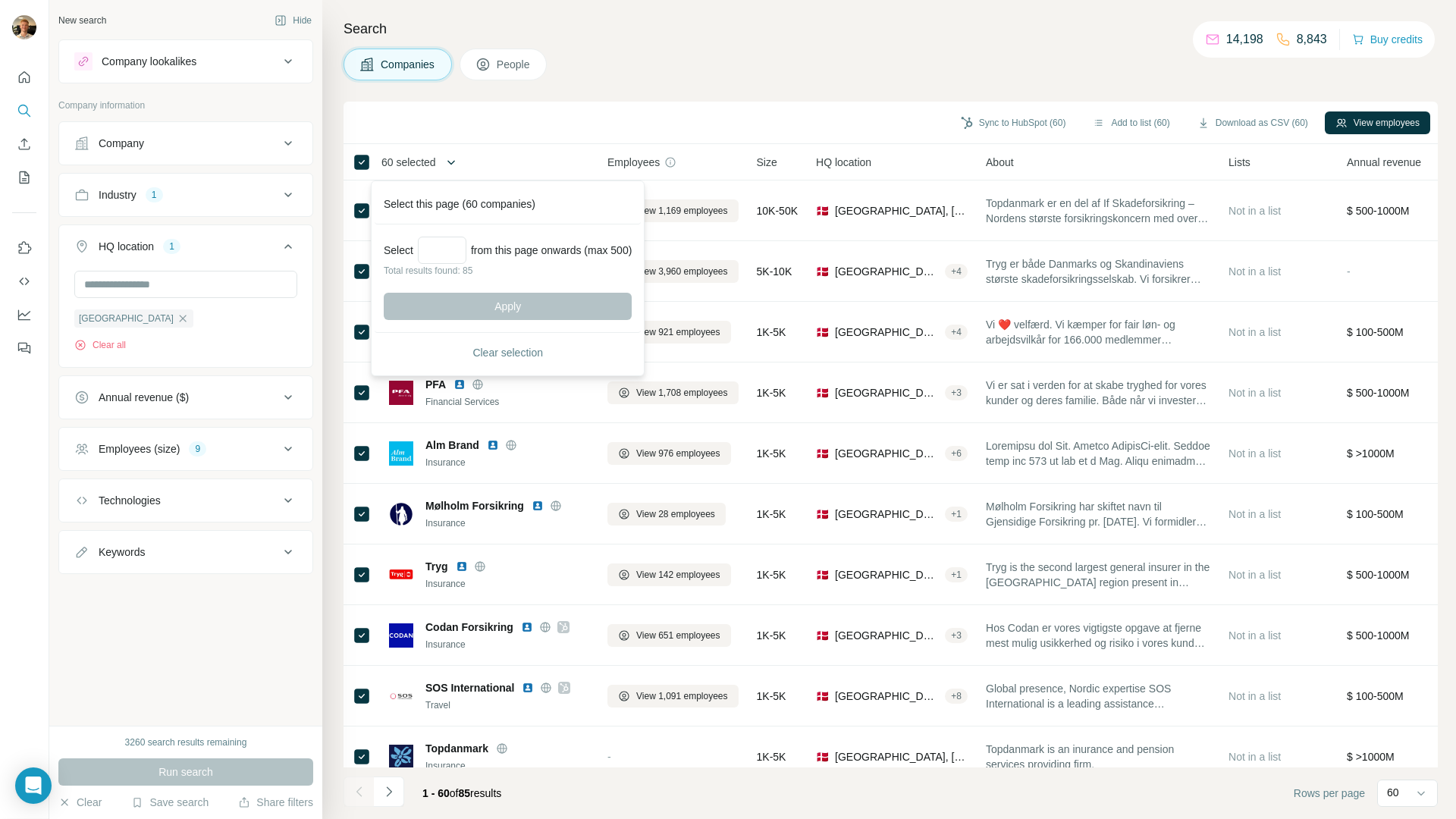
click at [458, 157] on icon "button" at bounding box center [450, 162] width 15 height 15
click at [417, 245] on div "Select from this page onwards (max 500)" at bounding box center [507, 250] width 248 height 28
click at [425, 246] on input "Select a number (up to 500)" at bounding box center [442, 250] width 48 height 28
type input "**"
click at [539, 308] on button "Apply" at bounding box center [507, 306] width 248 height 28
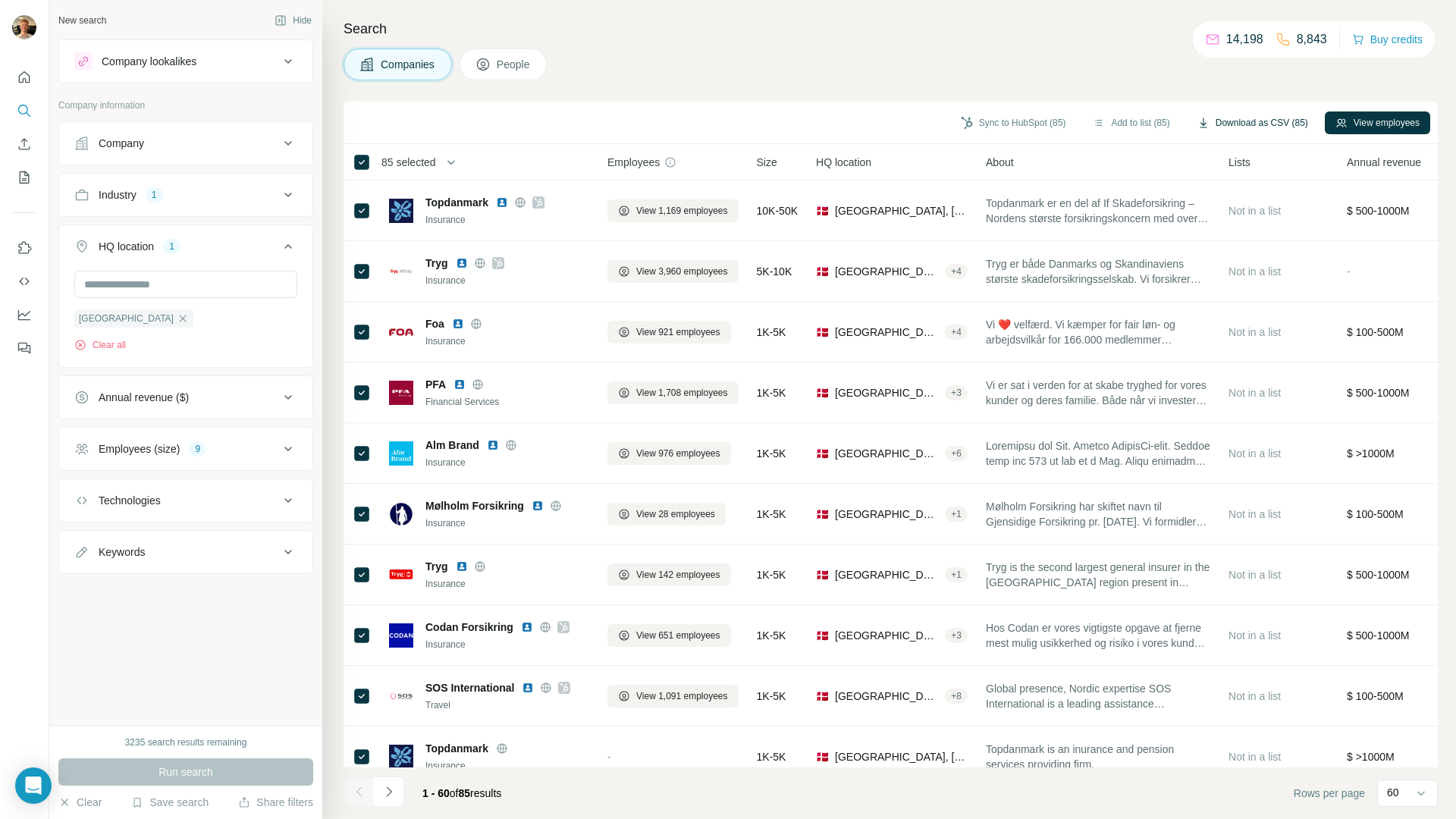
click at [1255, 125] on button "Download as CSV (85)" at bounding box center [1253, 122] width 132 height 22
click at [198, 693] on div "New search Hide Company lookalikes Company information Company Industry 1 HQ lo…" at bounding box center [185, 363] width 273 height 726
click at [152, 804] on button "Save search" at bounding box center [170, 802] width 78 height 15
click at [190, 739] on div "Save search" at bounding box center [212, 746] width 160 height 30
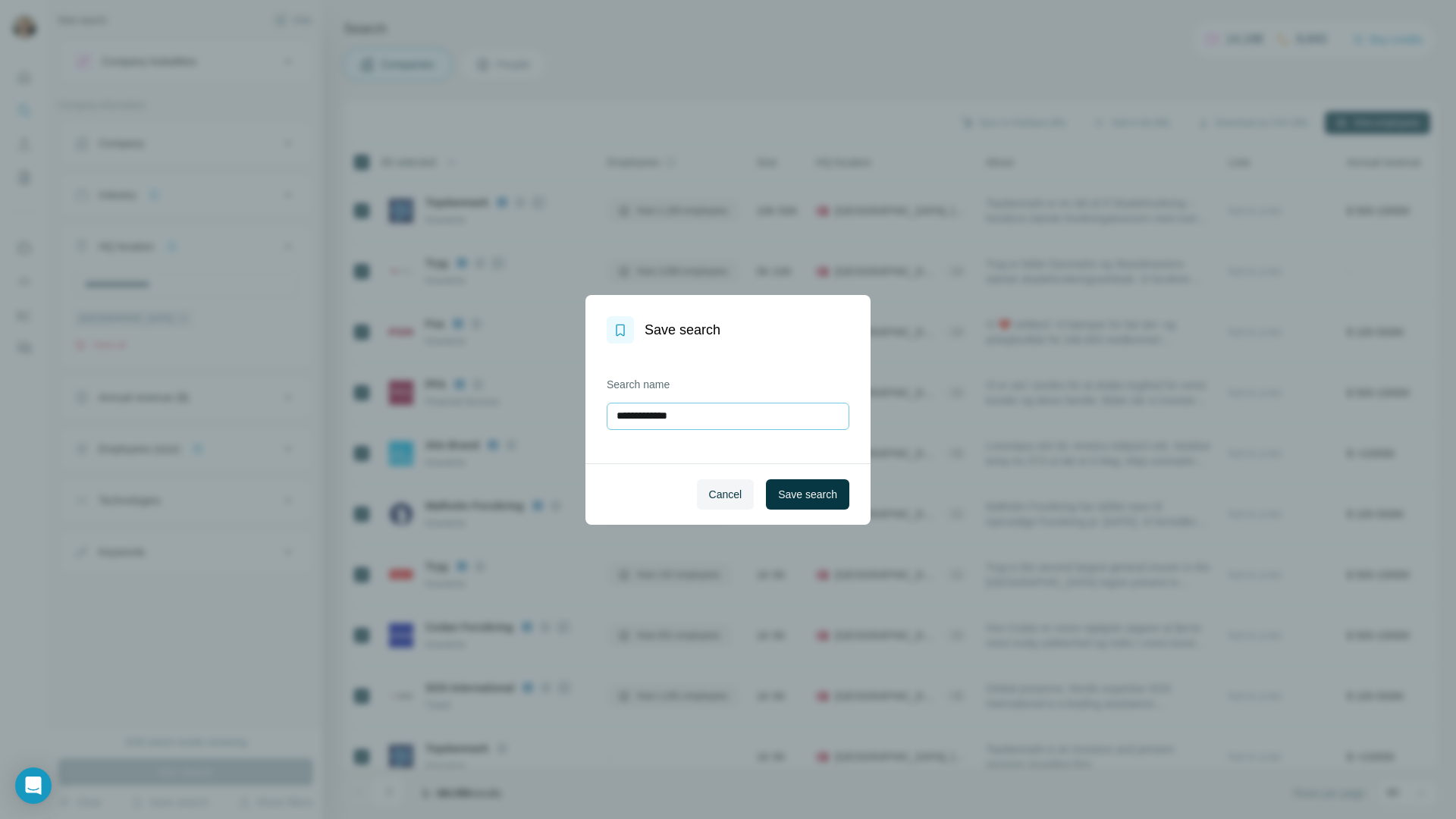
click at [745, 426] on input "**********" at bounding box center [728, 416] width 242 height 28
type input "**********"
click at [818, 502] on button "Save search" at bounding box center [807, 494] width 83 height 30
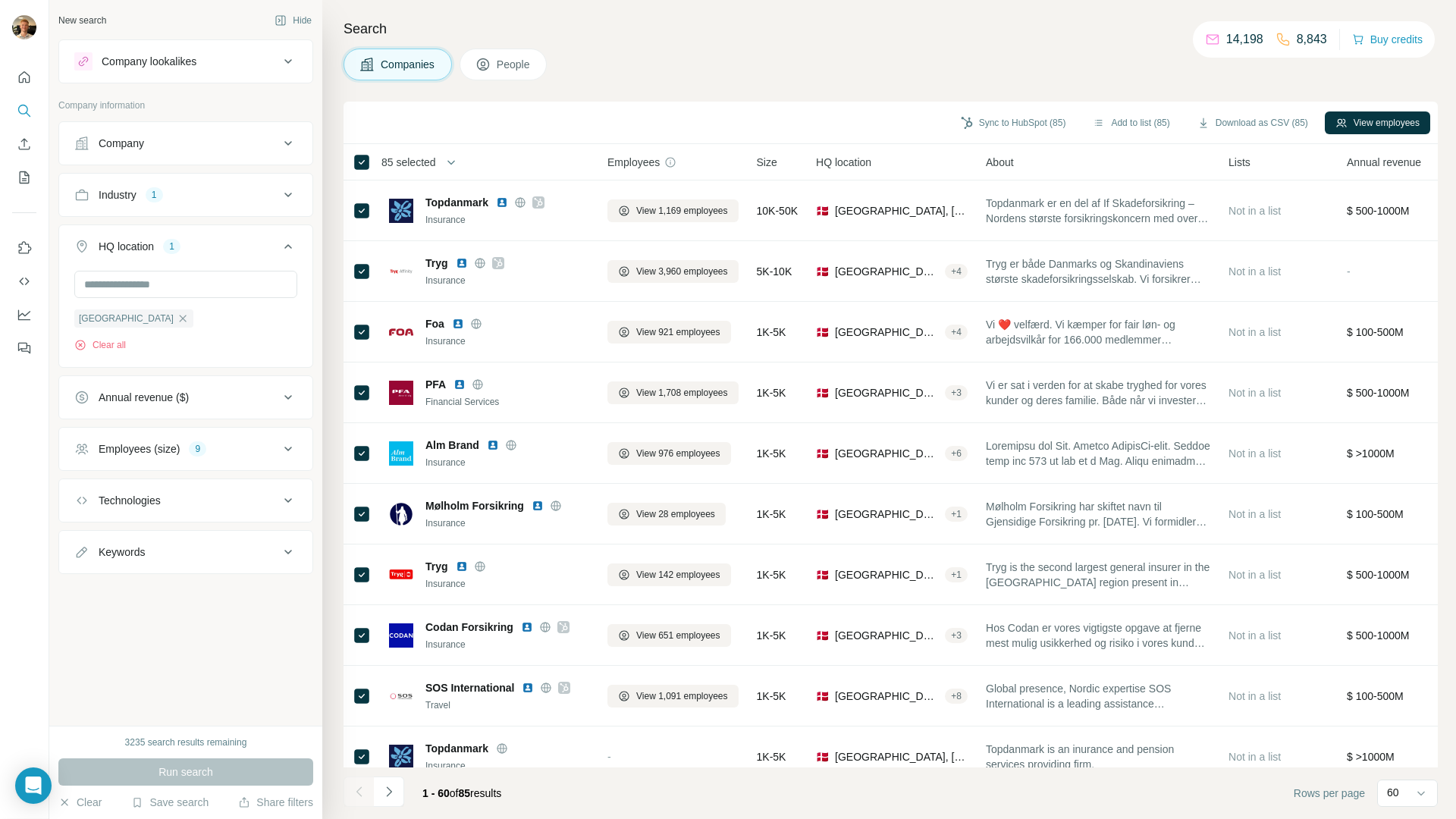
click at [162, 208] on button "Industry 1" at bounding box center [185, 195] width 253 height 37
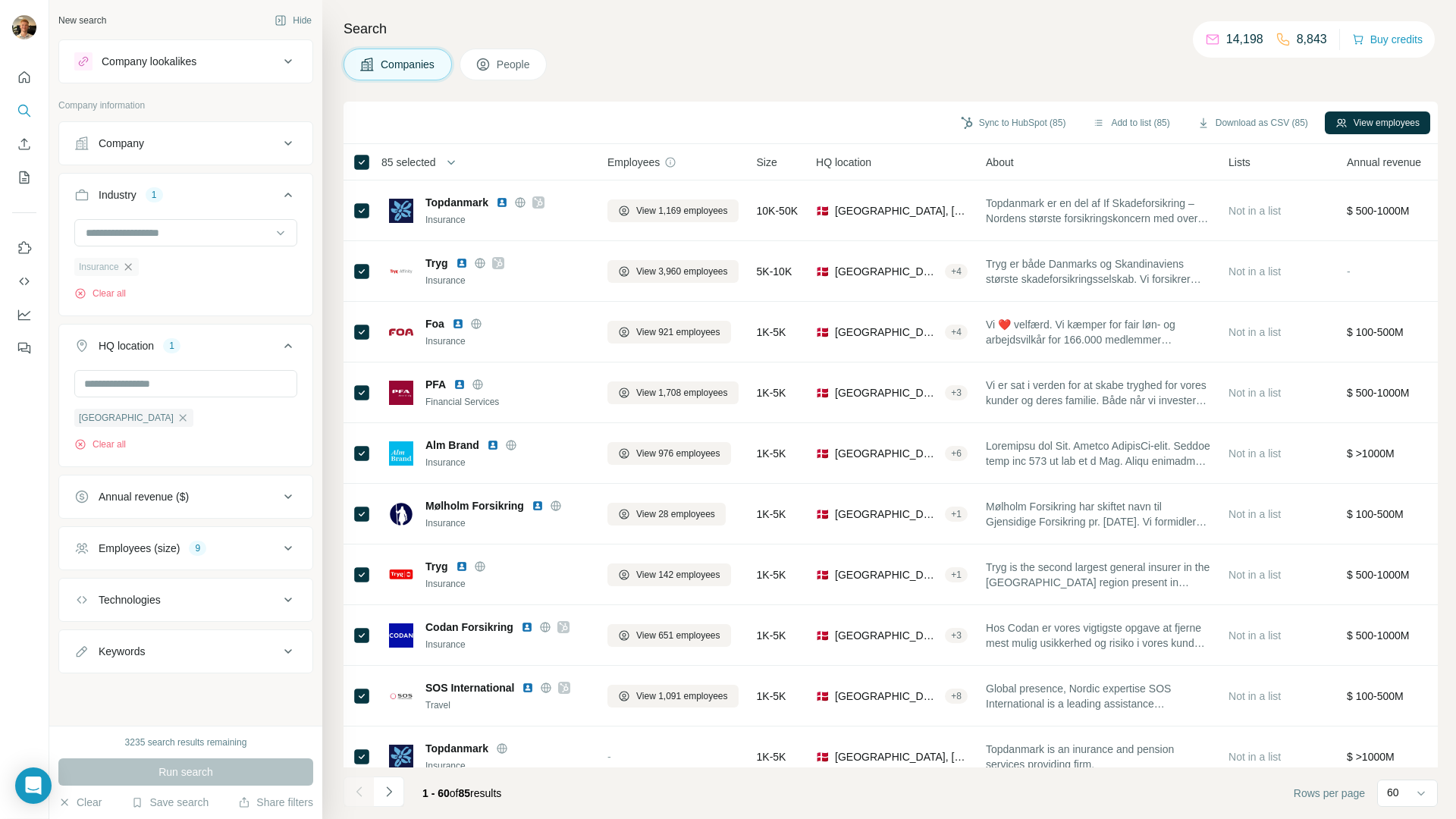
click at [128, 268] on icon "button" at bounding box center [129, 267] width 13 height 13
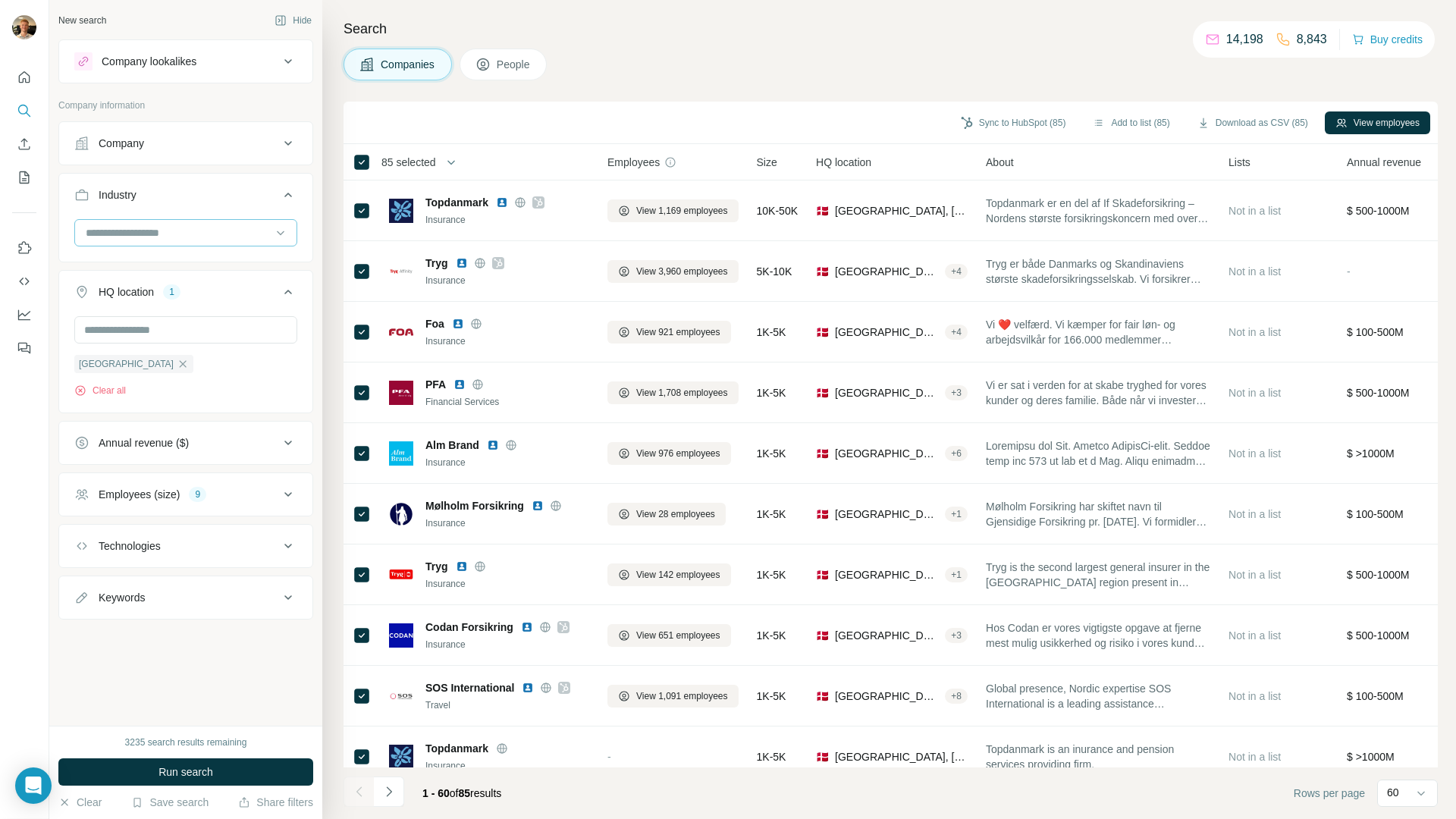
click at [148, 239] on input at bounding box center [178, 232] width 188 height 17
type input "********"
click at [143, 295] on p "Building Material" at bounding box center [127, 294] width 79 height 15
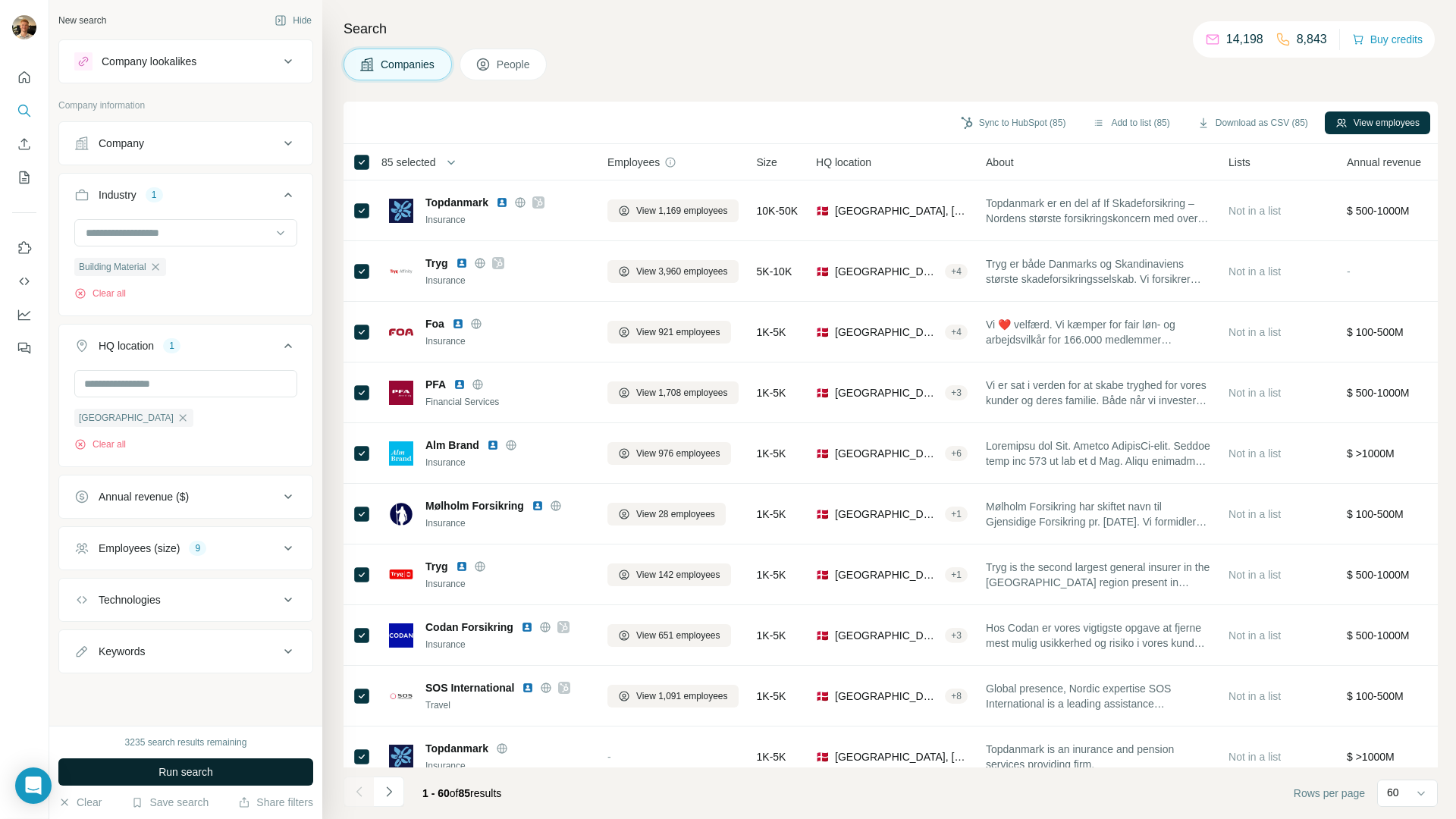
click at [204, 768] on span "Run search" at bounding box center [185, 772] width 55 height 15
